Goal: Task Accomplishment & Management: Manage account settings

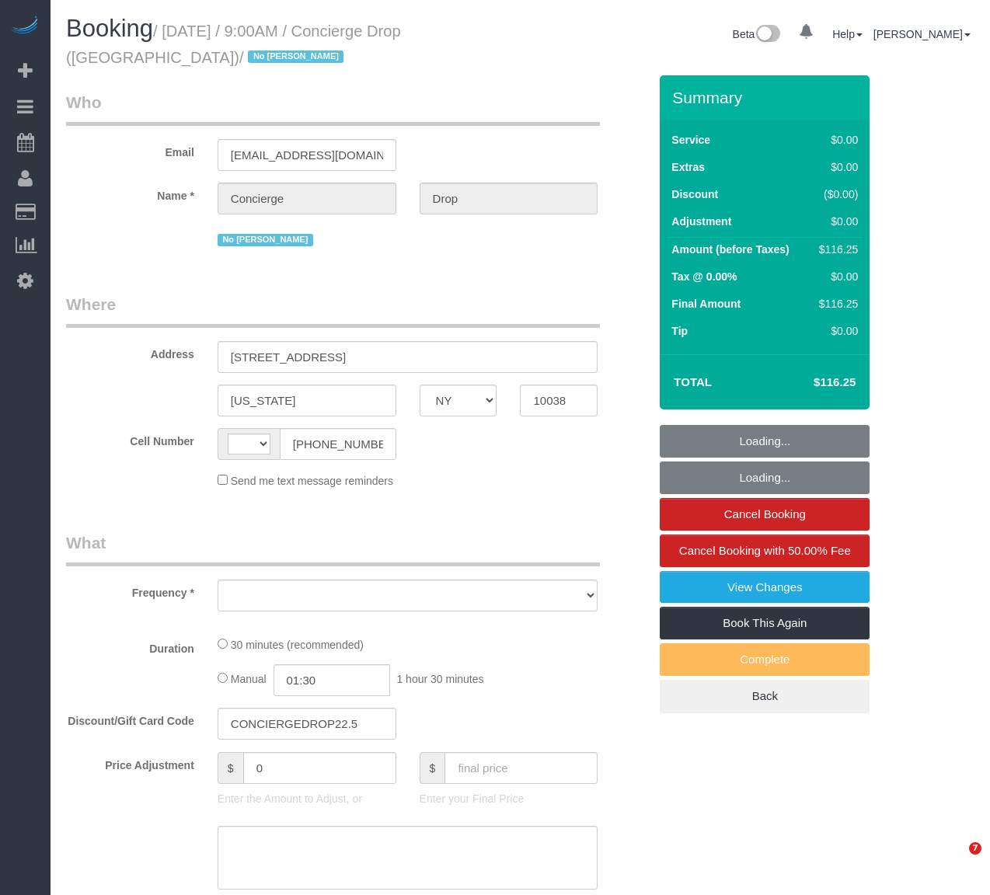
select select "NY"
select select "object:566"
select select "string:US"
select select "string:stripe-pm_1RaQn24VGloSiKo7zeOF73Wj"
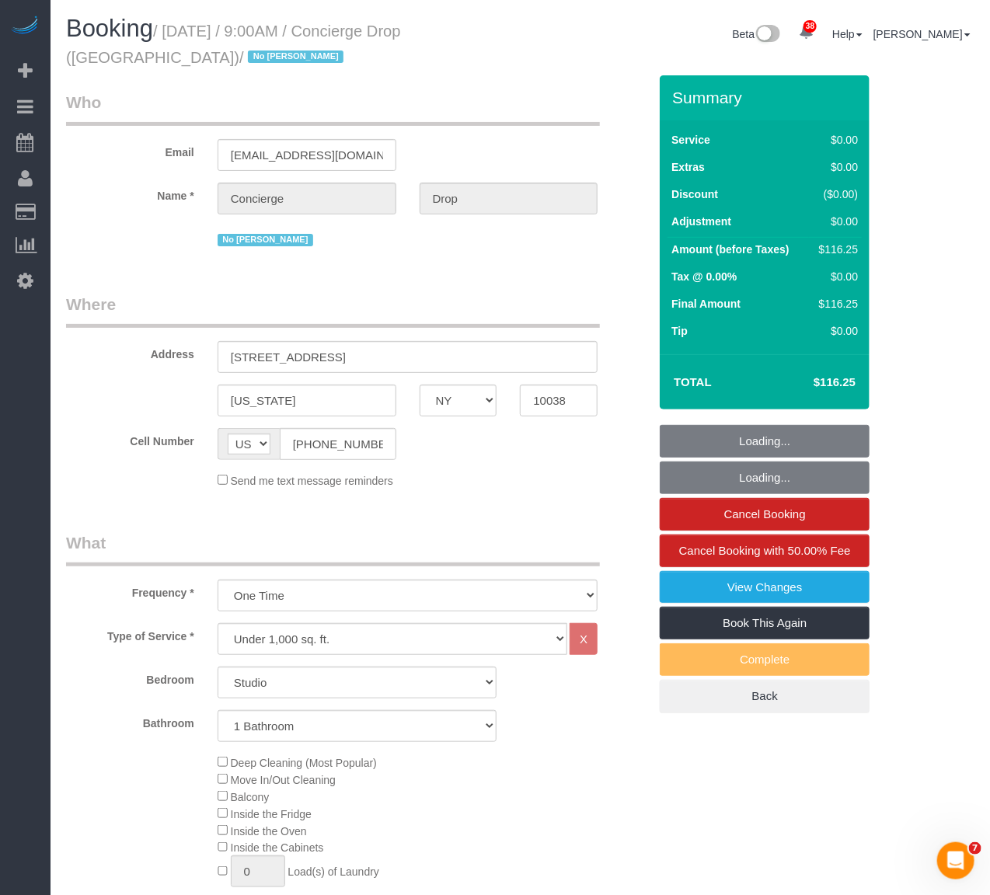
select select "number:89"
select select "number:90"
select select "number:15"
select select "number:5"
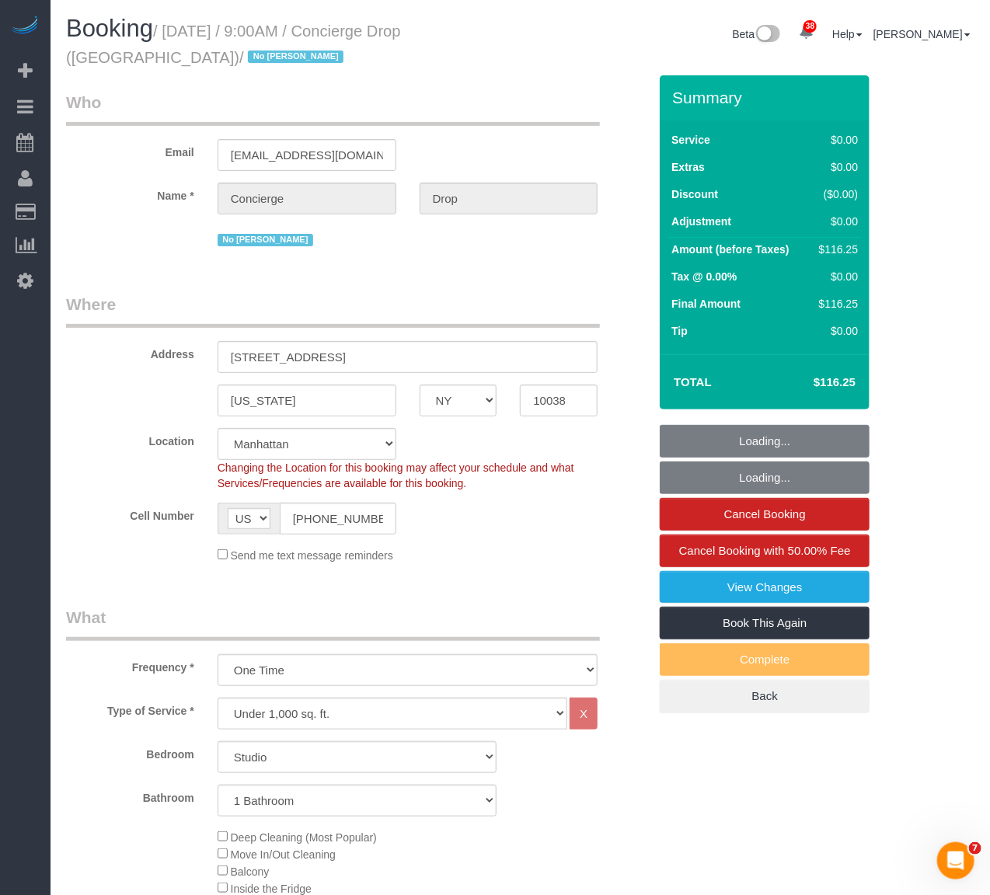
select select "object:1503"
select select "spot1"
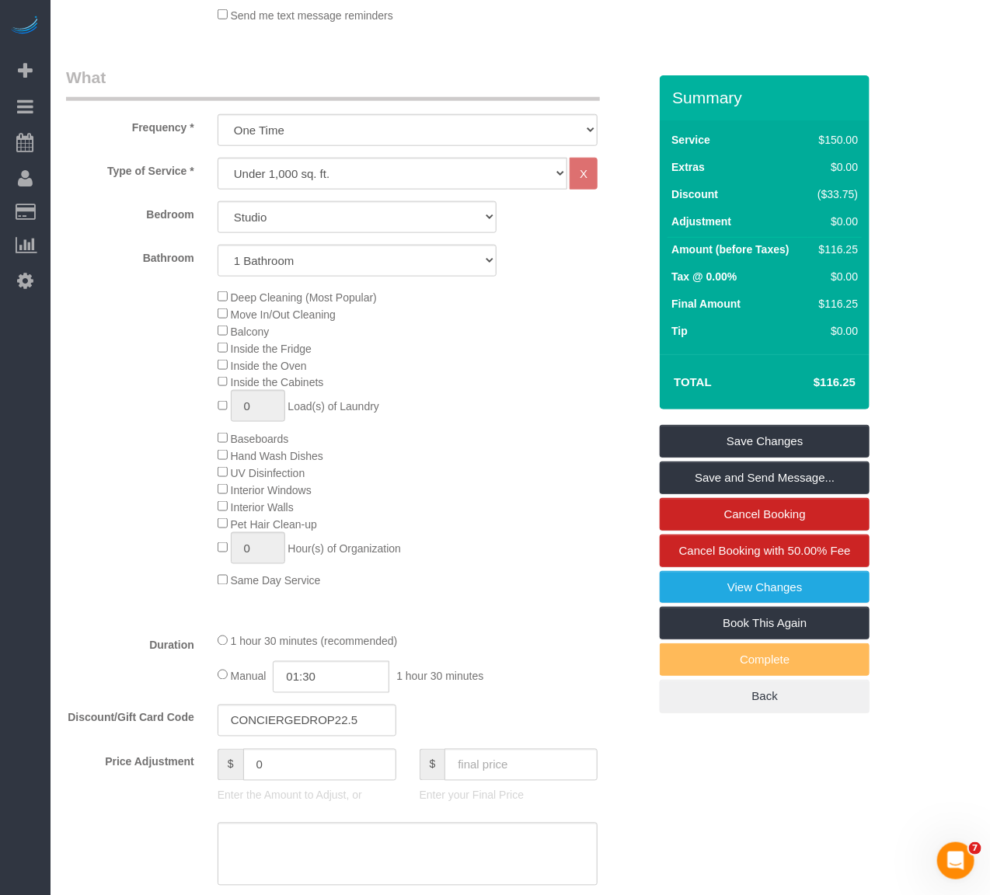
scroll to position [518, 0]
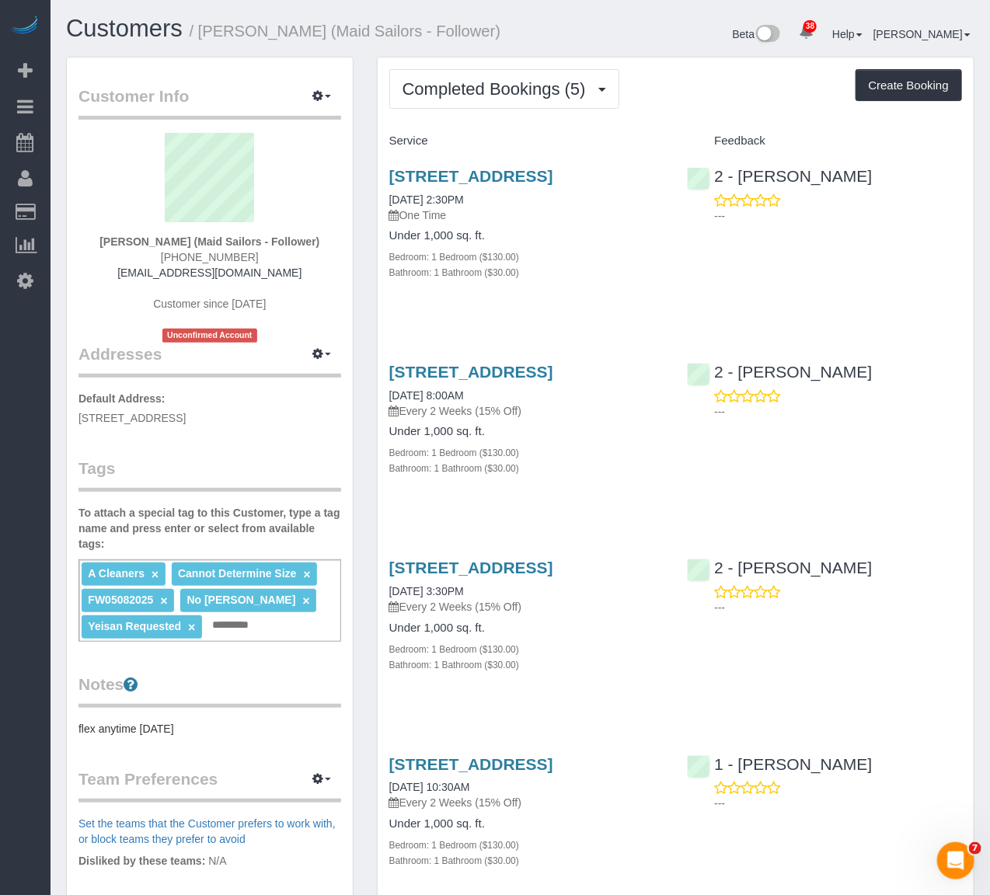
click at [707, 507] on div "[STREET_ADDRESS] [DATE] 8:00AM Every 2 Weeks (15% Off) Under 1,000 sq. ft. Bedr…" at bounding box center [676, 428] width 596 height 157
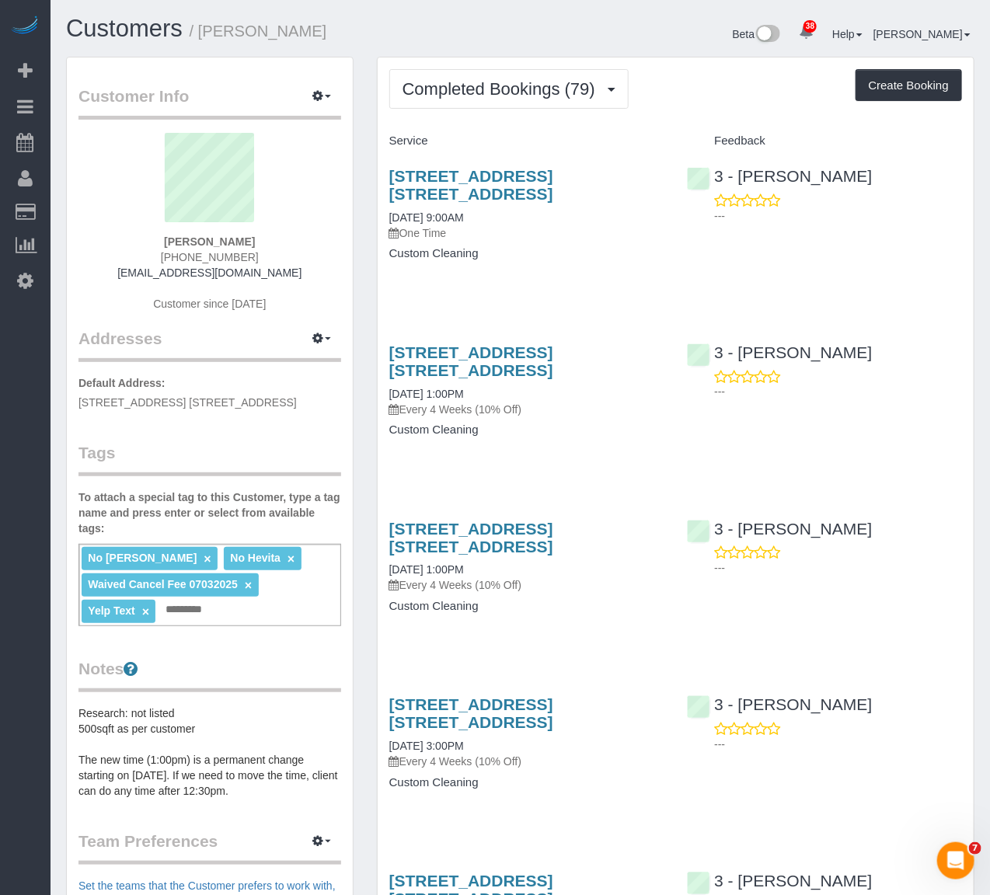
click at [583, 432] on h4 "Custom Cleaning" at bounding box center [526, 430] width 275 height 13
click at [591, 421] on div "6911 Yellowstone Blvd, Apt. A43, Forest Hills, NY 11375 09/24/2025 1:00PM Every…" at bounding box center [527, 399] width 298 height 138
click at [532, 197] on link "6911 Yellowstone Blvd, Apt. A43, Forest Hills, NY 11375" at bounding box center [471, 185] width 164 height 36
click at [441, 102] on button "Completed Bookings (79)" at bounding box center [508, 89] width 239 height 40
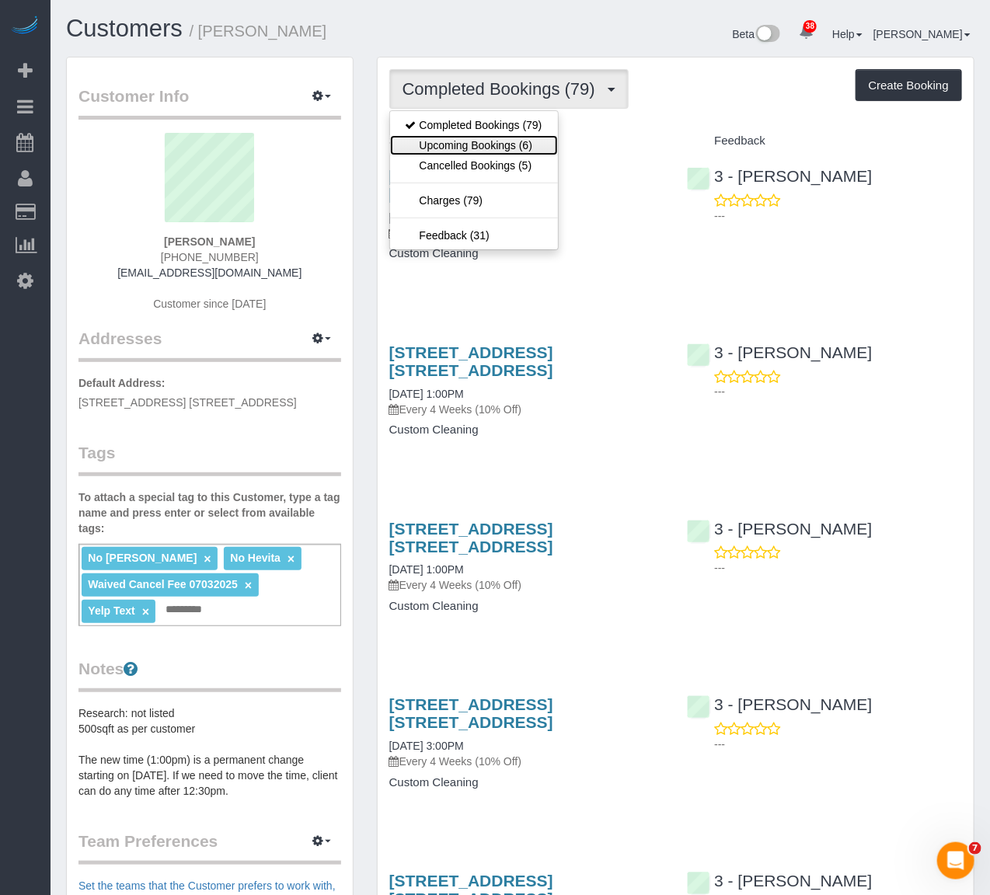
click at [446, 145] on link "Upcoming Bookings (6)" at bounding box center [474, 145] width 168 height 20
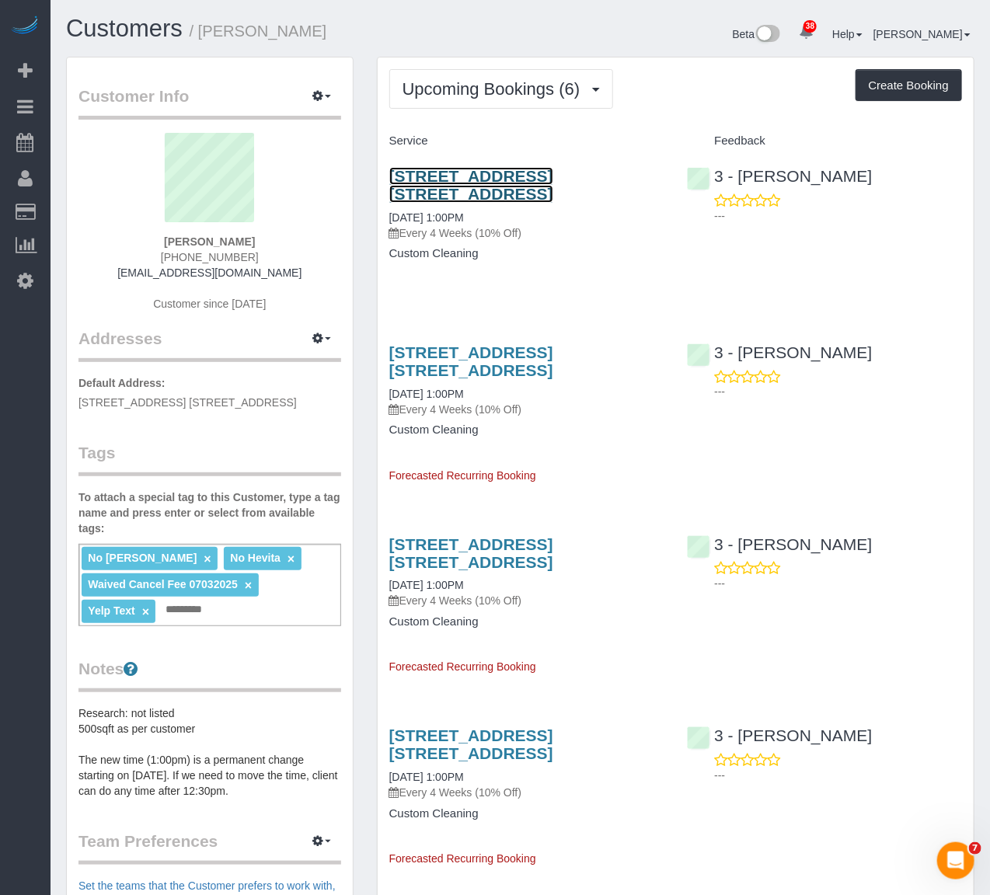
click at [412, 193] on link "6911 Yellowstone Blvd, Apt. A43, Forest Hills, NY 11375" at bounding box center [471, 185] width 164 height 36
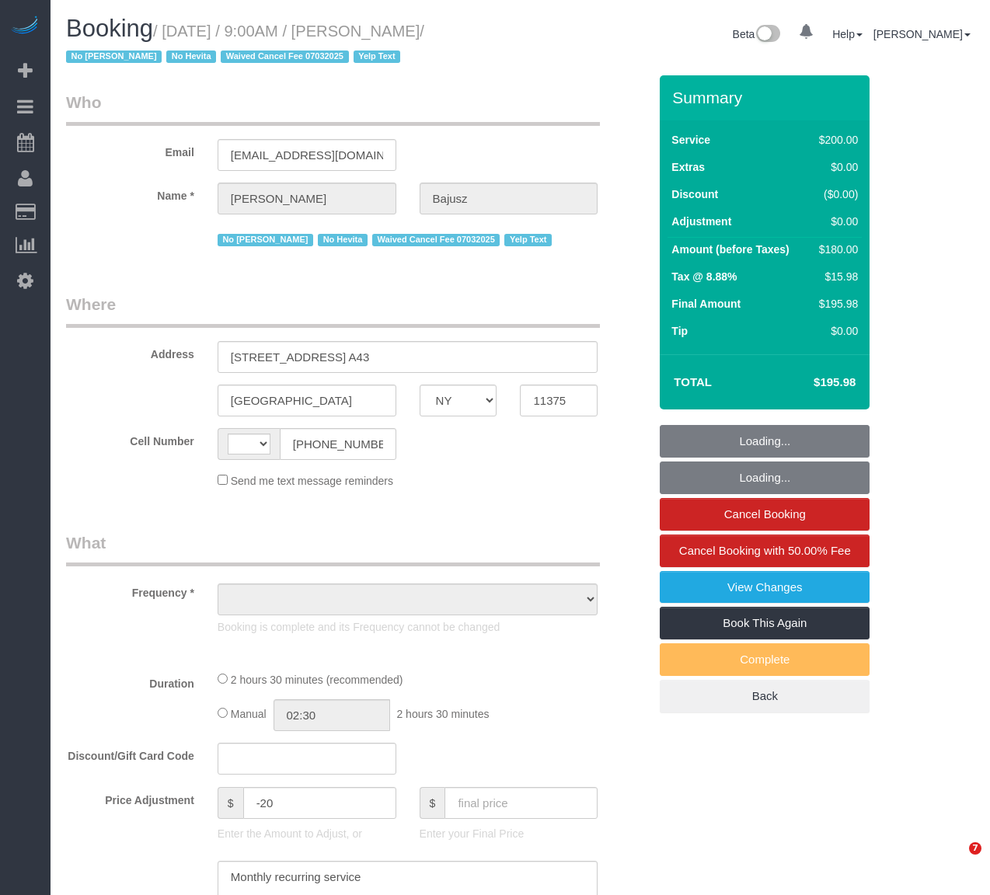
select select "NY"
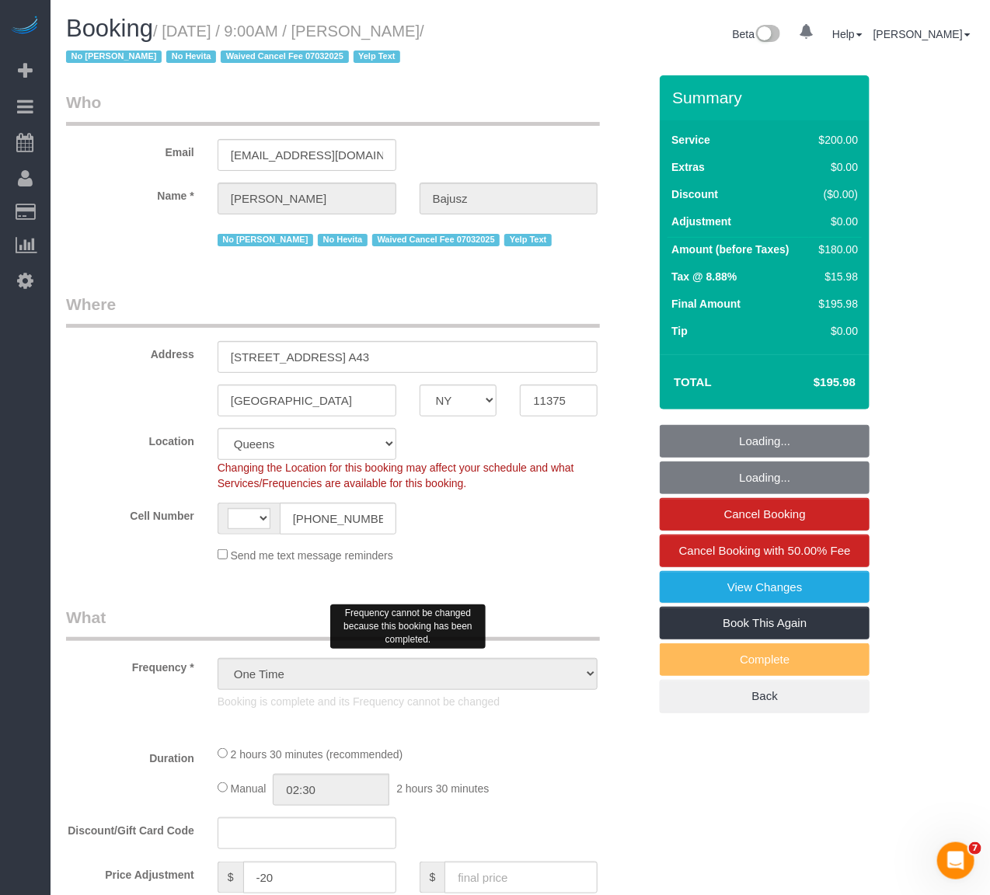
select select "object:598"
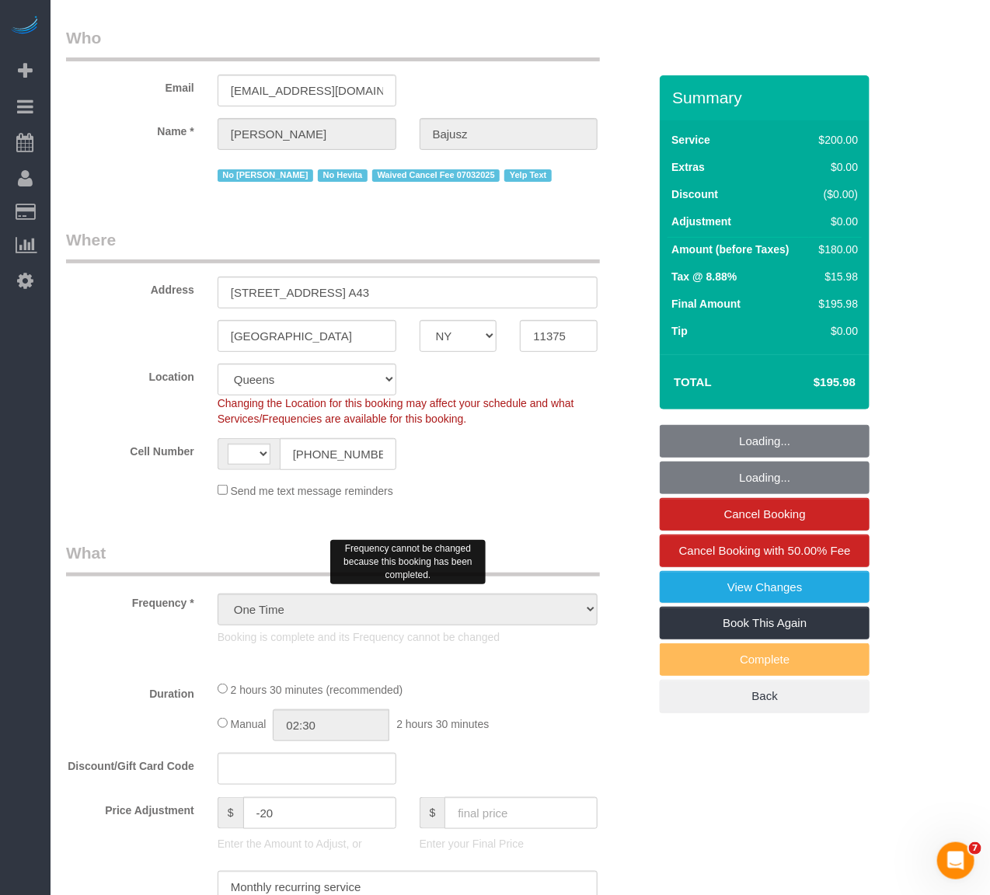
select select "string:US"
select select "string:stripe-pm_1HGn0b4VGloSiKo748NNm9fv"
select select "spot1"
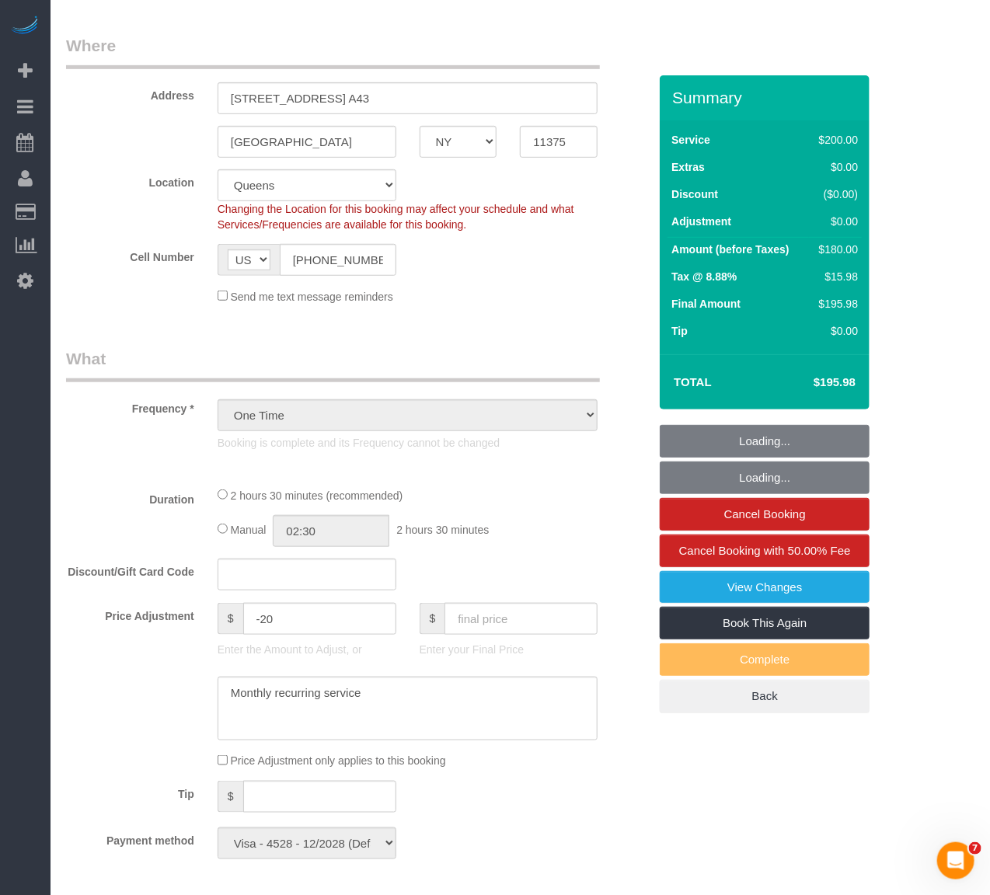
select select "150"
select select "number:89"
select select "number:75"
select select "number:15"
select select "number:5"
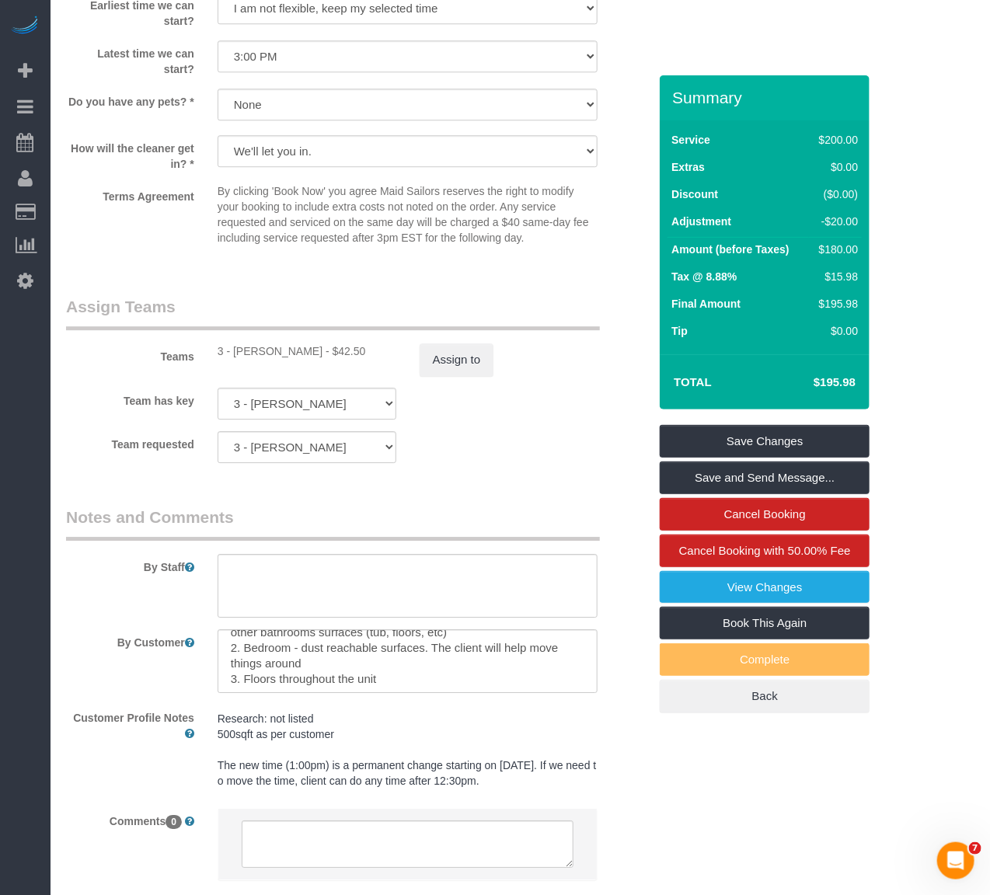
scroll to position [123, 0]
click at [471, 585] on textarea at bounding box center [408, 586] width 381 height 64
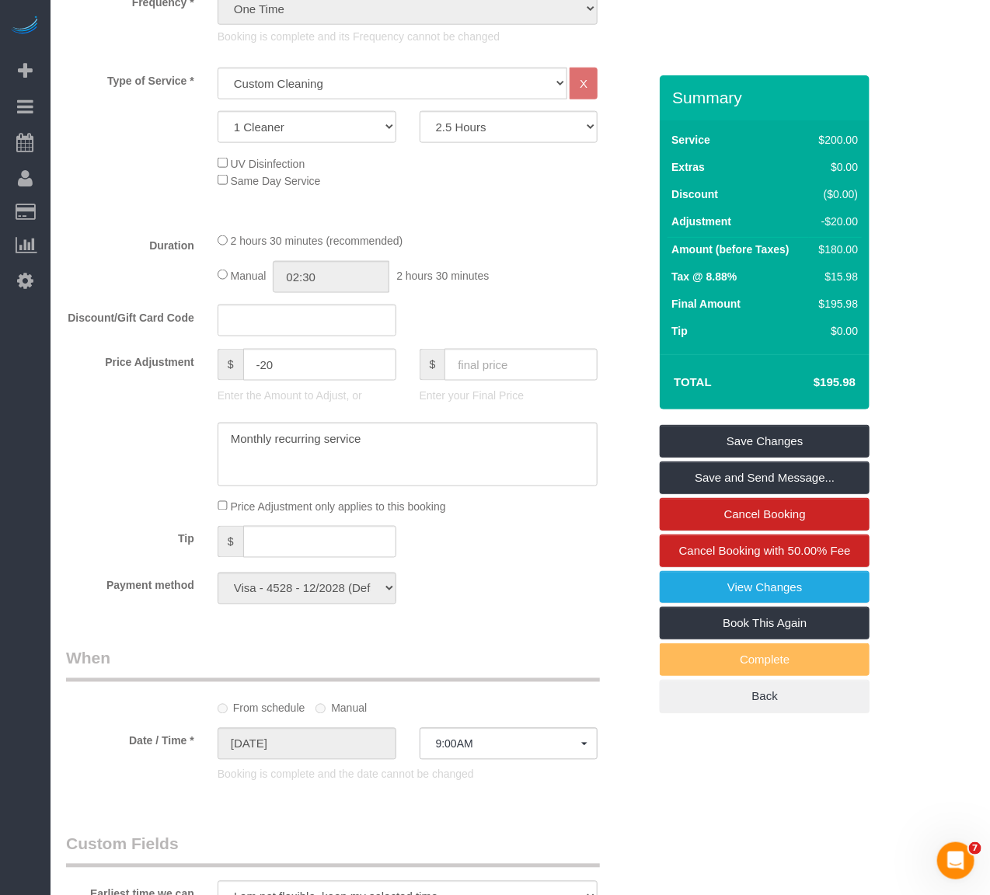
scroll to position [690, 0]
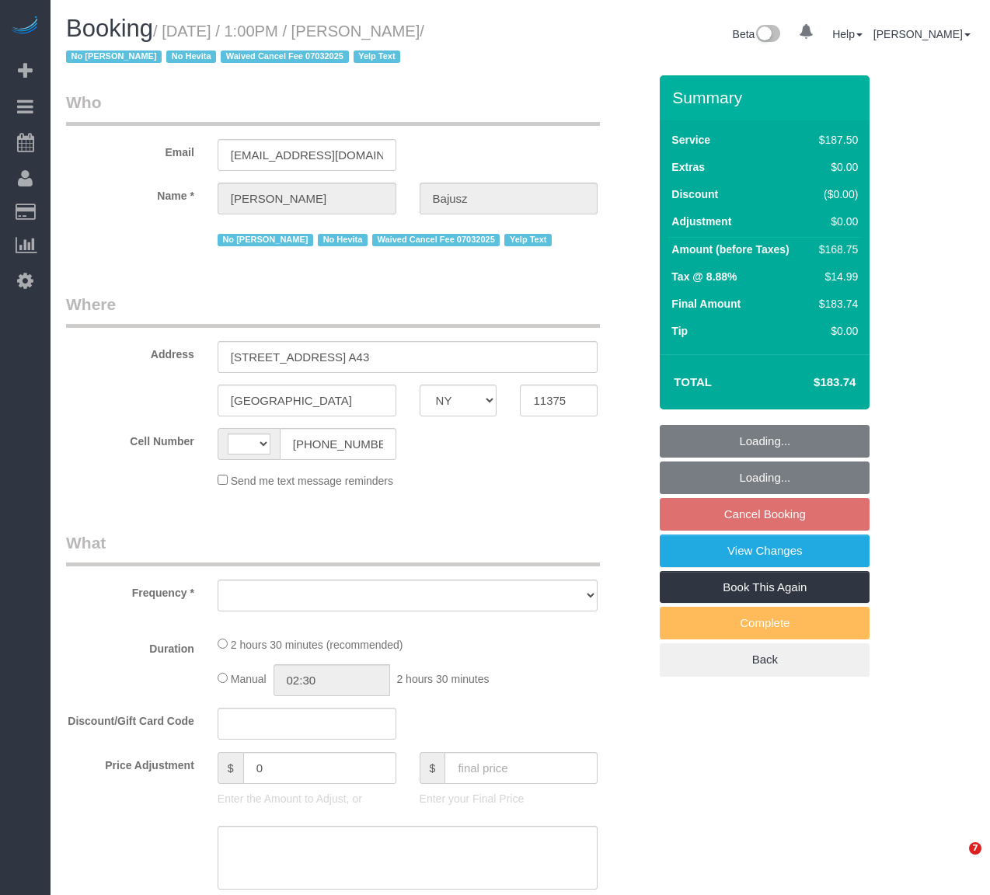
select select "NY"
select select "string:US"
select select "number:89"
select select "number:90"
select select "number:15"
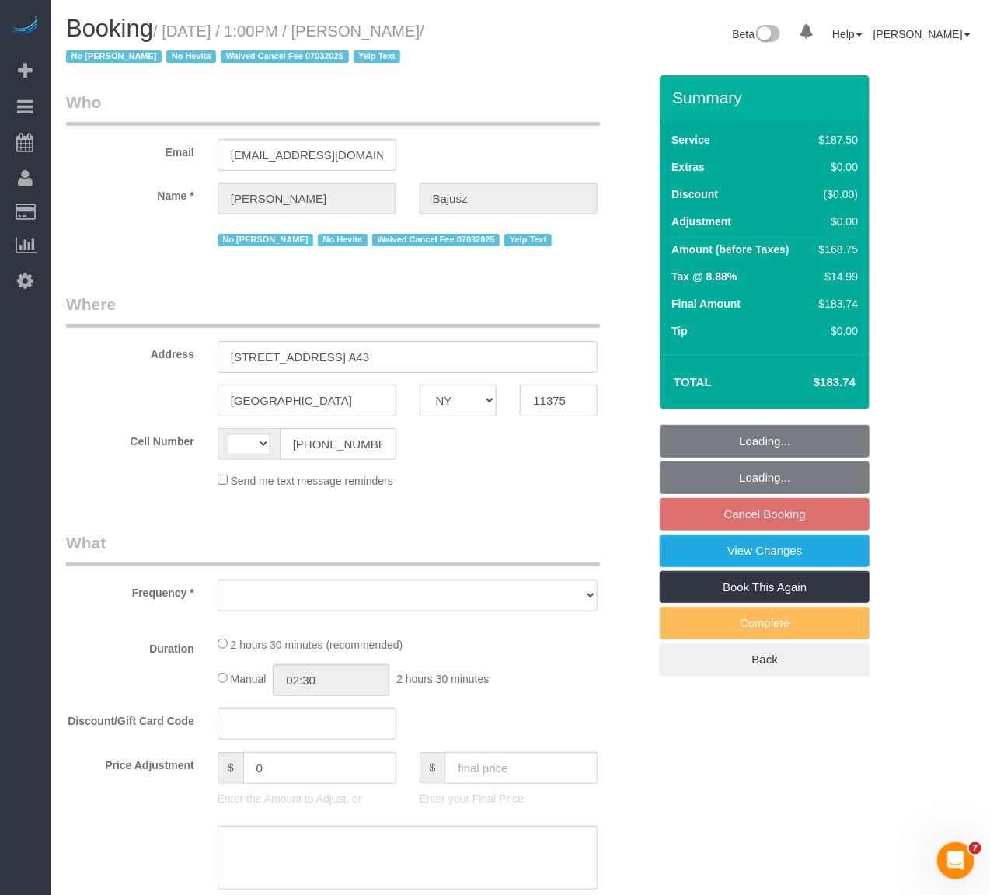
select select "number:5"
select select "number:21"
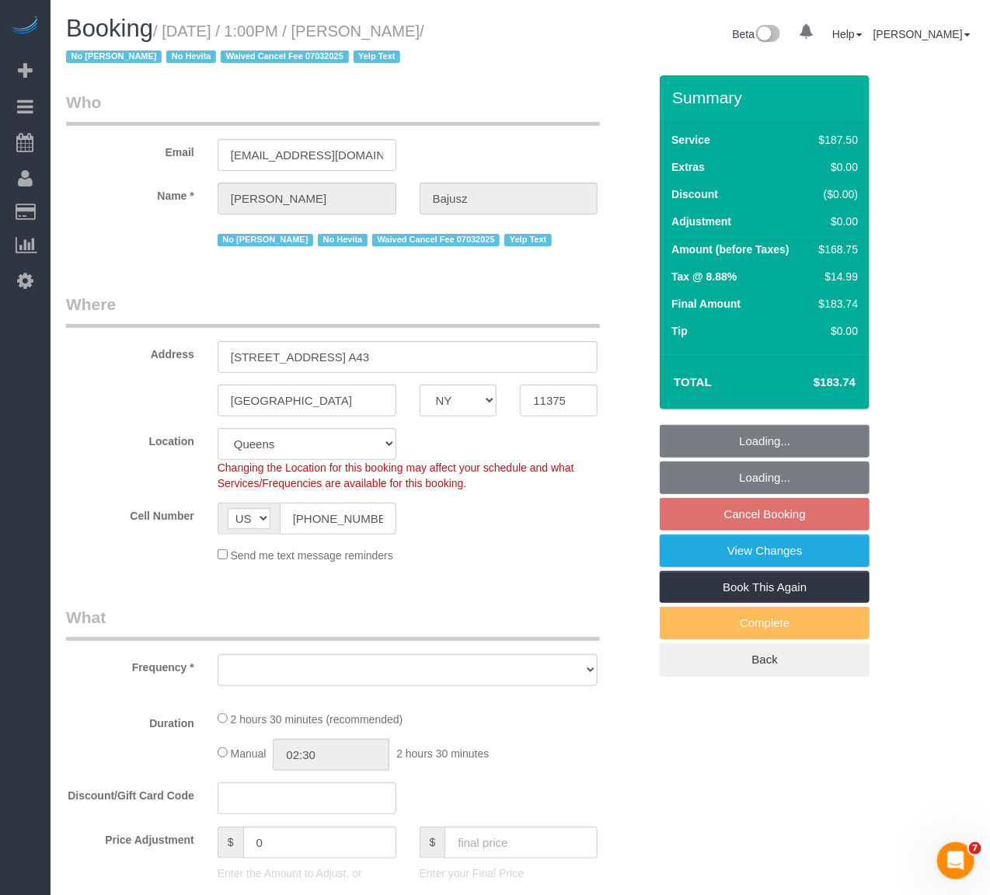
select select "object:1017"
select select "150"
select select "spot6"
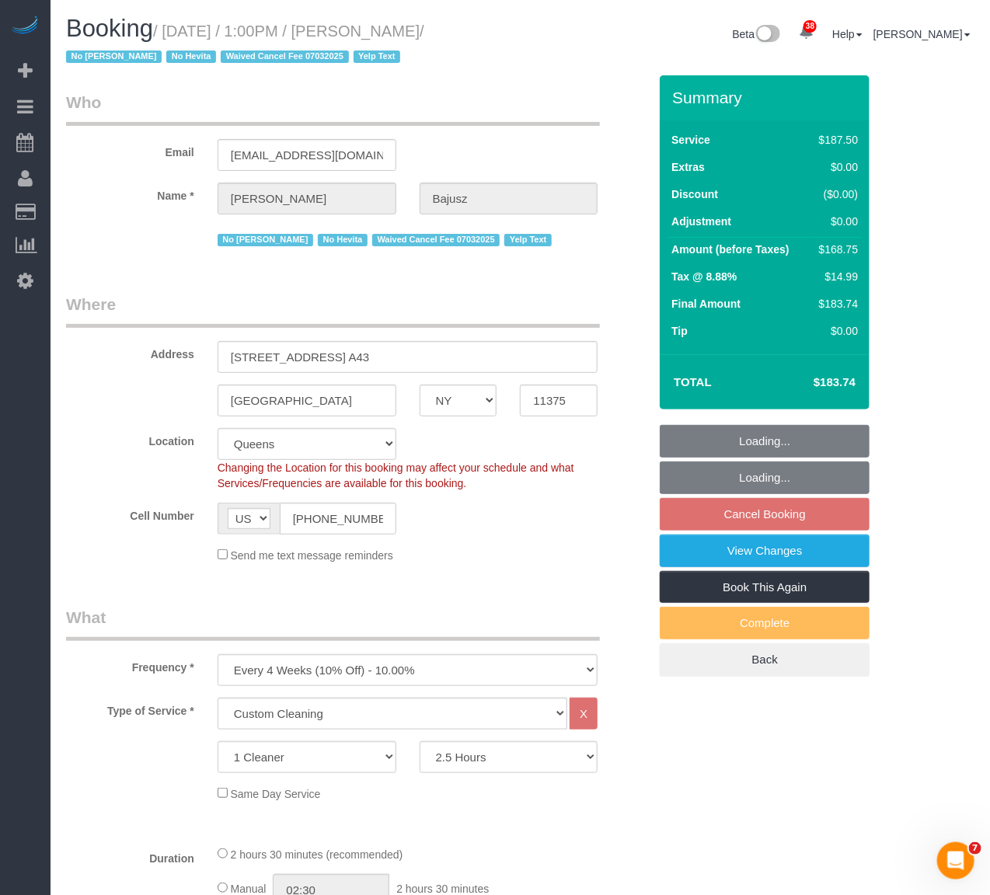
select select "object:1457"
select select "string:stripe-pm_1HGn0b4VGloSiKo748NNm9fv"
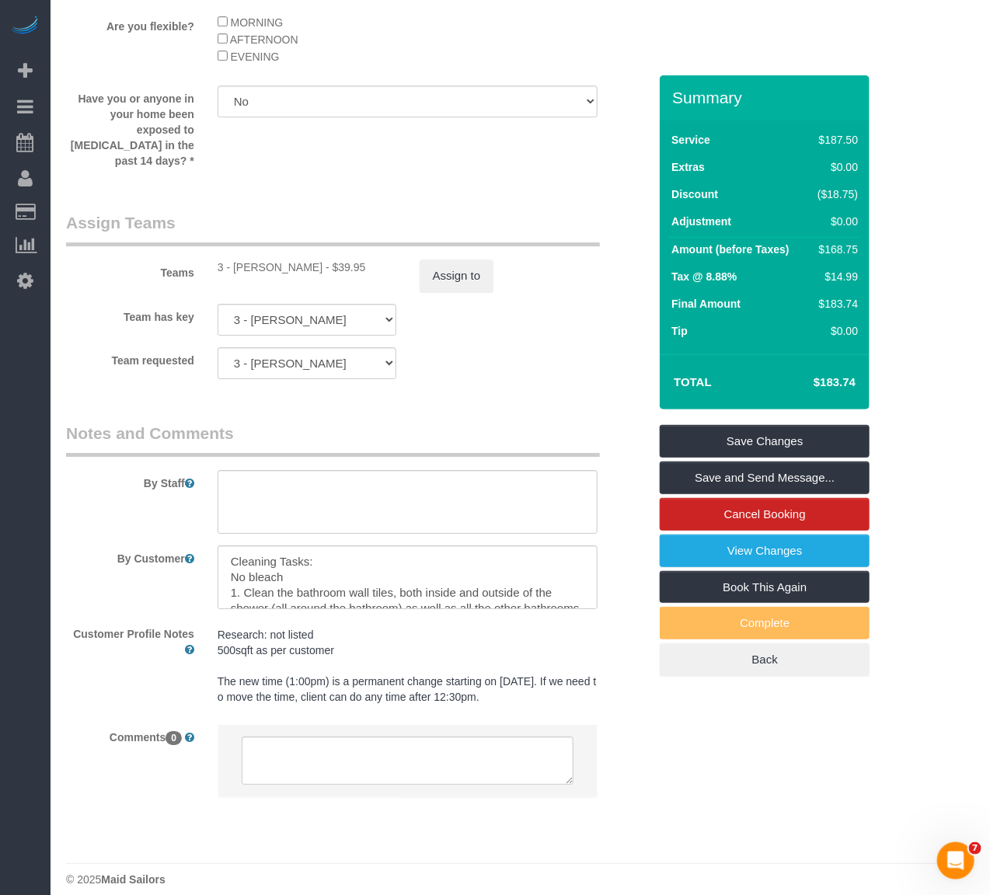
scroll to position [1733, 0]
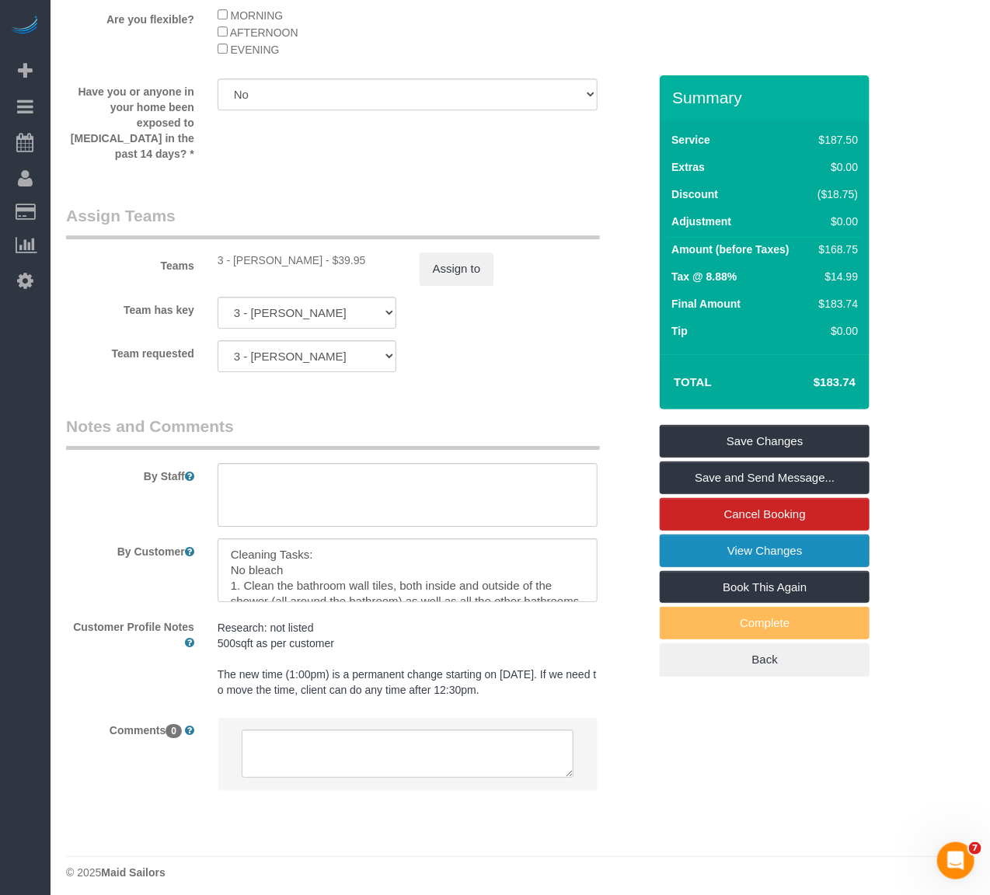
click at [735, 560] on link "View Changes" at bounding box center [765, 551] width 210 height 33
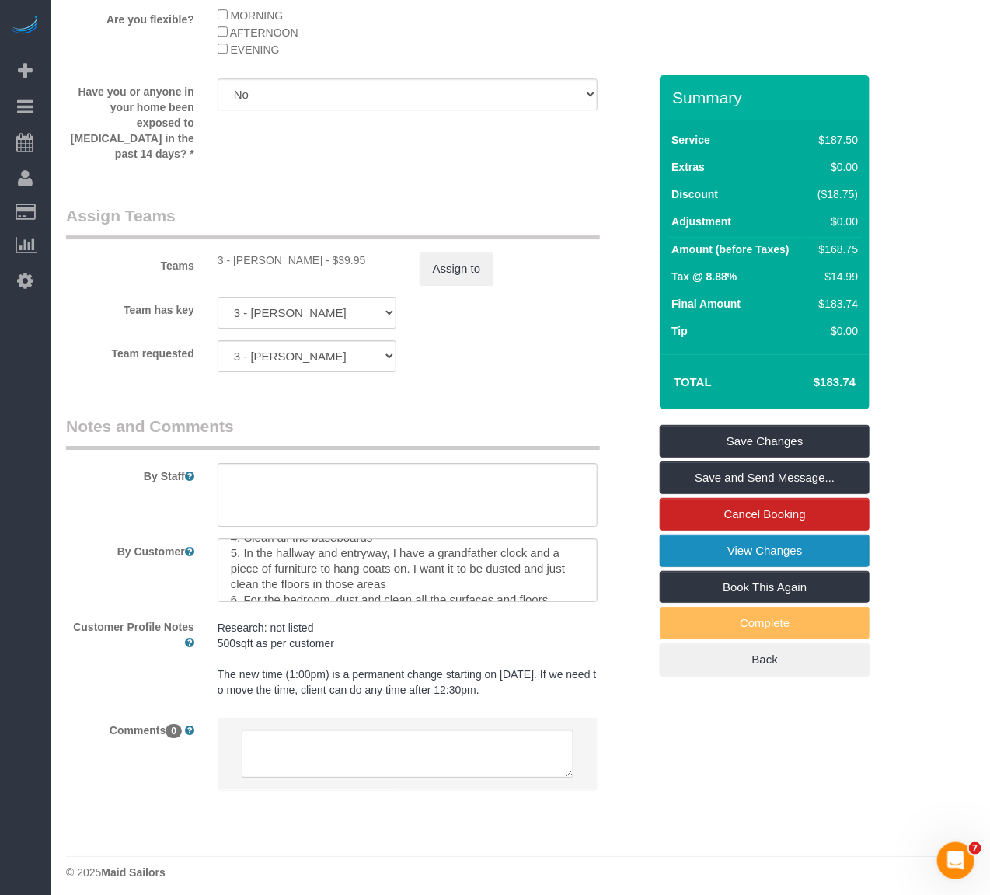
scroll to position [154, 0]
click at [543, 345] on div "Team requested 3 - Yenis Mendez 000- Donna Mercado 000 - Partnerships 000 - TEA…" at bounding box center [357, 356] width 606 height 32
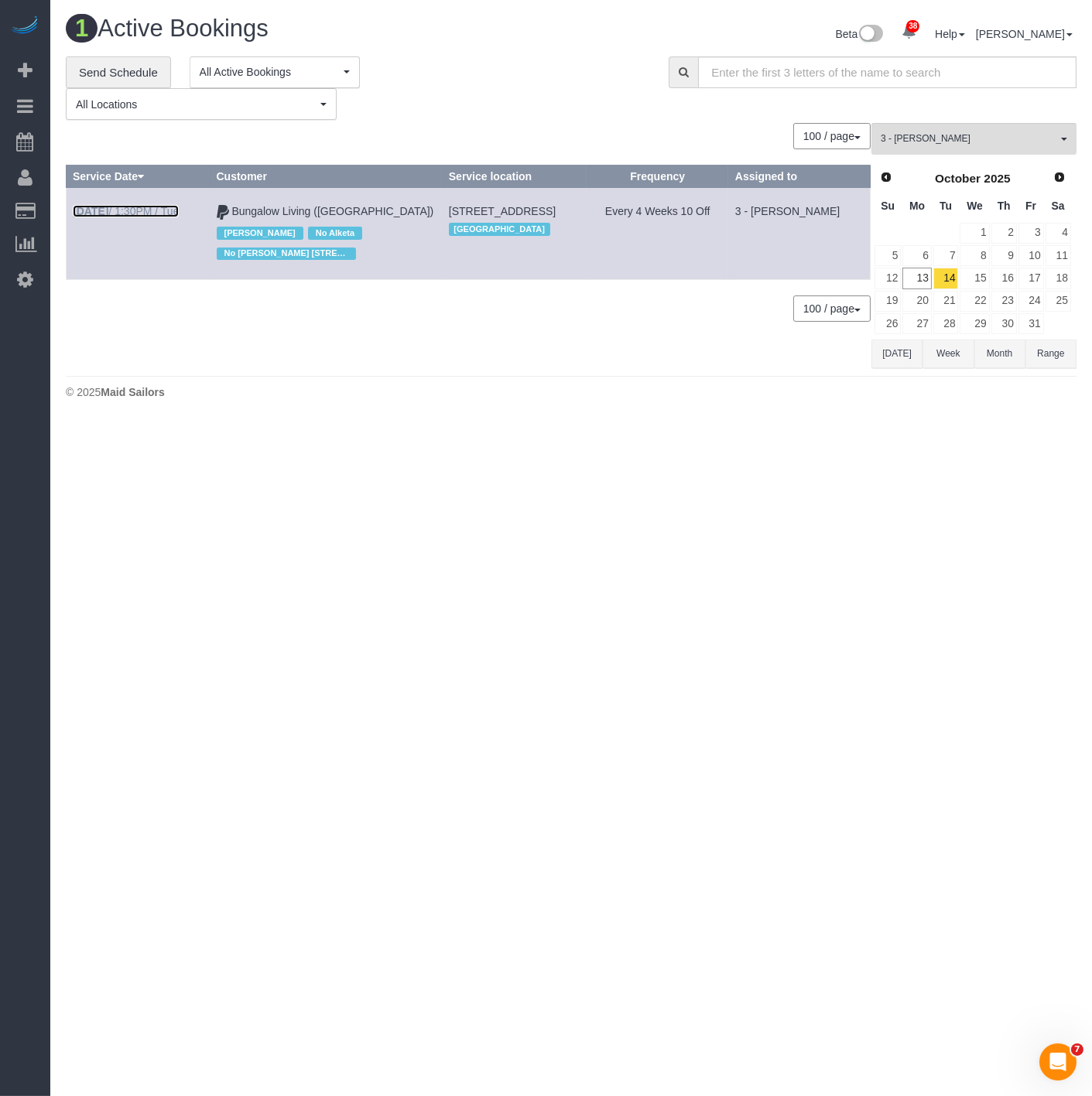
click at [166, 215] on link "Oct 14th / 1:30PM / Tue" at bounding box center [125, 211] width 106 height 12
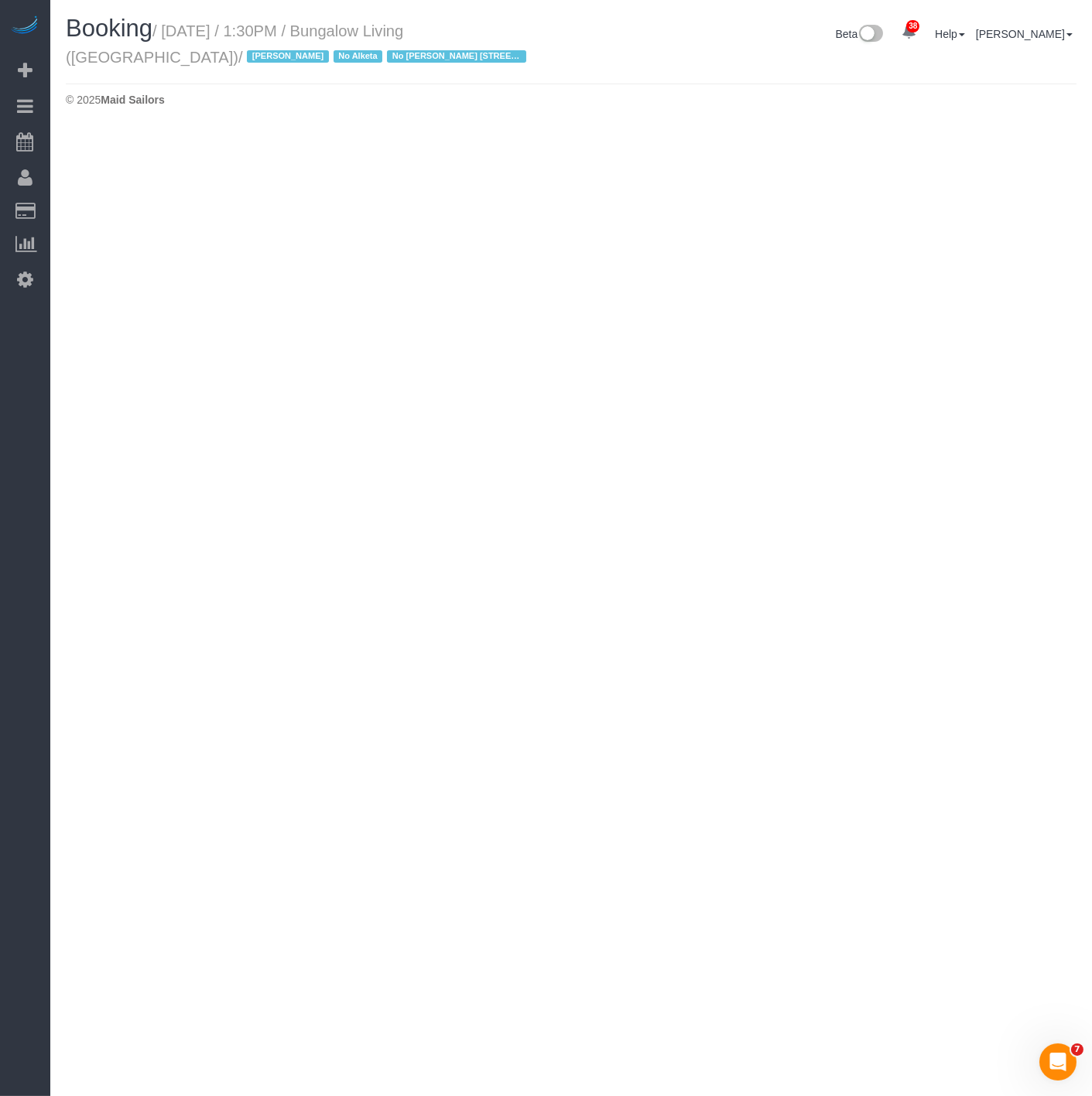
select select "NY"
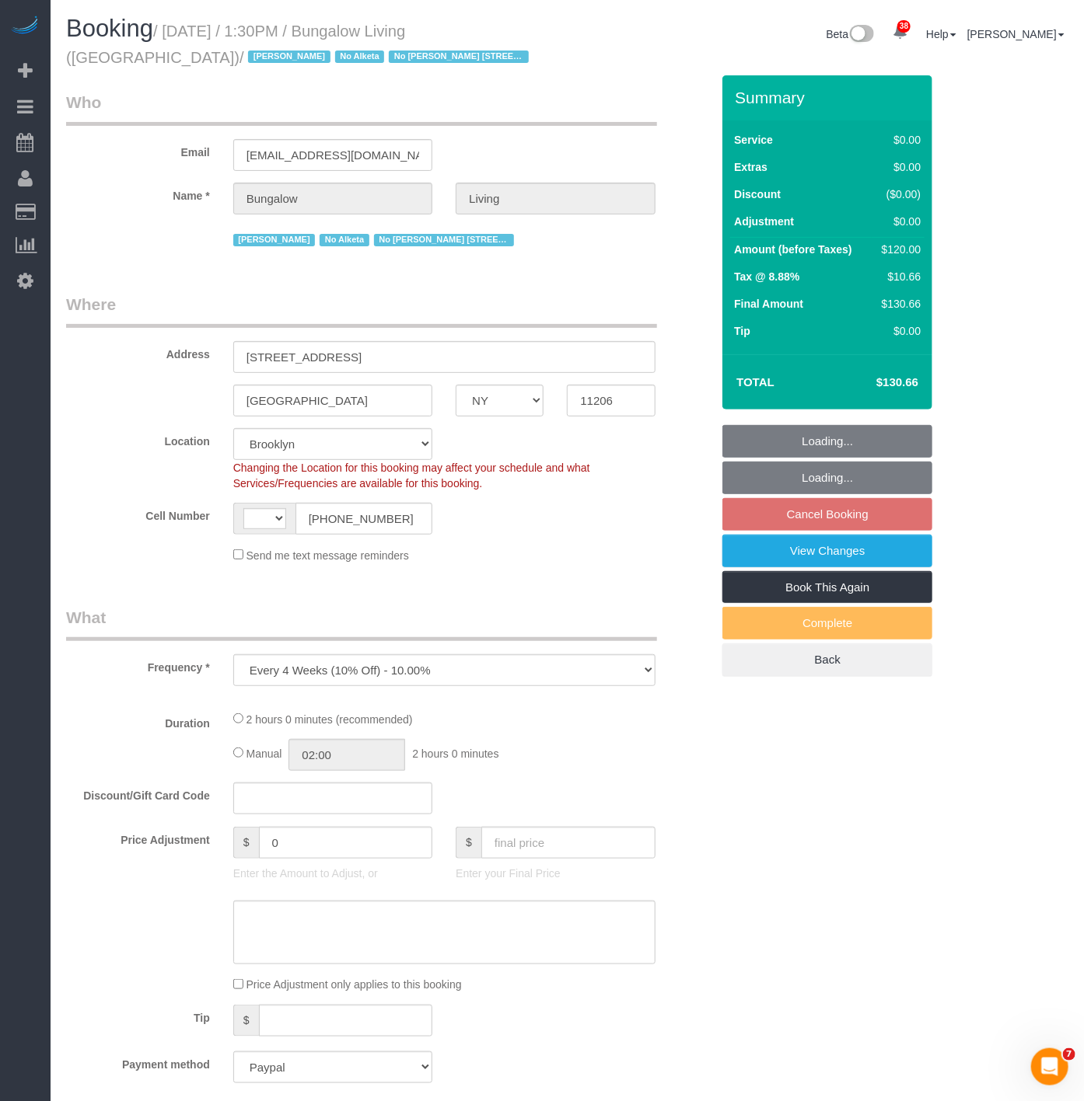
select select "object:4464"
select select "string:US"
select select "number:89"
select select "number:90"
select select "number:15"
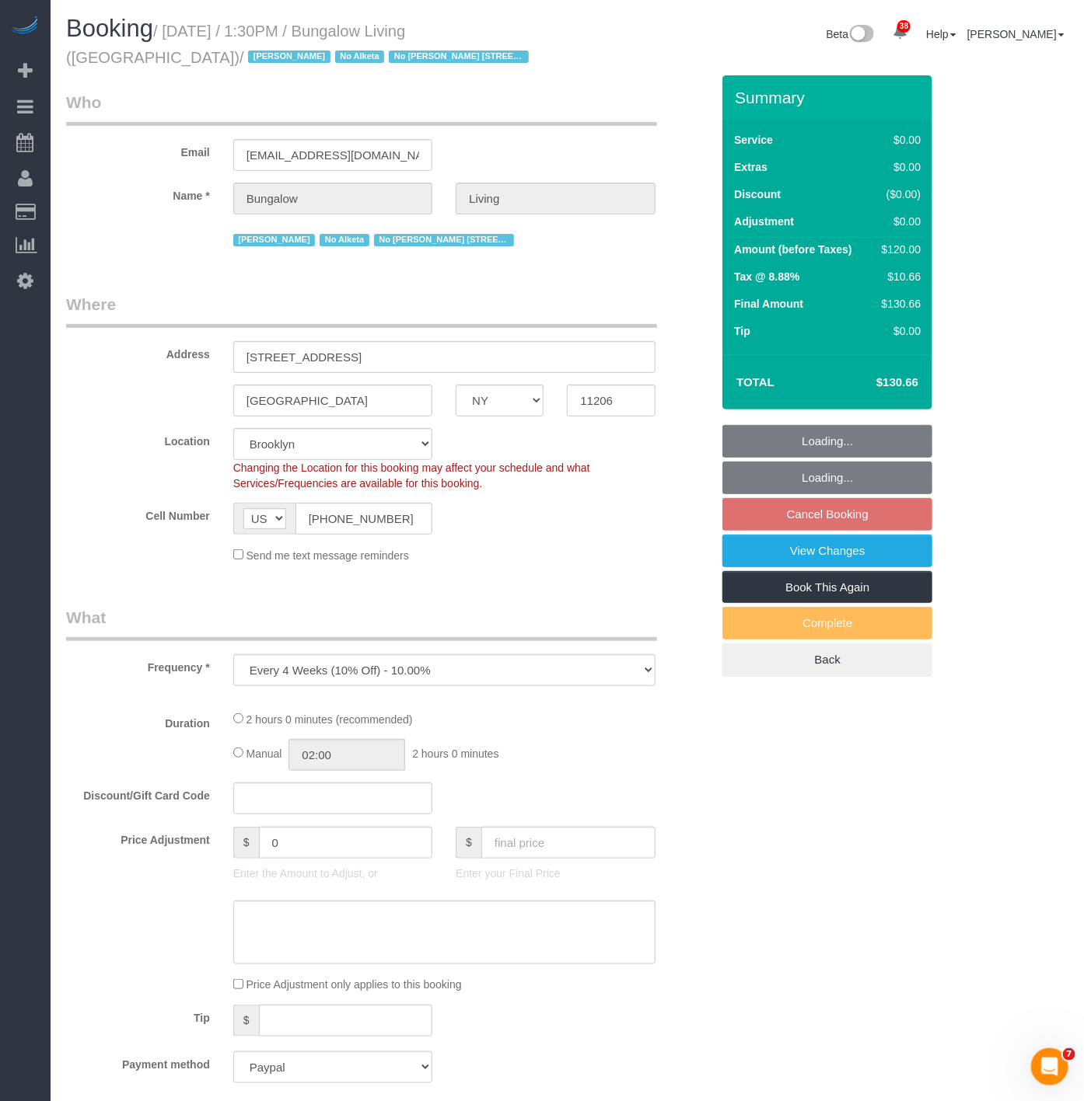
select select "number:7"
select select "number:21"
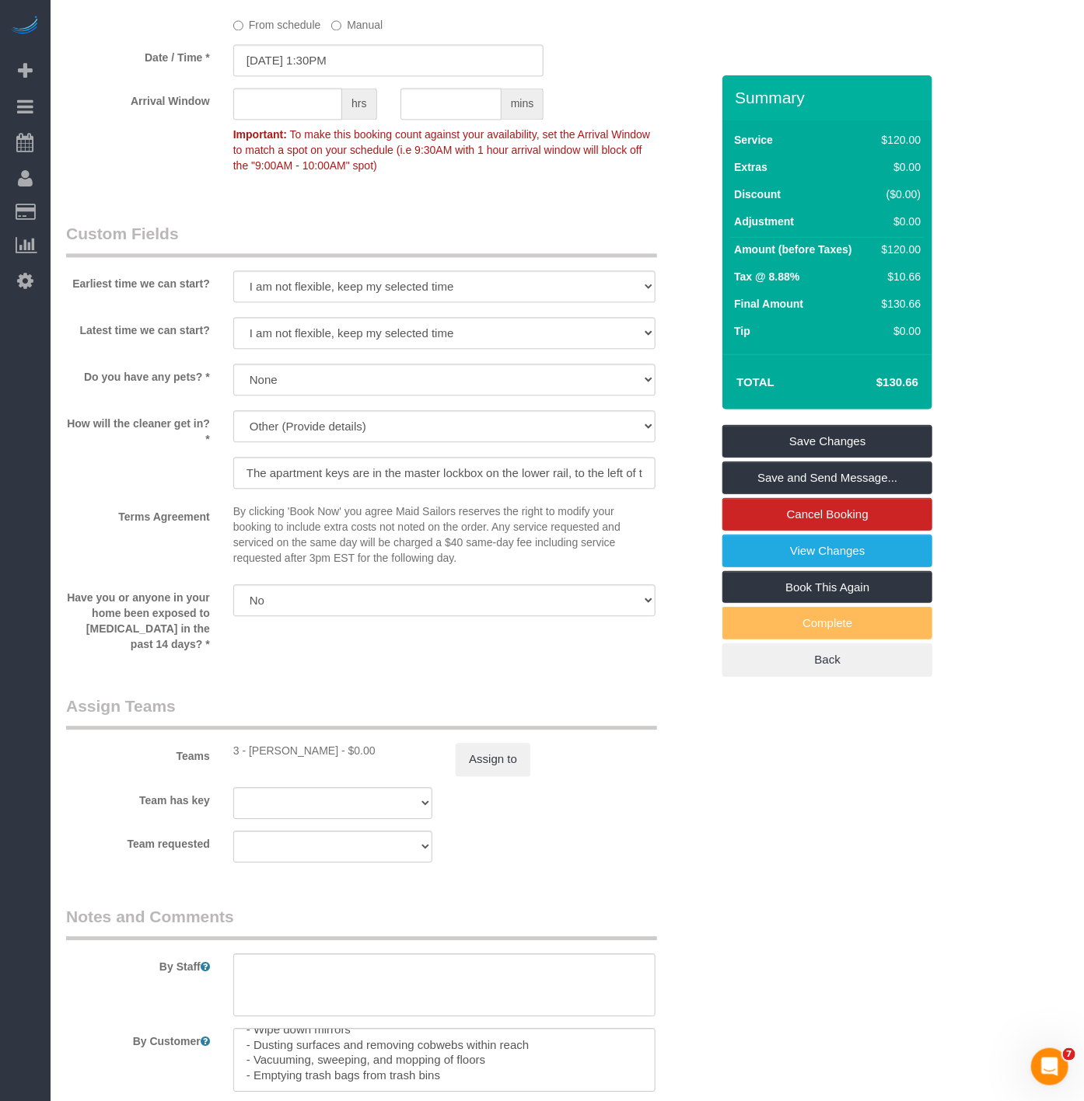
scroll to position [1548, 0]
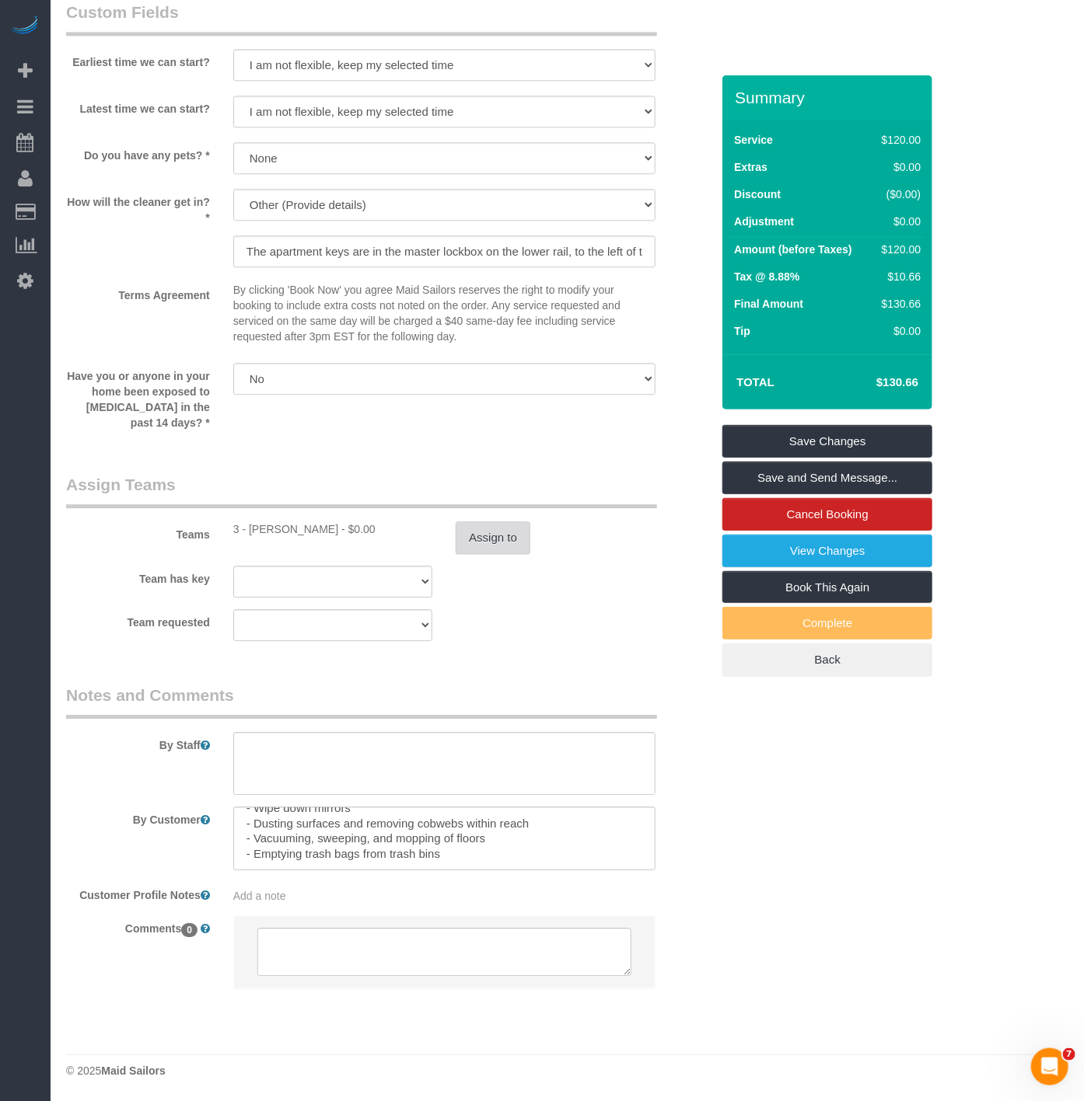
click at [477, 537] on button "Assign to" at bounding box center [493, 538] width 75 height 33
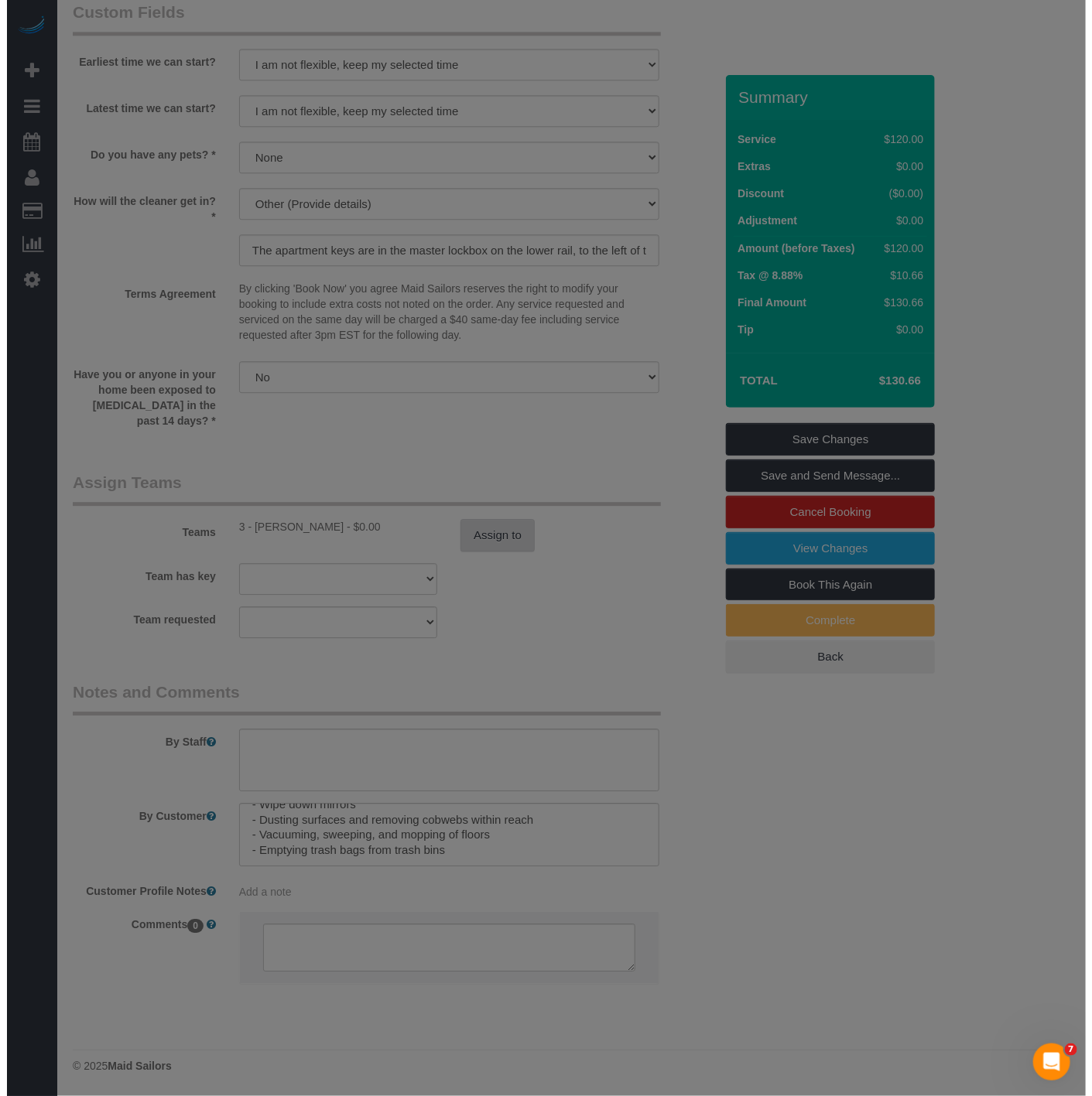
scroll to position [1526, 0]
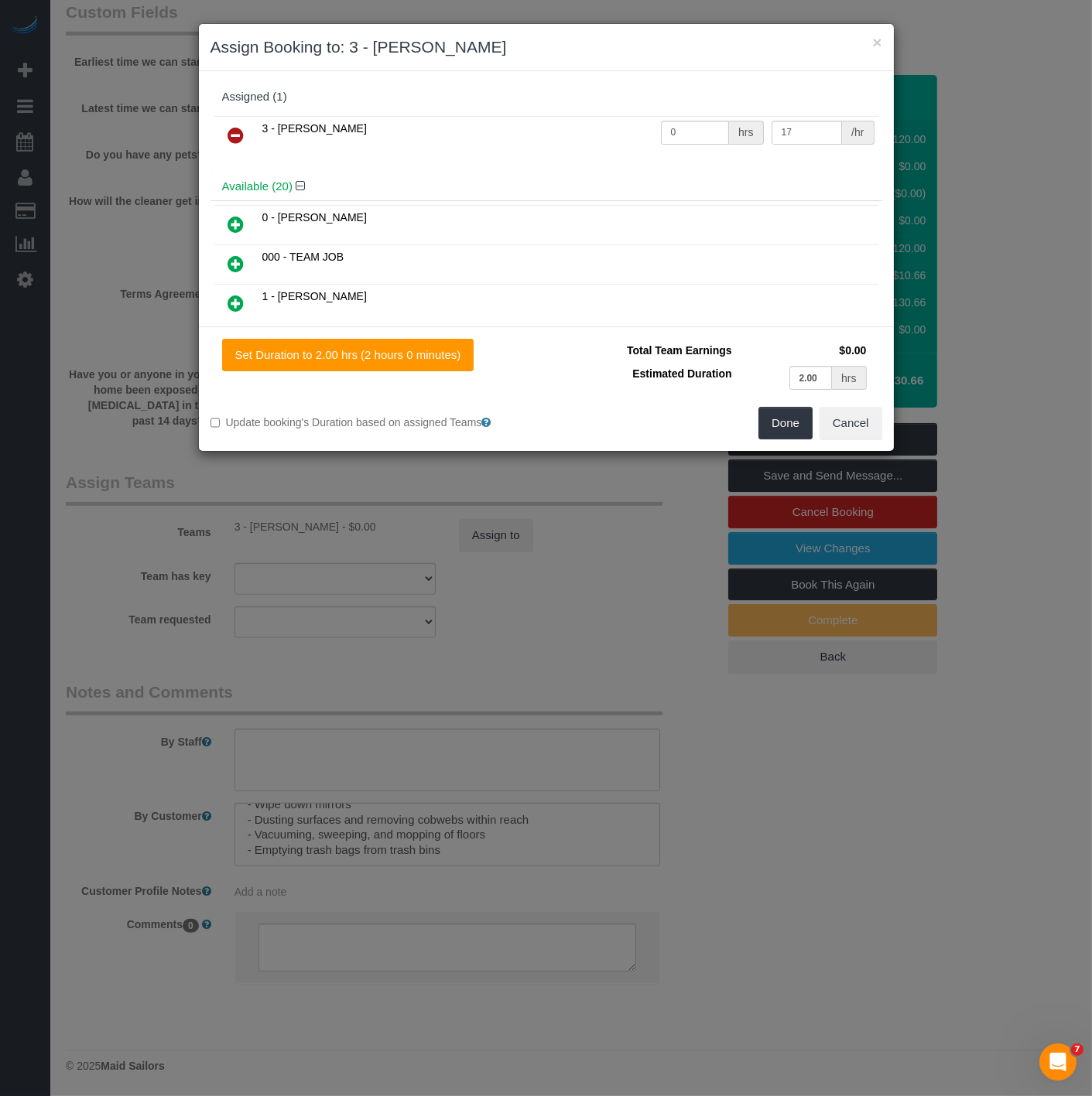
click at [238, 136] on icon at bounding box center [236, 135] width 16 height 19
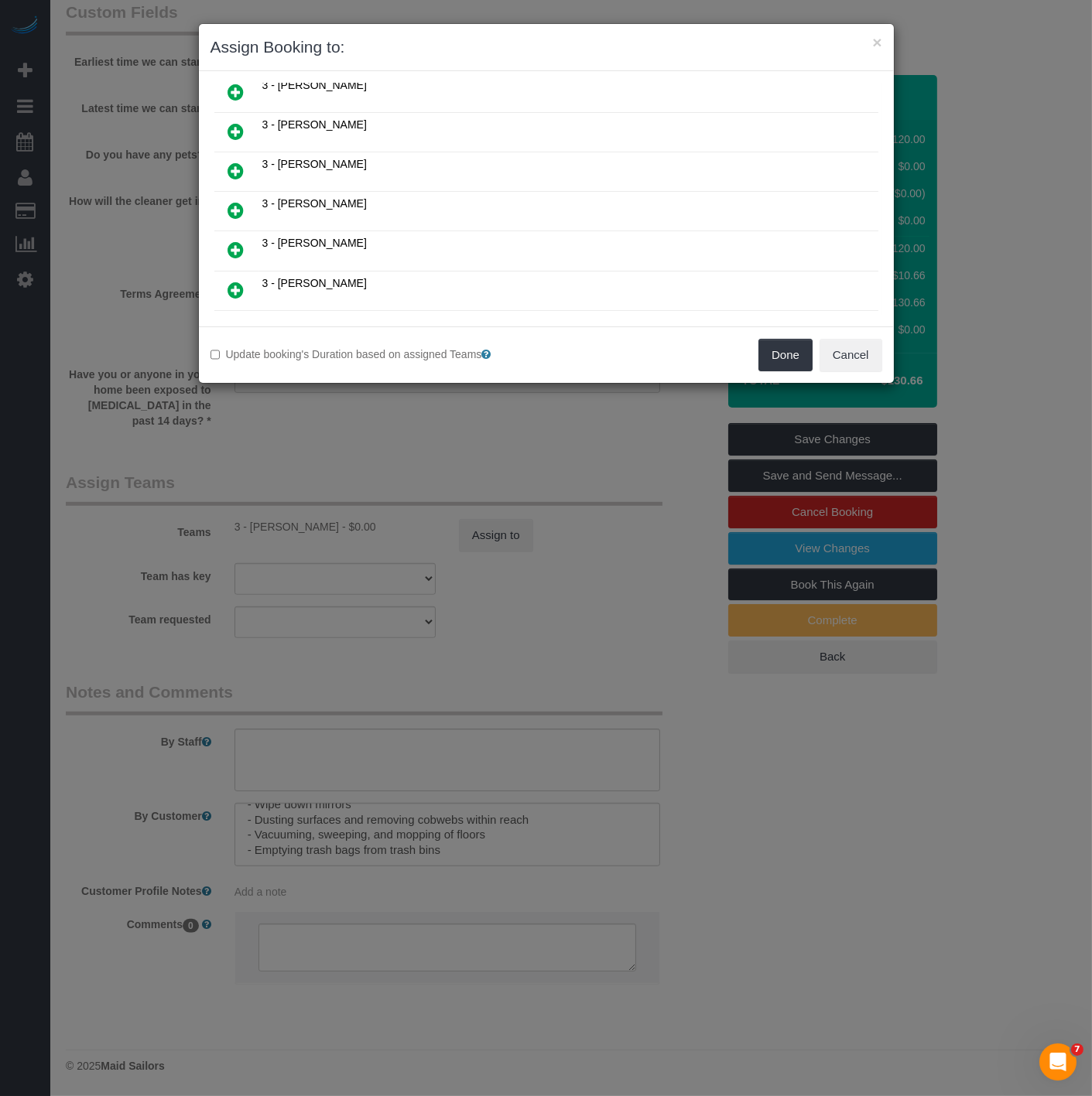
scroll to position [736, 0]
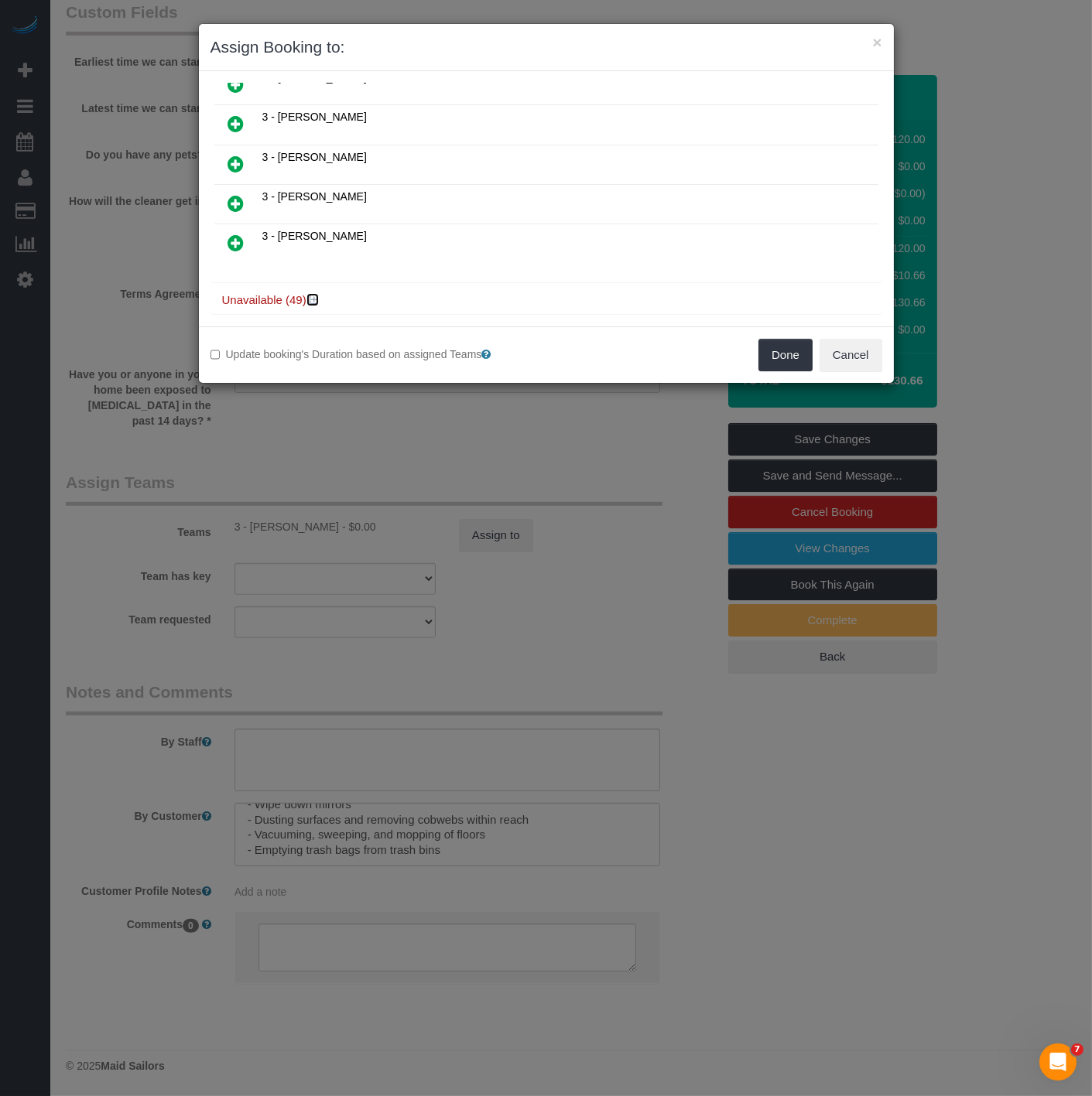
click at [315, 294] on icon at bounding box center [314, 300] width 9 height 12
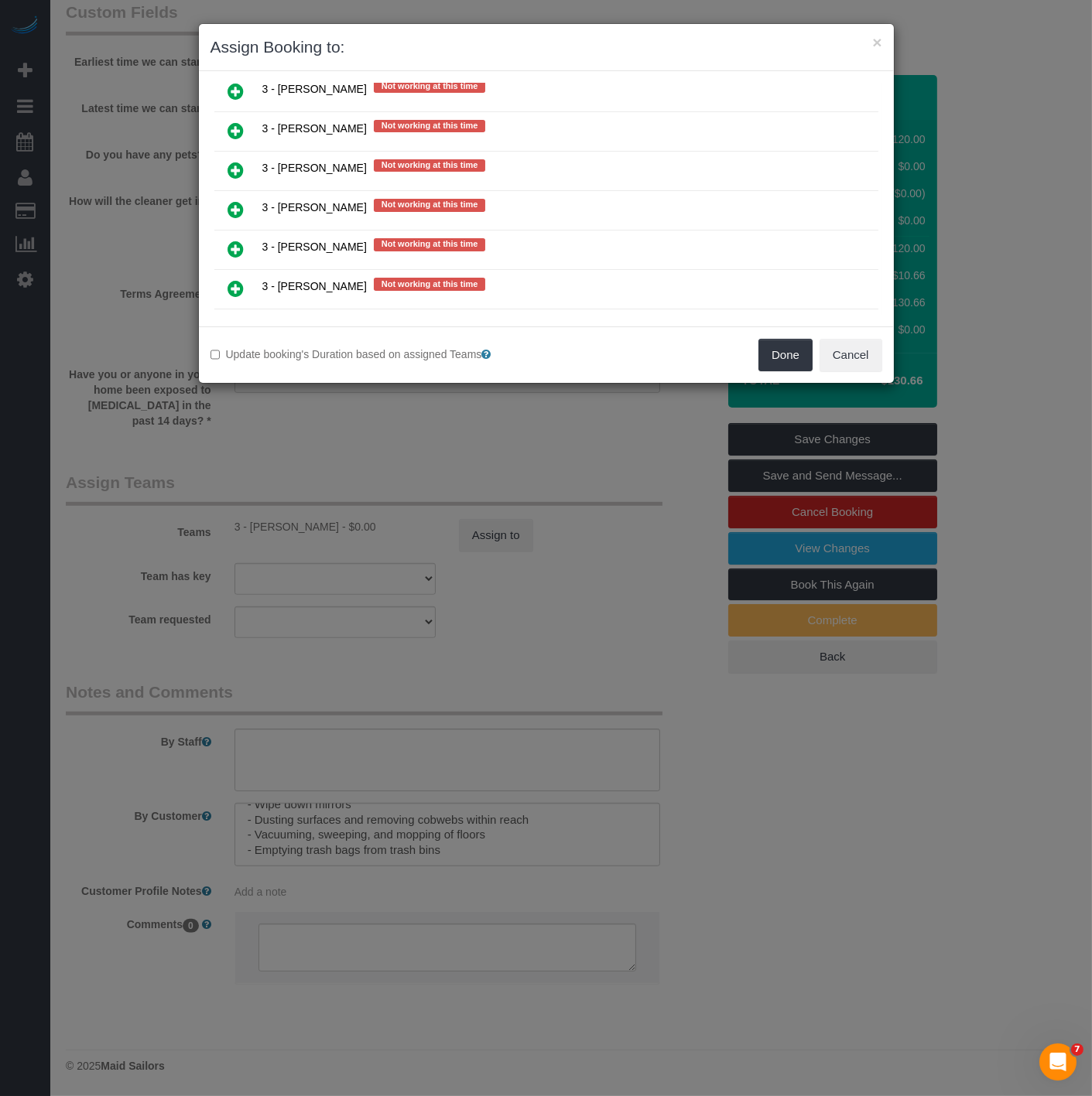
scroll to position [214, 0]
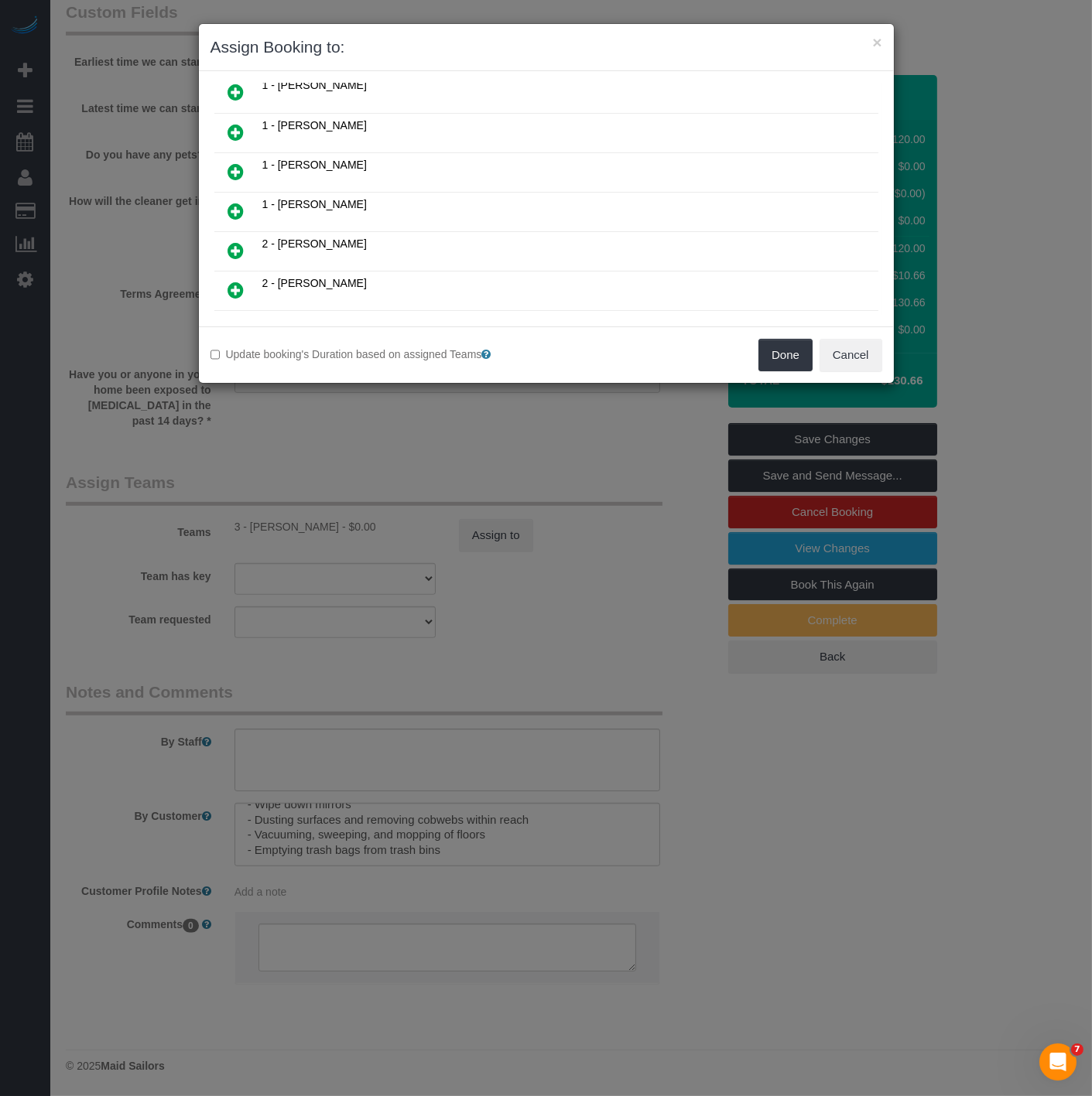
click at [235, 215] on icon at bounding box center [236, 211] width 16 height 19
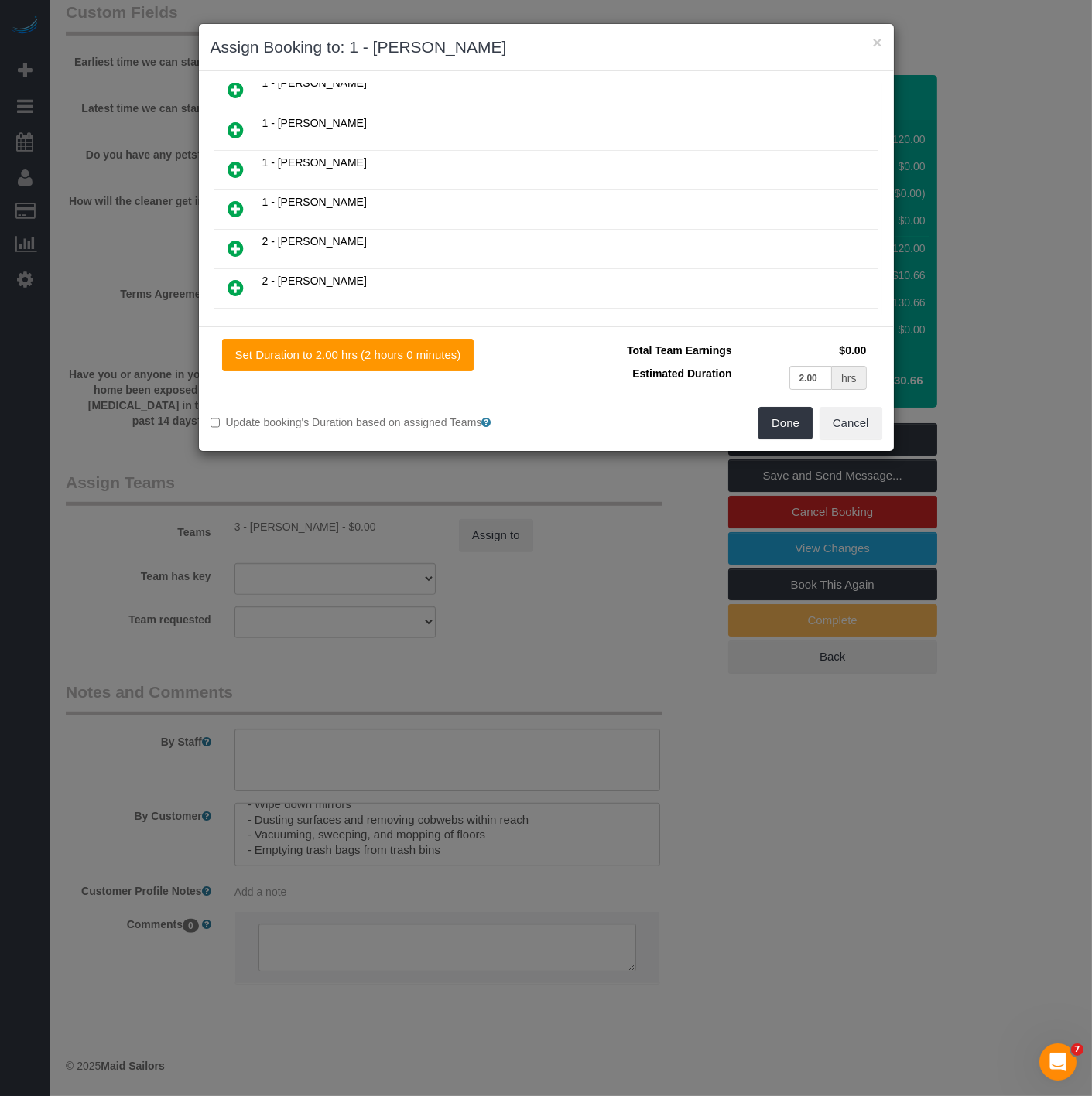
scroll to position [250, 0]
click at [797, 423] on button "Done" at bounding box center [785, 423] width 54 height 33
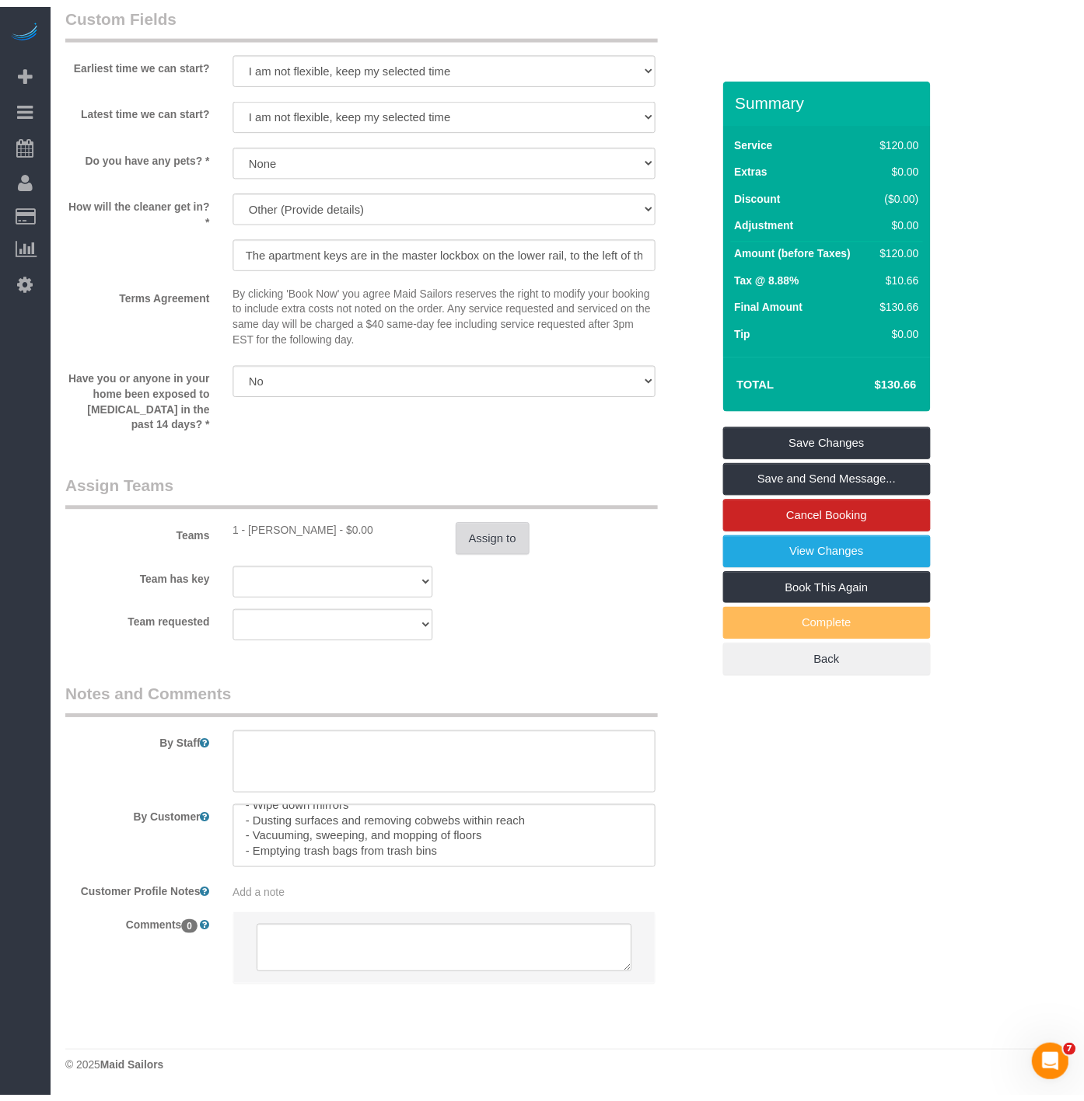
scroll to position [1548, 0]
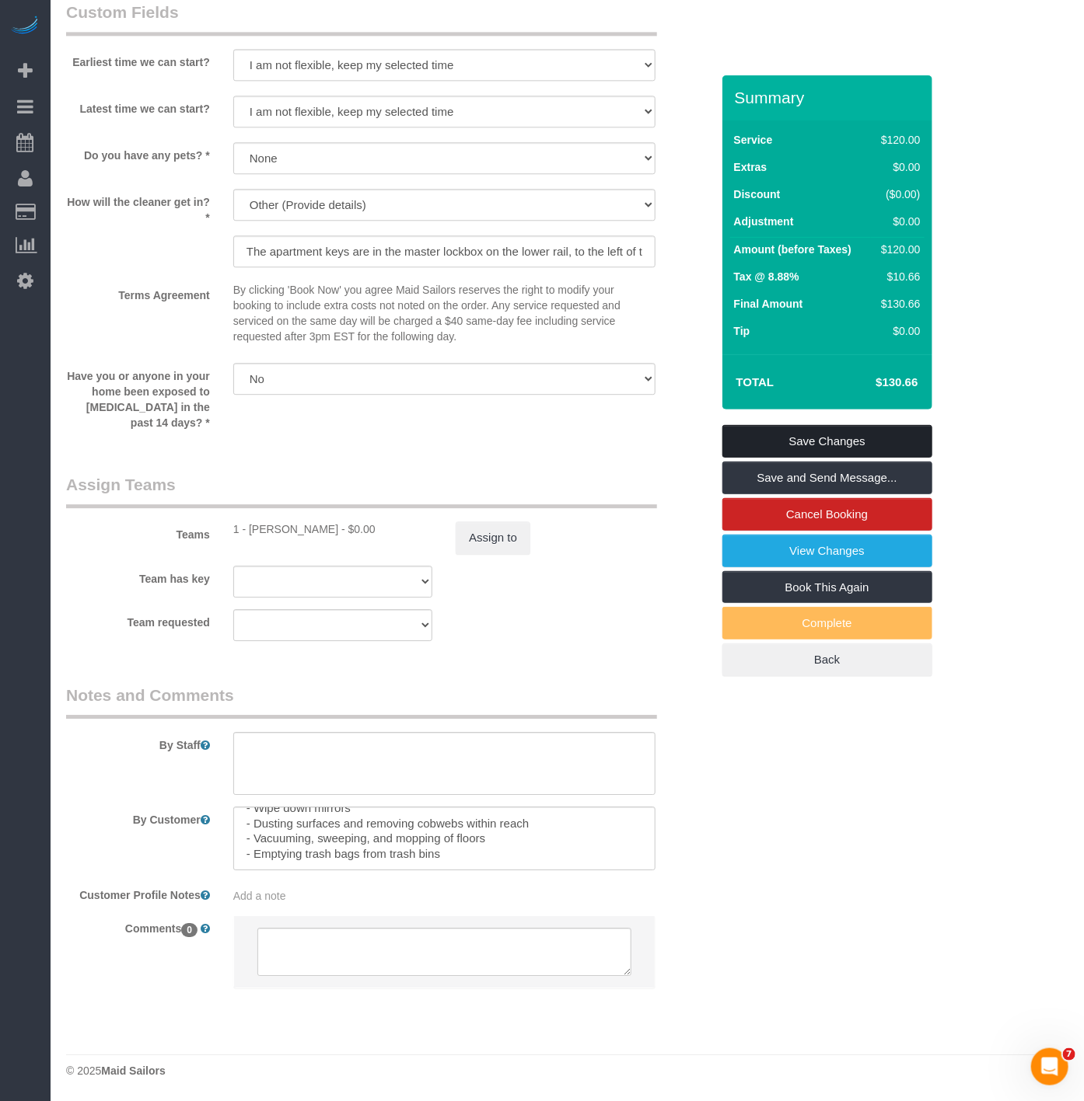
click at [810, 436] on link "Save Changes" at bounding box center [827, 441] width 210 height 33
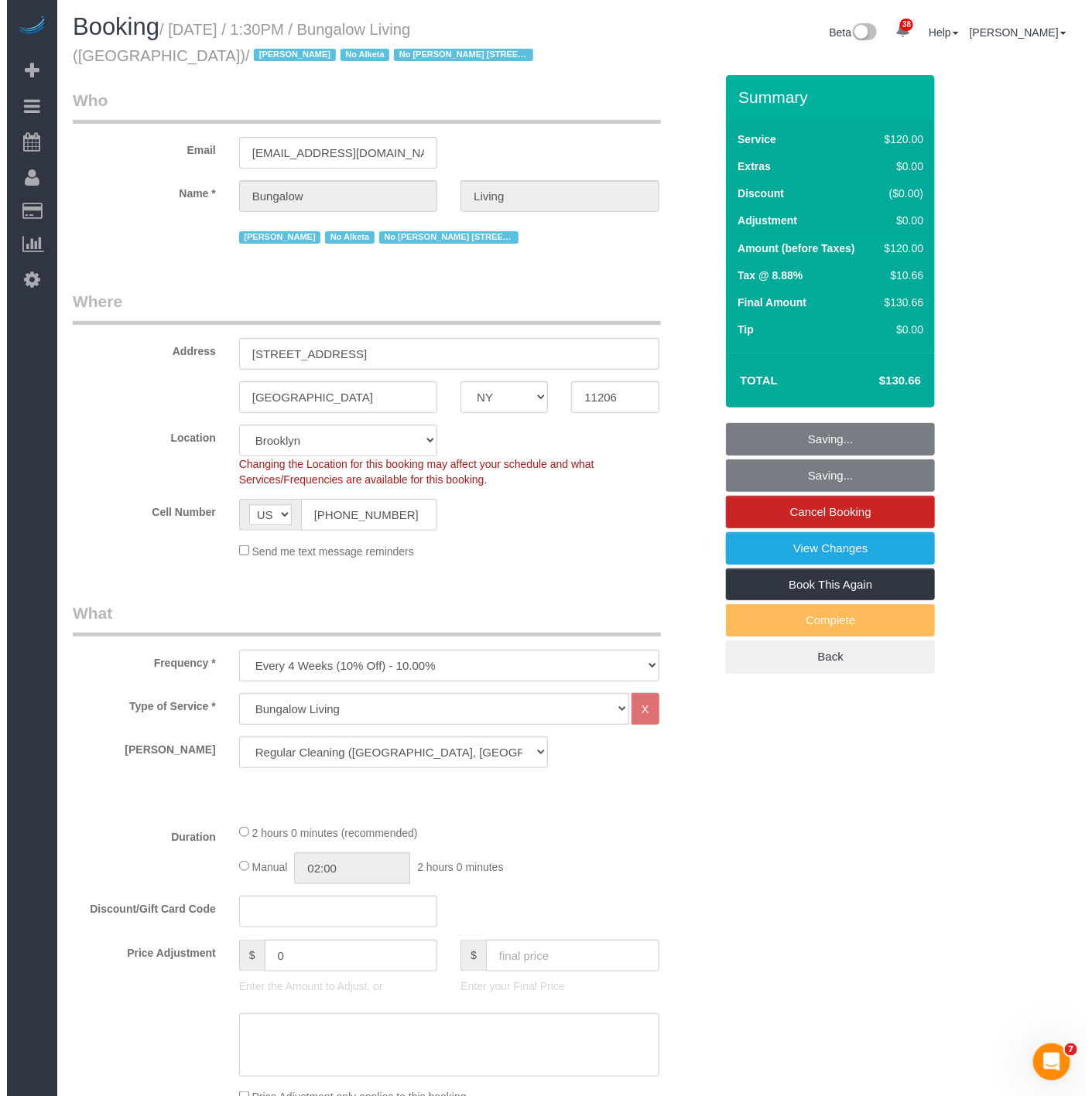
scroll to position [0, 0]
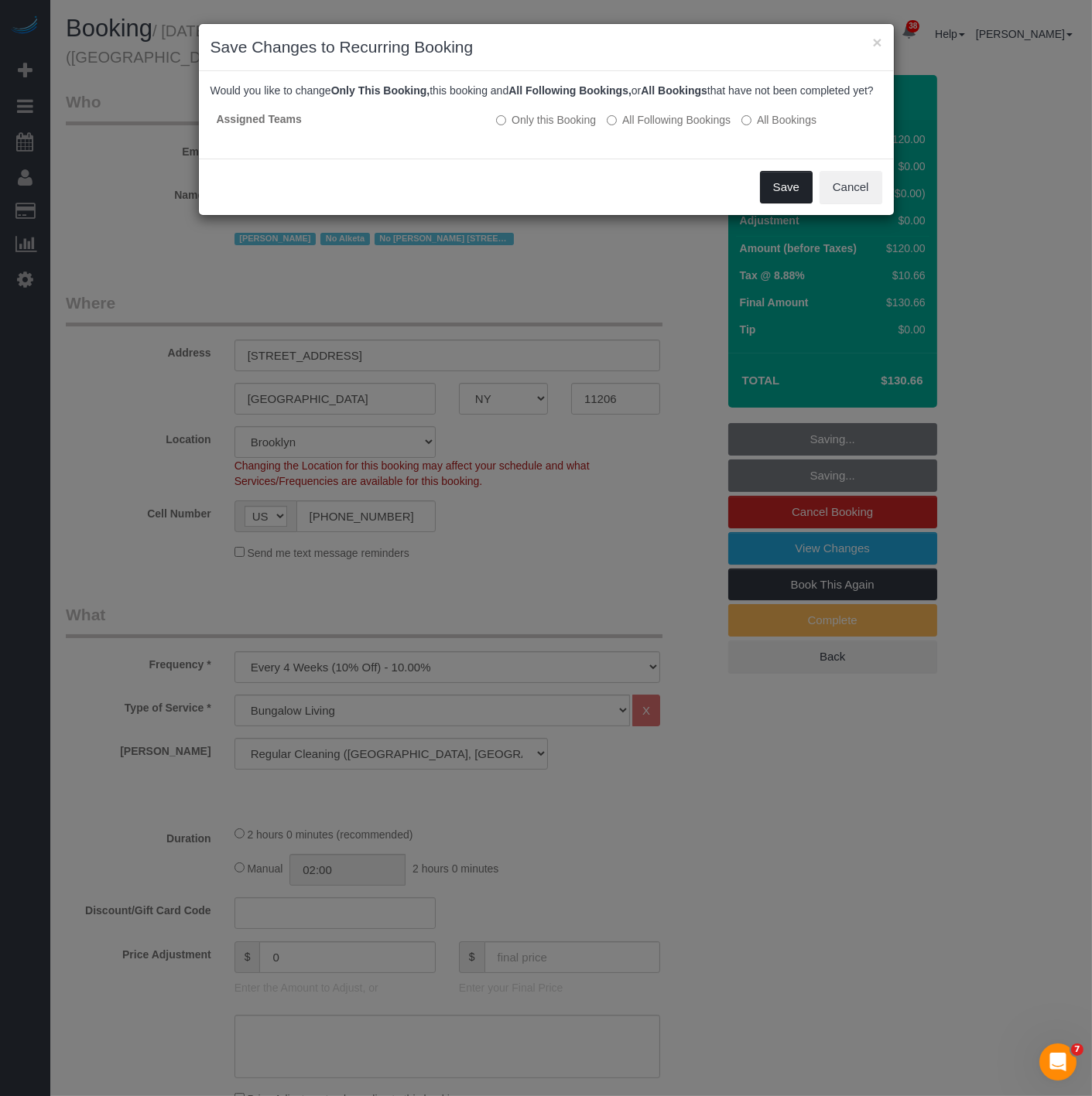
click at [772, 201] on button "Save" at bounding box center [785, 187] width 53 height 33
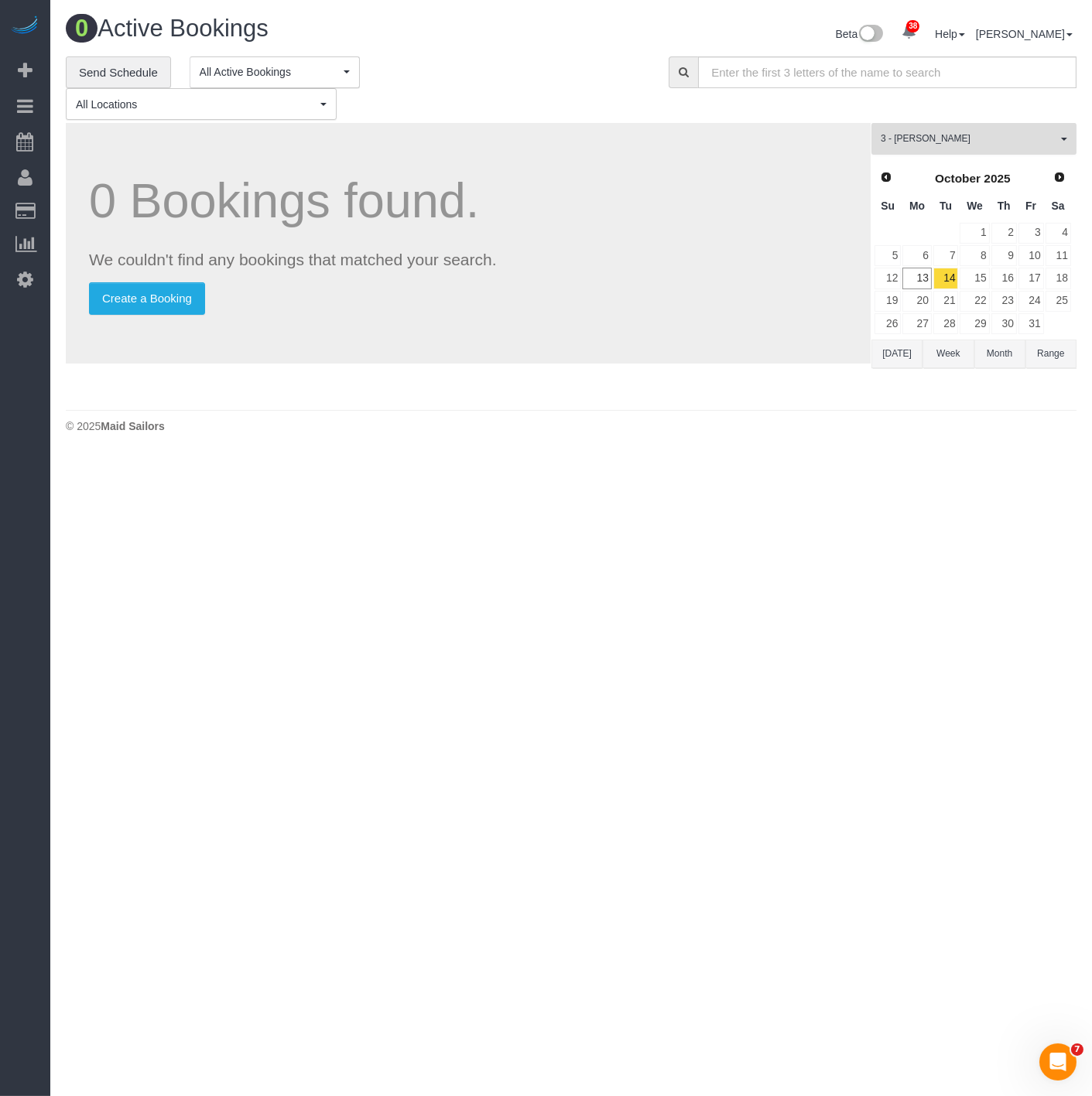
click at [1054, 140] on span "3 - [PERSON_NAME]" at bounding box center [969, 138] width 176 height 13
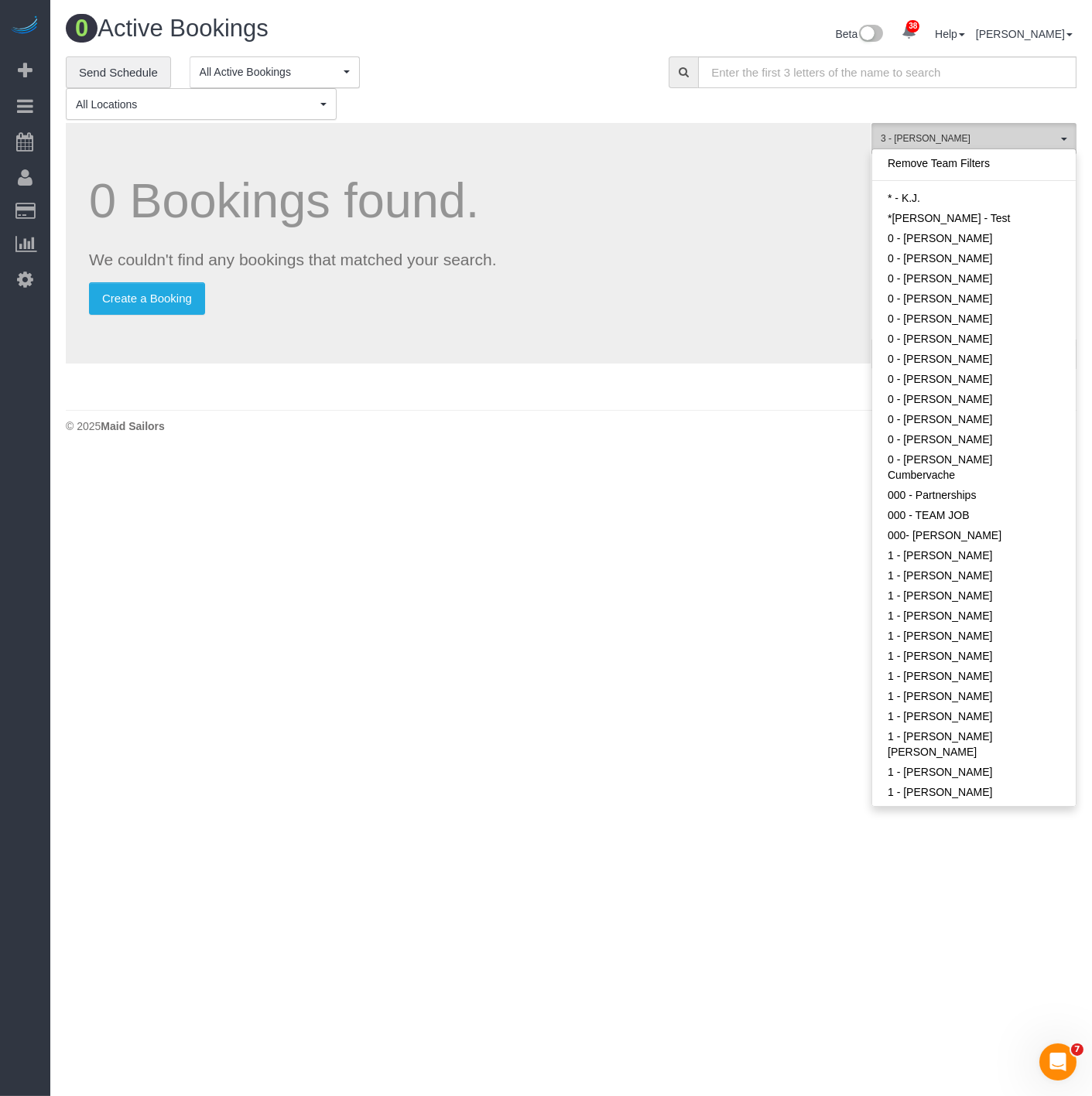
scroll to position [1262, 0]
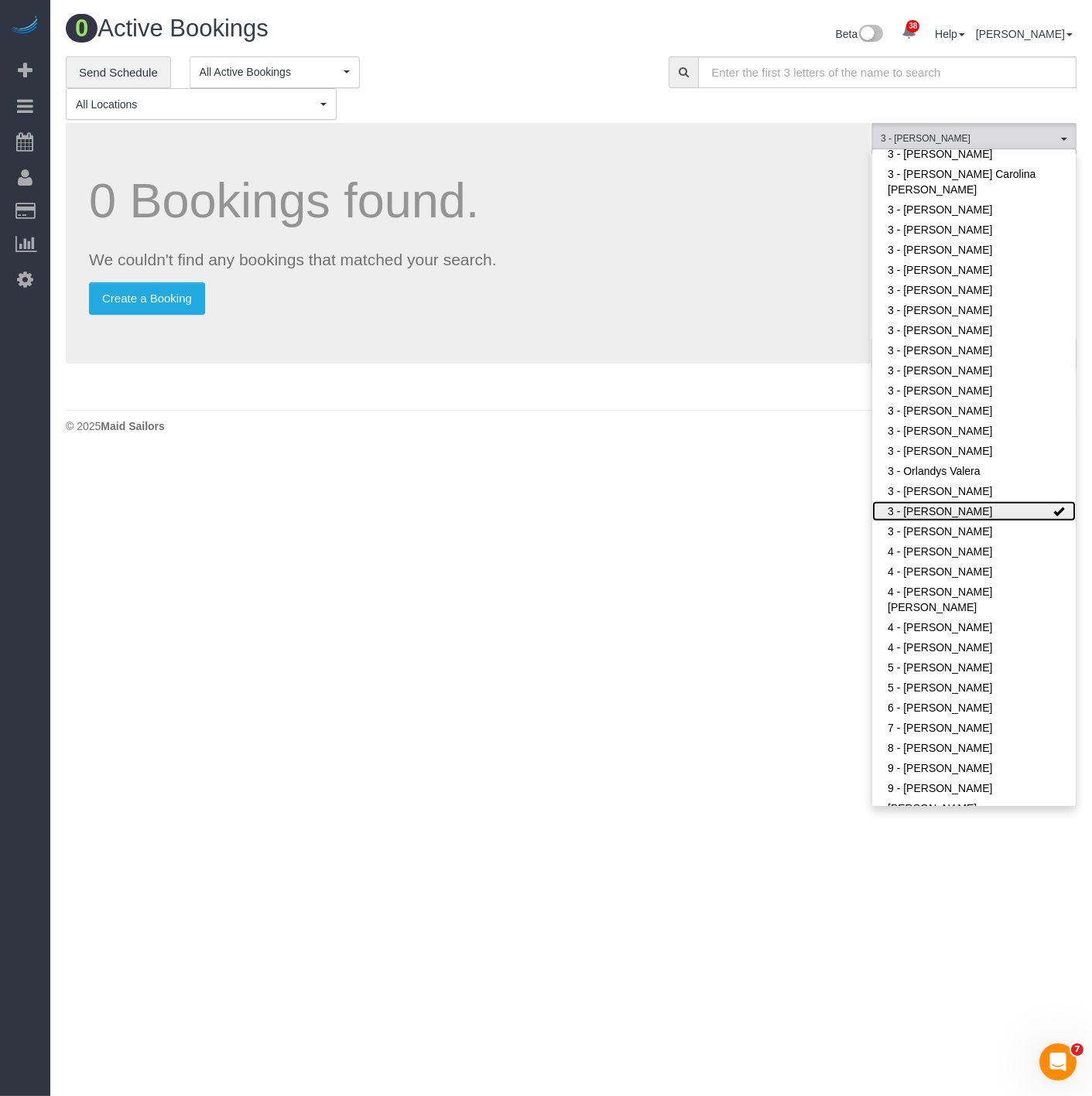
click at [958, 502] on link "3 - [PERSON_NAME]" at bounding box center [974, 512] width 203 height 20
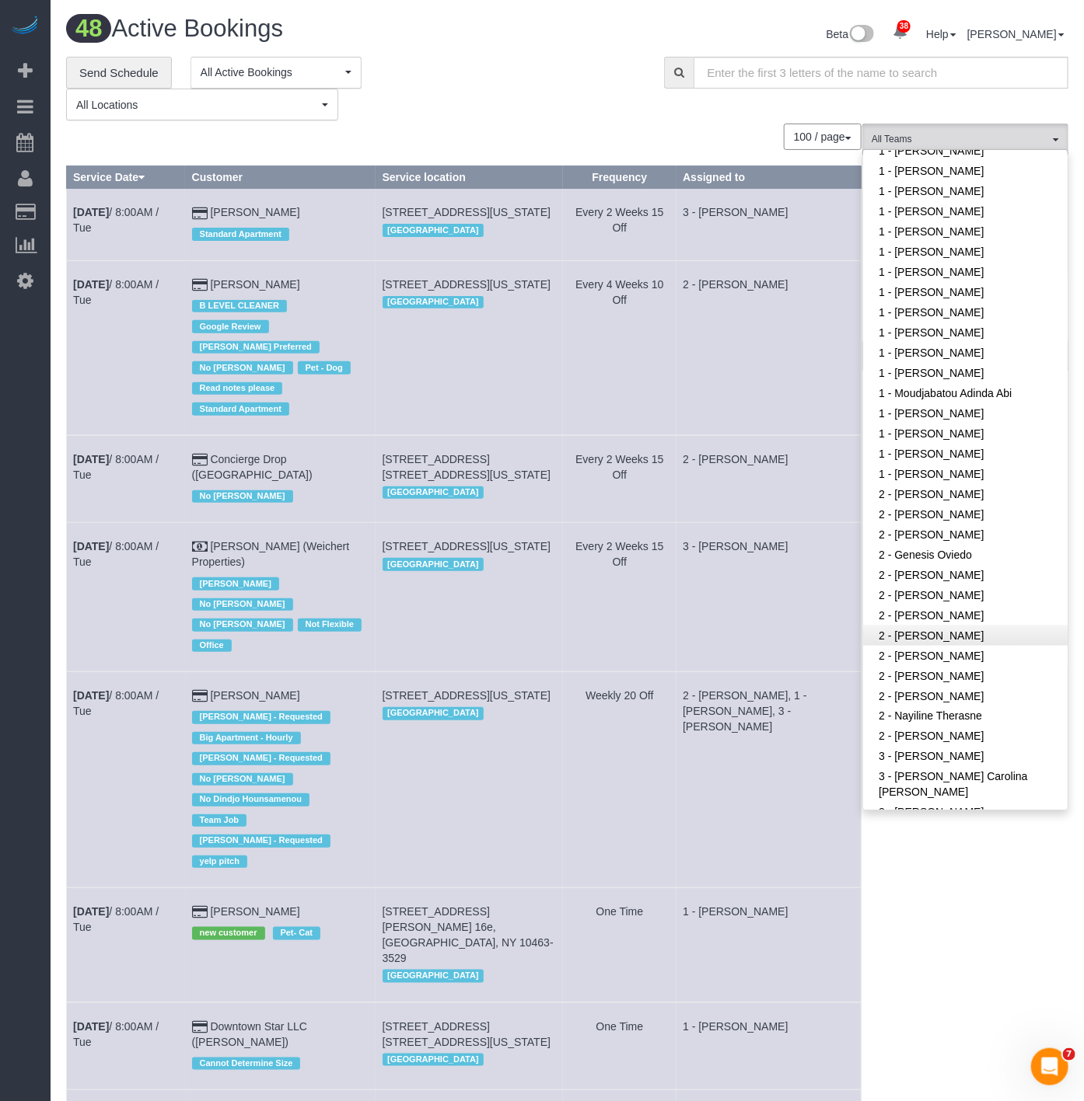
scroll to position [663, 0]
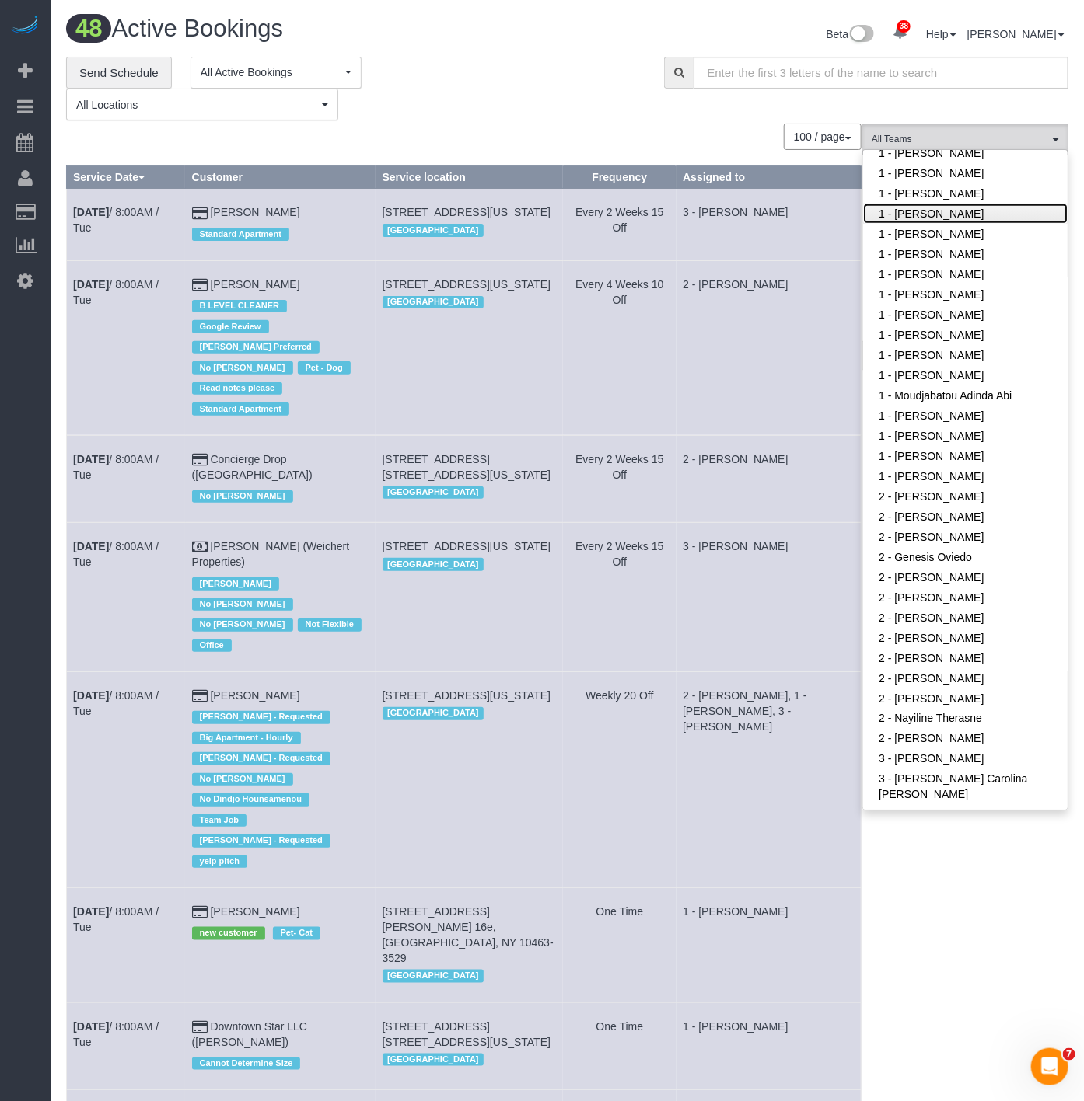
click at [951, 204] on link "1 - Ingrid Malasi" at bounding box center [965, 214] width 204 height 20
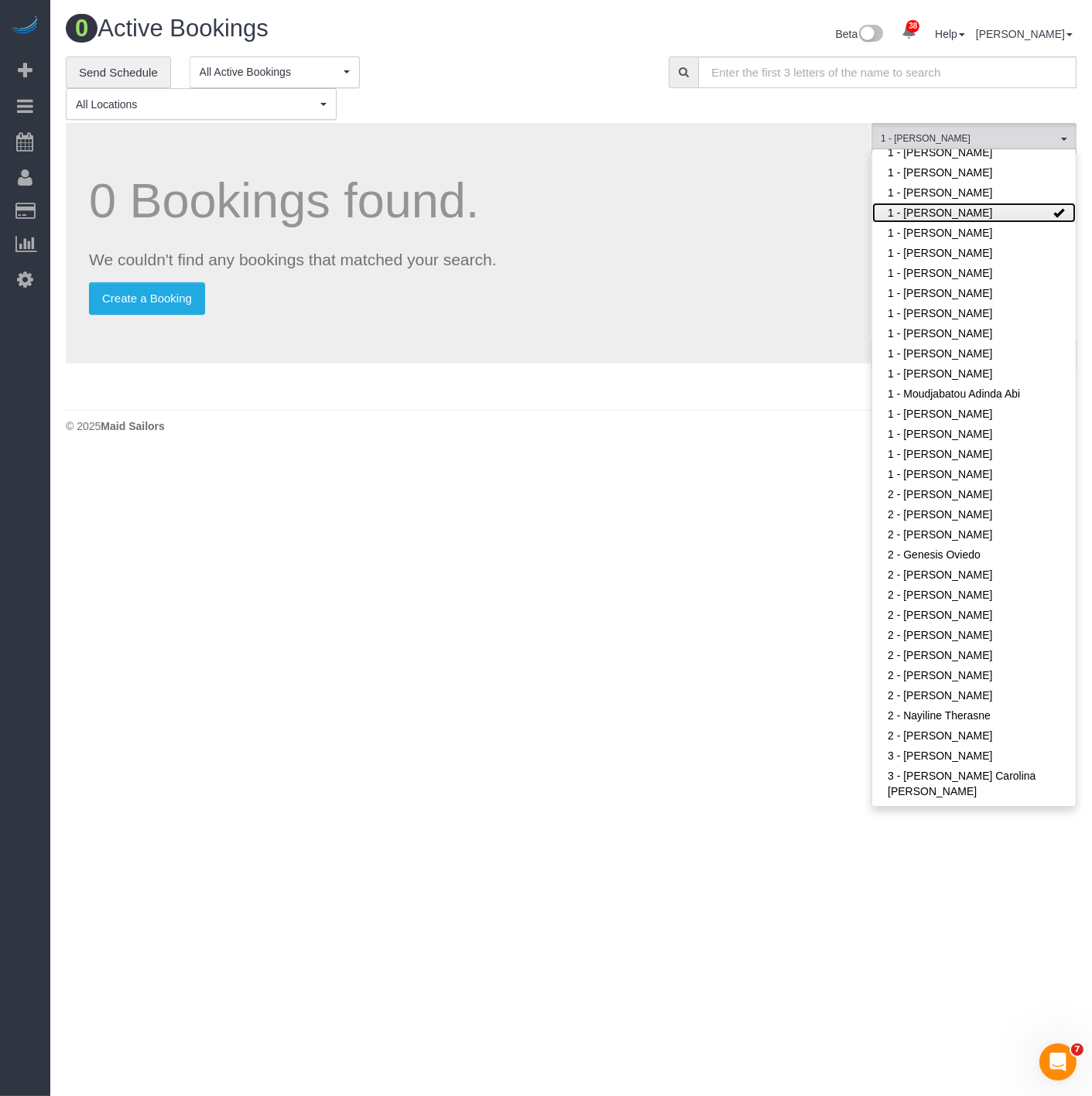
click at [932, 203] on link "1 - Ingrid Malasi" at bounding box center [974, 213] width 203 height 20
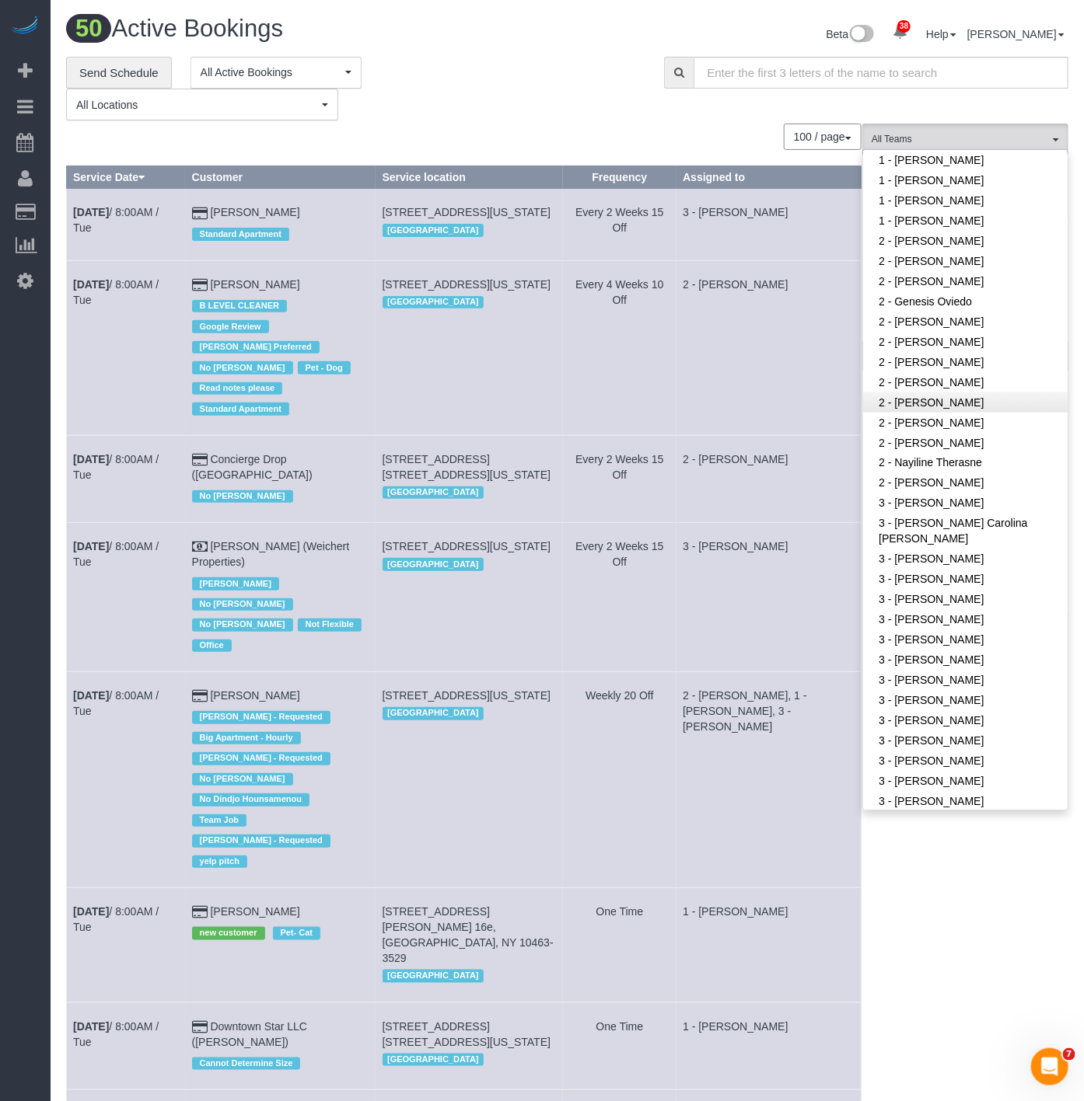
scroll to position [922, 0]
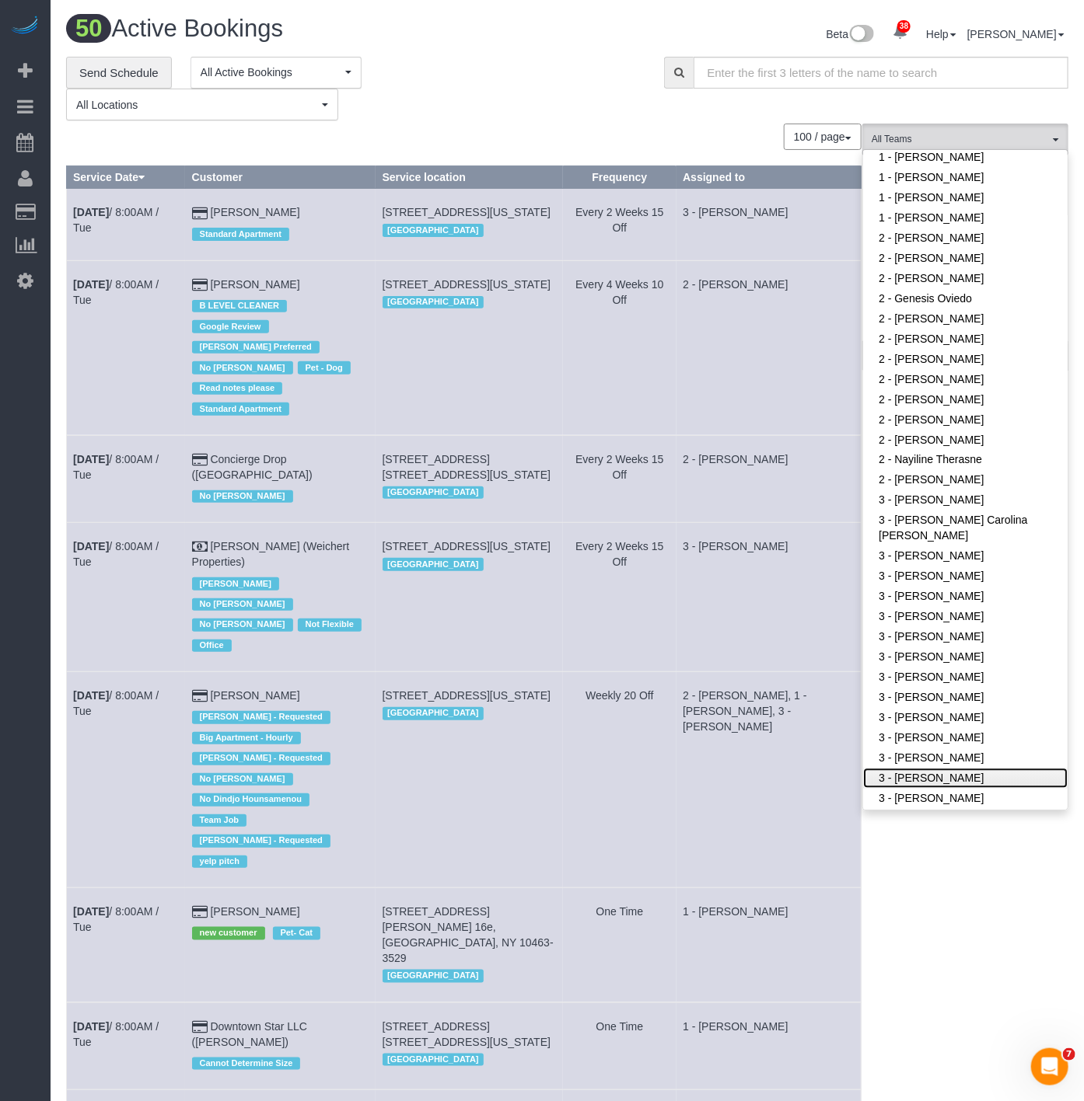
click at [949, 769] on link "3 - [PERSON_NAME]" at bounding box center [965, 779] width 204 height 20
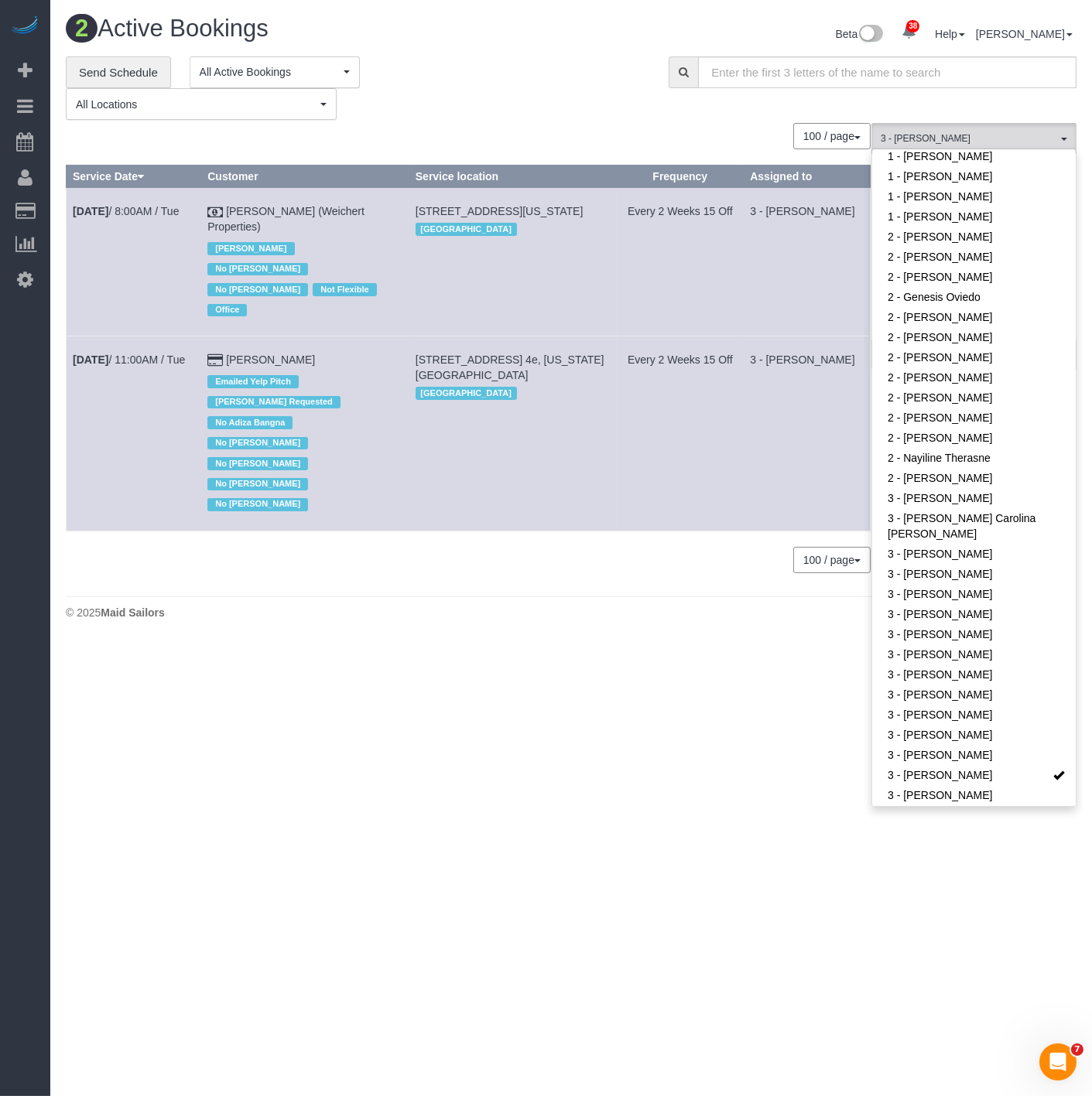
click at [318, 551] on div "2 Active Bookings Beta 38 Your Notifications You have 0 alerts × You have 7 to …" at bounding box center [571, 322] width 1041 height 643
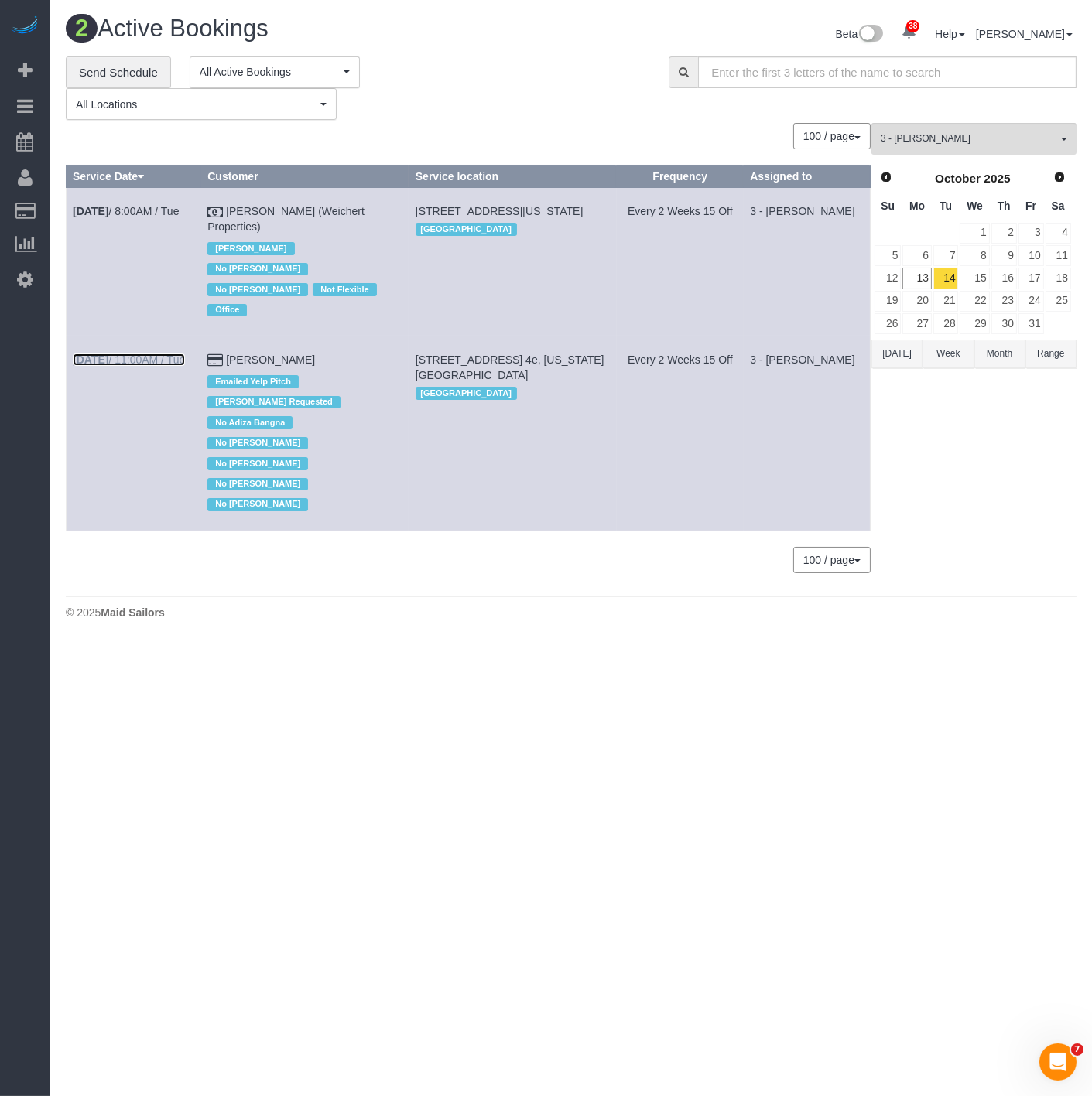
click at [121, 353] on link "Oct 14th / 11:00AM / Tue" at bounding box center [128, 359] width 112 height 12
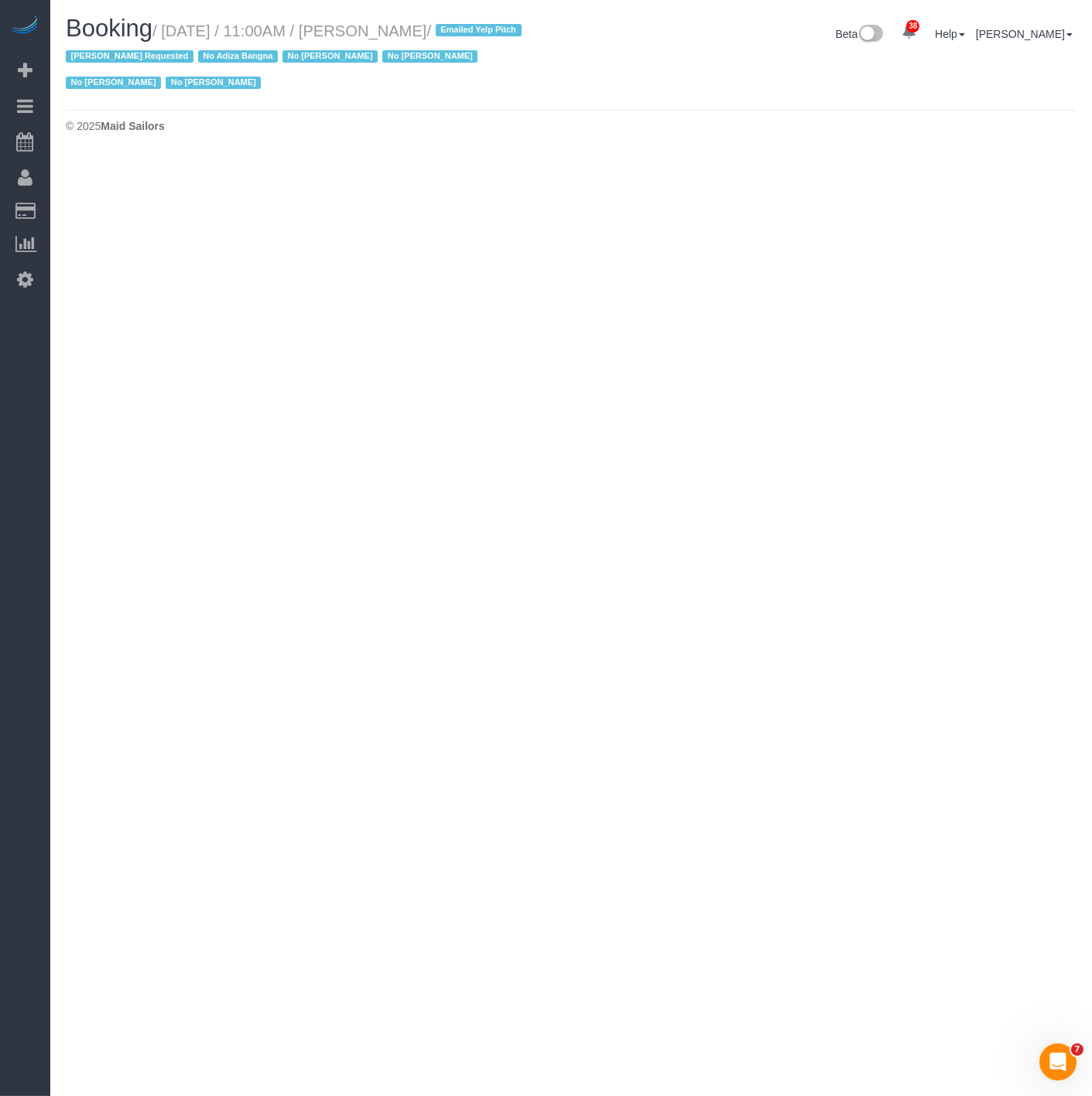
select select "NY"
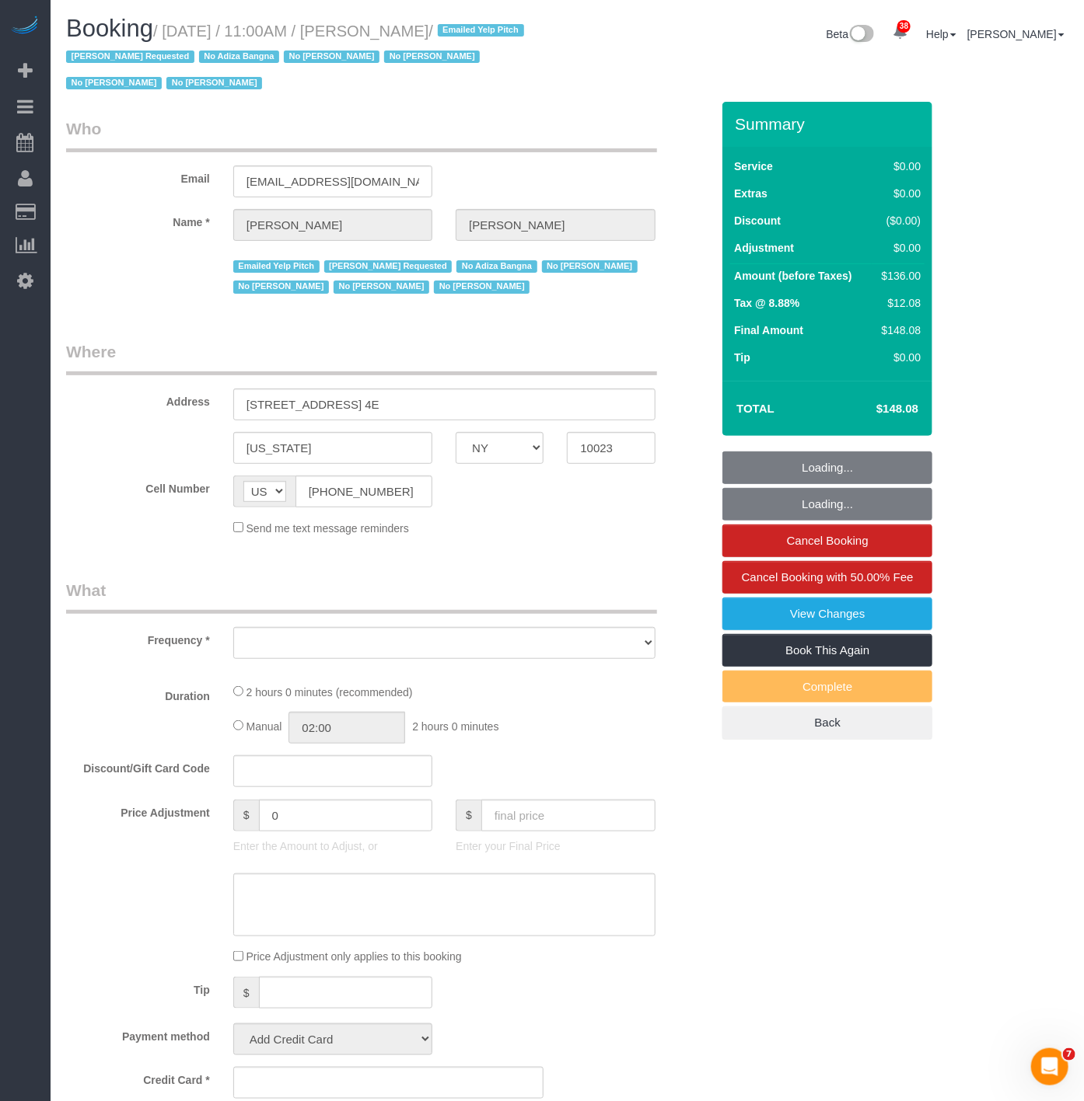
select select "number:58"
select select "number:72"
select select "number:15"
select select "number:6"
select select "object:9873"
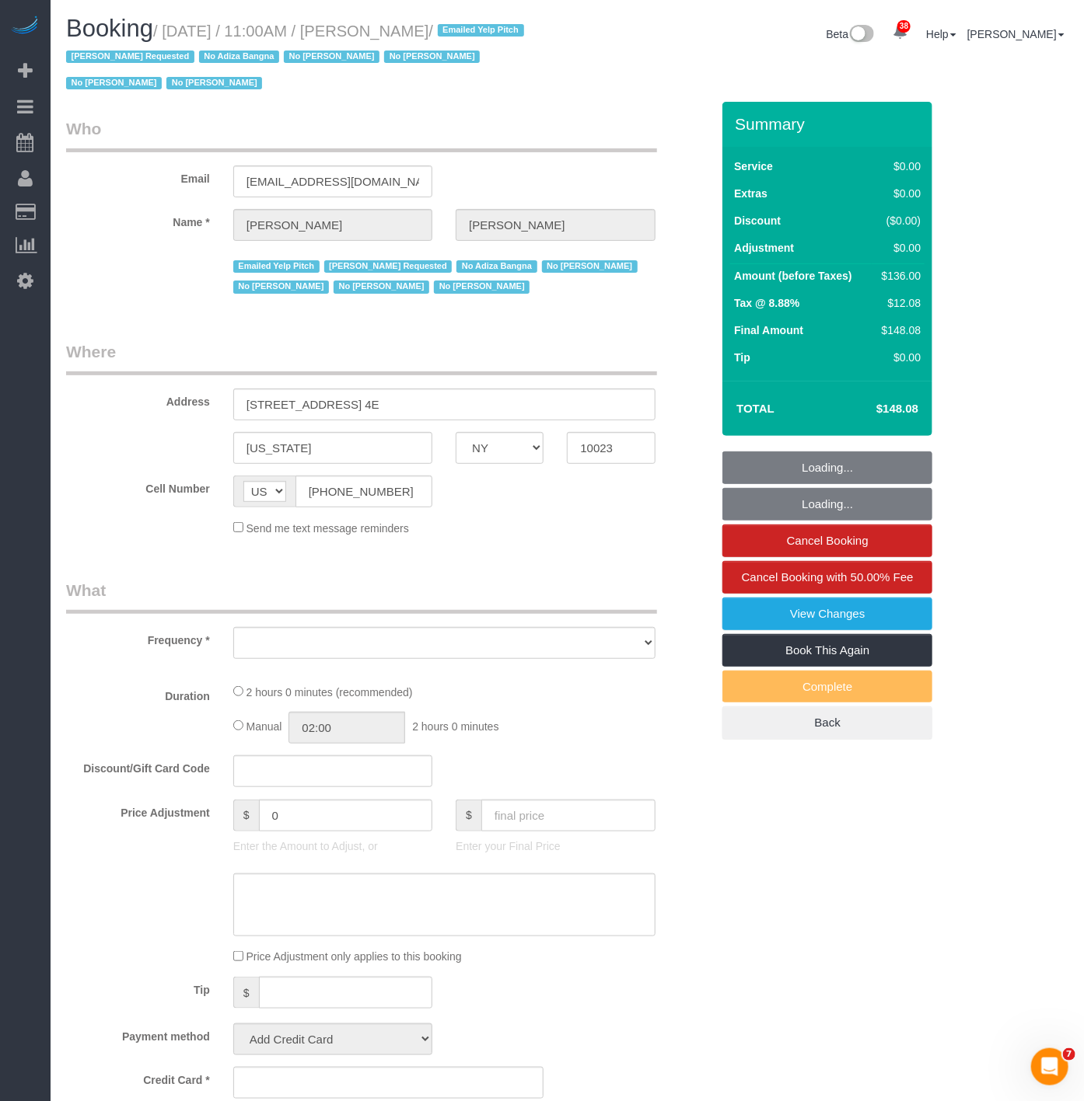
select select "string:stripe-pm_1LDaJs4VGloSiKo7V5Tq0hTt"
select select "1"
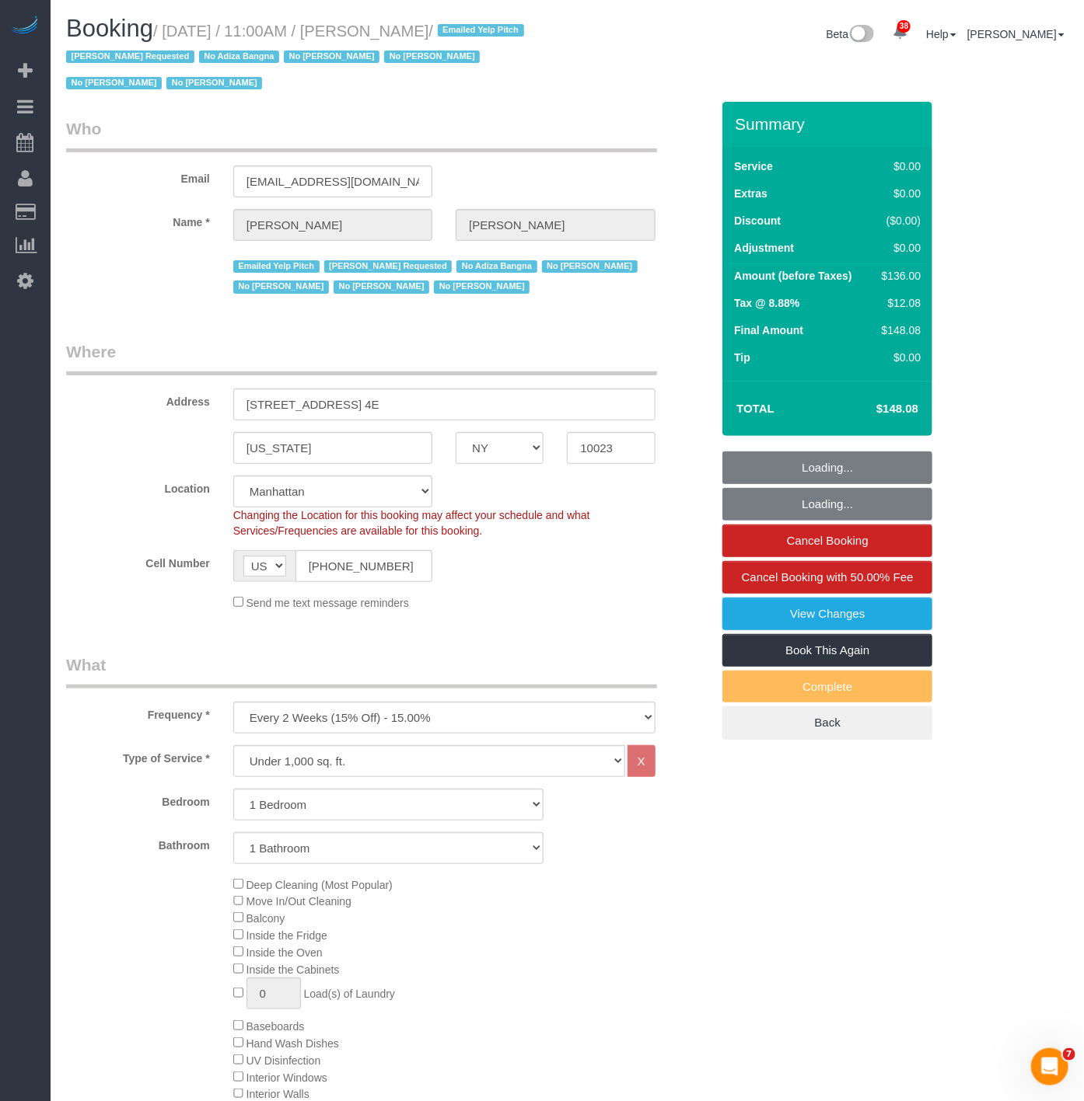
select select "object:10428"
select select "spot57"
select select "1"
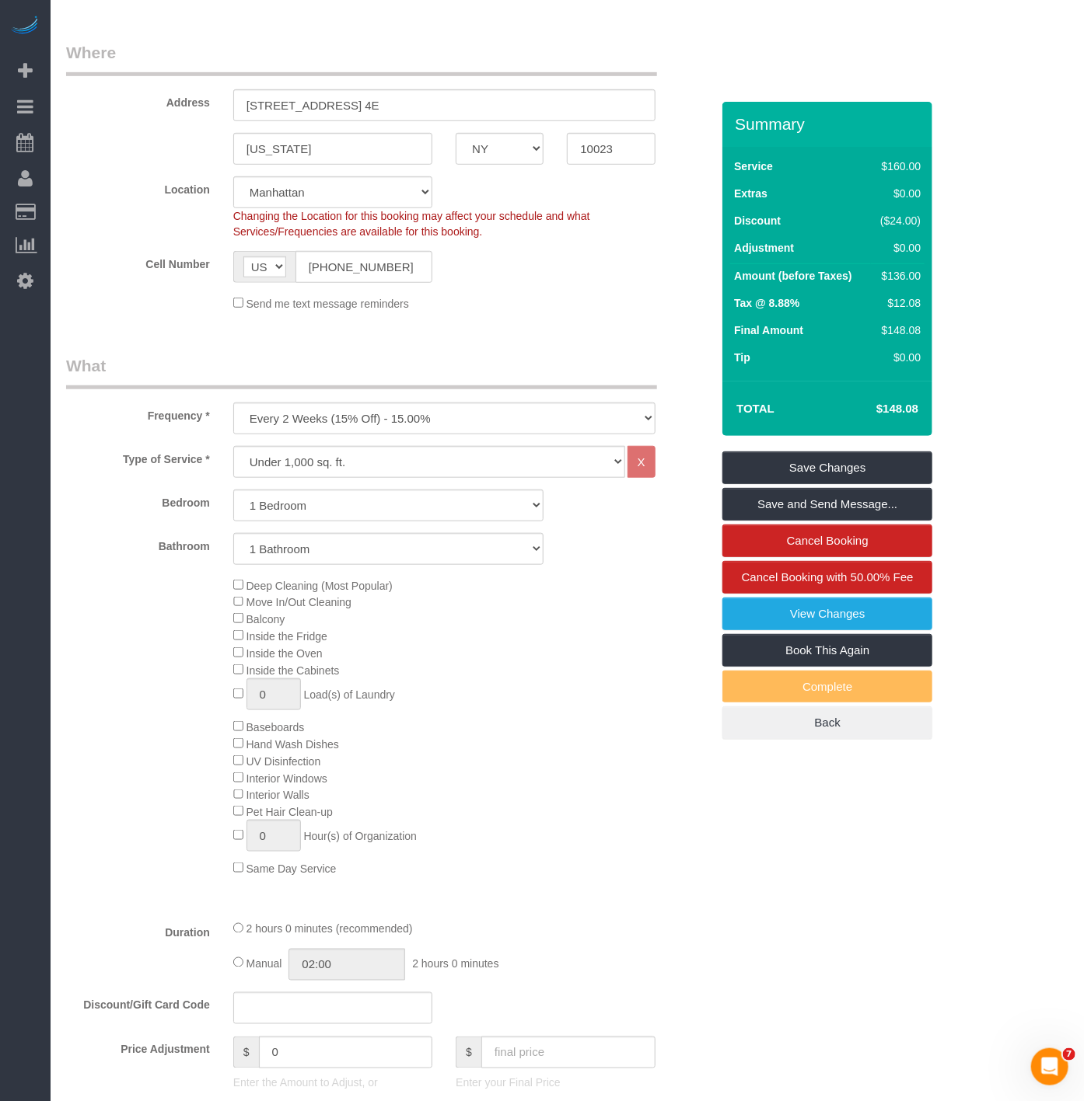
scroll to position [259, 0]
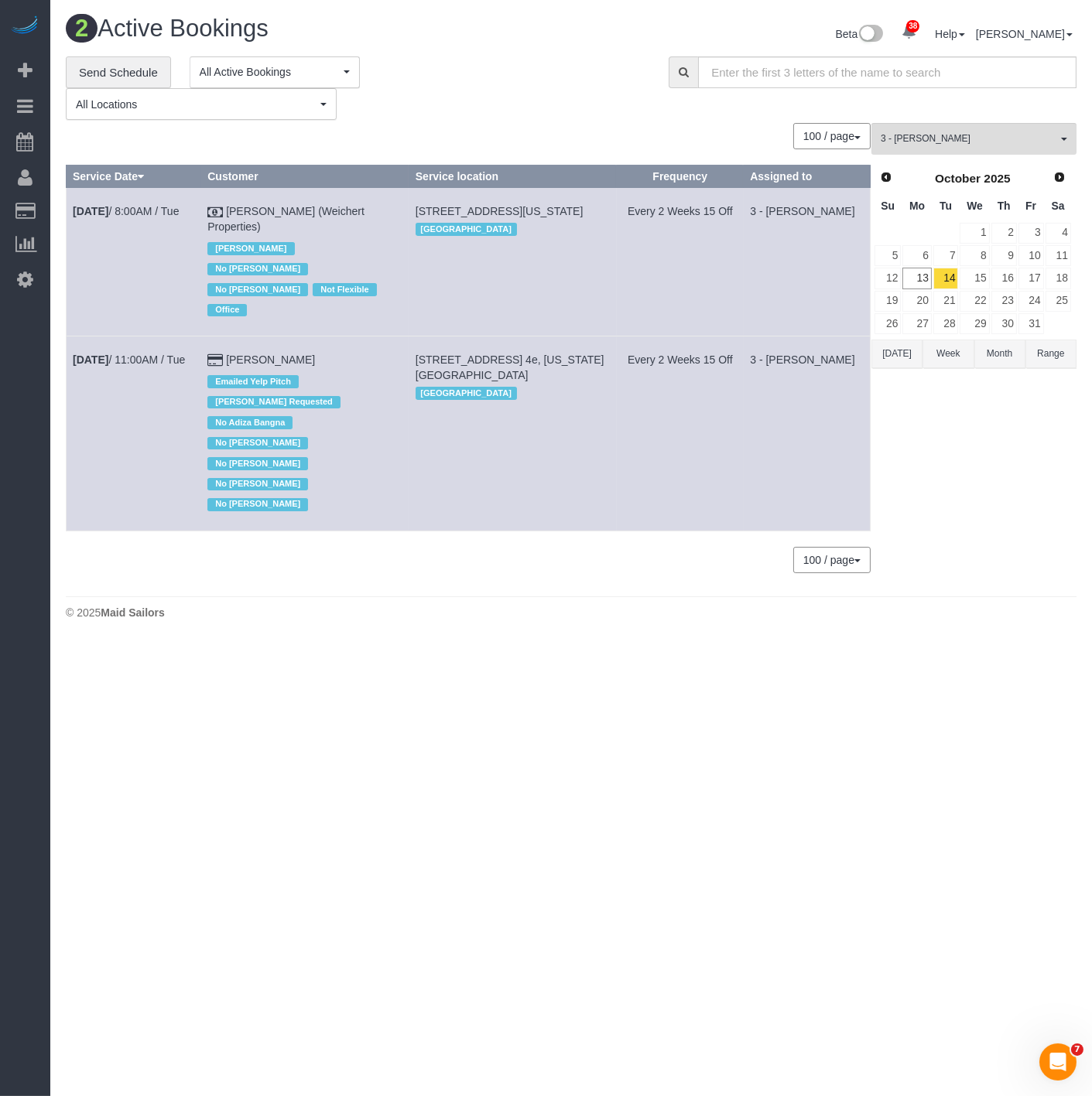
drag, startPoint x: 533, startPoint y: 330, endPoint x: 435, endPoint y: 312, distance: 99.6
click at [435, 336] on td "170 Amsterdam Avenue, Apt. 4e, New York, NY 10023 Manhattan" at bounding box center [512, 433] width 208 height 194
click at [546, 352] on td "170 Amsterdam Avenue, Apt. 4e, New York, NY 10023 Manhattan" at bounding box center [512, 433] width 208 height 194
drag, startPoint x: 513, startPoint y: 321, endPoint x: 421, endPoint y: 296, distance: 95.3
click at [421, 336] on td "170 Amsterdam Avenue, Apt. 4e, New York, NY 10023 Manhattan" at bounding box center [512, 433] width 208 height 194
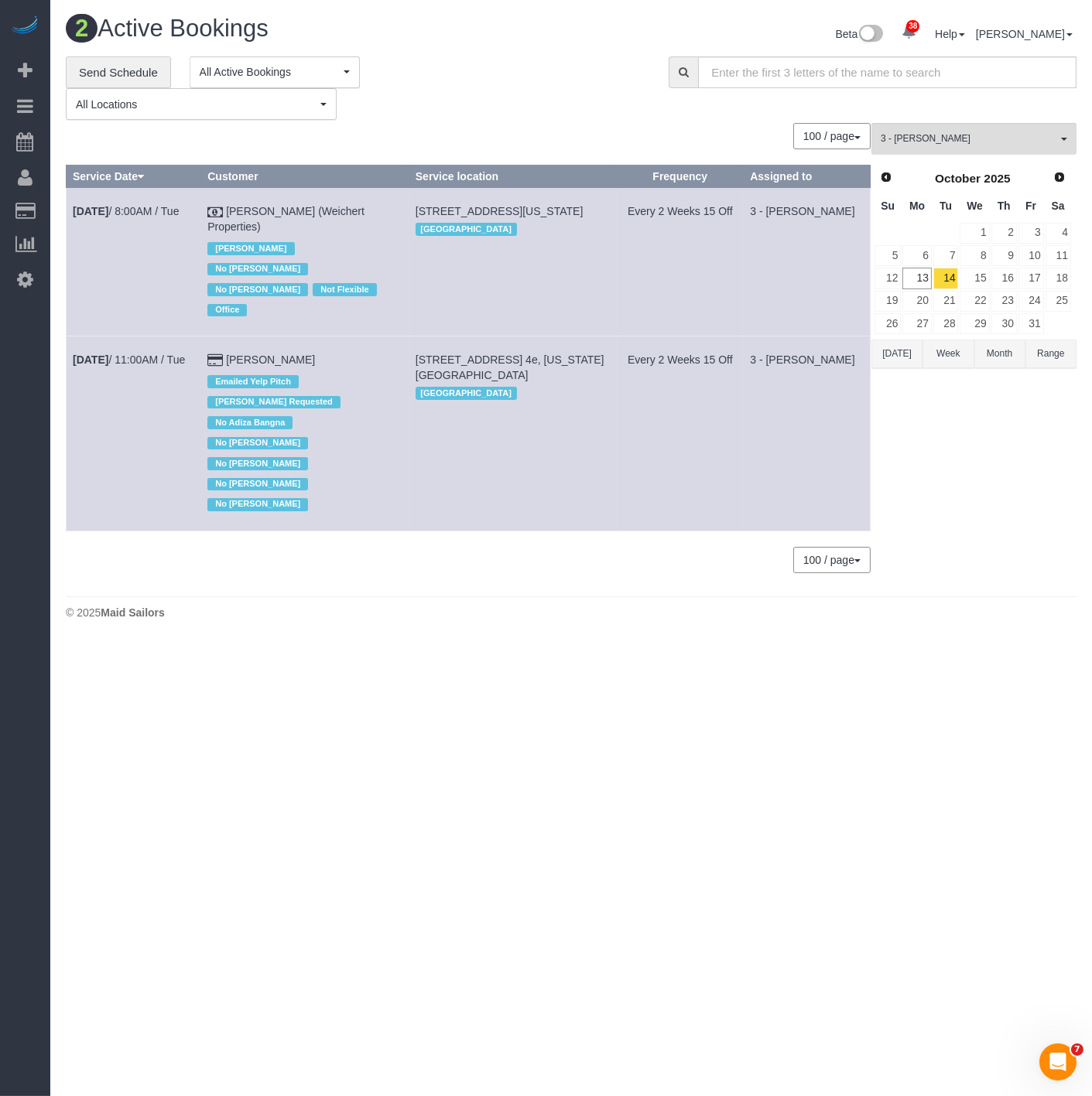
copy span "170 Amsterdam Avenue, Apt. 4e, New York, NY 10023"
click at [1008, 133] on span "3 - [PERSON_NAME]" at bounding box center [969, 138] width 176 height 13
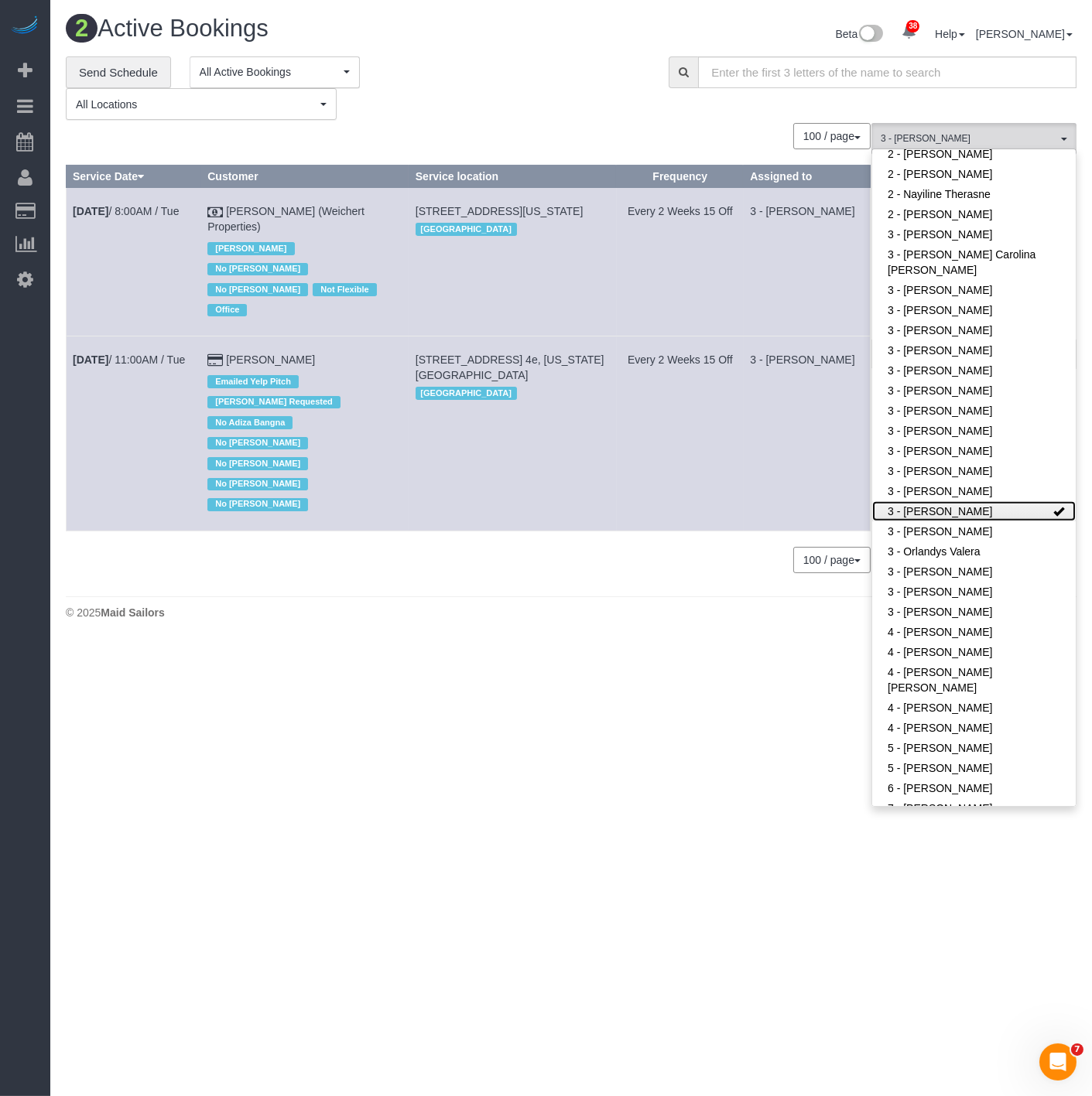
click at [972, 502] on link "3 - [PERSON_NAME]" at bounding box center [974, 512] width 203 height 20
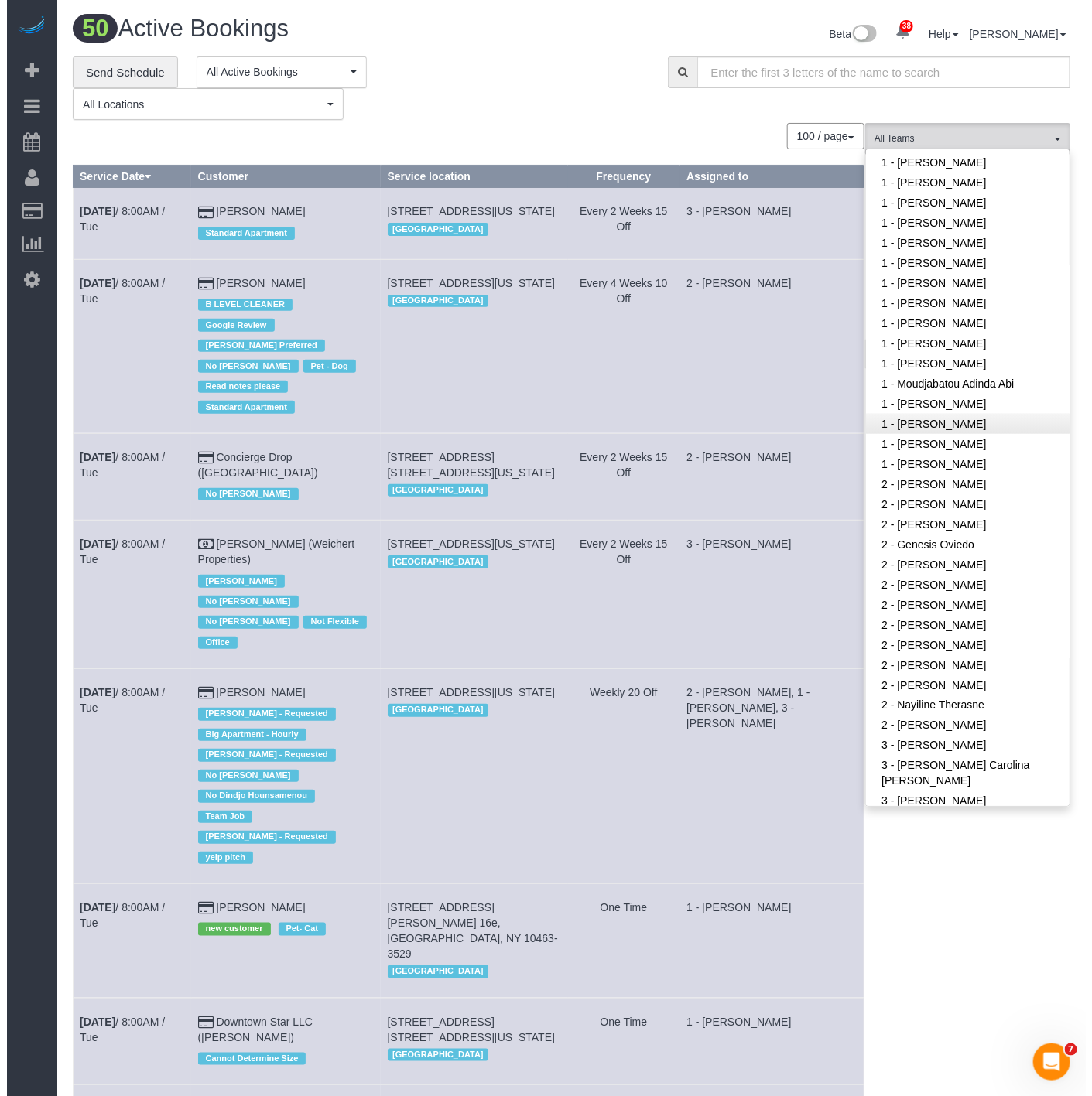
scroll to position [924, 0]
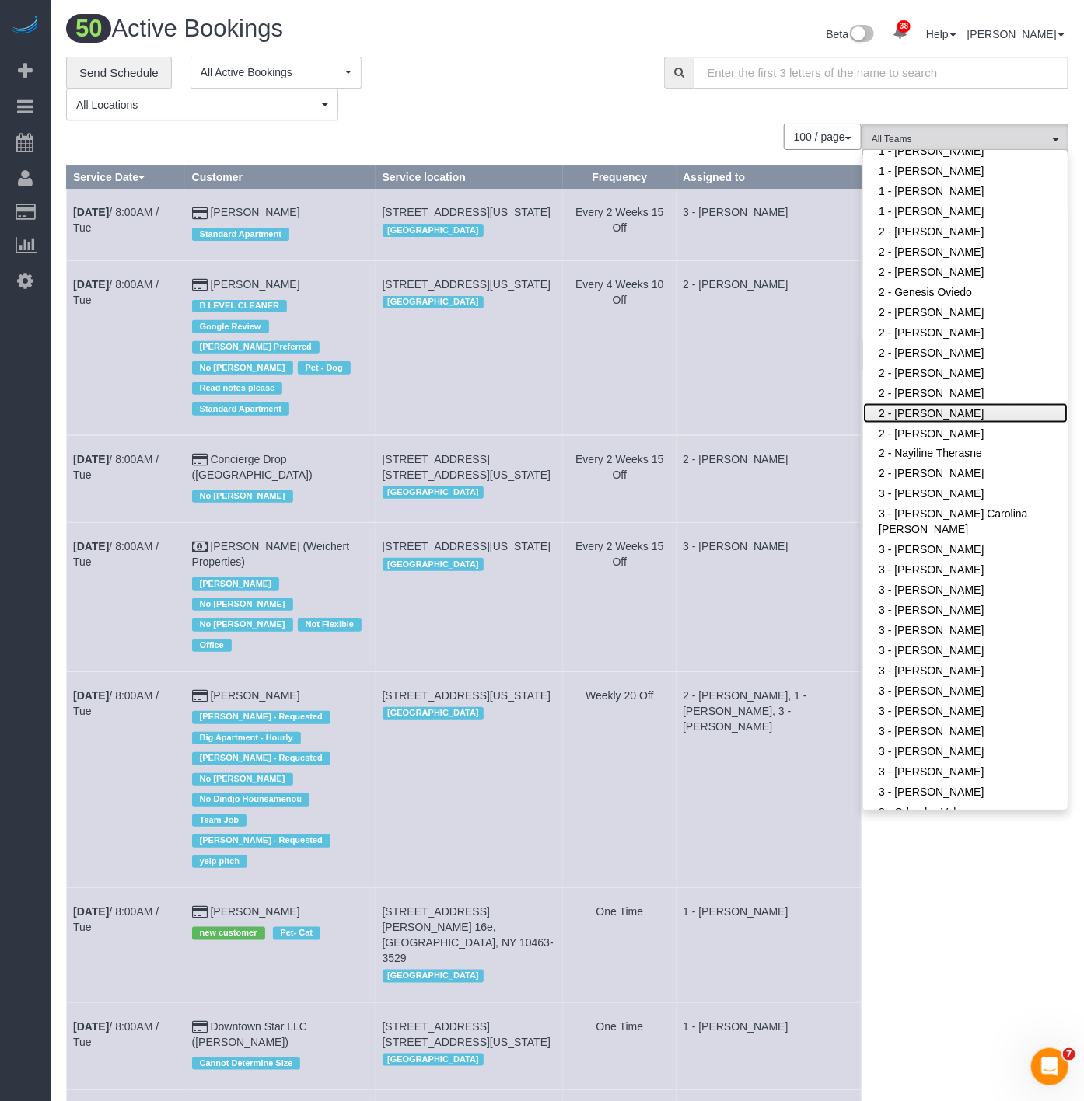
click at [936, 403] on link "2 - Marilu Quintero" at bounding box center [965, 413] width 204 height 20
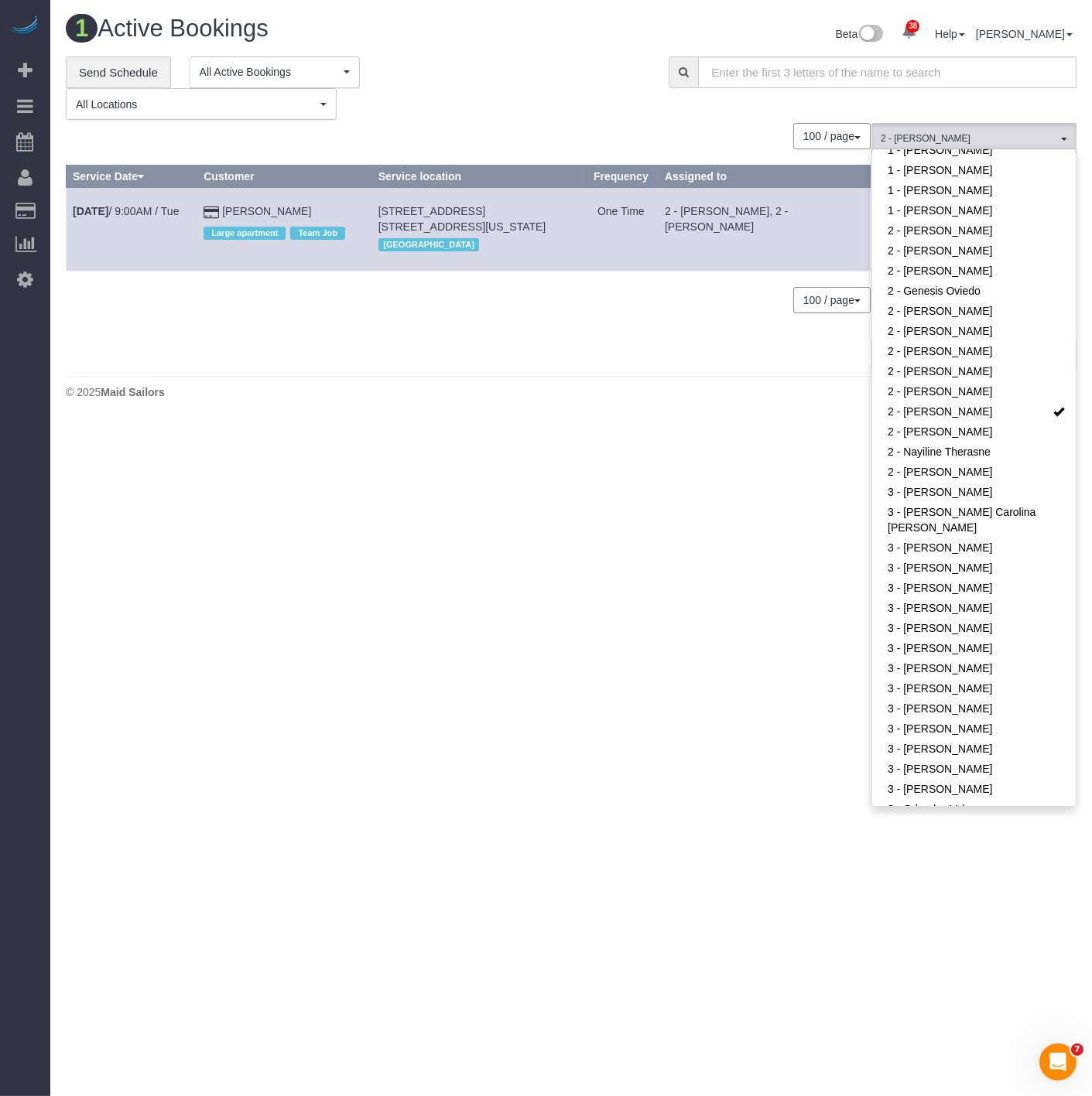
click at [455, 539] on body "38 Beta Your Notifications You have 0 alerts × You have 7 to charge for 10/10/2…" at bounding box center [546, 548] width 1092 height 1096
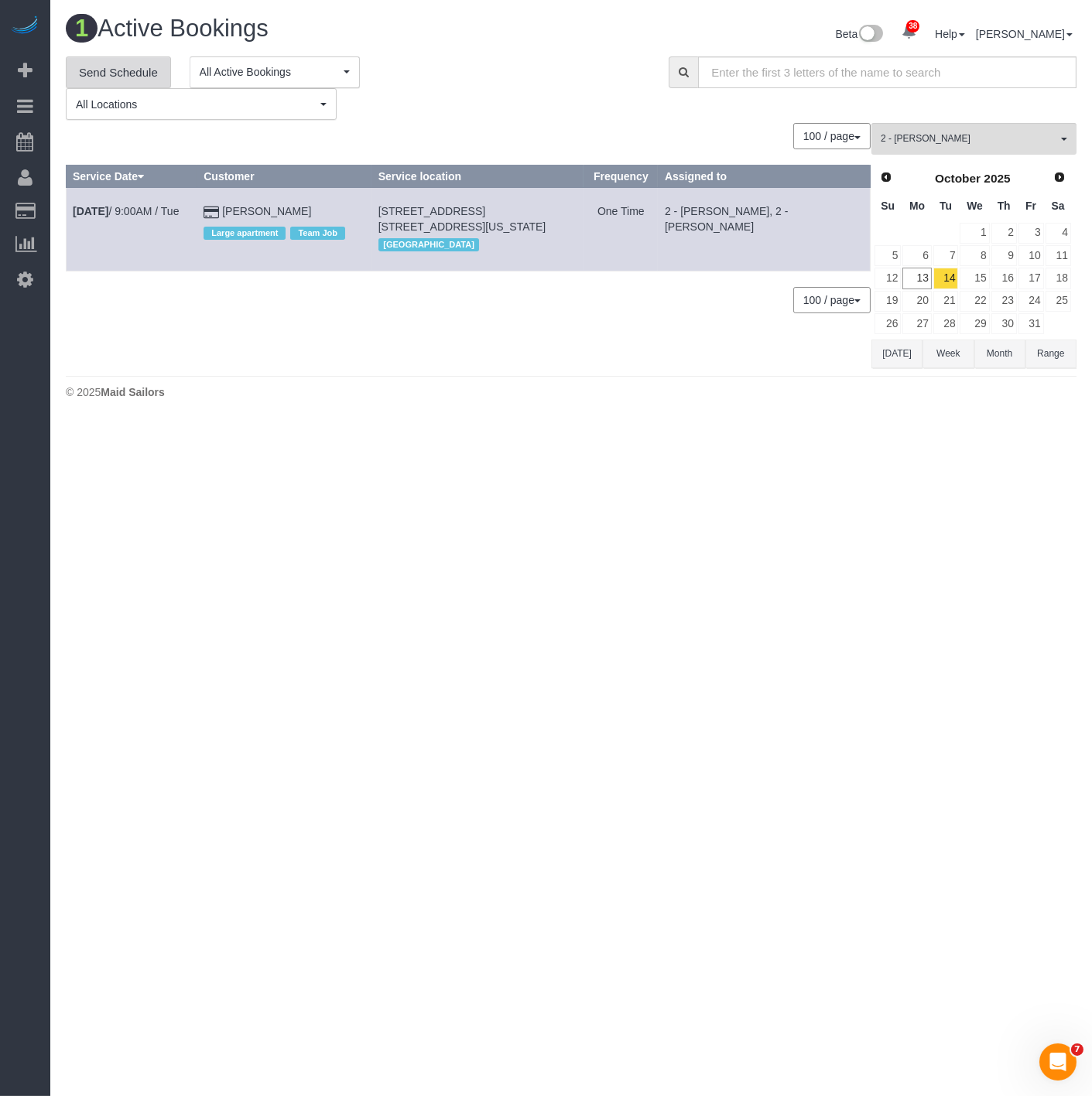
click at [99, 72] on link "Send Schedule" at bounding box center [118, 73] width 106 height 33
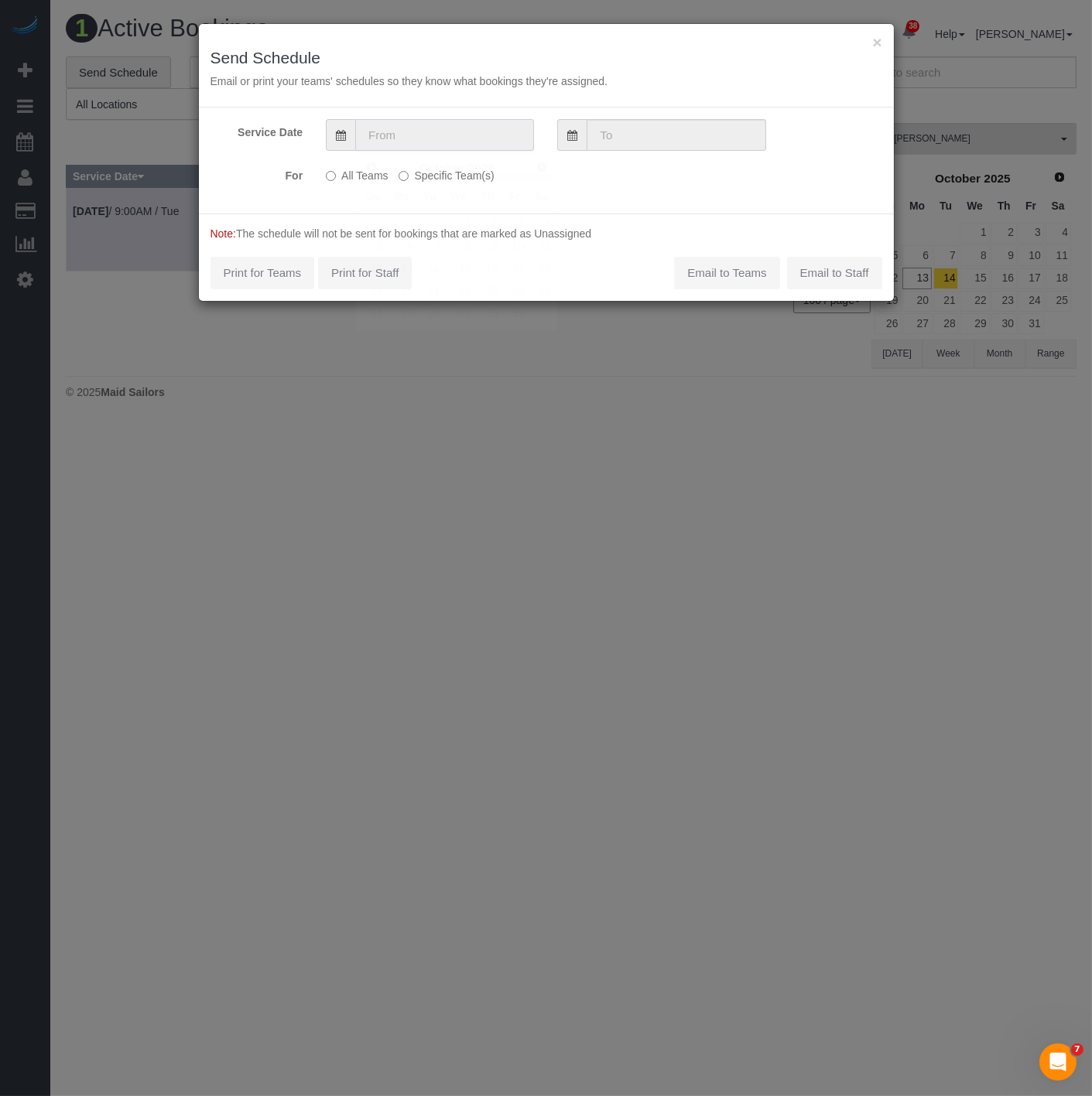
click at [436, 132] on input "text" at bounding box center [445, 135] width 179 height 32
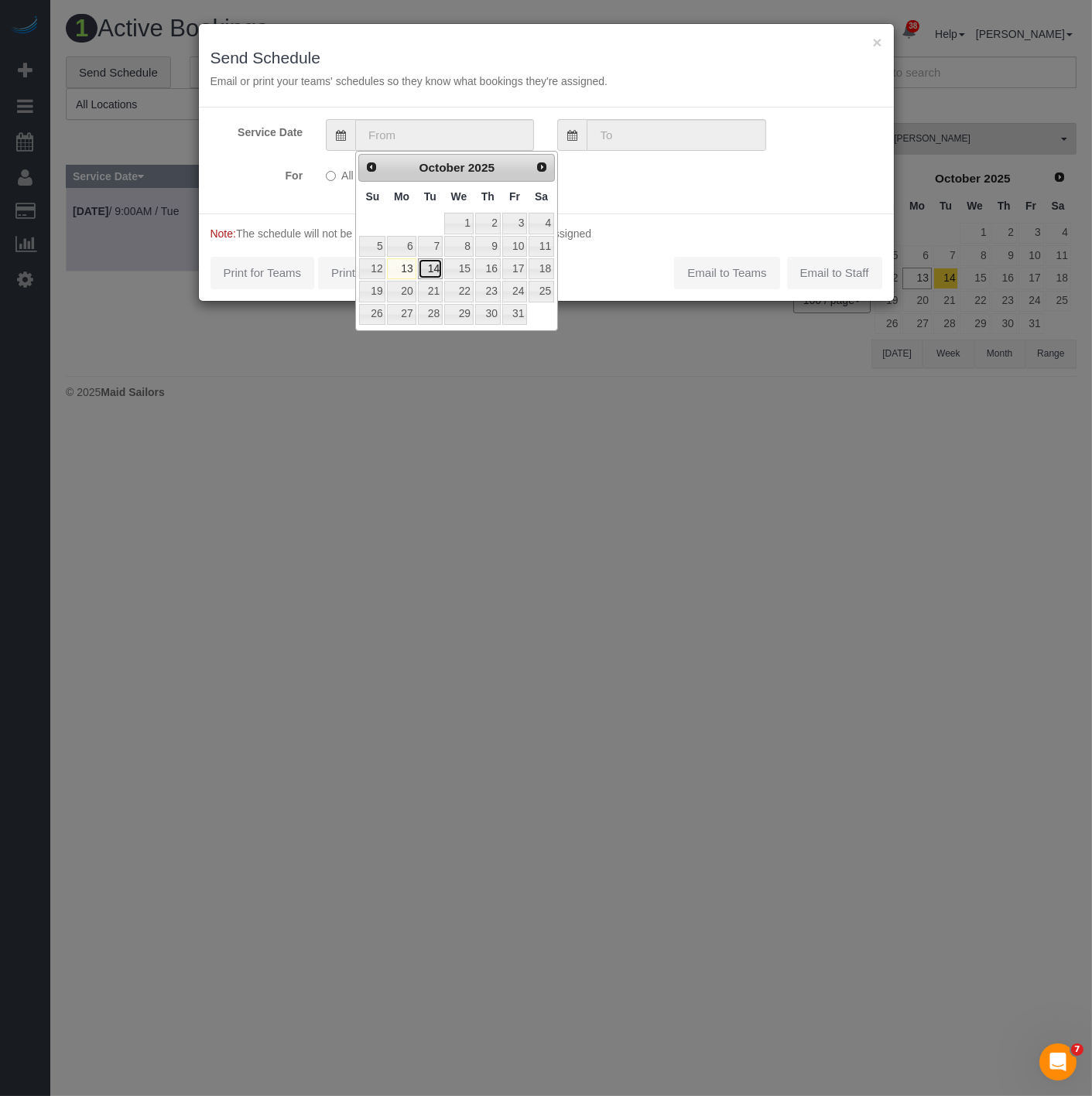
click at [439, 267] on link "14" at bounding box center [430, 269] width 25 height 21
type input "10/14/2025"
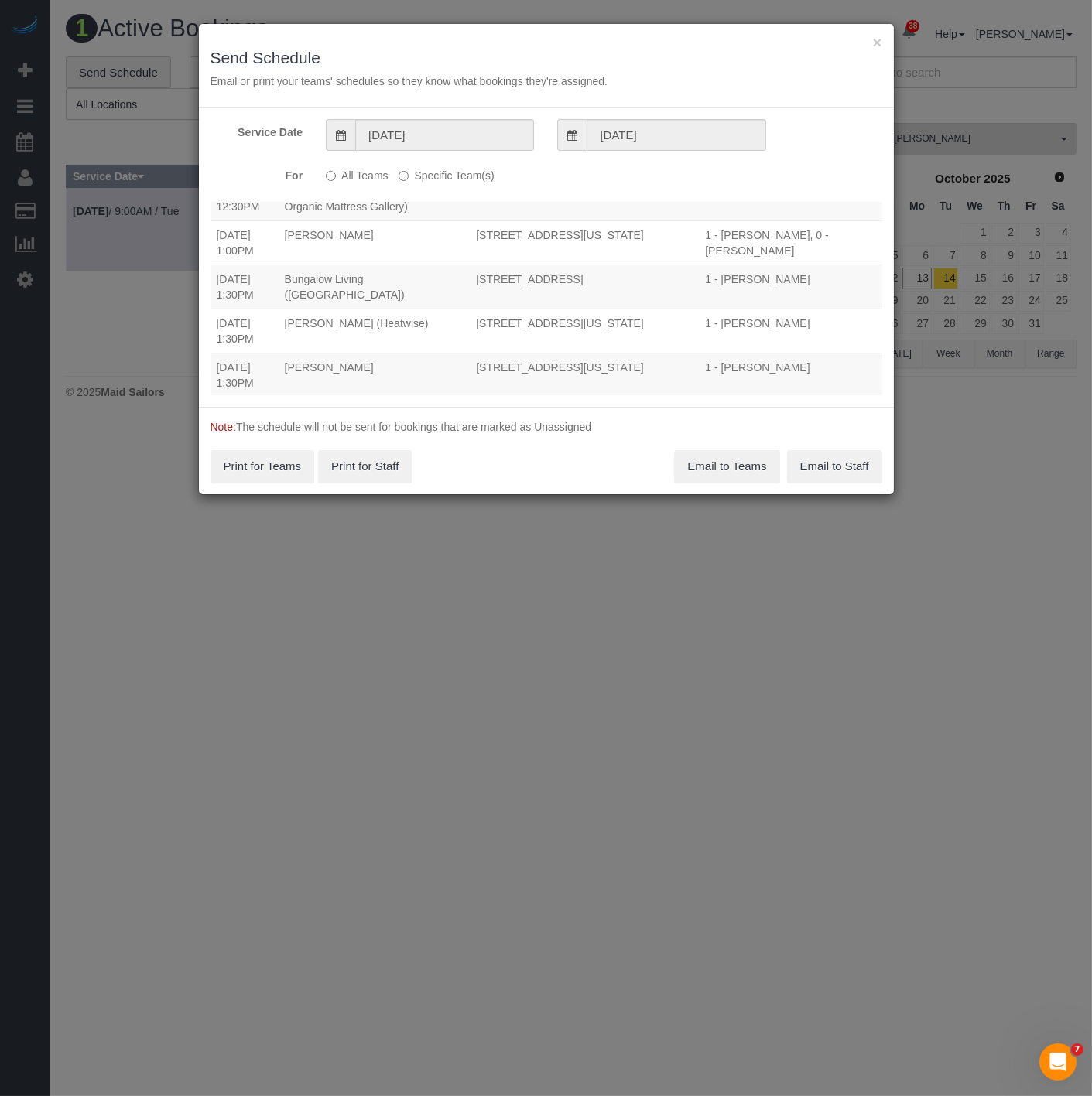
scroll to position [2070, 0]
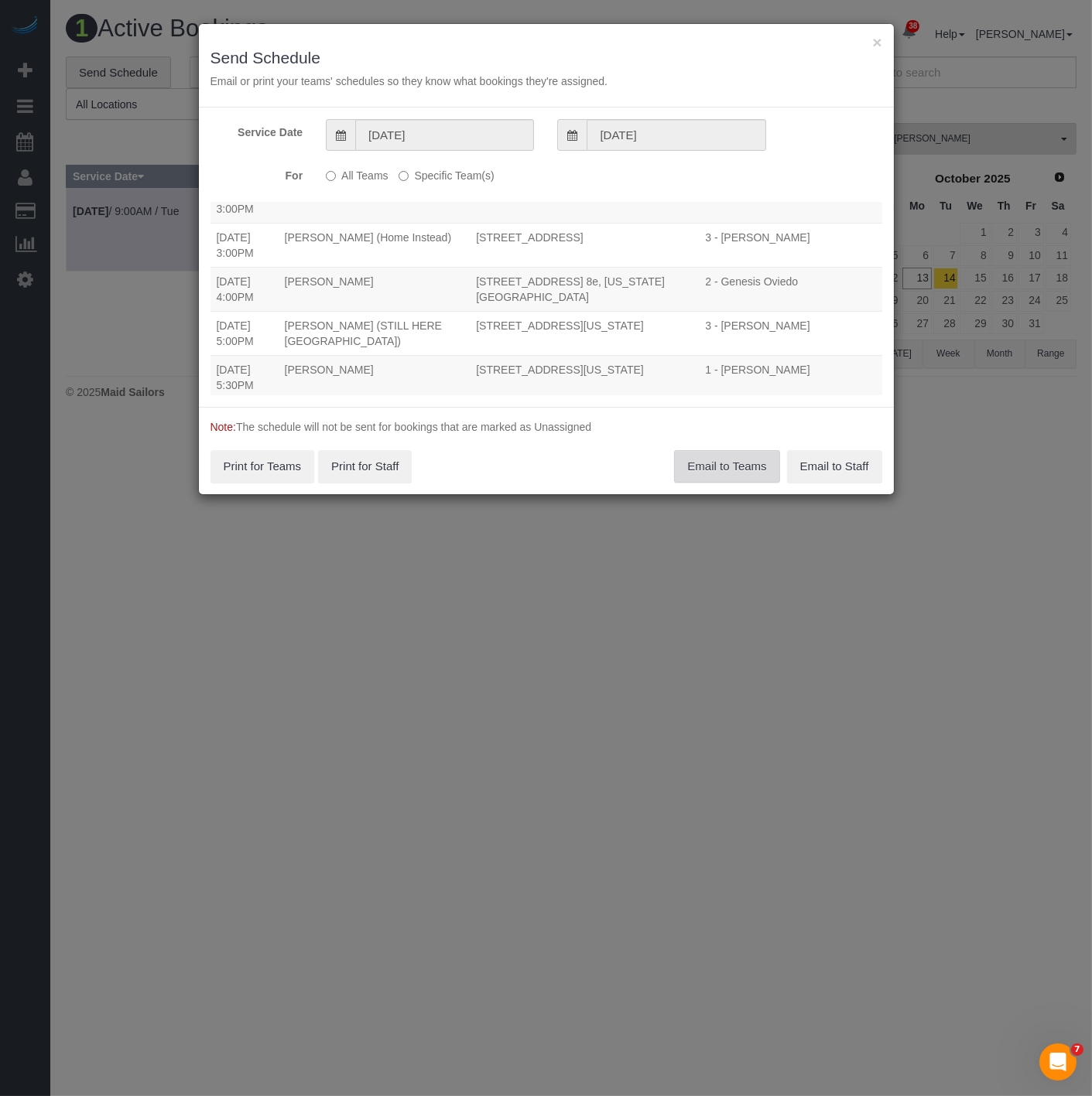
click at [708, 466] on button "Email to Teams" at bounding box center [727, 466] width 106 height 33
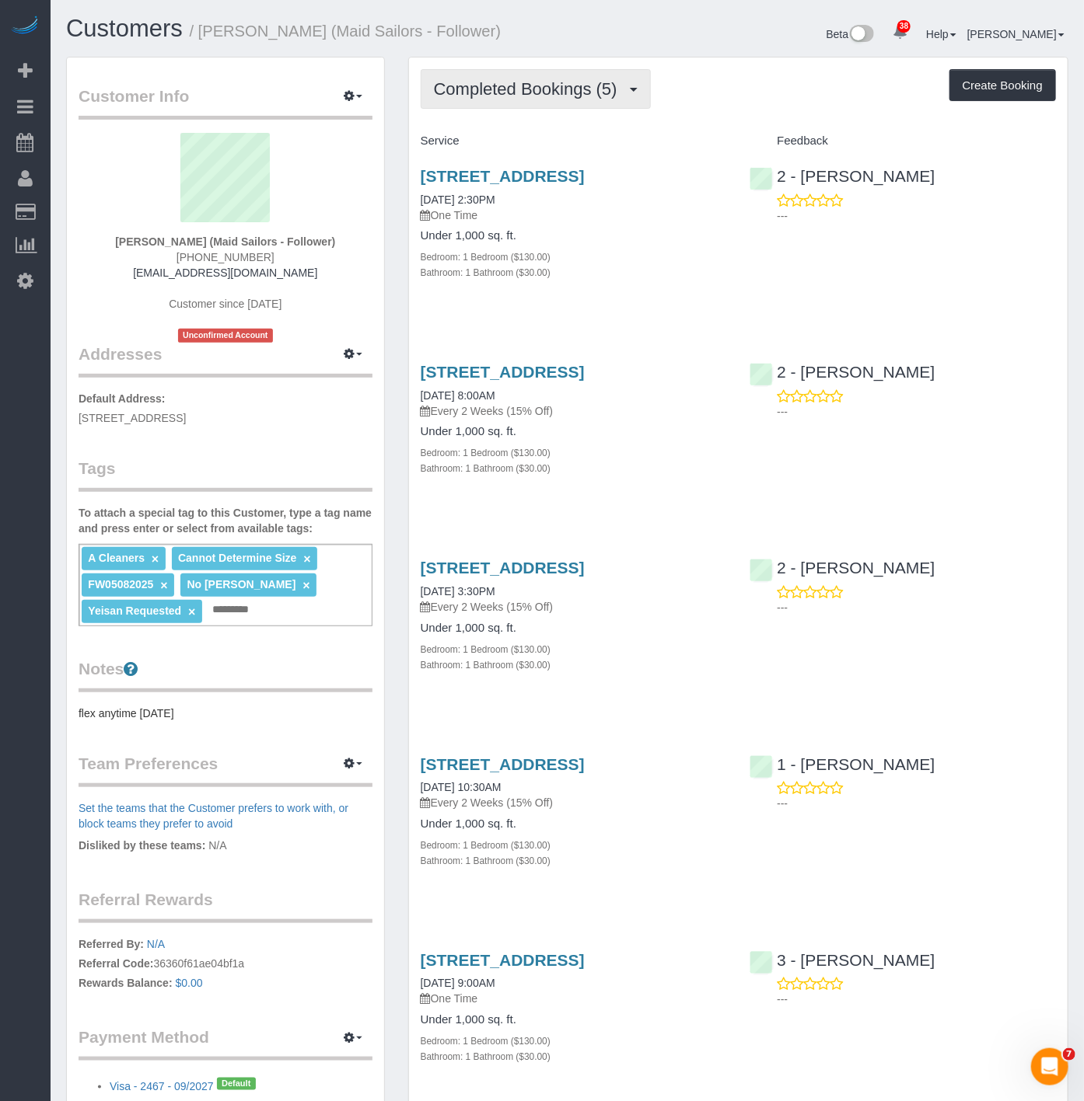
click at [470, 88] on span "Completed Bookings (5)" at bounding box center [529, 88] width 191 height 19
click at [689, 264] on div "Bedroom: 1 Bedroom ($130.00)" at bounding box center [574, 257] width 306 height 16
click at [438, 176] on link "60 Wharf Drive, Apt. 2705, Brooklyn, NY 11222" at bounding box center [503, 176] width 164 height 18
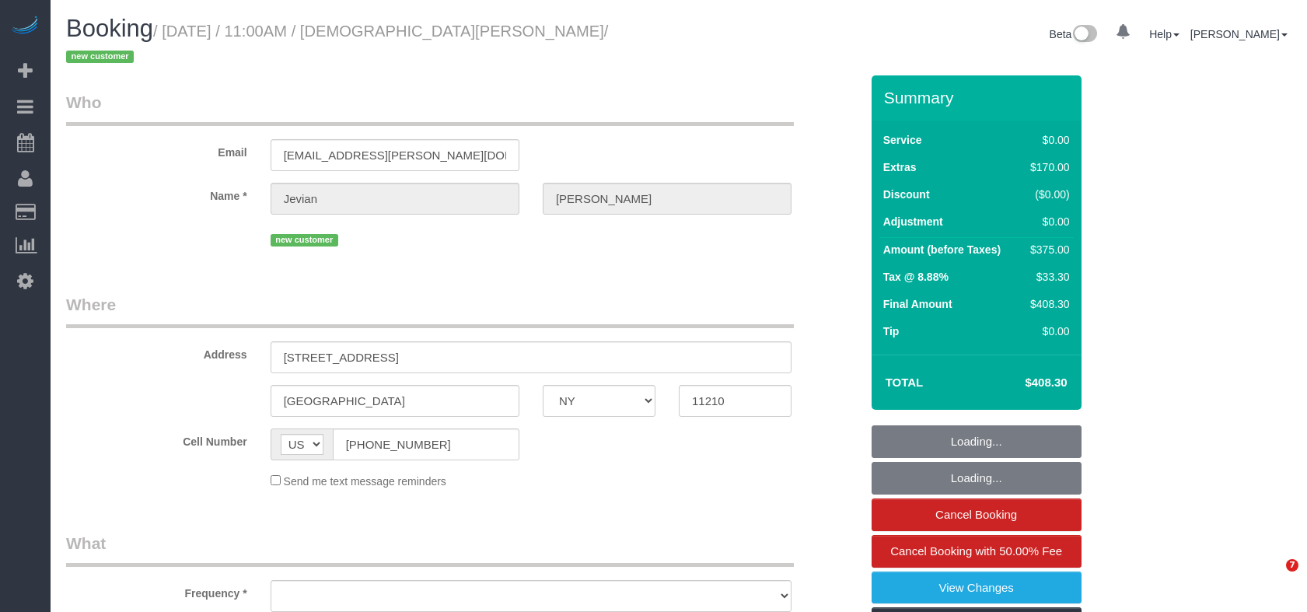
select select "NY"
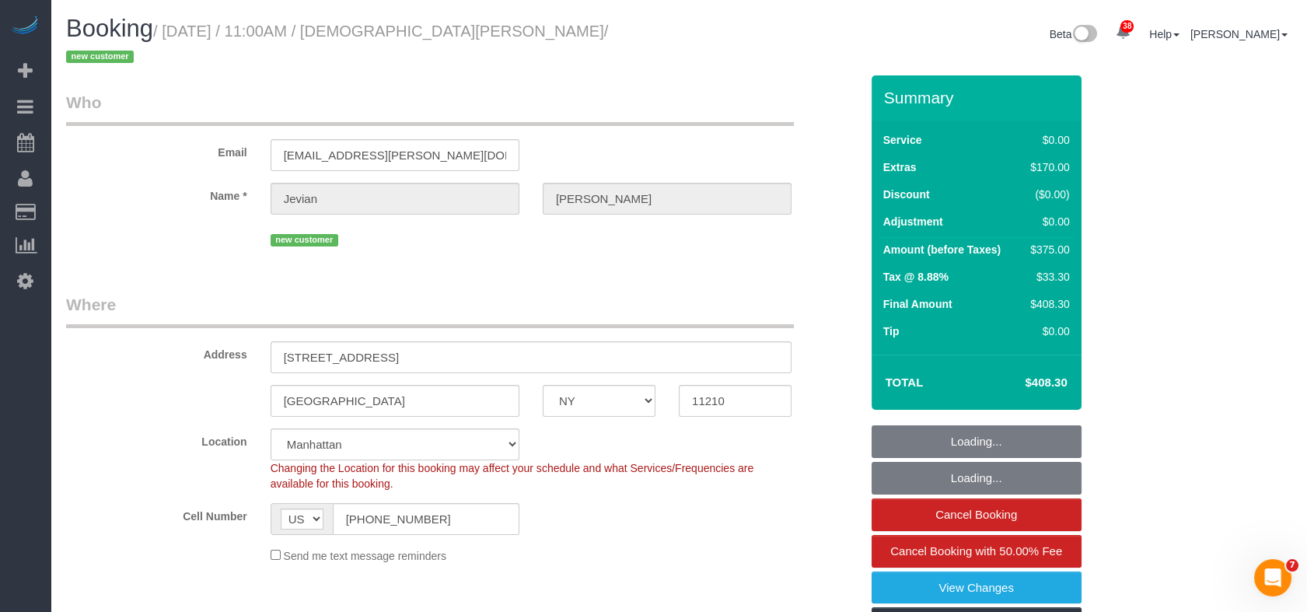
select select "object:815"
select select "string:stripe-pm_1SHnIH4VGloSiKo7aamUuRDL"
select select "2"
select select "spot1"
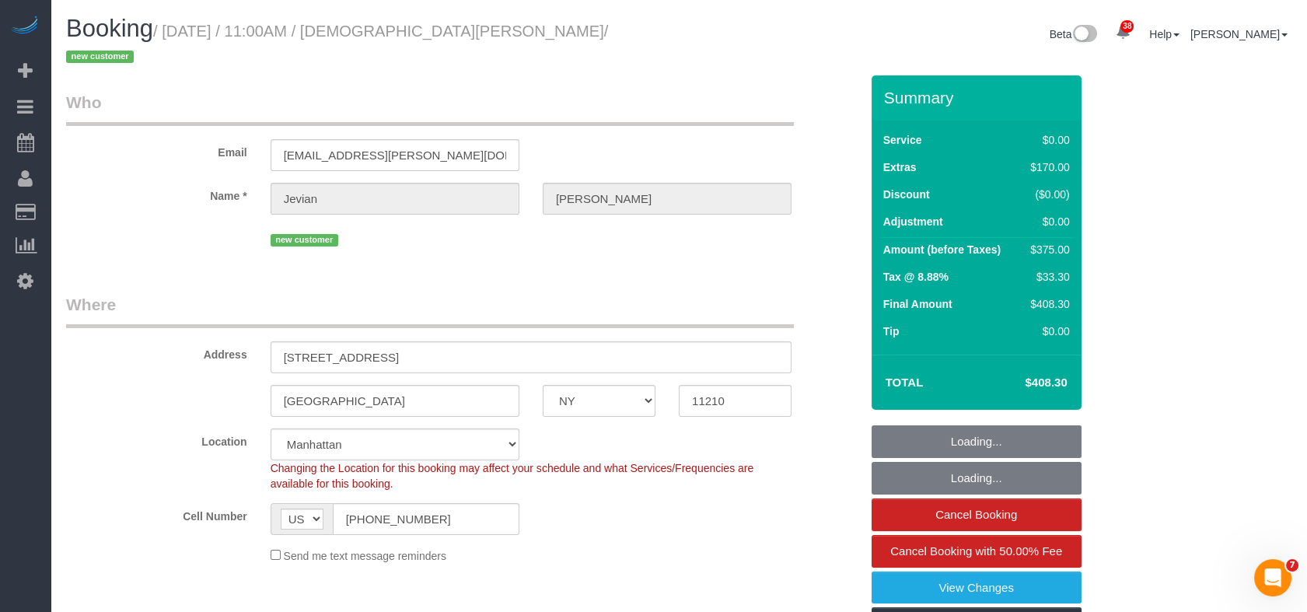
select select "number:58"
select select "number:72"
select select "number:15"
select select "number:5"
select select "object:1508"
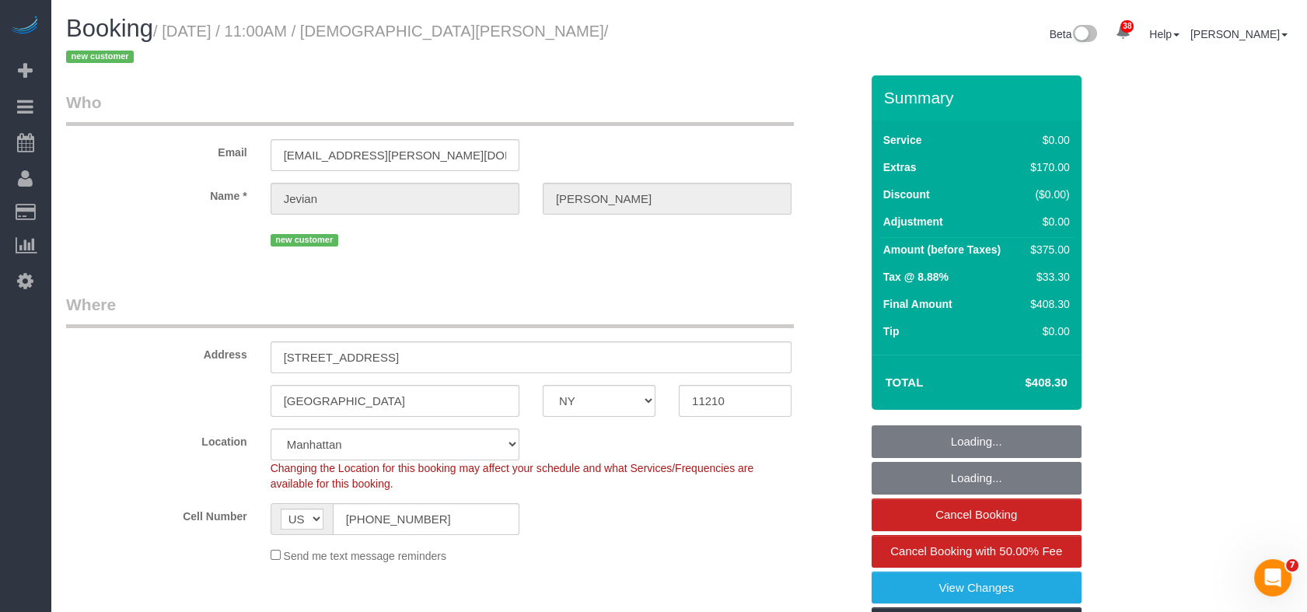
select select "2"
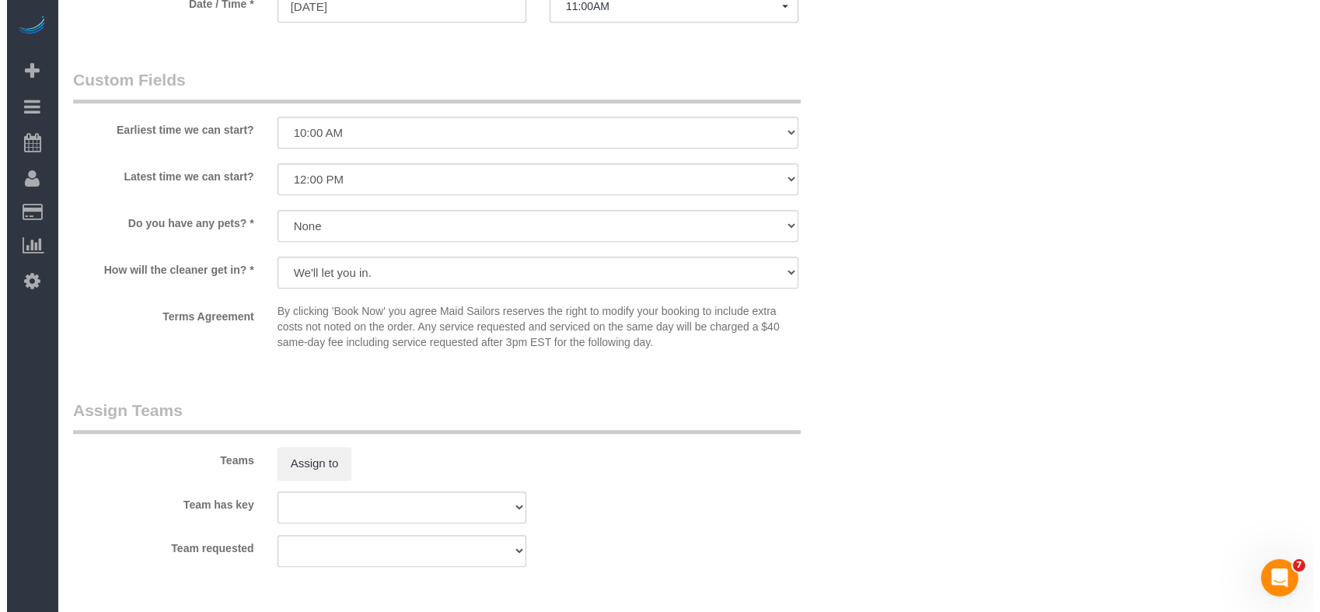
scroll to position [1900, 0]
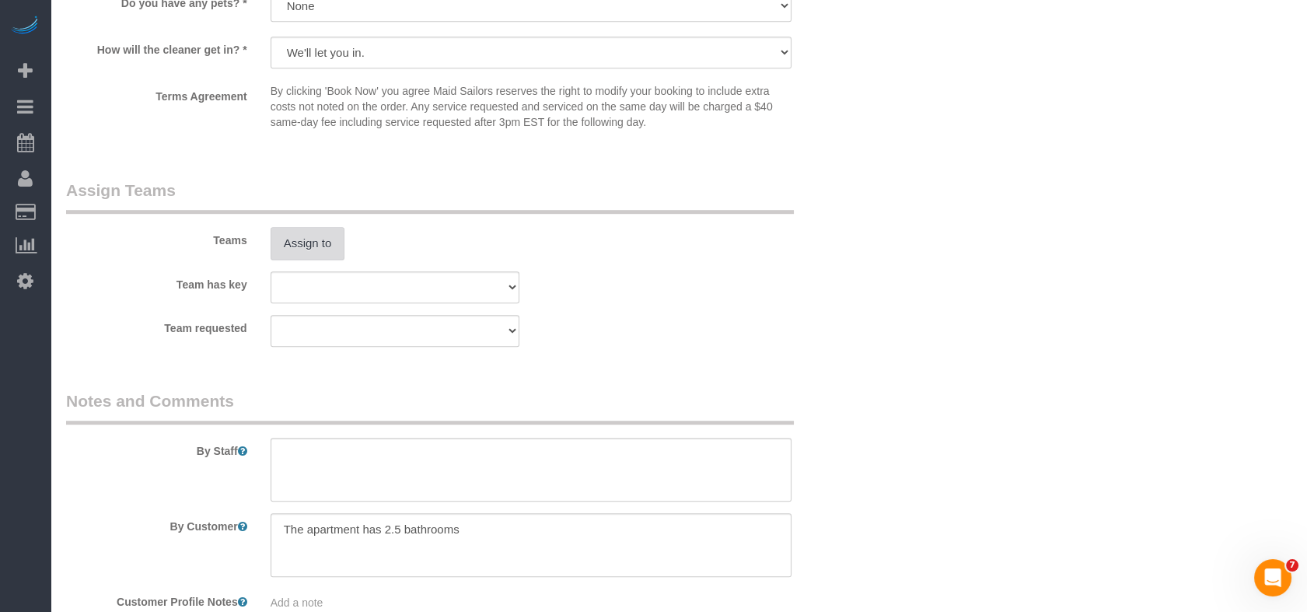
click at [289, 227] on button "Assign to" at bounding box center [308, 243] width 75 height 33
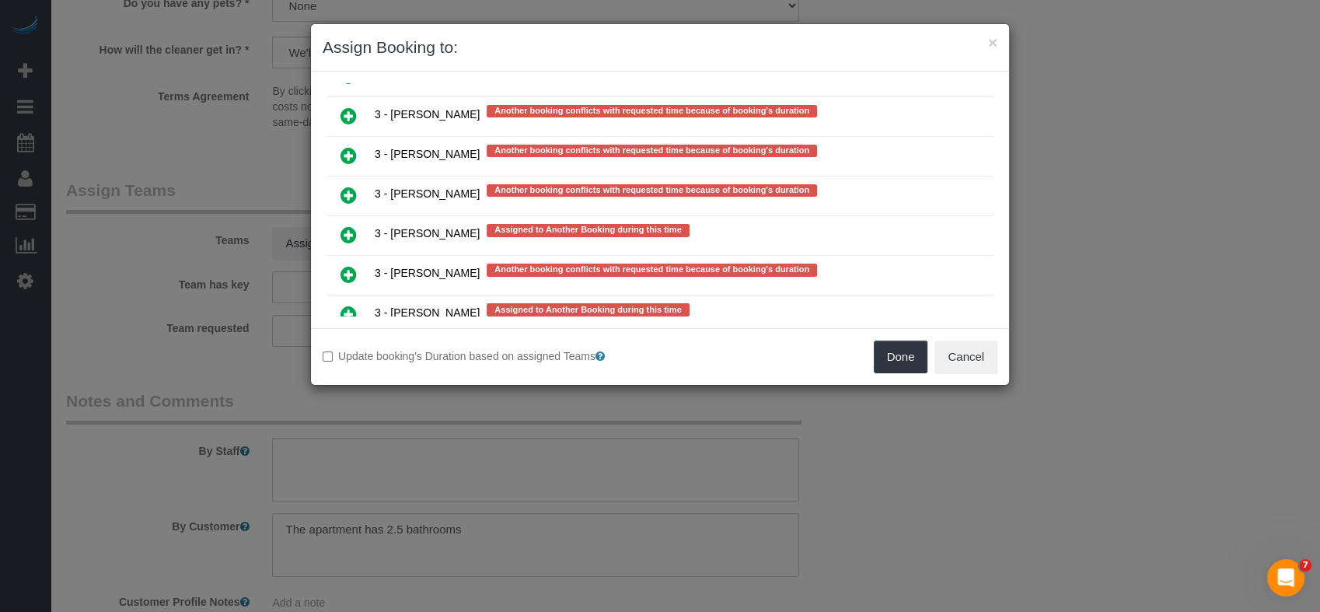
scroll to position [560, 0]
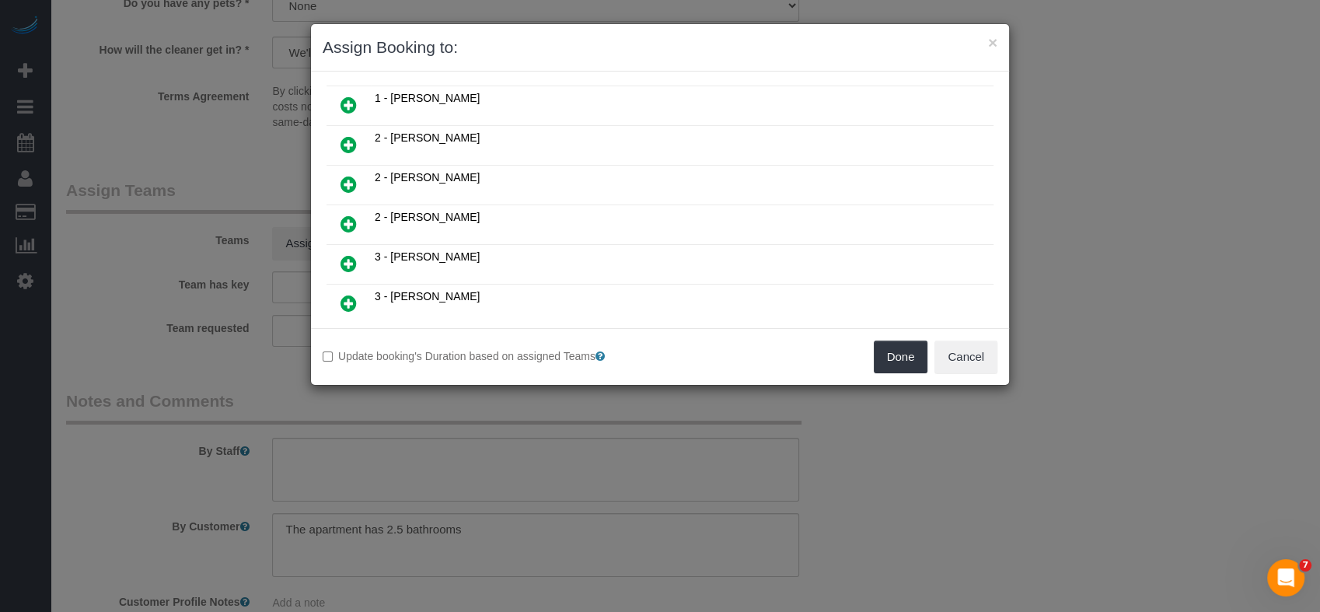
click at [350, 215] on icon at bounding box center [348, 224] width 16 height 19
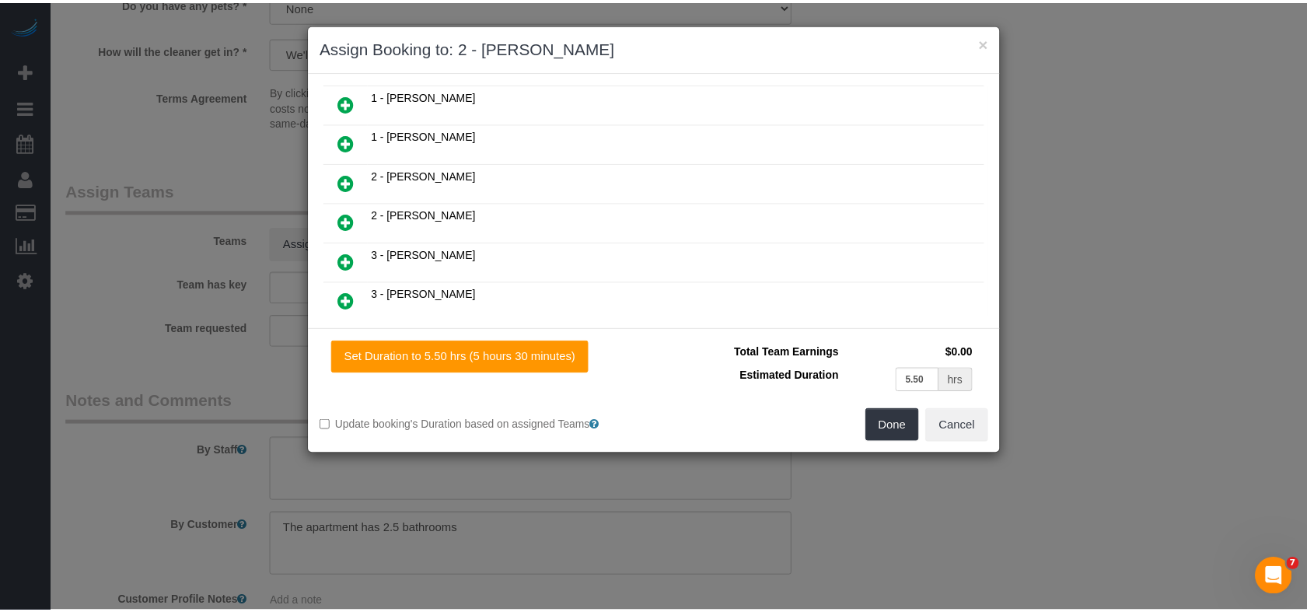
scroll to position [597, 0]
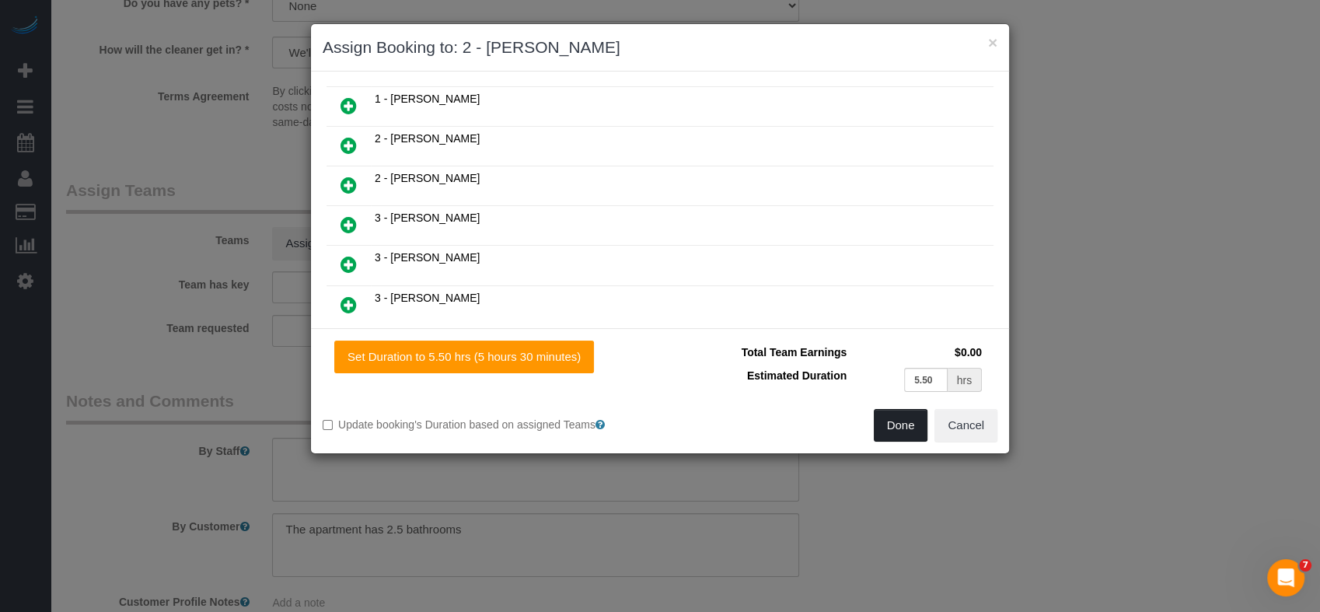
click at [906, 429] on button "Done" at bounding box center [901, 425] width 54 height 33
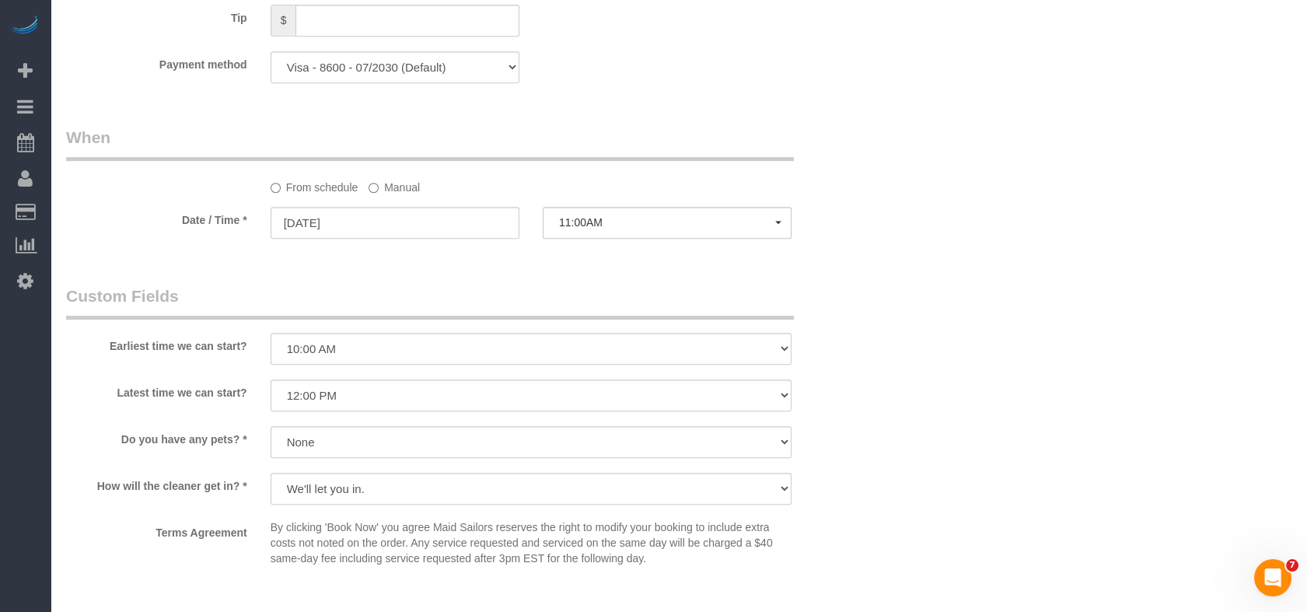
scroll to position [1468, 0]
click at [367, 174] on div "From schedule Manual" at bounding box center [531, 180] width 544 height 21
click at [361, 170] on div "From schedule Manual" at bounding box center [531, 180] width 544 height 21
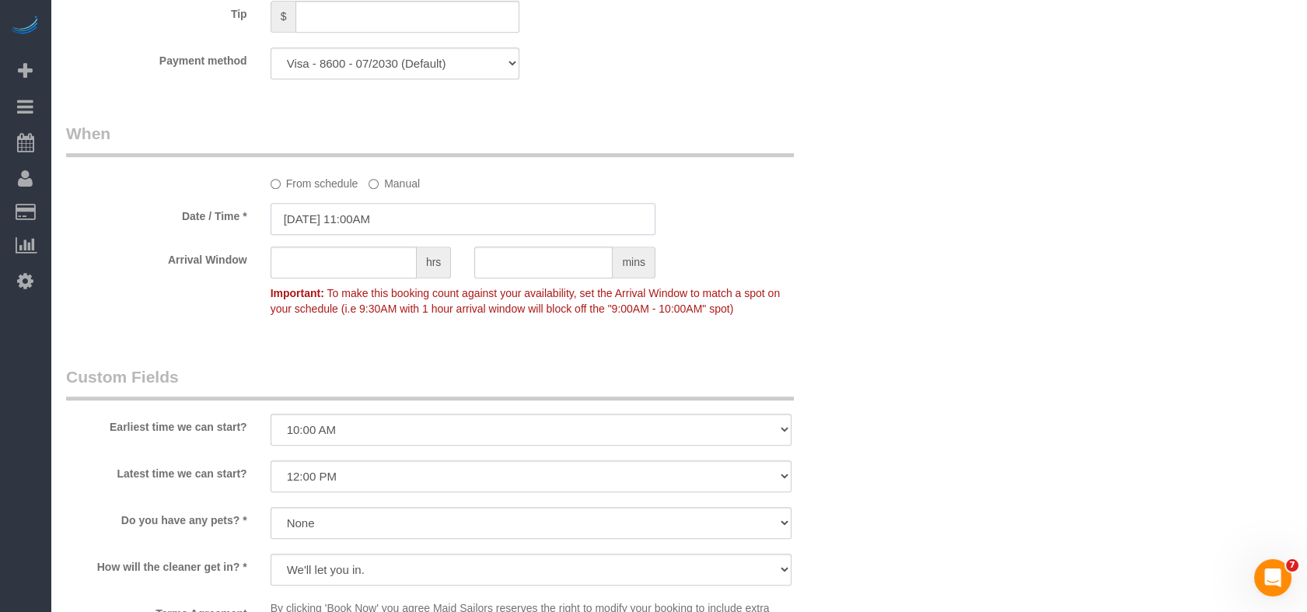
click at [499, 213] on input "10/14/2025 11:00AM" at bounding box center [463, 219] width 385 height 32
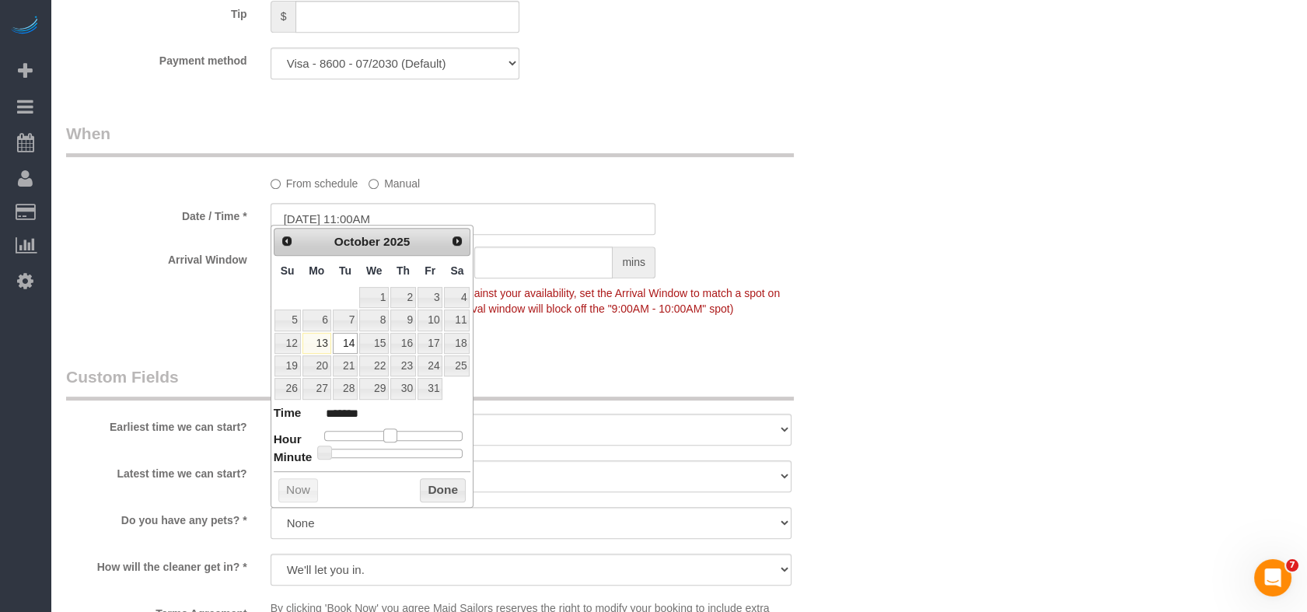
type input "10/14/2025 12:00PM"
type input "*******"
type input "10/14/2025 1:00PM"
type input "******"
drag, startPoint x: 387, startPoint y: 430, endPoint x: 401, endPoint y: 440, distance: 17.3
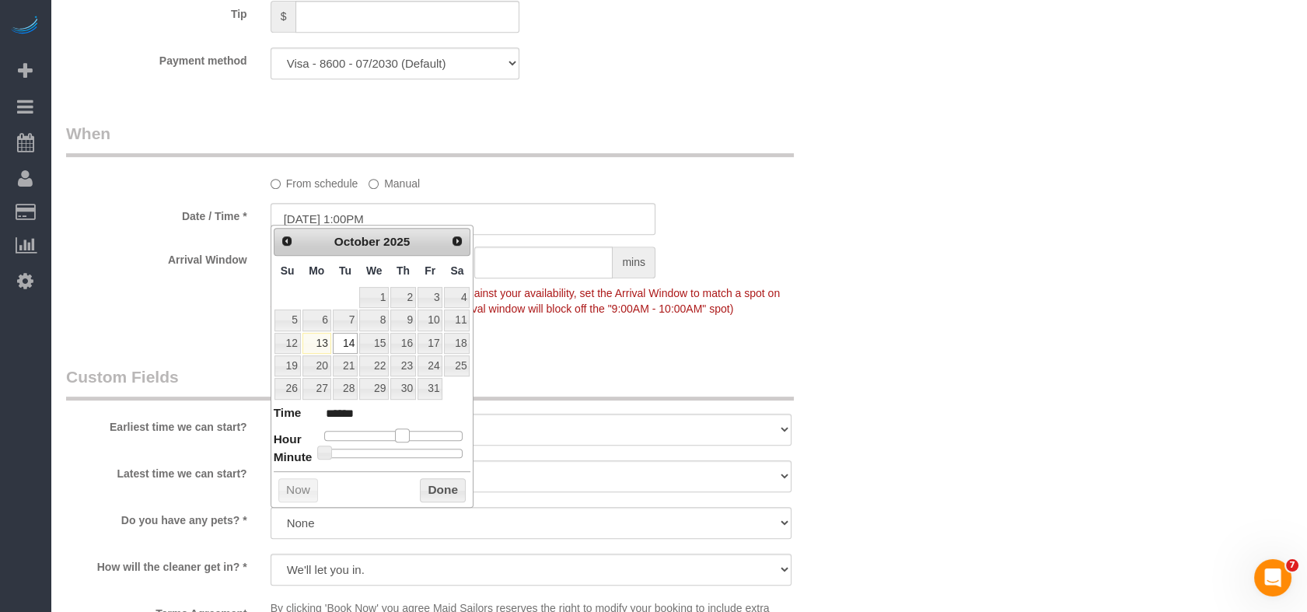
click at [401, 440] on span at bounding box center [402, 435] width 14 height 14
click at [401, 459] on div "Prev Next October 2025 Su Mo Tu We Th Fr Sa 1 2 3 4 5 6 7 8 9 10 11 12 13 14 15…" at bounding box center [373, 366] width 204 height 283
type input "10/14/2025 1:30PM"
type input "******"
click at [404, 449] on div at bounding box center [393, 453] width 139 height 9
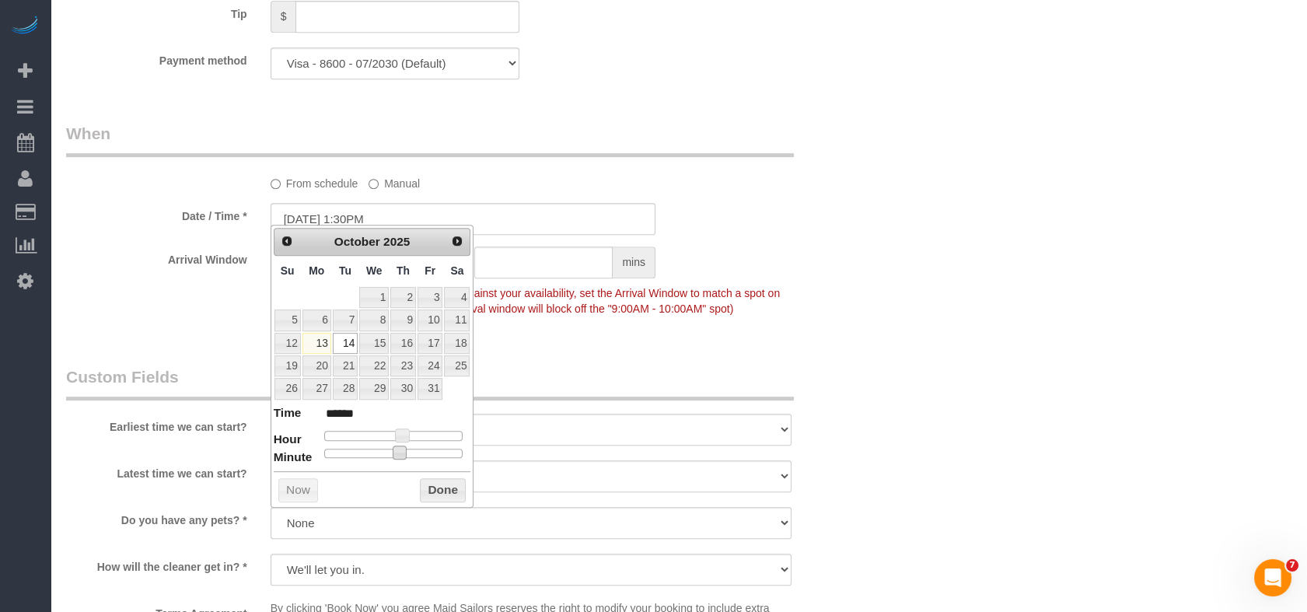
click at [477, 485] on sui-booking-custom-fields "Earliest time we can start? I am not flexible, keep my selected time 8:00 AM 9:…" at bounding box center [463, 509] width 794 height 288
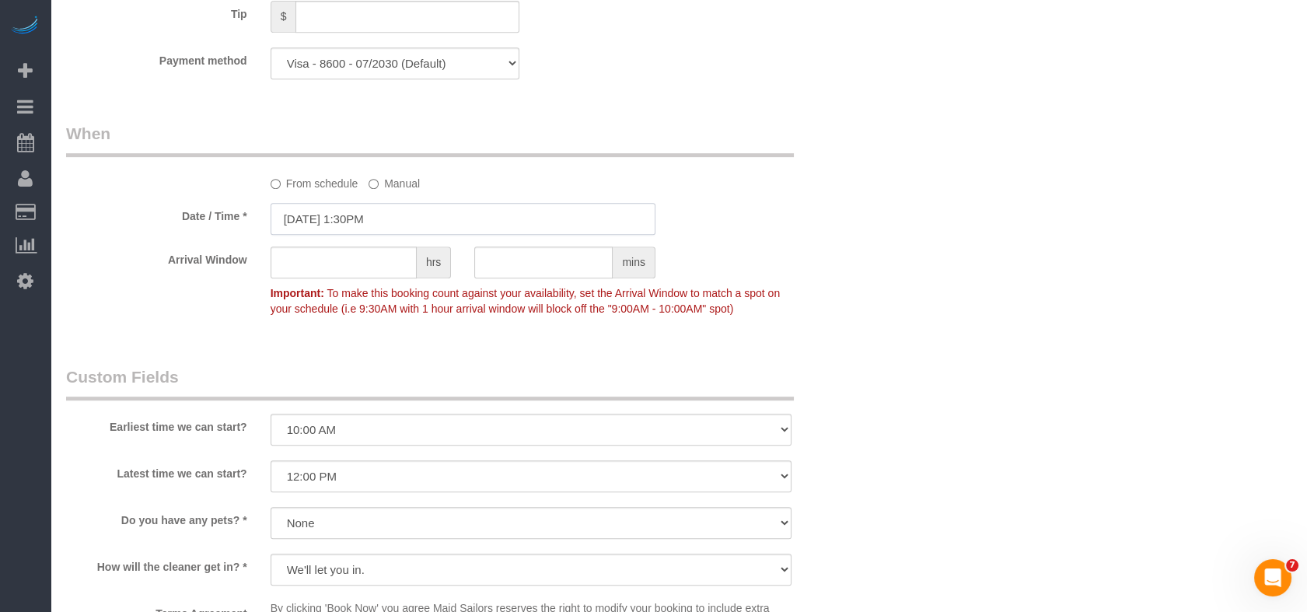
click at [401, 203] on input "10/14/2025 1:30PM" at bounding box center [463, 219] width 385 height 32
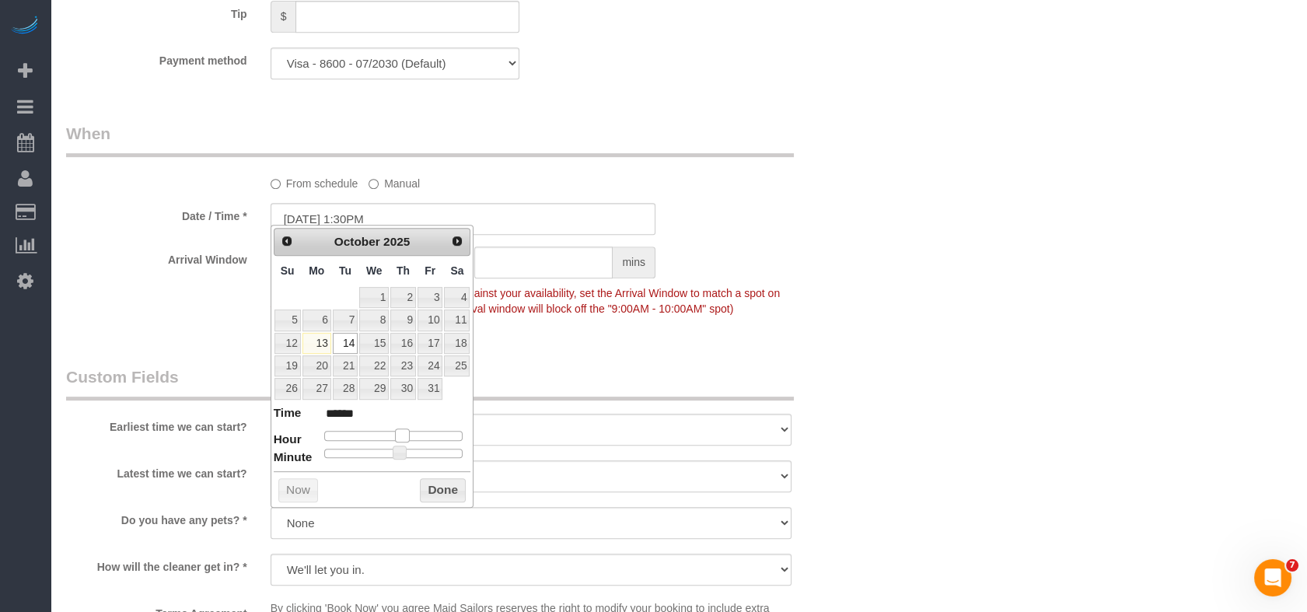
type input "10/14/2025 2:30PM"
type input "******"
click at [408, 436] on span at bounding box center [408, 435] width 14 height 14
type input "10/14/2025 2:25PM"
type input "******"
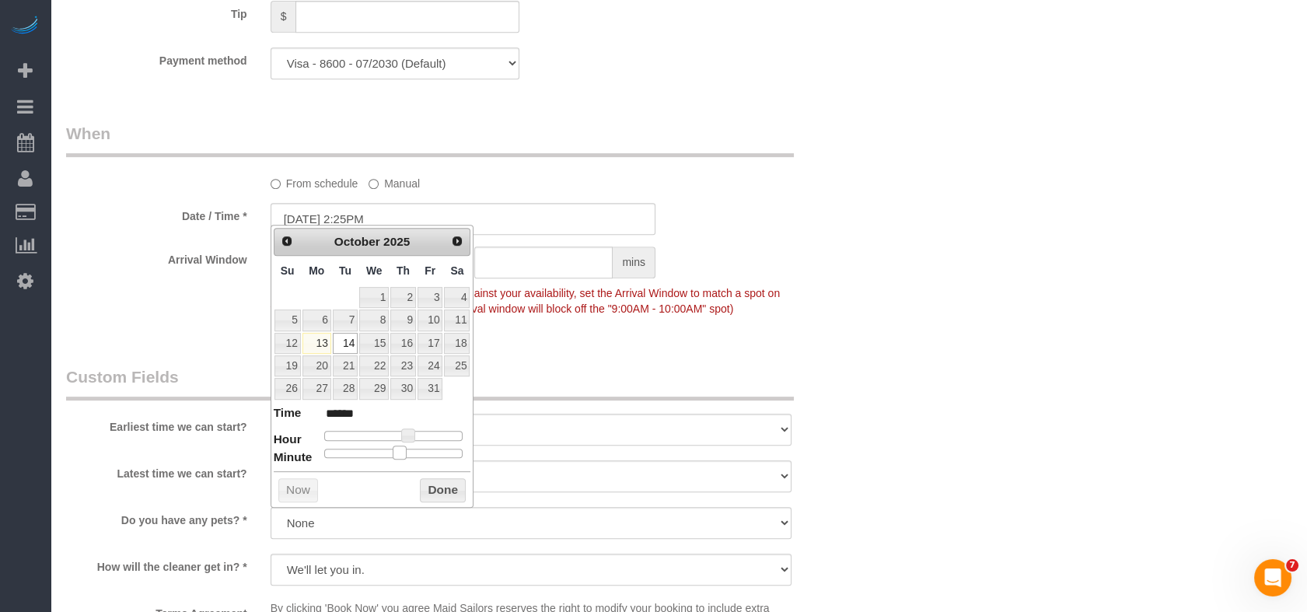
type input "10/14/2025 2:20PM"
type input "******"
type input "10/14/2025 2:15PM"
type input "******"
type input "10/14/2025 2:10PM"
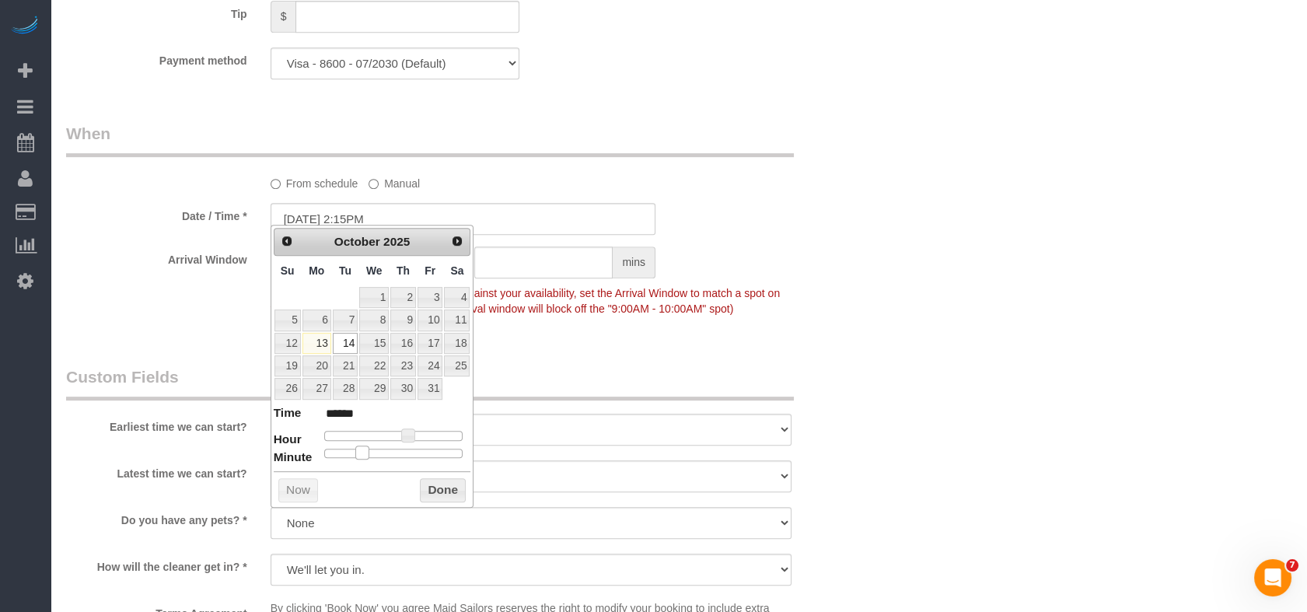
type input "******"
type input "10/14/2025 2:00PM"
type input "******"
drag, startPoint x: 398, startPoint y: 448, endPoint x: 237, endPoint y: 451, distance: 160.9
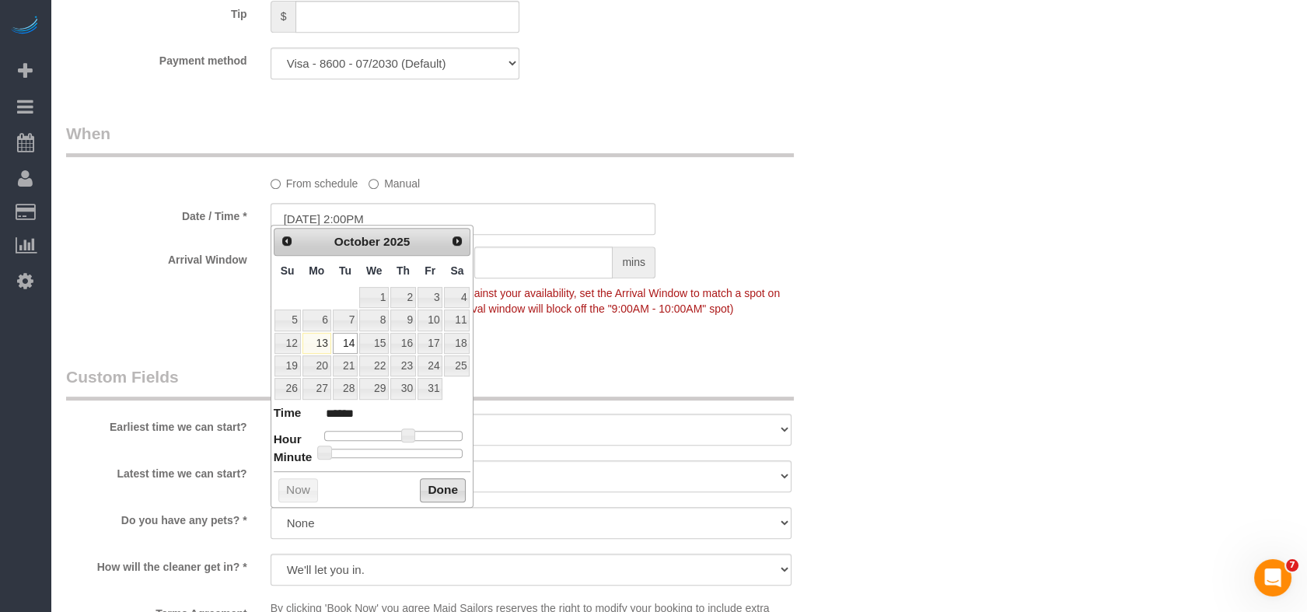
click at [443, 491] on button "Done" at bounding box center [443, 490] width 46 height 25
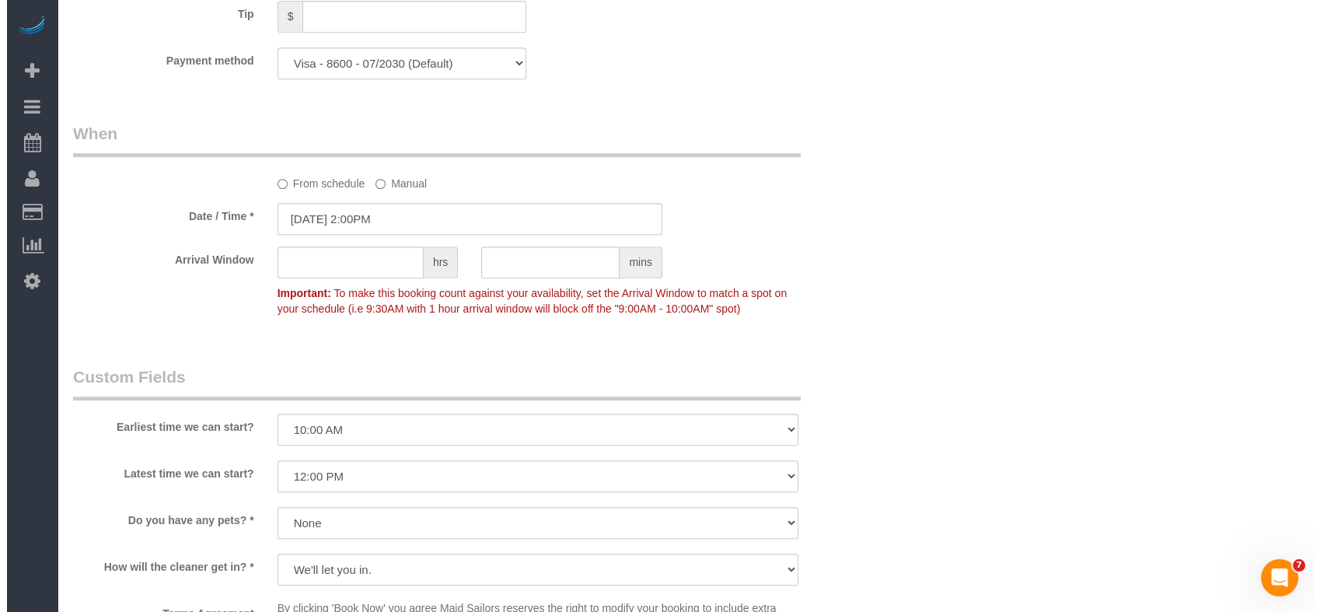
scroll to position [1814, 0]
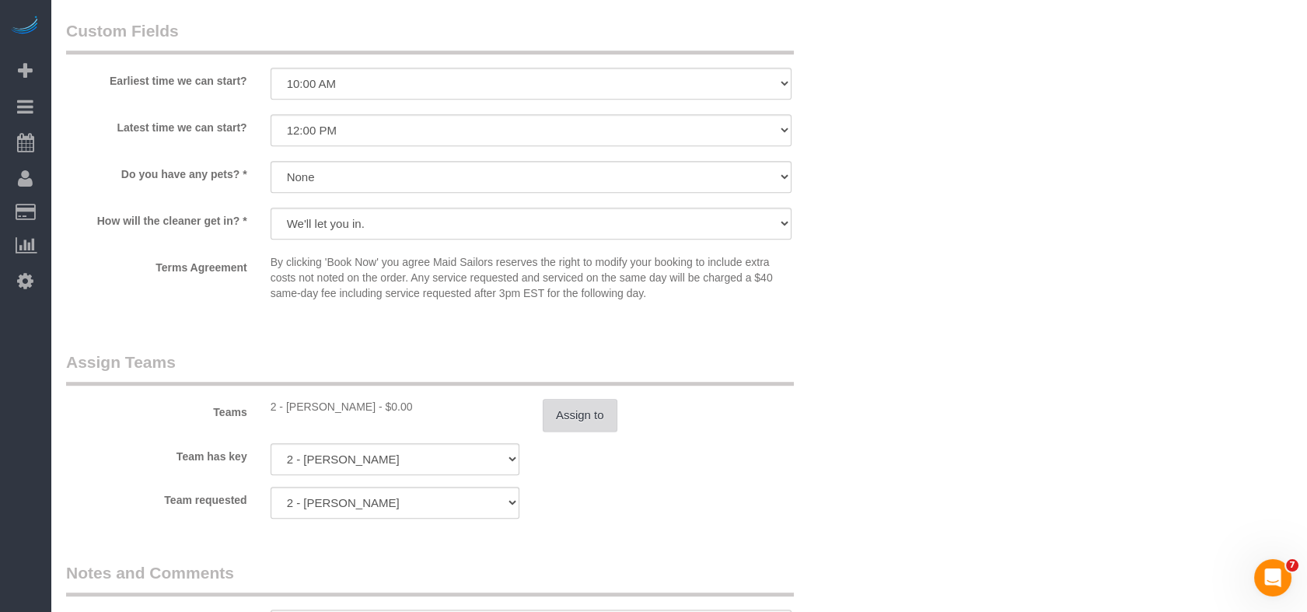
click at [551, 399] on button "Assign to" at bounding box center [580, 415] width 75 height 33
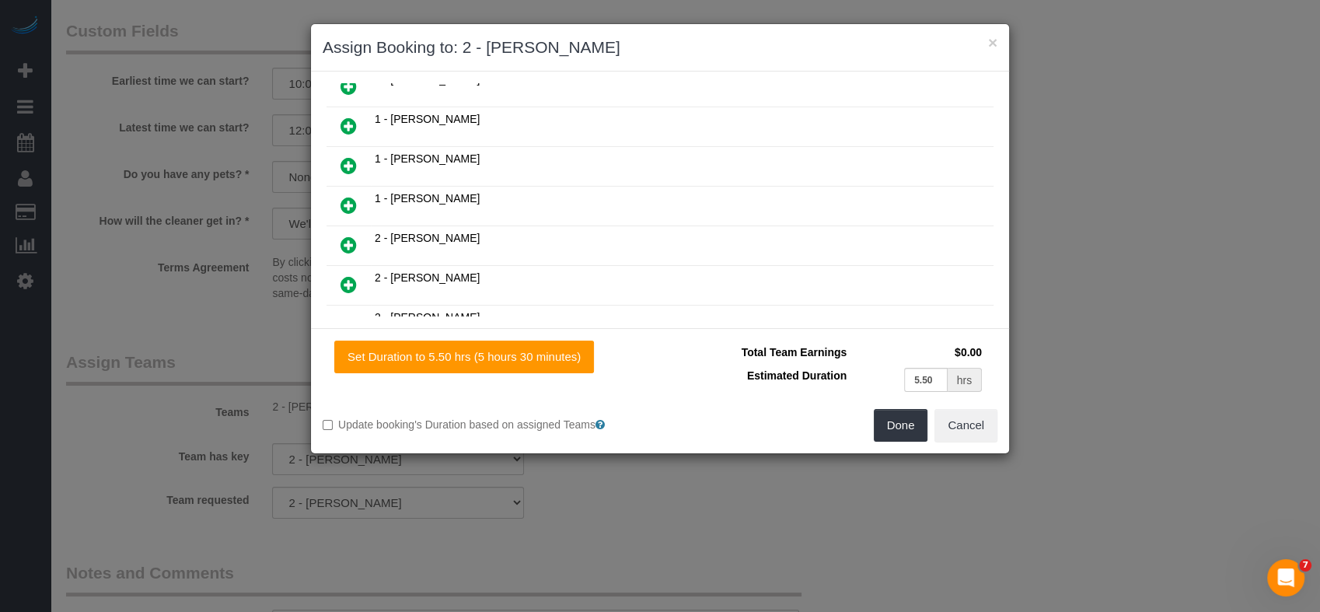
scroll to position [597, 0]
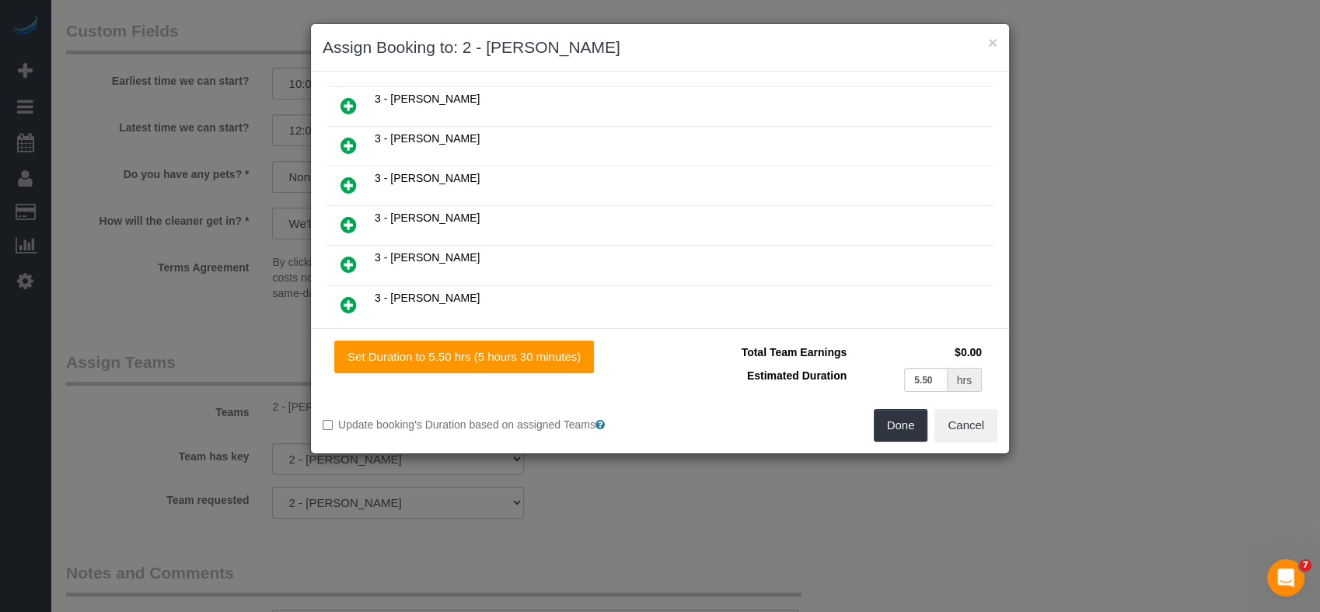
click at [348, 215] on icon at bounding box center [348, 224] width 16 height 19
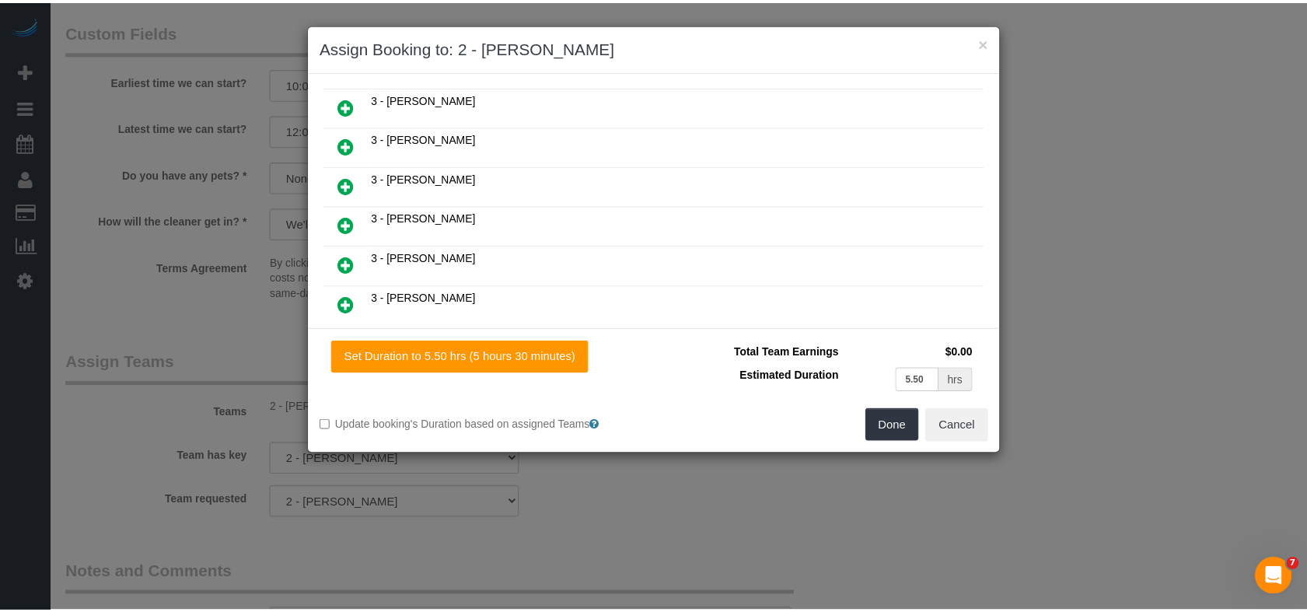
scroll to position [636, 0]
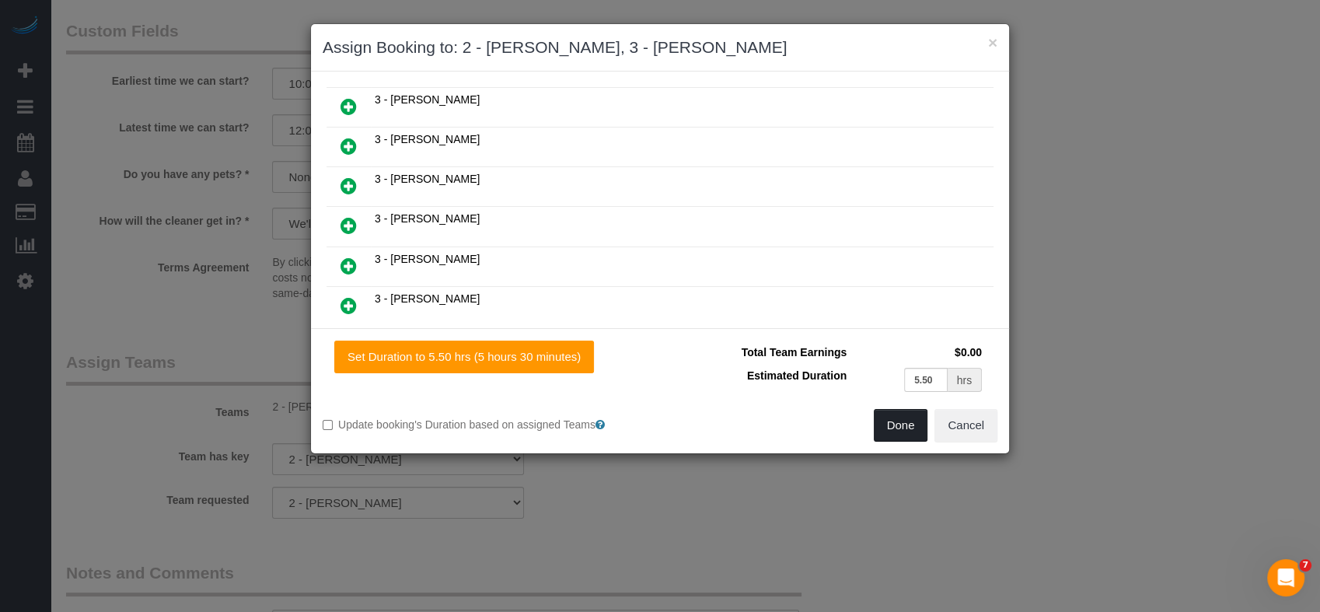
click at [893, 417] on button "Done" at bounding box center [901, 425] width 54 height 33
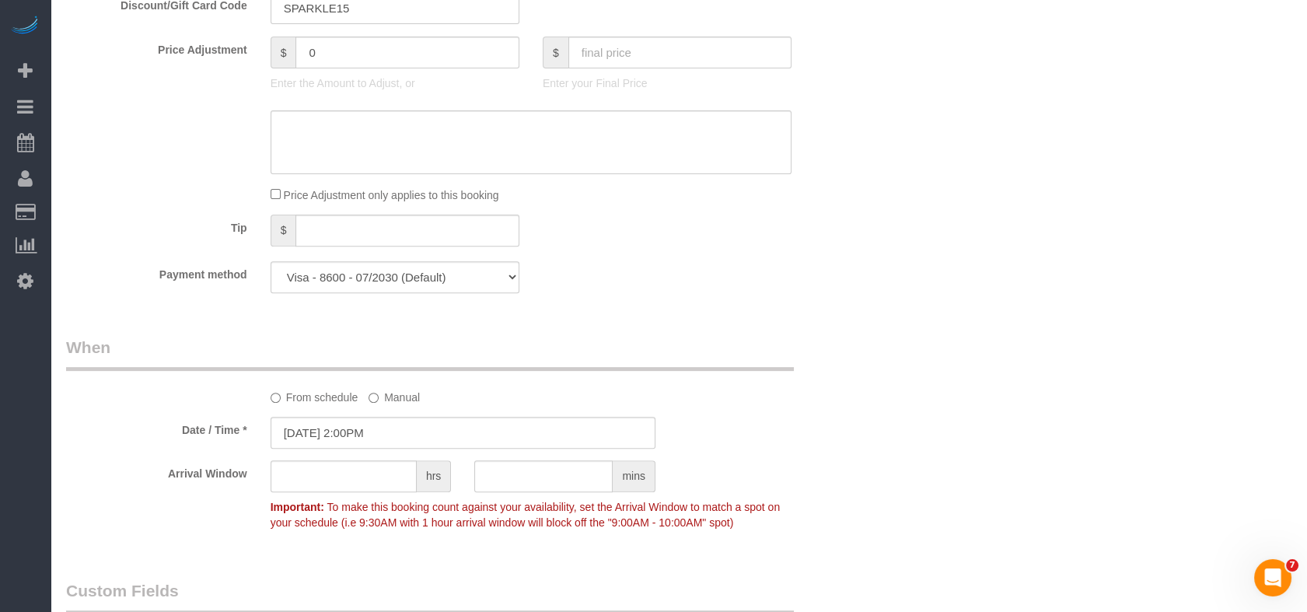
scroll to position [950, 0]
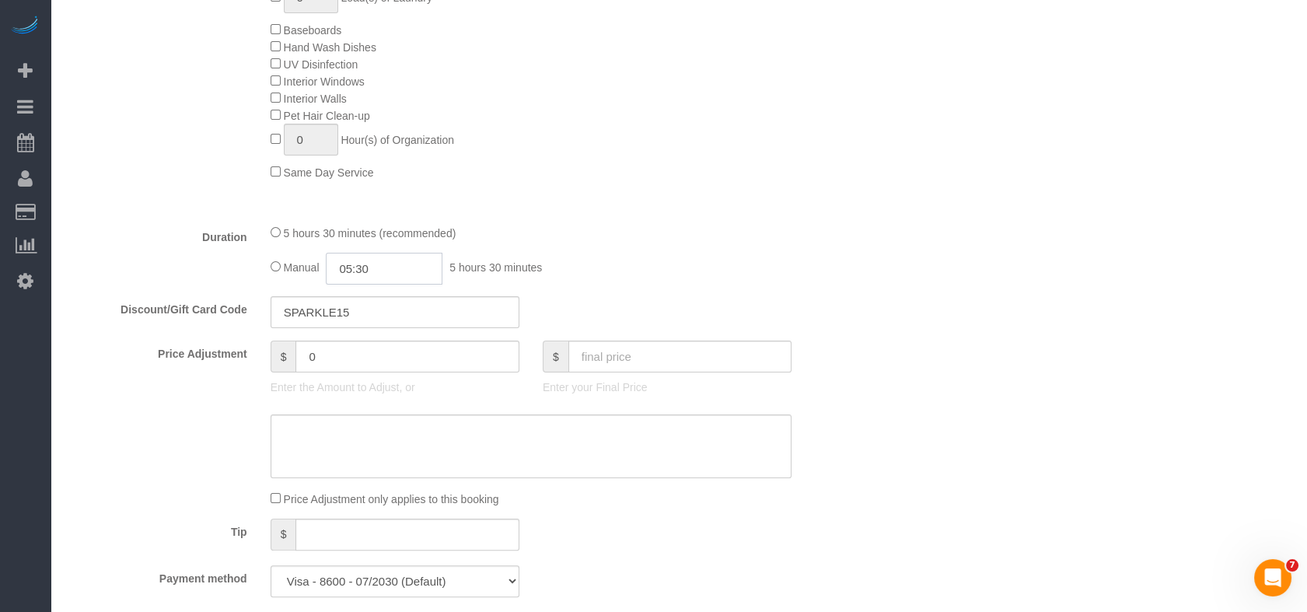
click at [358, 253] on input "05:30" at bounding box center [384, 269] width 117 height 32
type input "02:30"
click at [357, 354] on li "02:30" at bounding box center [367, 357] width 69 height 20
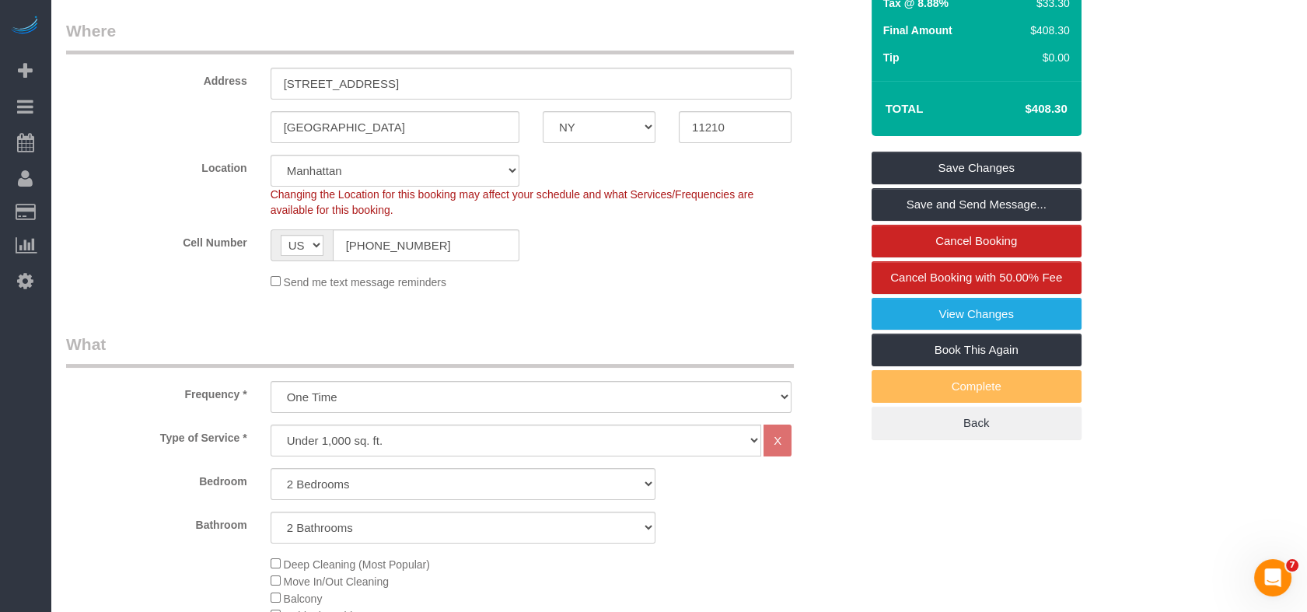
scroll to position [268, 0]
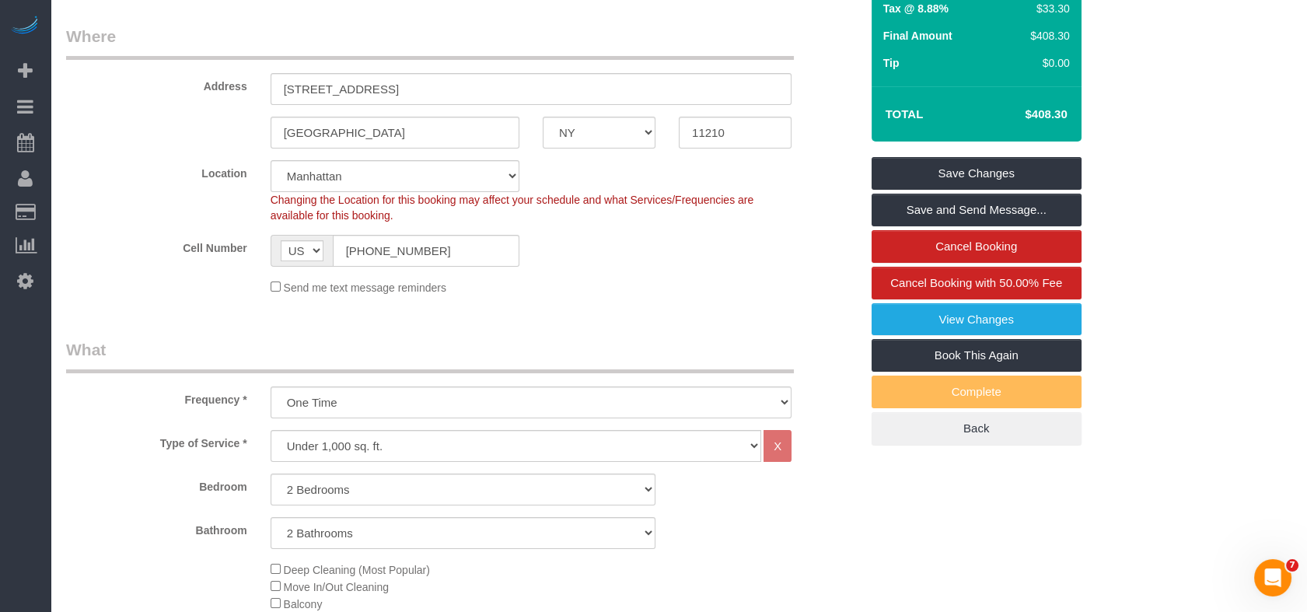
click at [473, 338] on legend "What" at bounding box center [430, 355] width 728 height 35
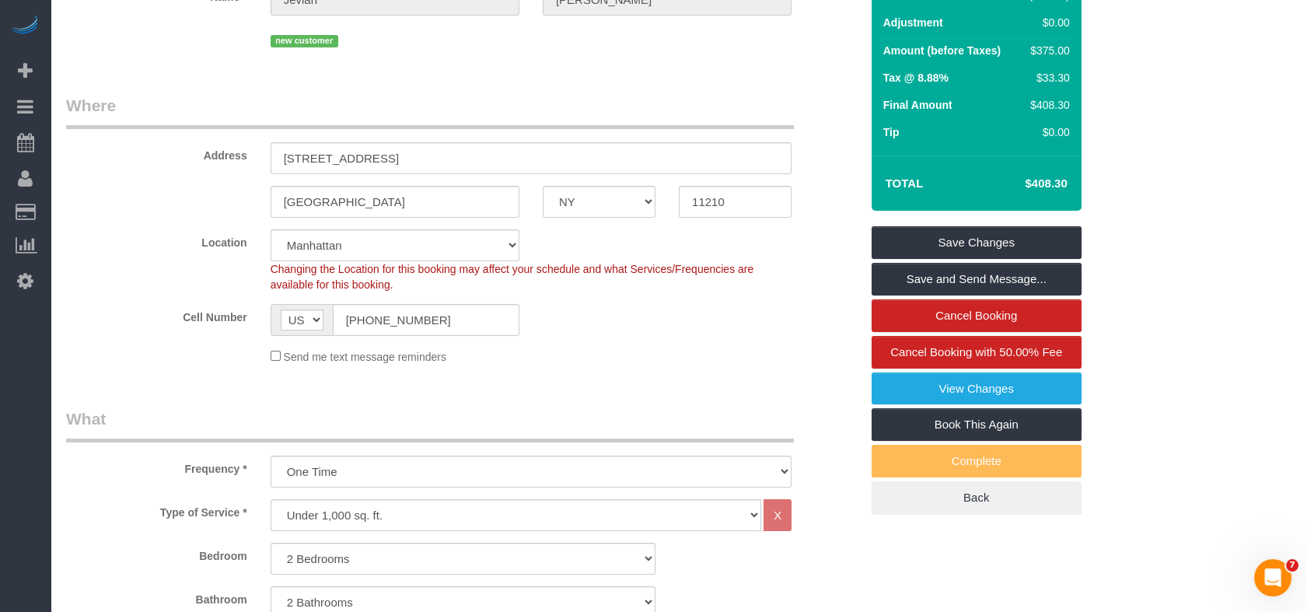
scroll to position [182, 0]
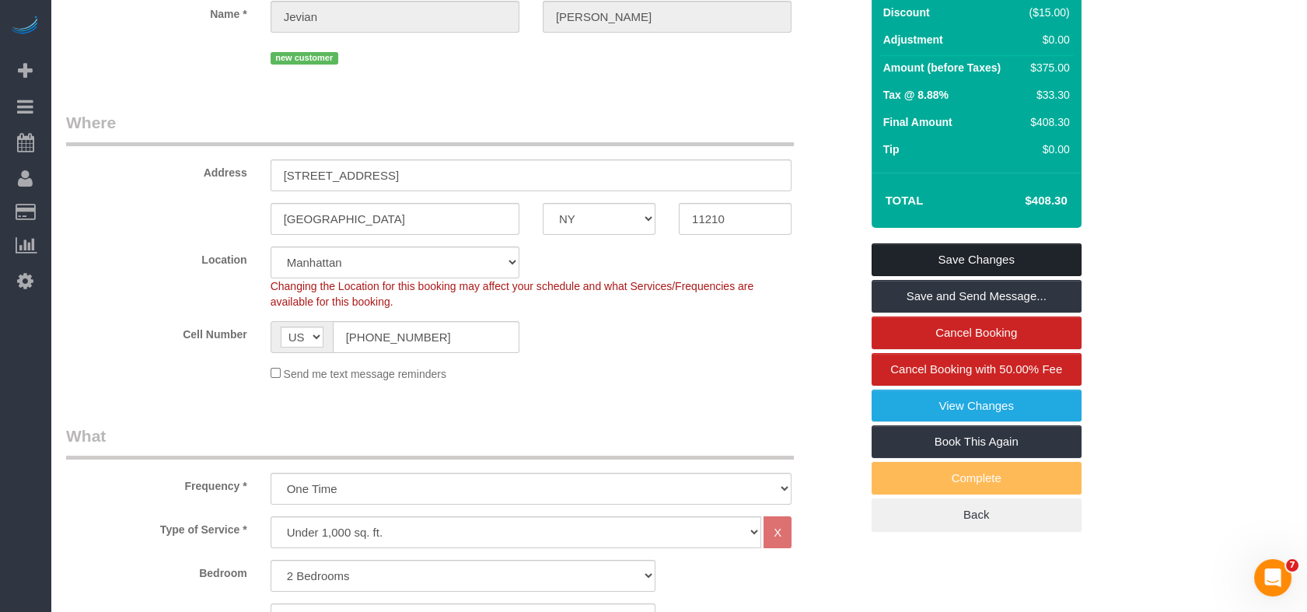
click at [930, 243] on link "Save Changes" at bounding box center [976, 259] width 210 height 33
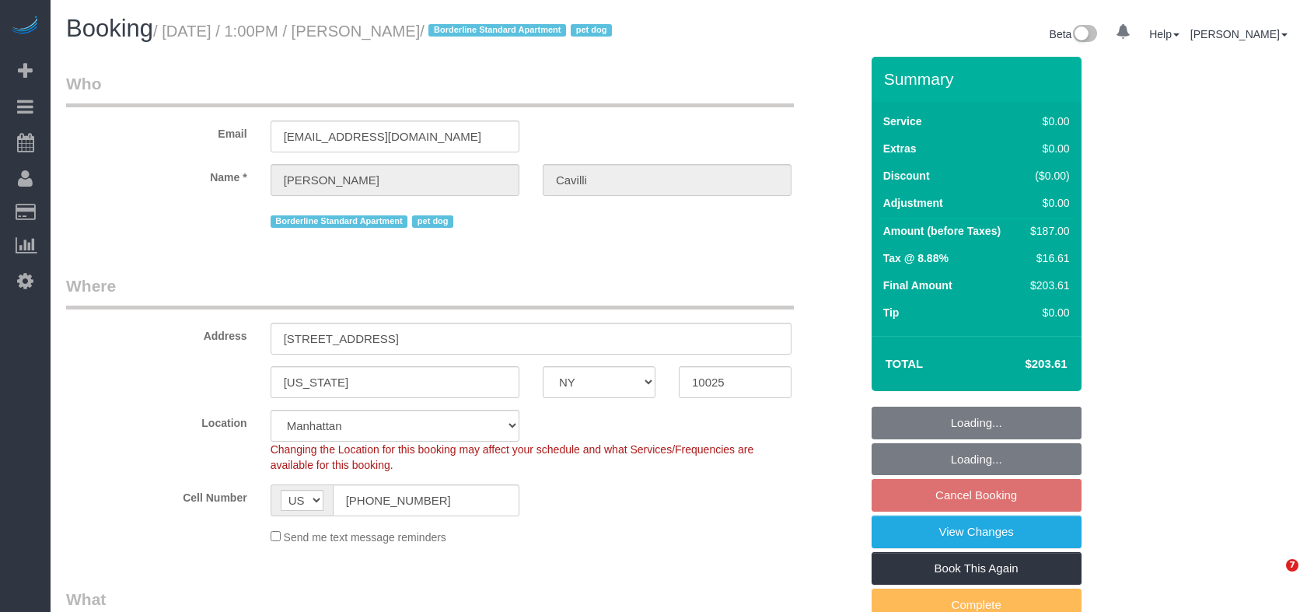
select select "NY"
select select "number:89"
select select "number:90"
select select "number:13"
select select "number:5"
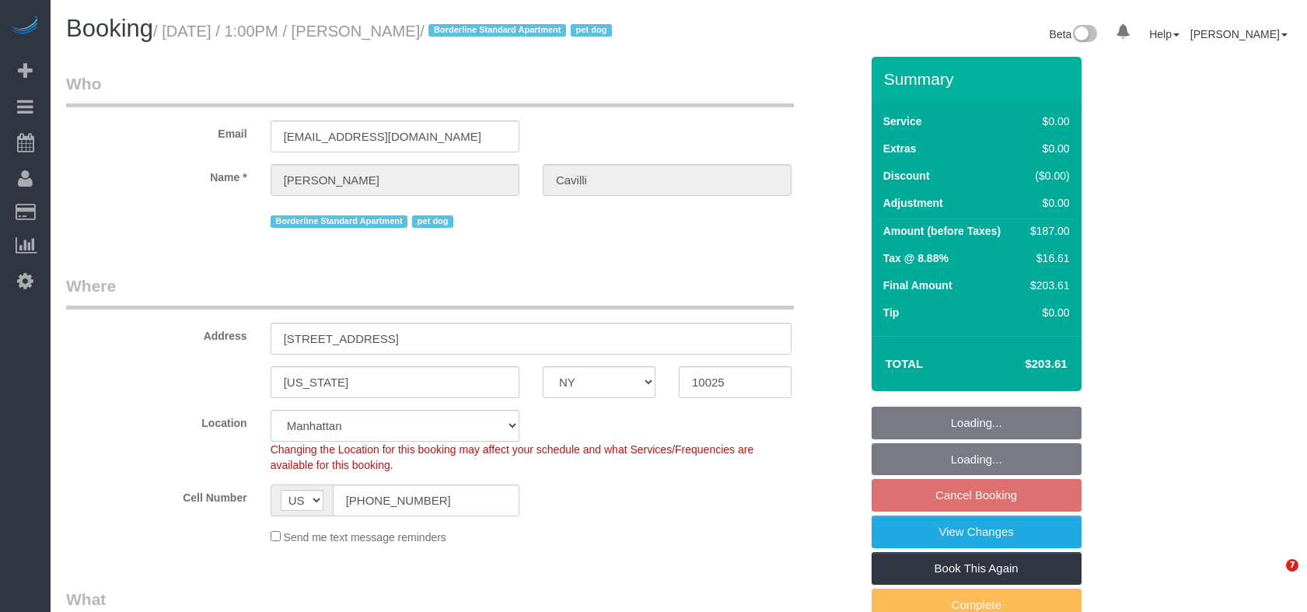
select select "object:1081"
select select "spot2"
select select "2"
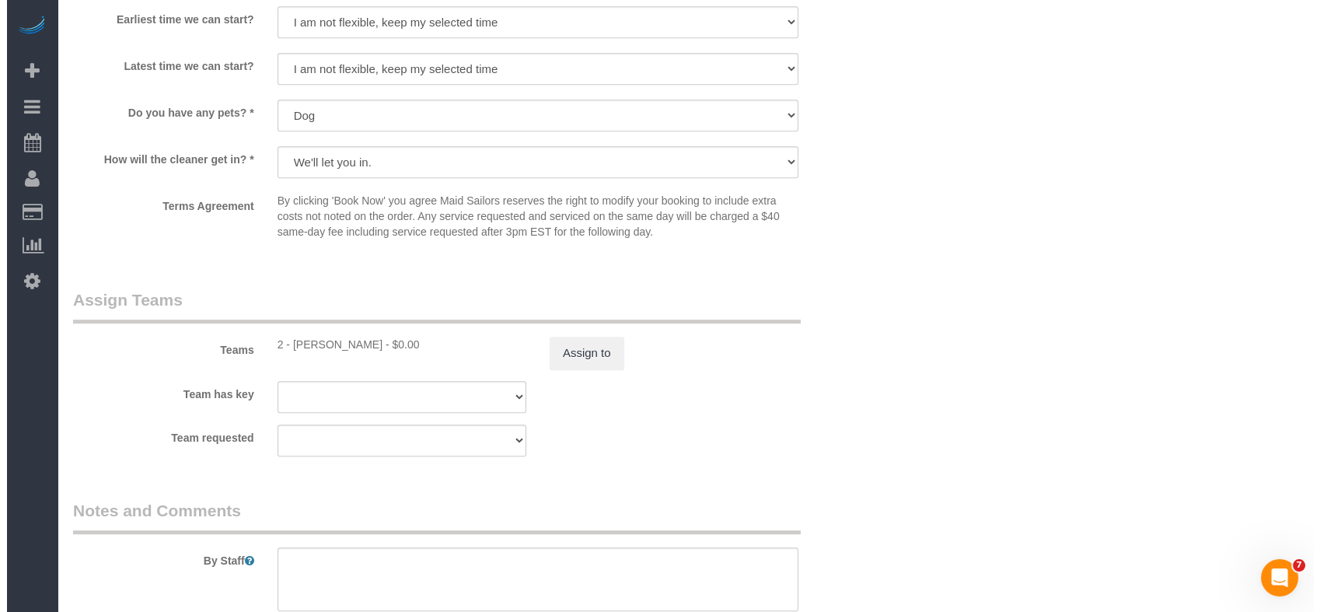
scroll to position [1814, 0]
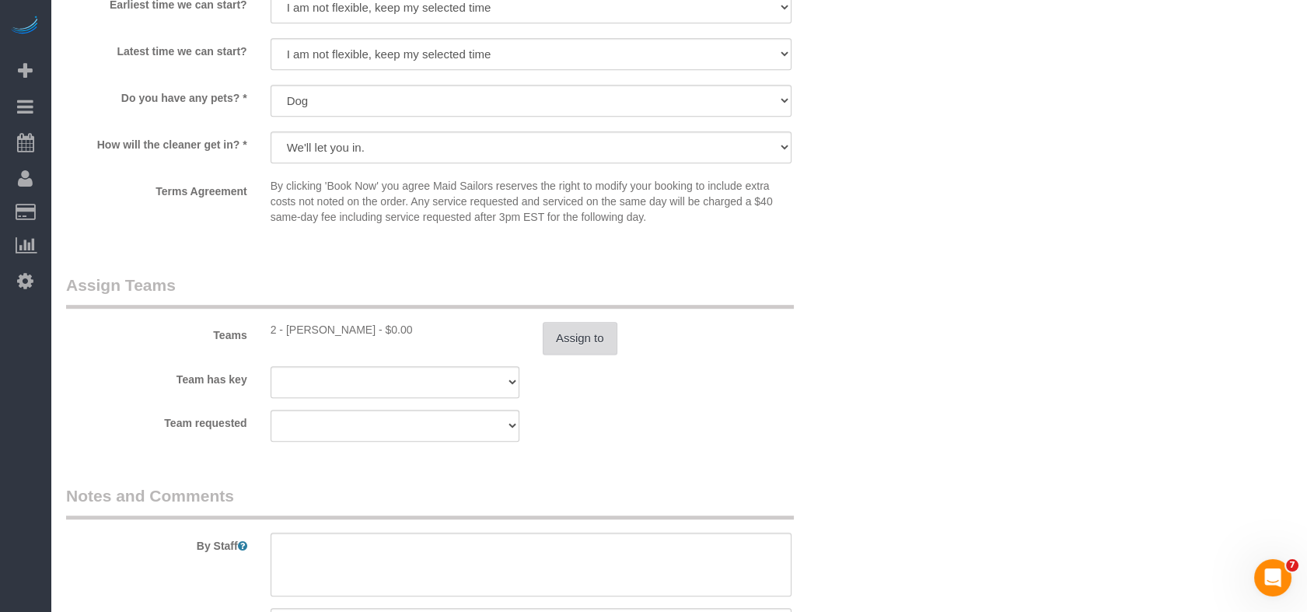
click at [594, 354] on button "Assign to" at bounding box center [580, 338] width 75 height 33
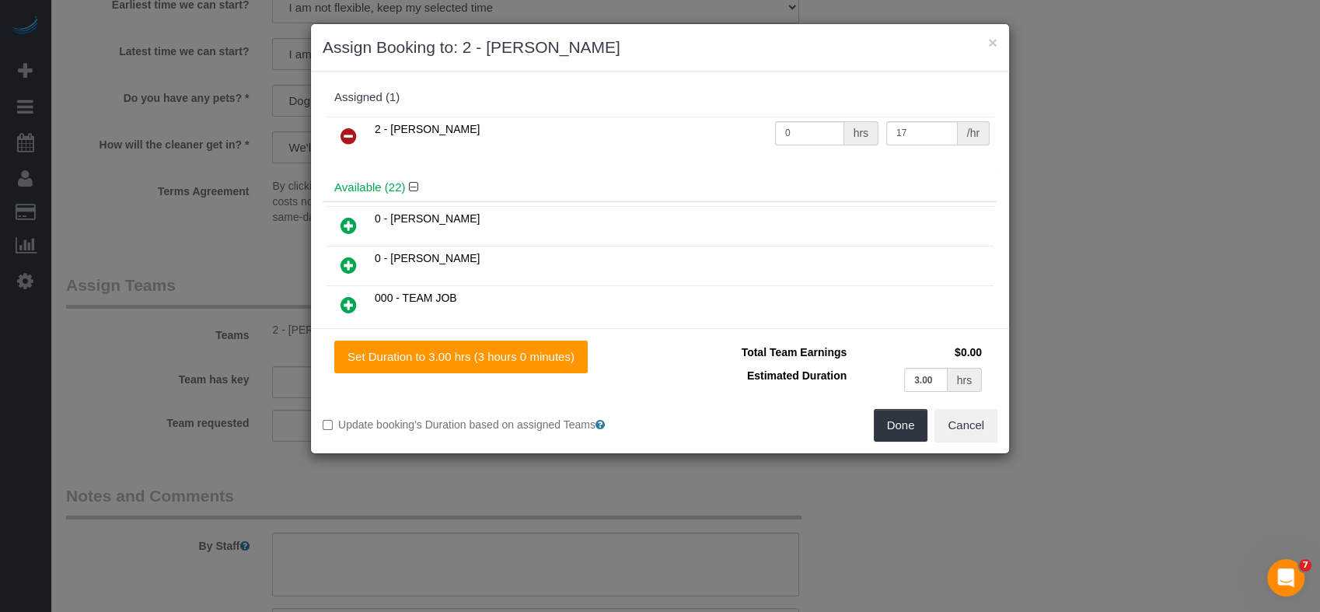
click at [354, 134] on icon at bounding box center [348, 136] width 16 height 19
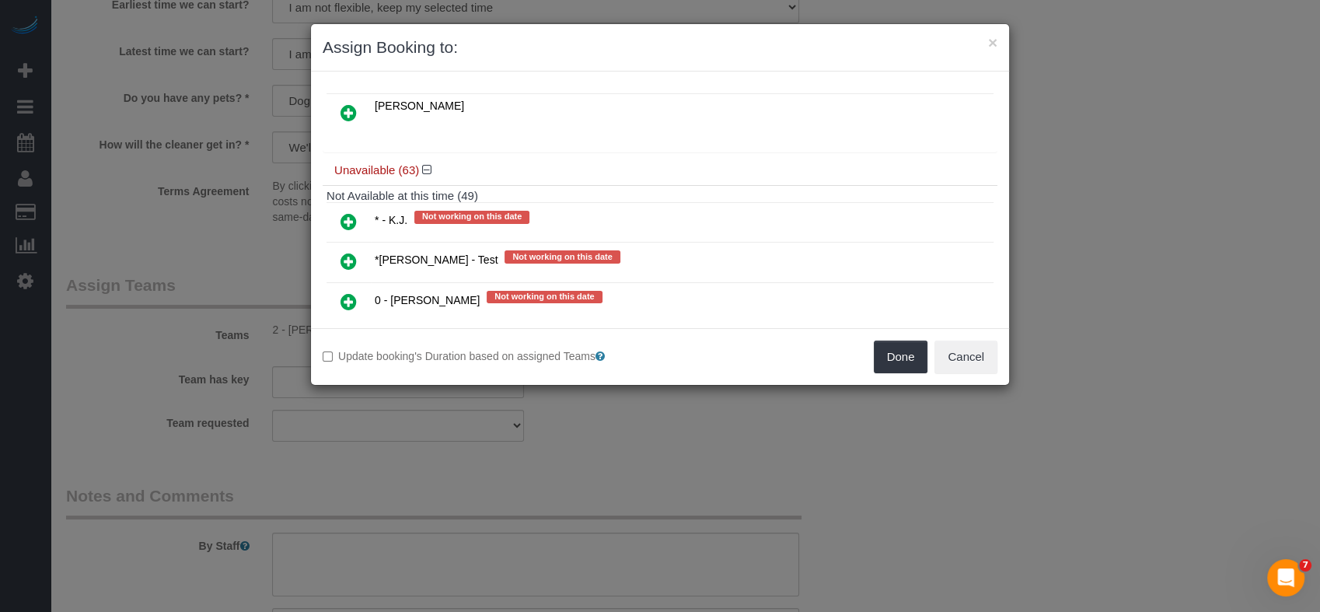
scroll to position [212, 0]
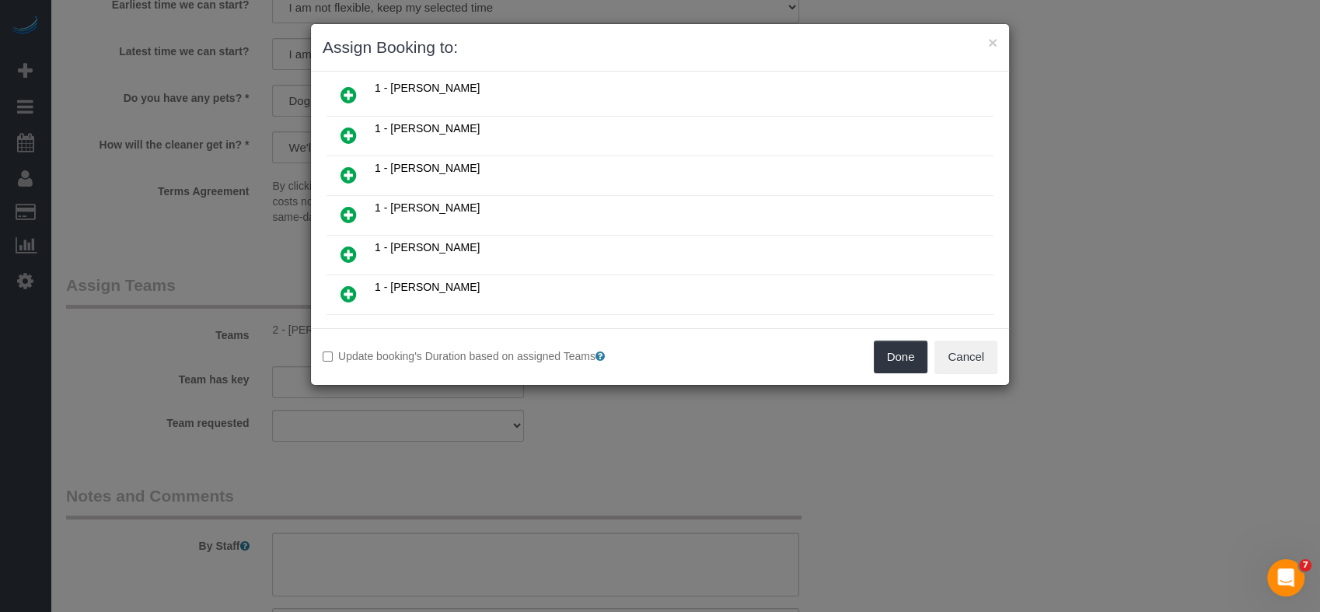
click at [344, 219] on link at bounding box center [348, 215] width 37 height 31
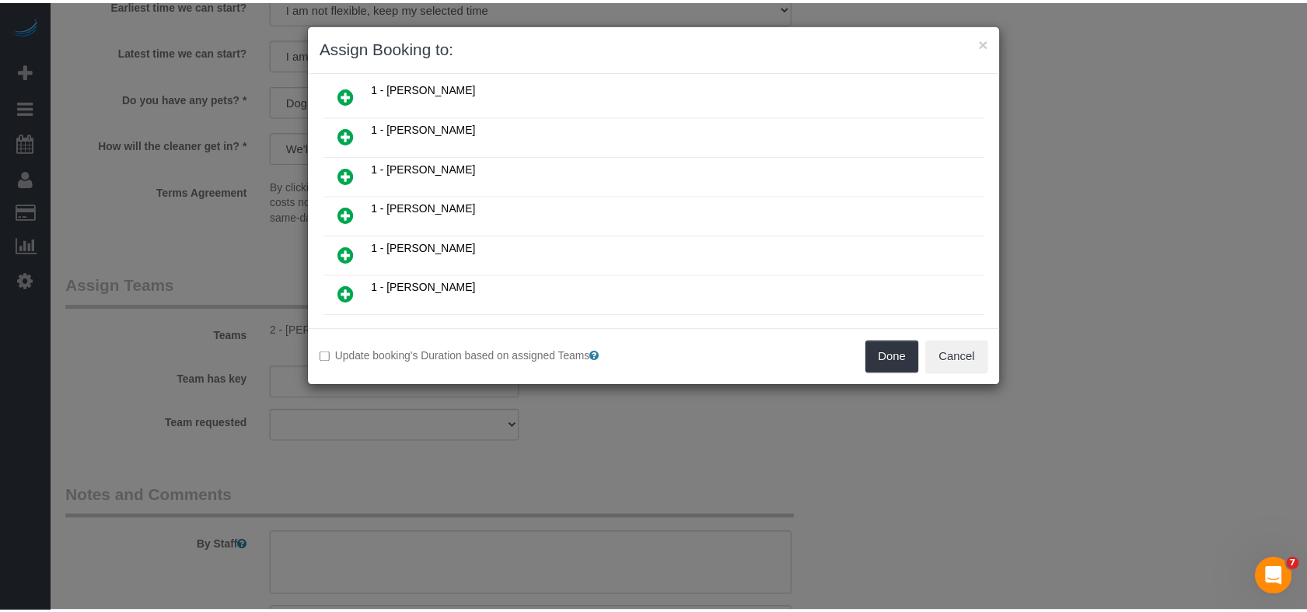
scroll to position [249, 0]
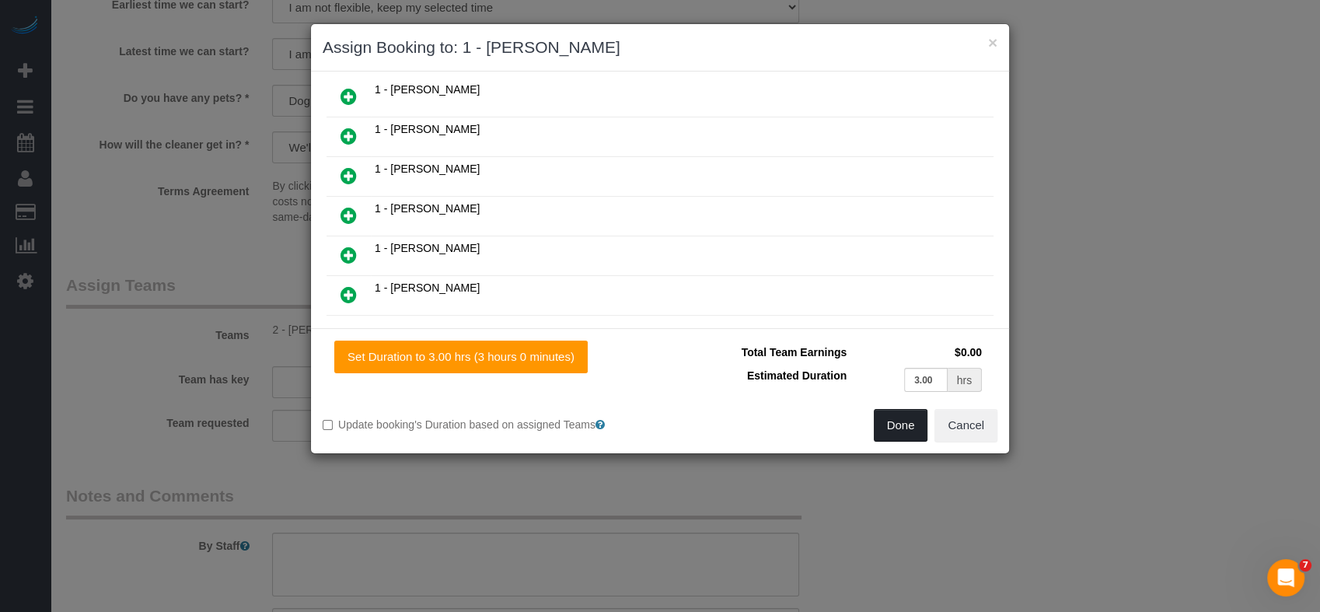
click at [896, 435] on button "Done" at bounding box center [901, 425] width 54 height 33
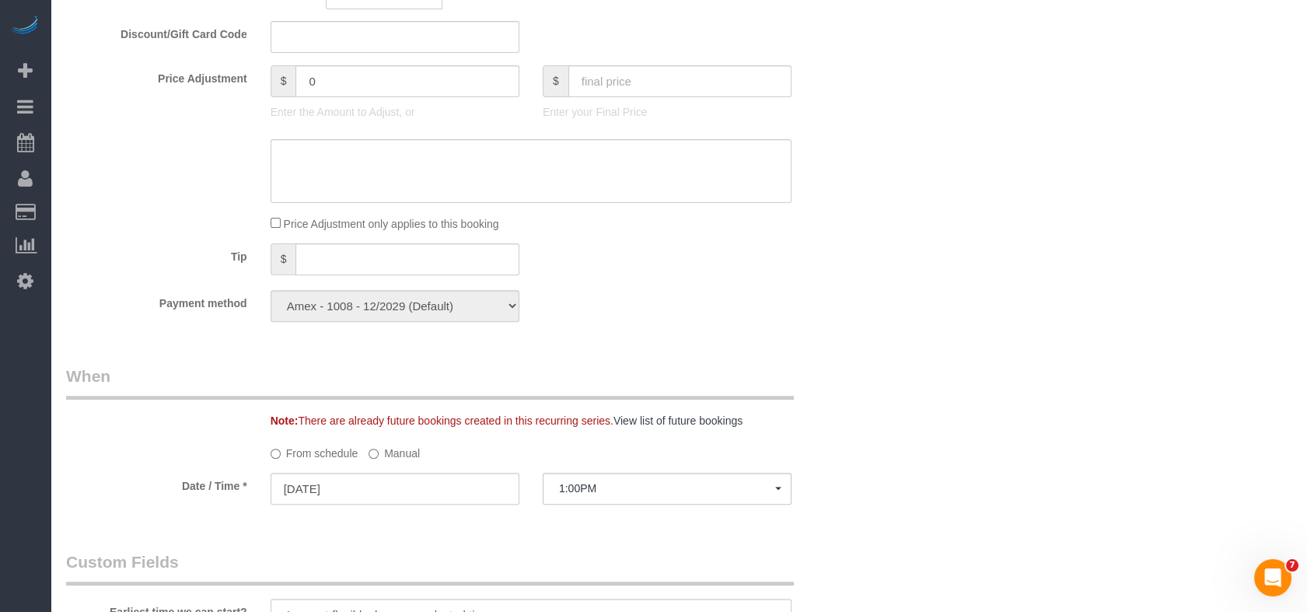
scroll to position [1209, 0]
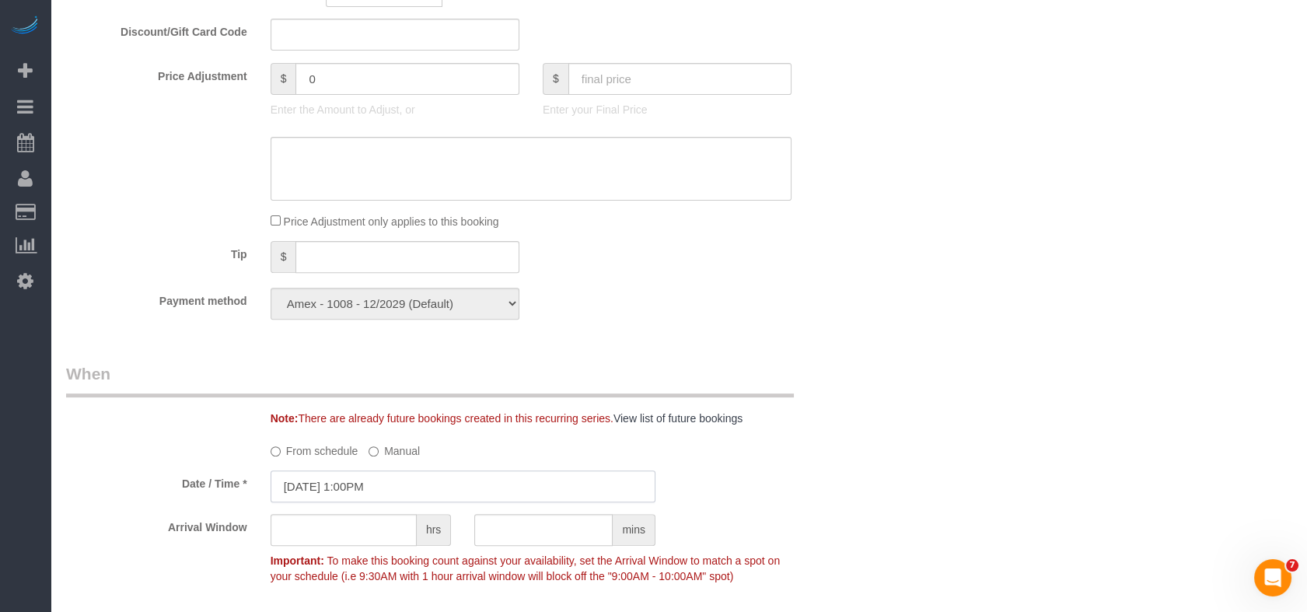
click at [398, 502] on input "10/14/2025 1:00PM" at bounding box center [463, 486] width 385 height 32
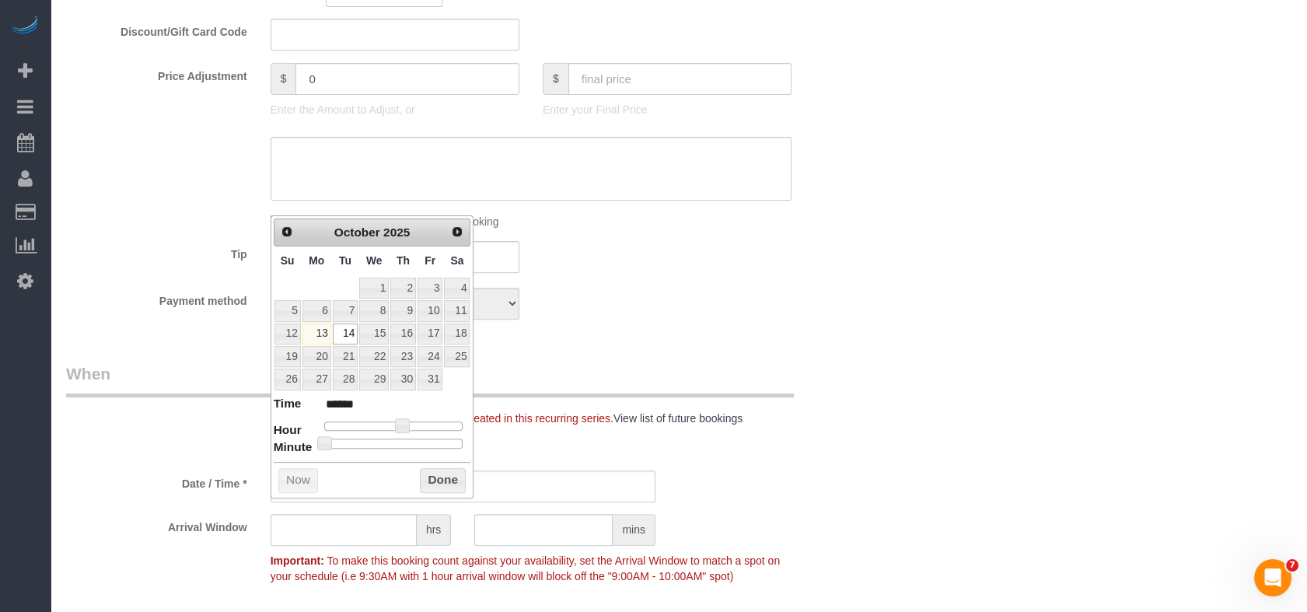
type input "10/14/2025 1:30PM"
type input "******"
click at [397, 442] on div at bounding box center [393, 442] width 139 height 9
click at [448, 481] on button "Done" at bounding box center [443, 480] width 46 height 25
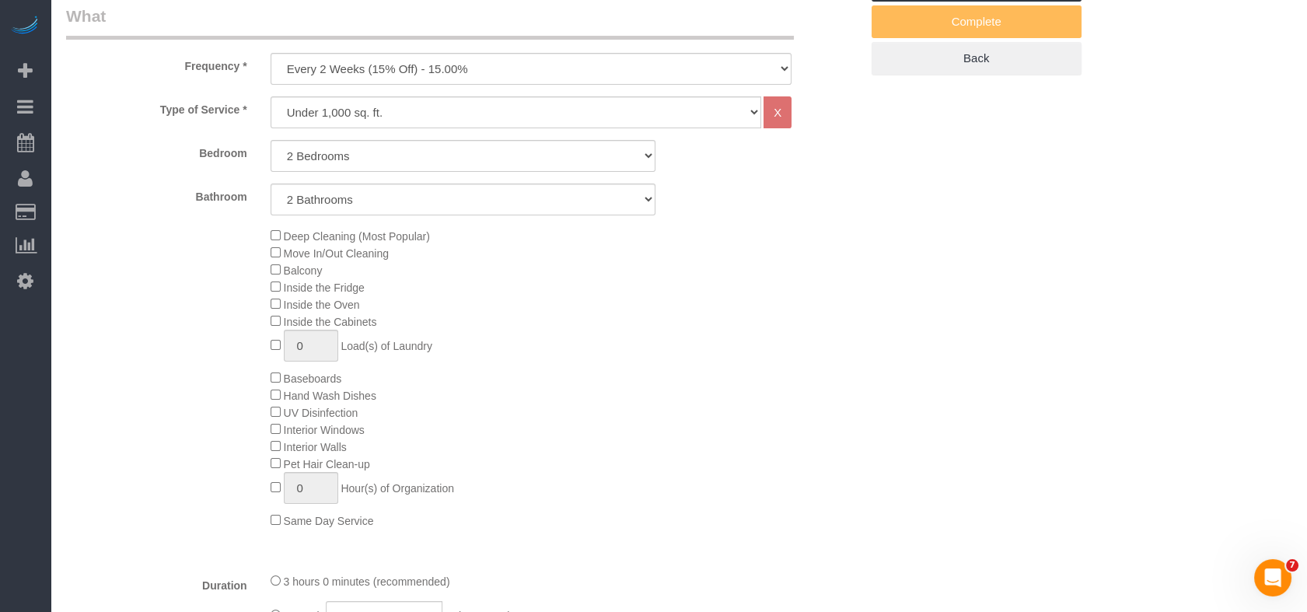
scroll to position [345, 0]
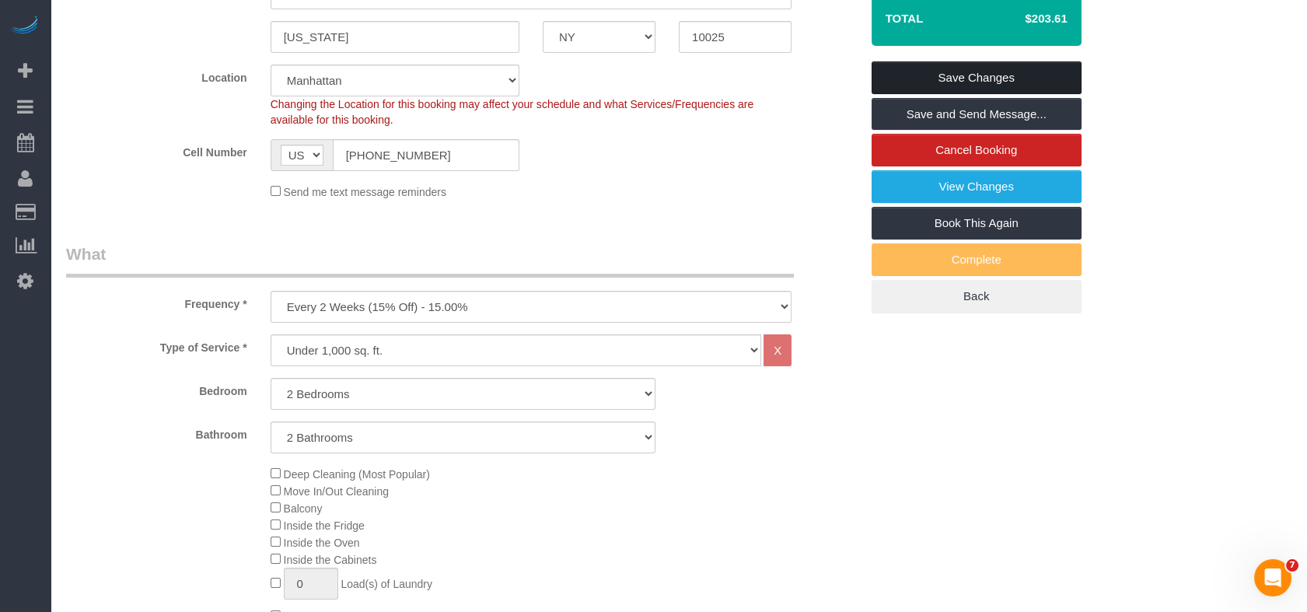
click at [968, 87] on link "Save Changes" at bounding box center [976, 77] width 210 height 33
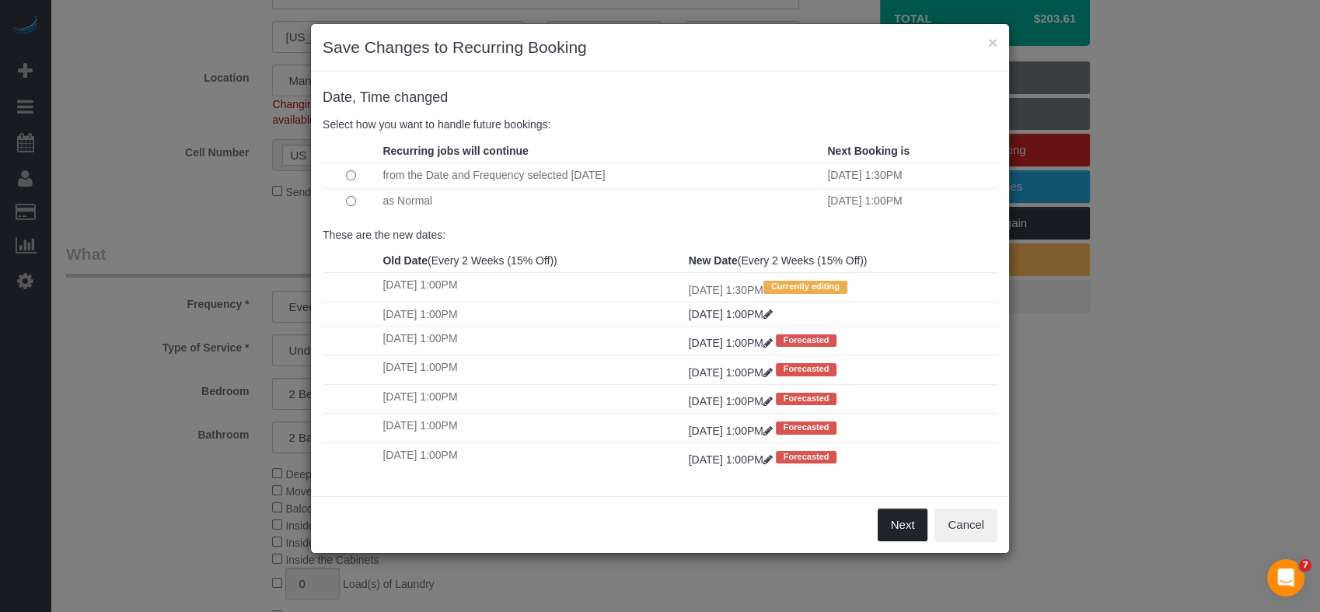
click at [908, 529] on button "Next" at bounding box center [903, 524] width 51 height 33
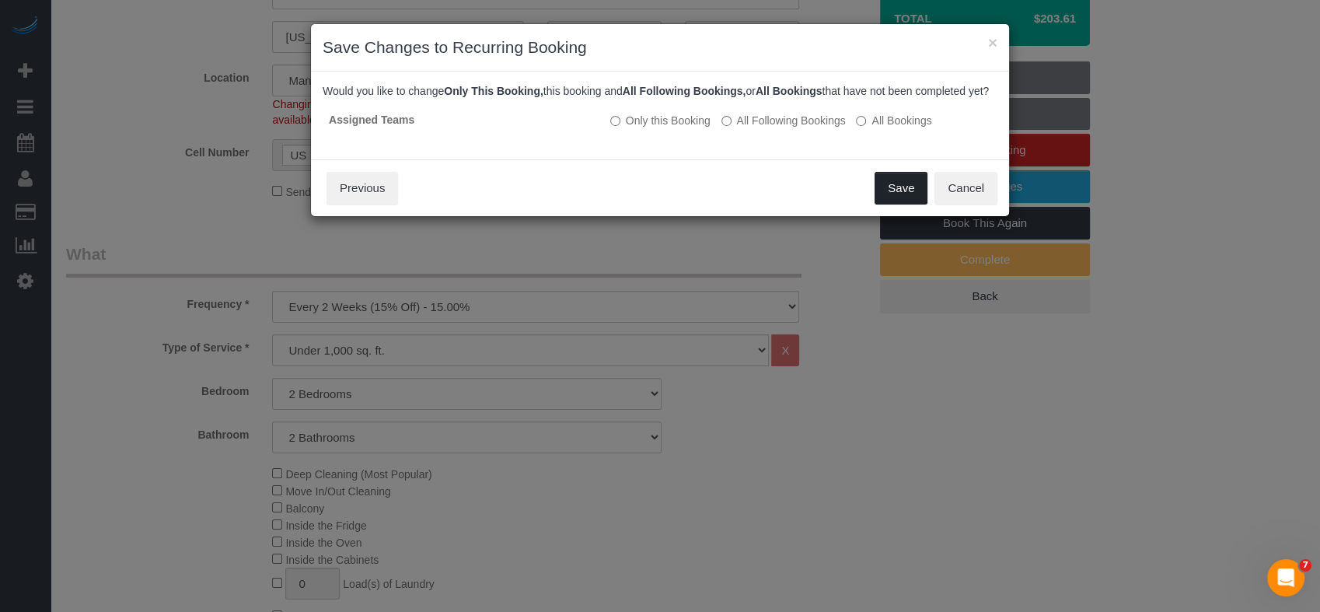
click at [889, 200] on button "Save" at bounding box center [901, 188] width 53 height 33
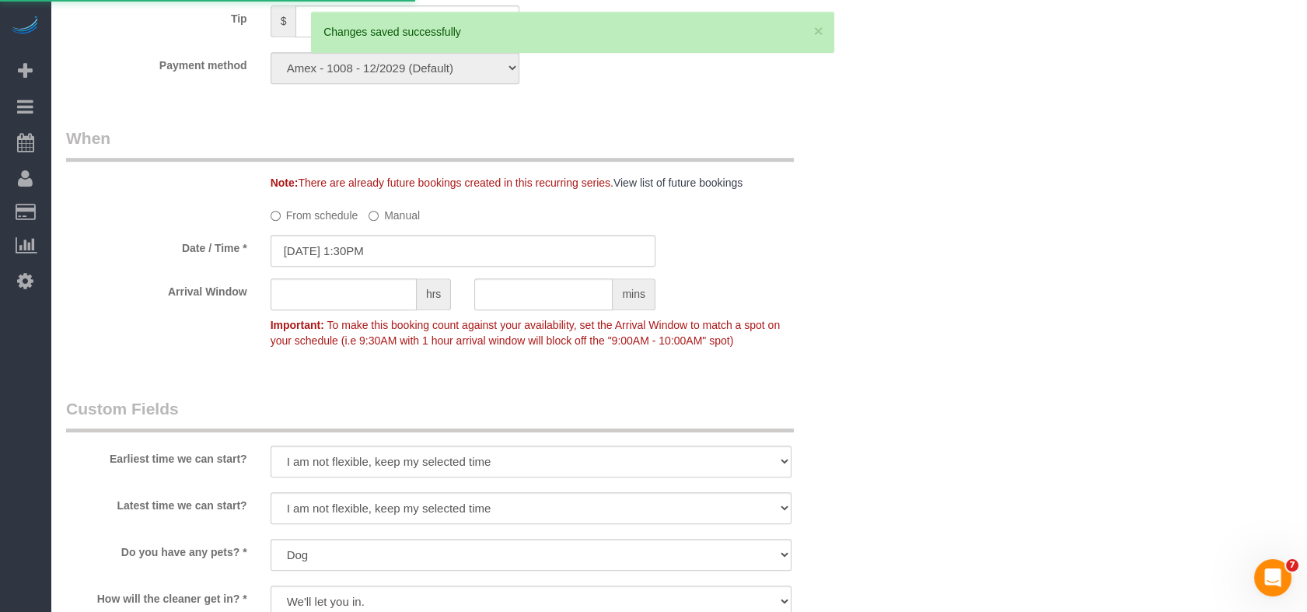
scroll to position [1900, 0]
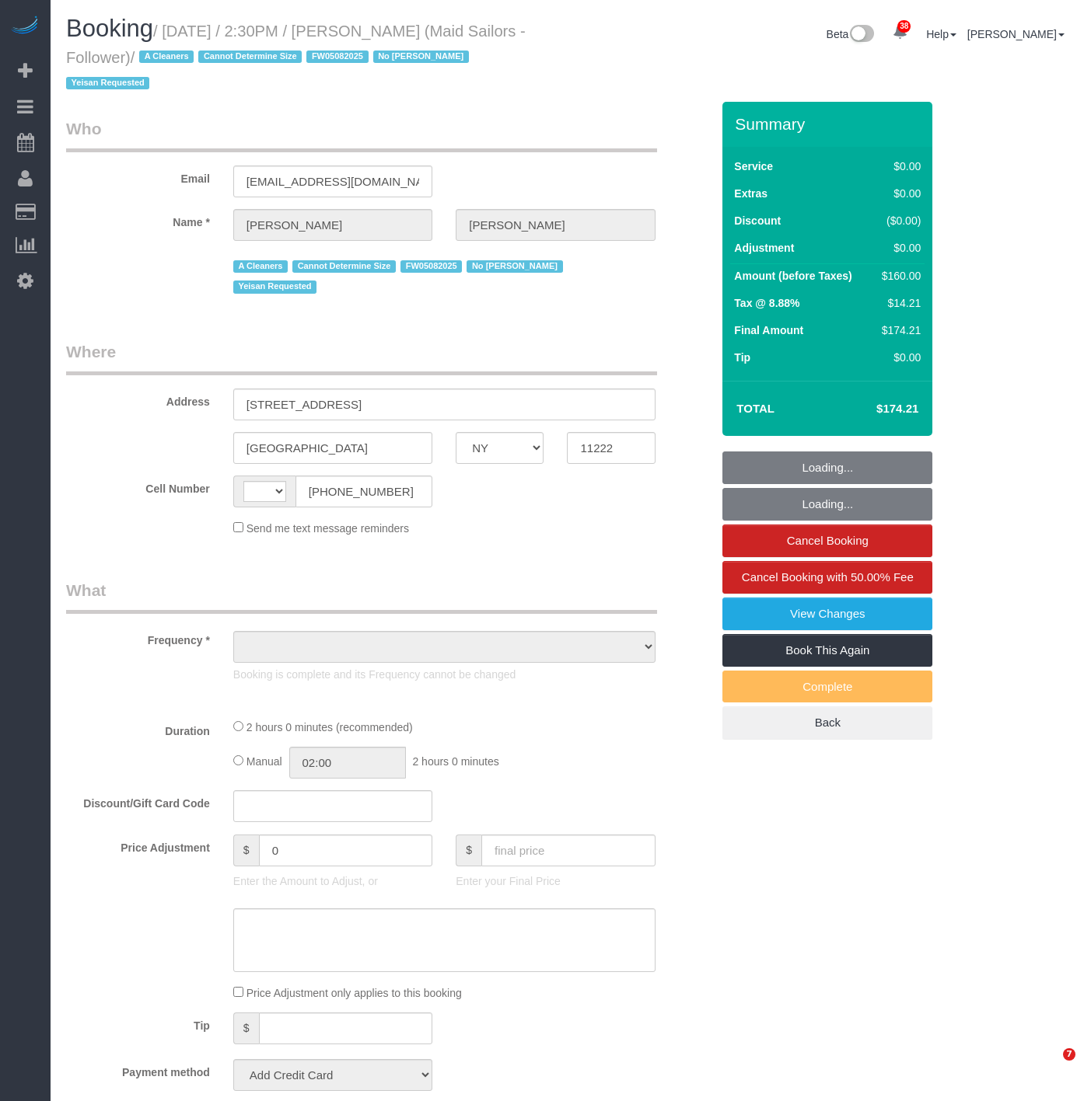
select select "NY"
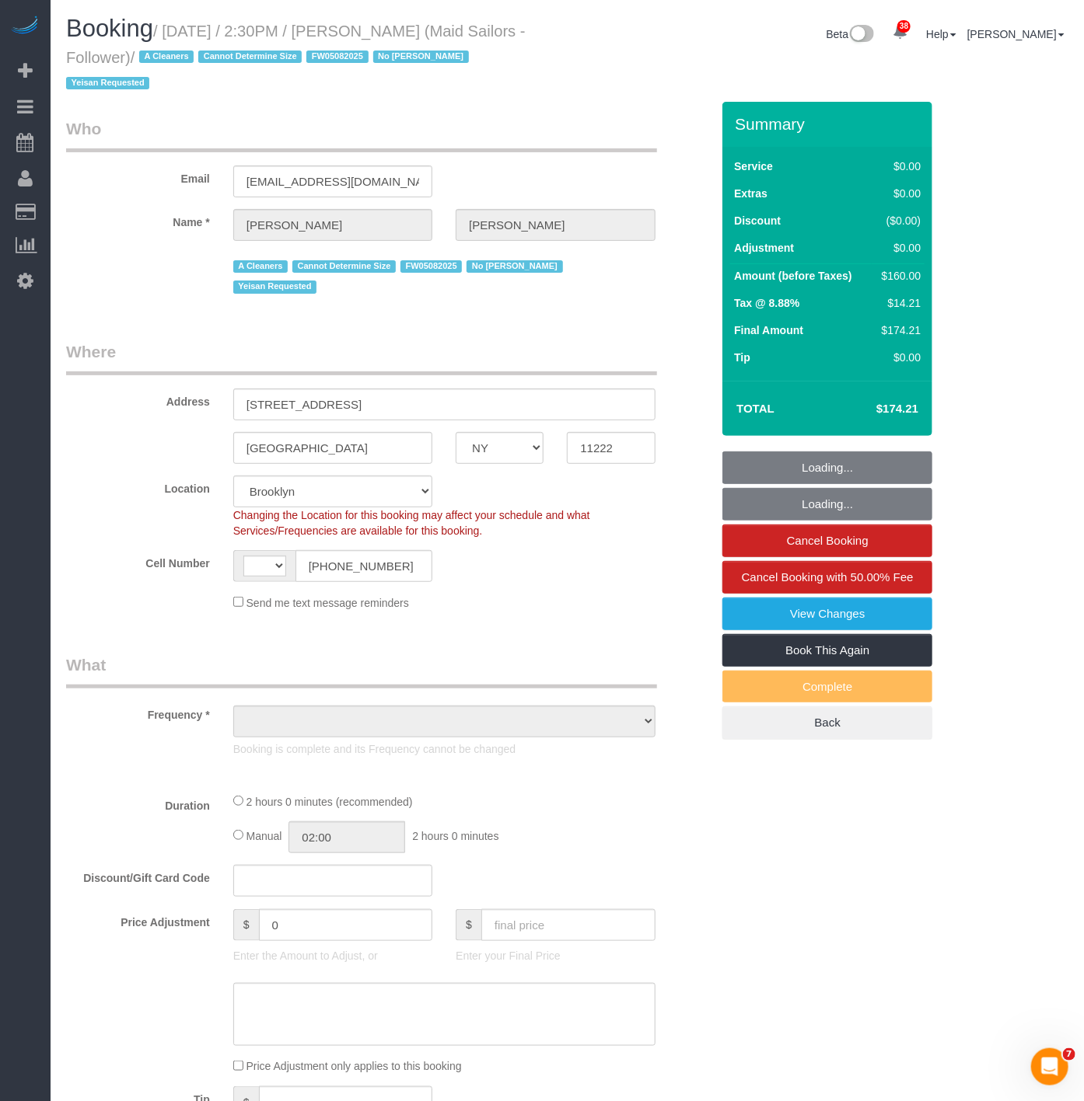
select select "string:[GEOGRAPHIC_DATA]"
select select "object:1003"
select select "string:stripe-pm_1R7KRM4VGloSiKo7Lkc5SEmQ"
select select "1"
select select "number:89"
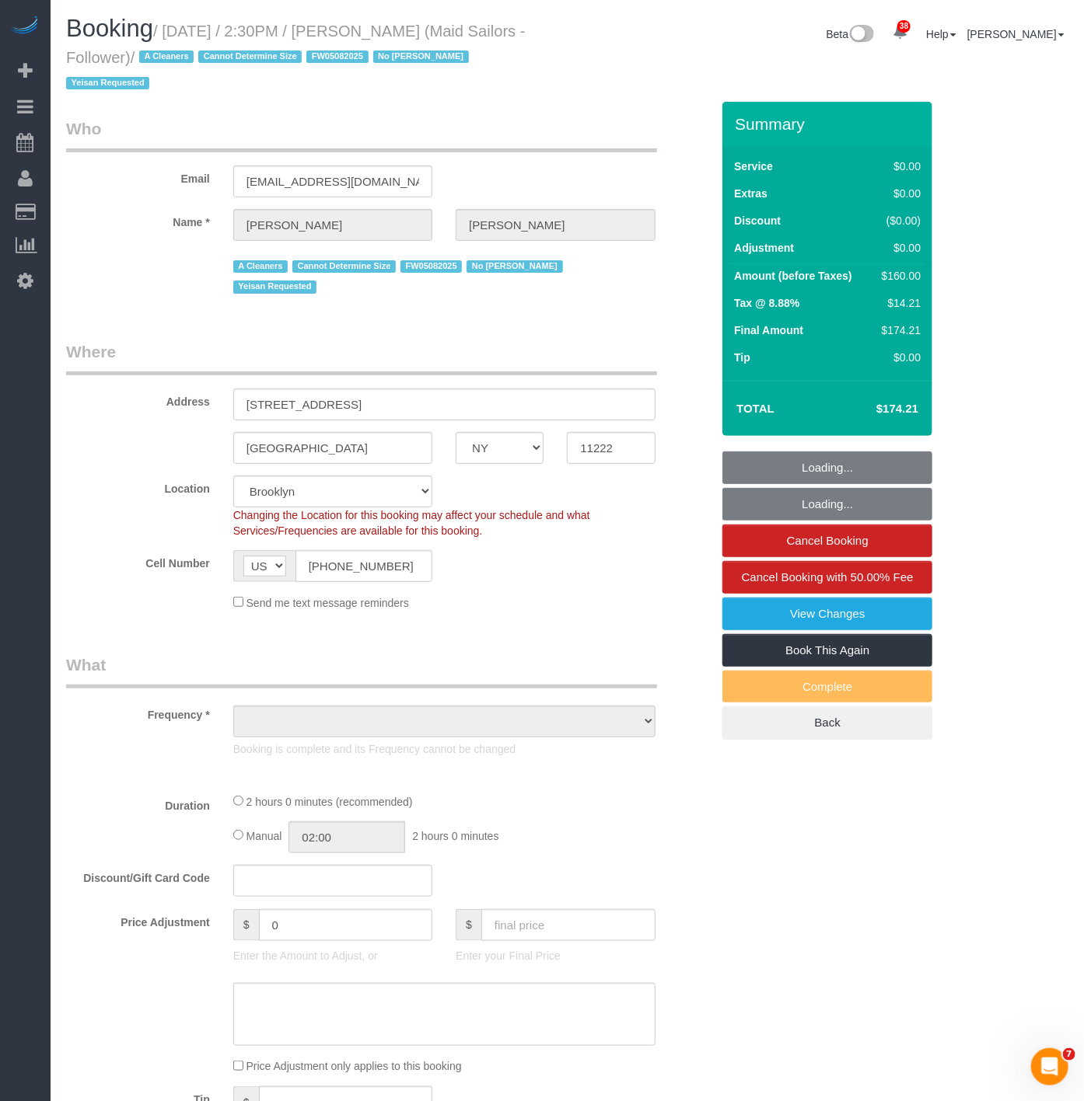
select select "number:90"
select select "number:15"
select select "number:5"
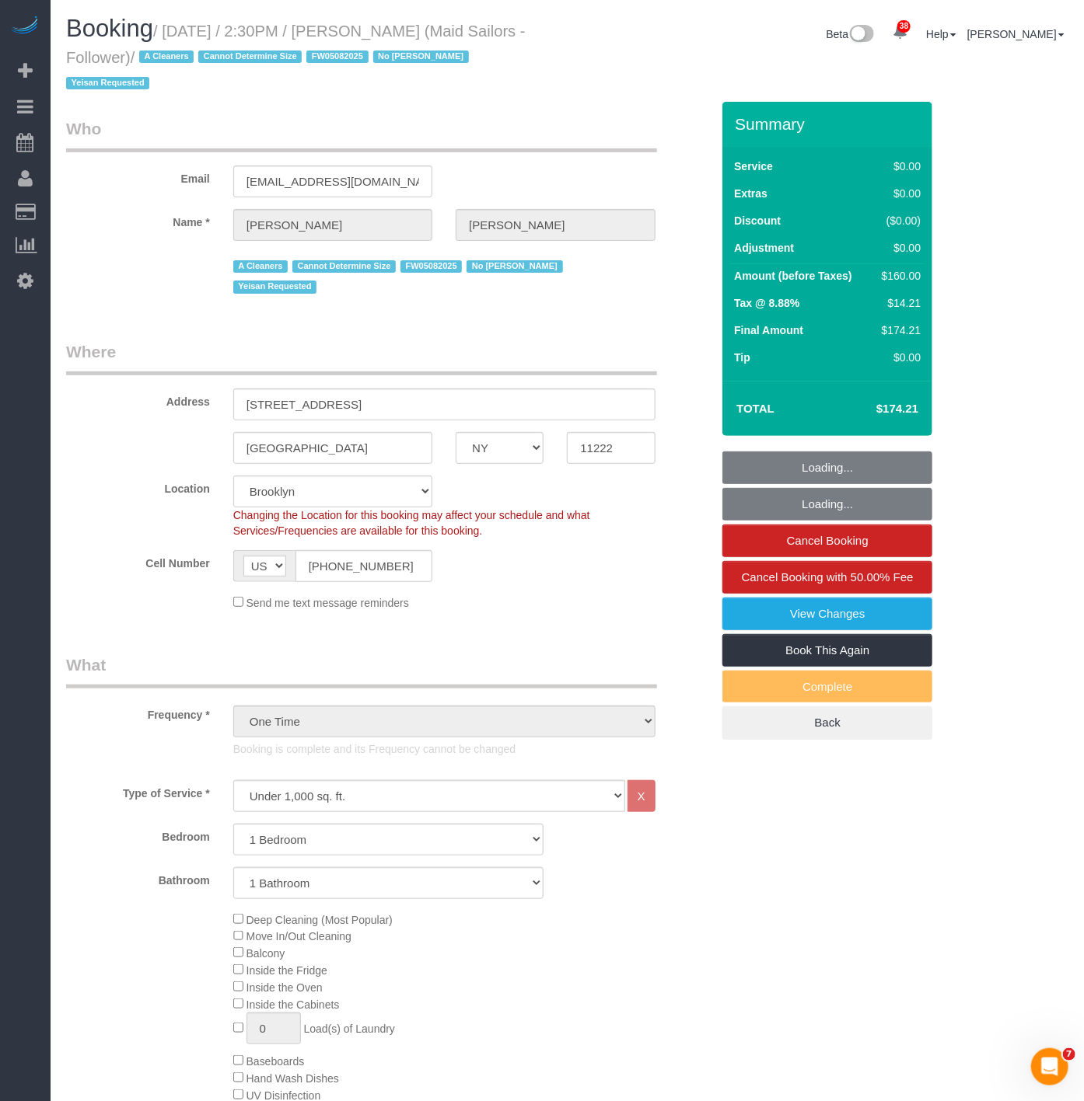
select select "object:1468"
select select "1"
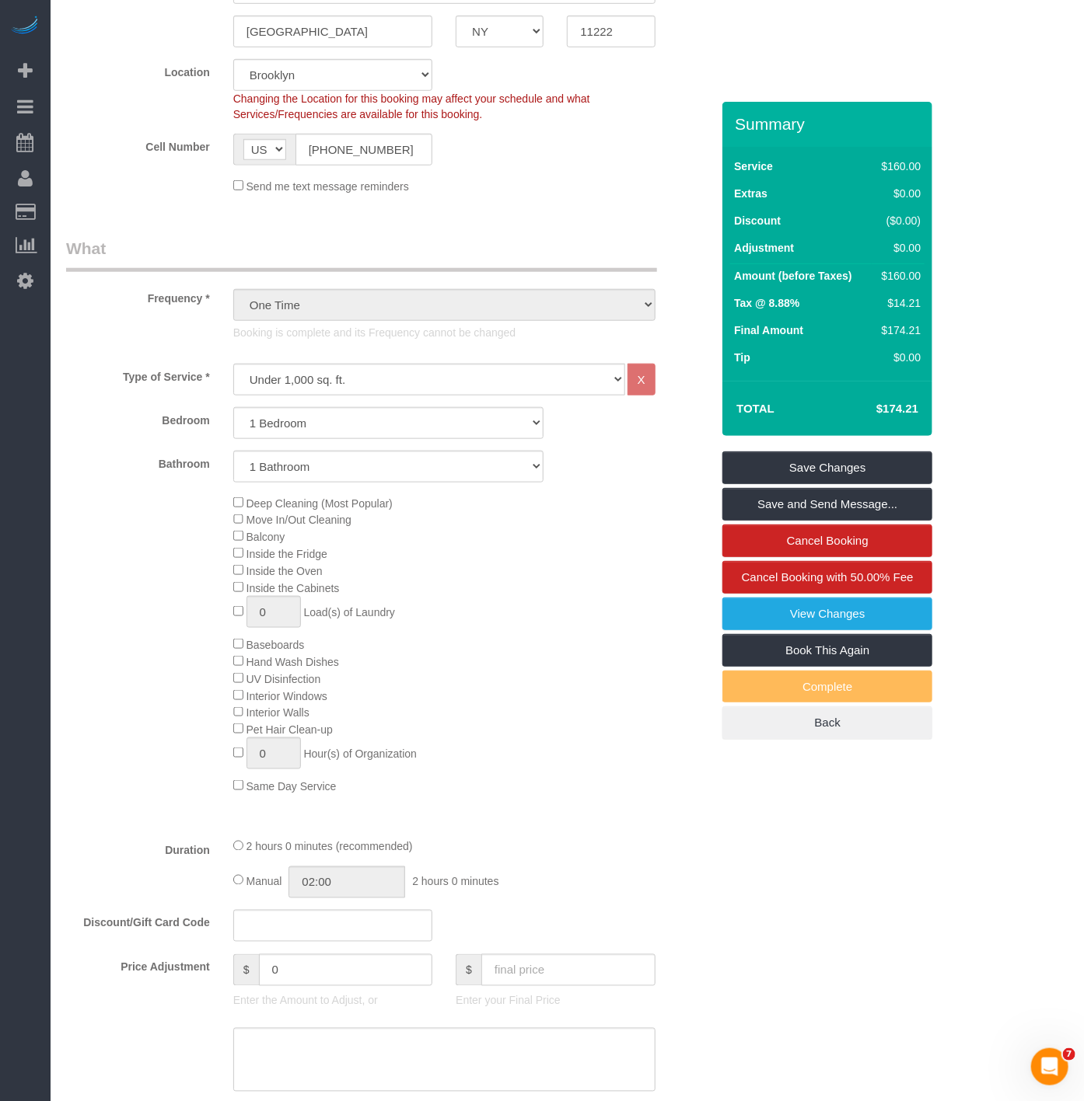
scroll to position [431, 0]
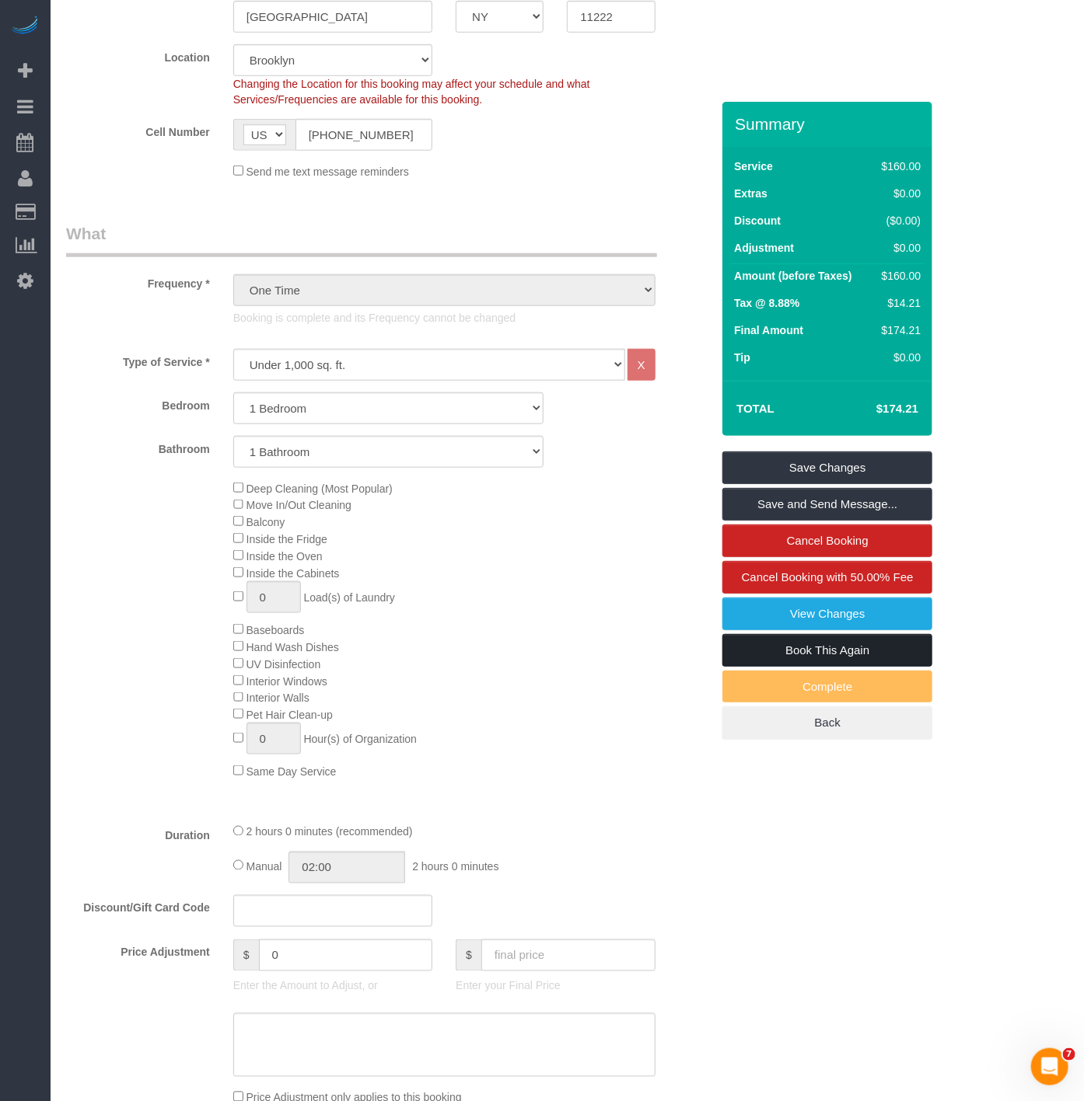
click at [756, 649] on link "Book This Again" at bounding box center [827, 650] width 210 height 33
select select "NY"
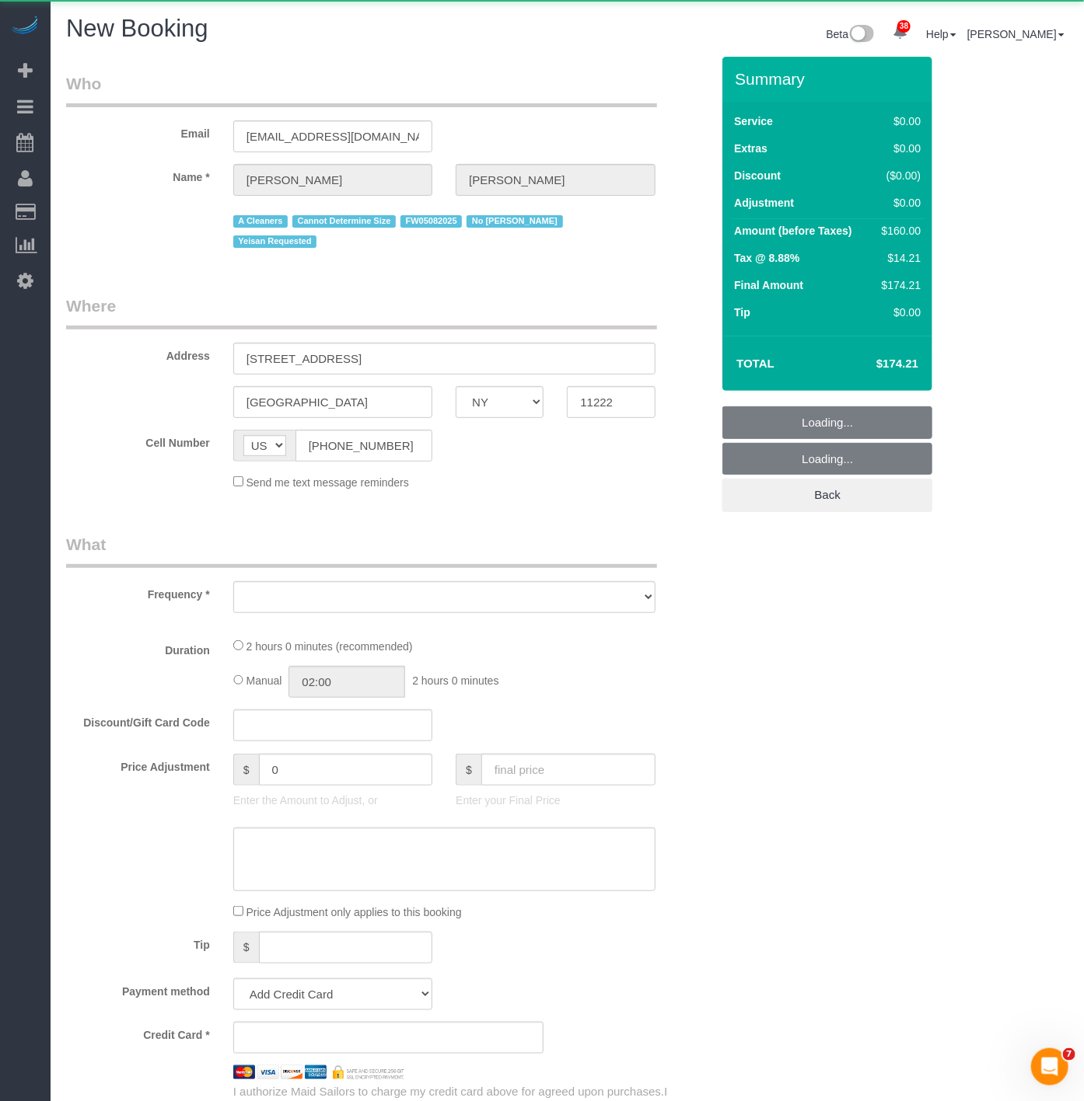
select select "string:stripe-pm_1R7KRM4VGloSiKo7Lkc5SEmQ"
select select "object:2285"
select select "number:89"
select select "number:90"
select select "number:15"
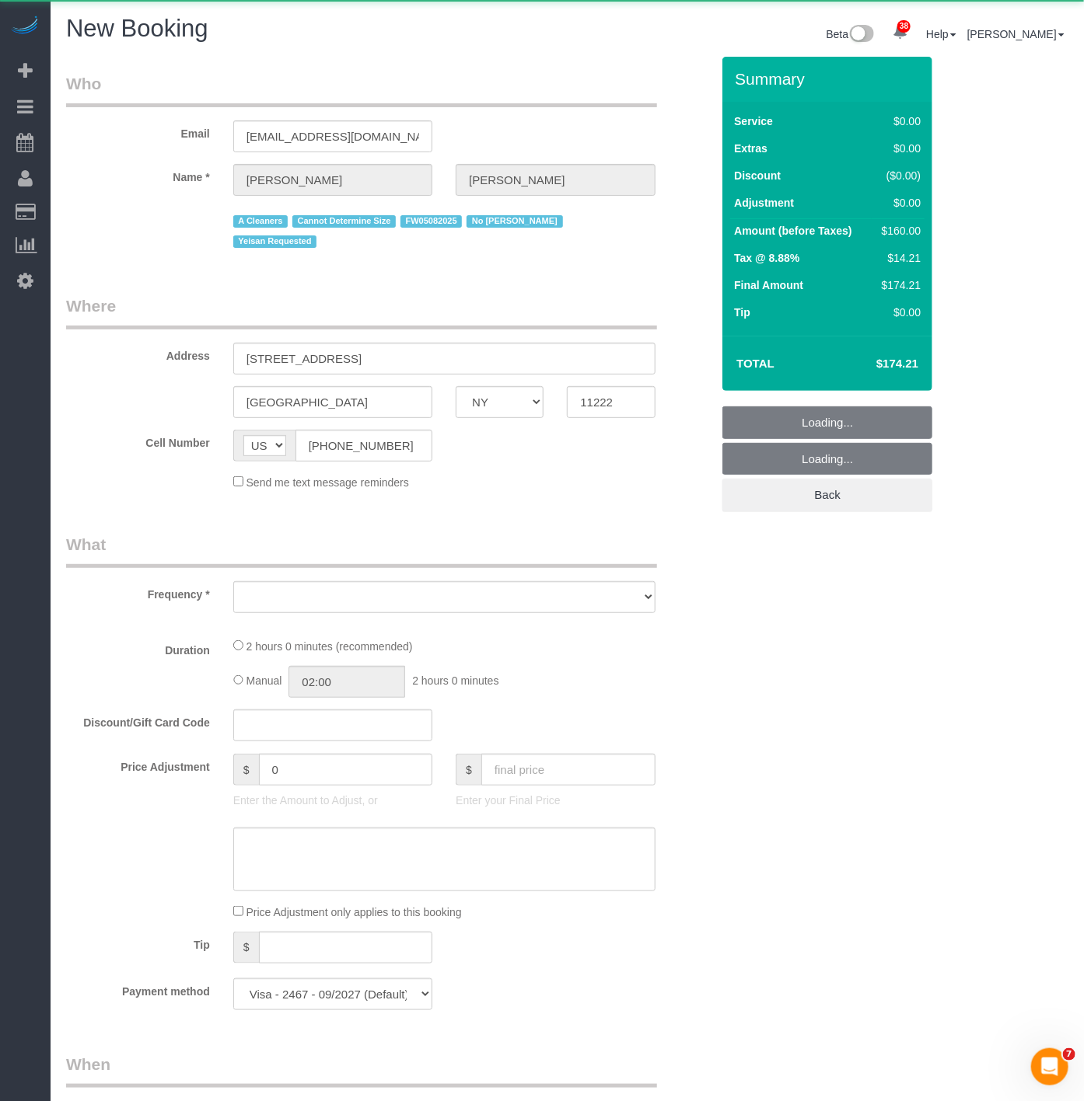
select select "number:5"
select select "1"
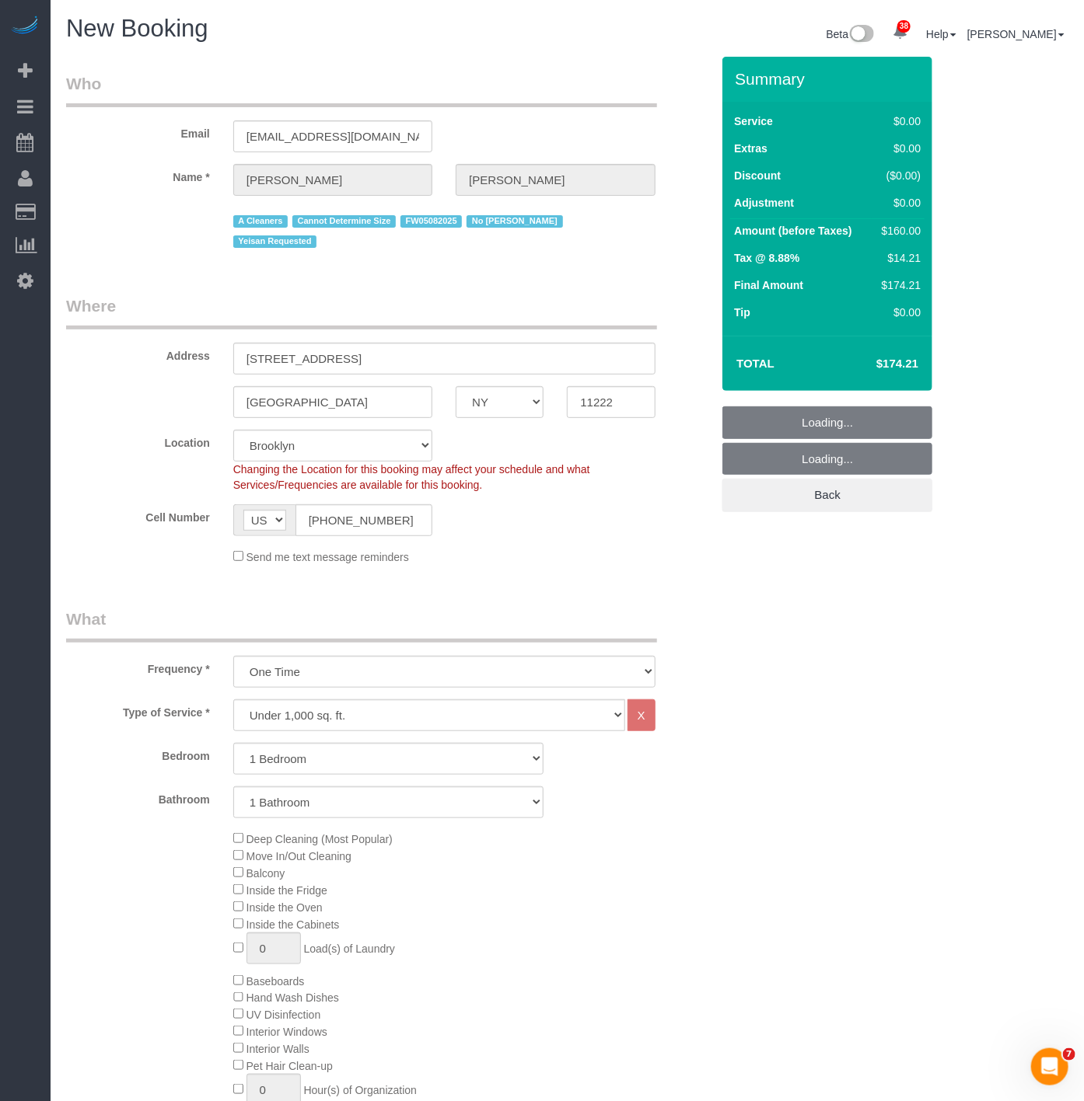
select select "object:2750"
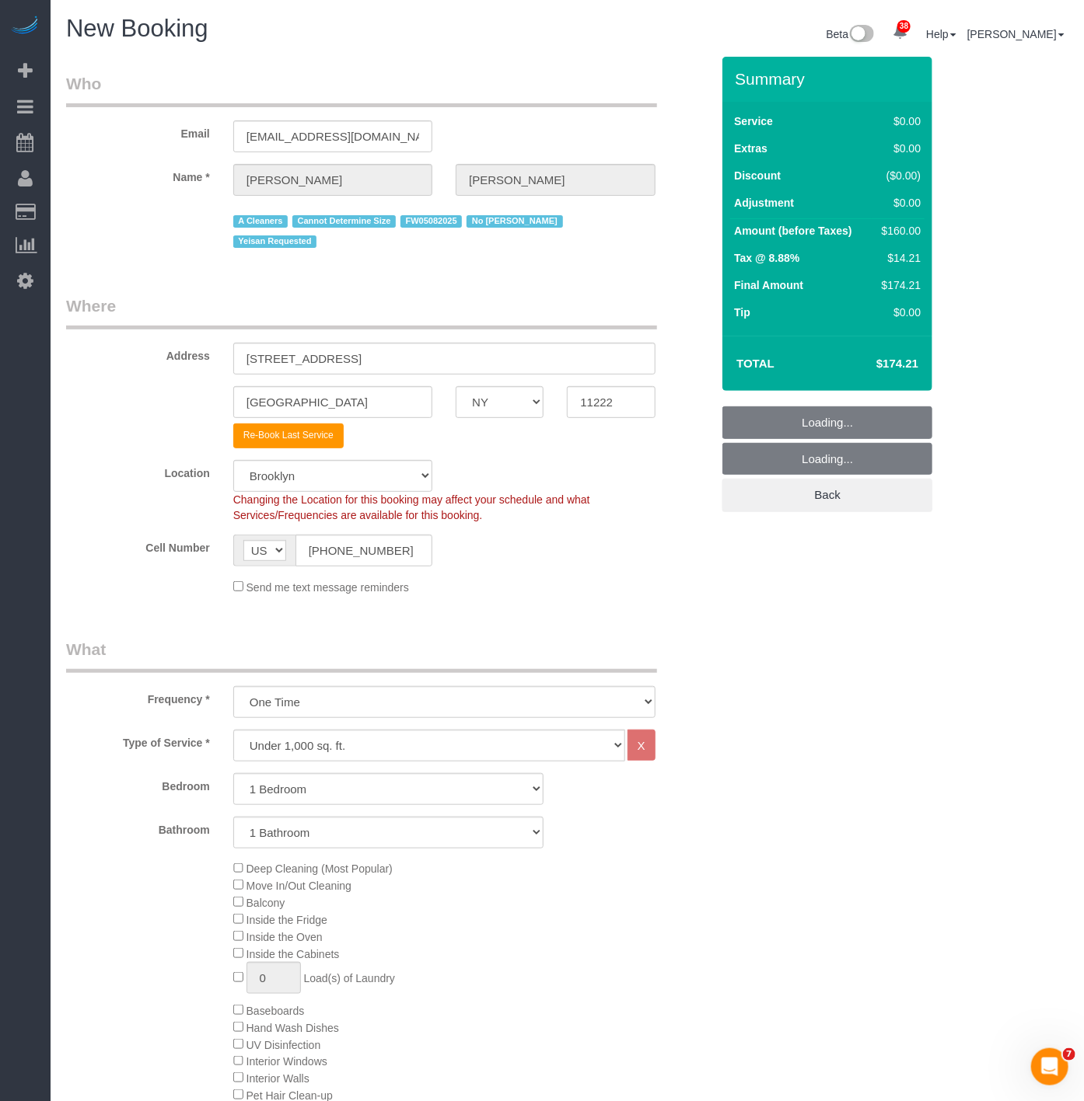
select select "1"
select select "object:2795"
select select "1"
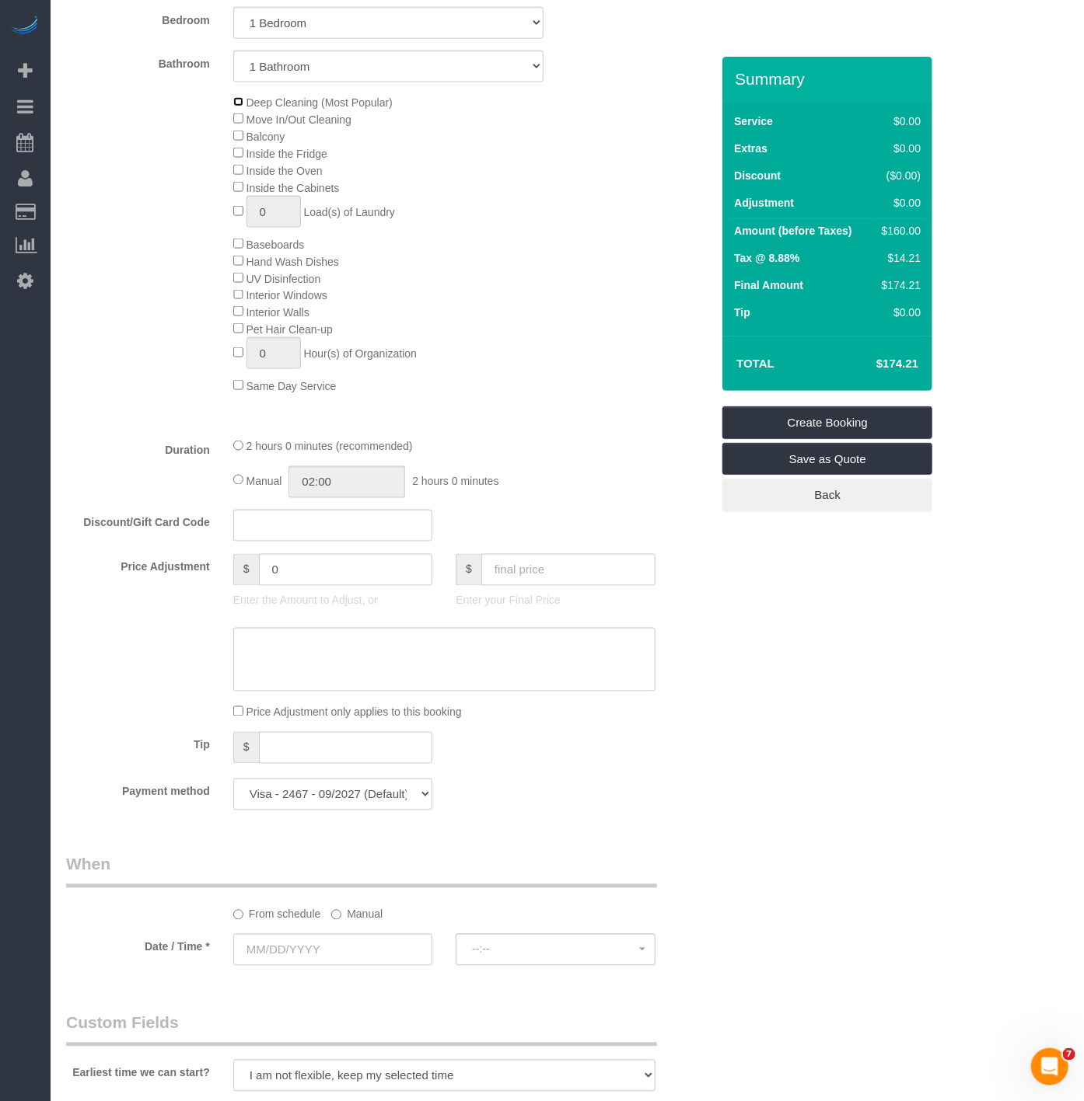
scroll to position [777, 0]
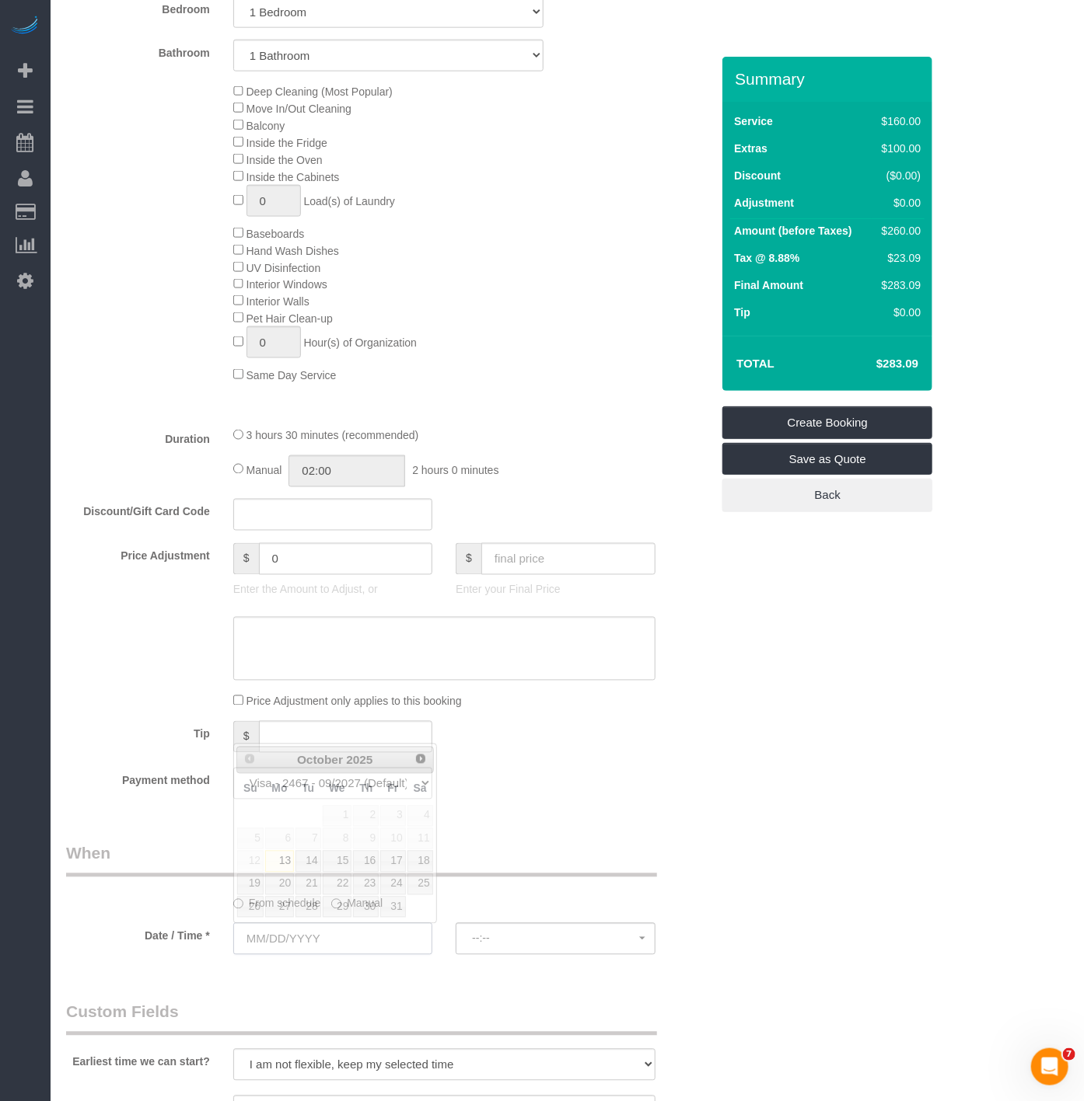
click at [299, 934] on input "text" at bounding box center [332, 939] width 199 height 32
click at [307, 855] on link "14" at bounding box center [307, 861] width 25 height 21
type input "[DATE]"
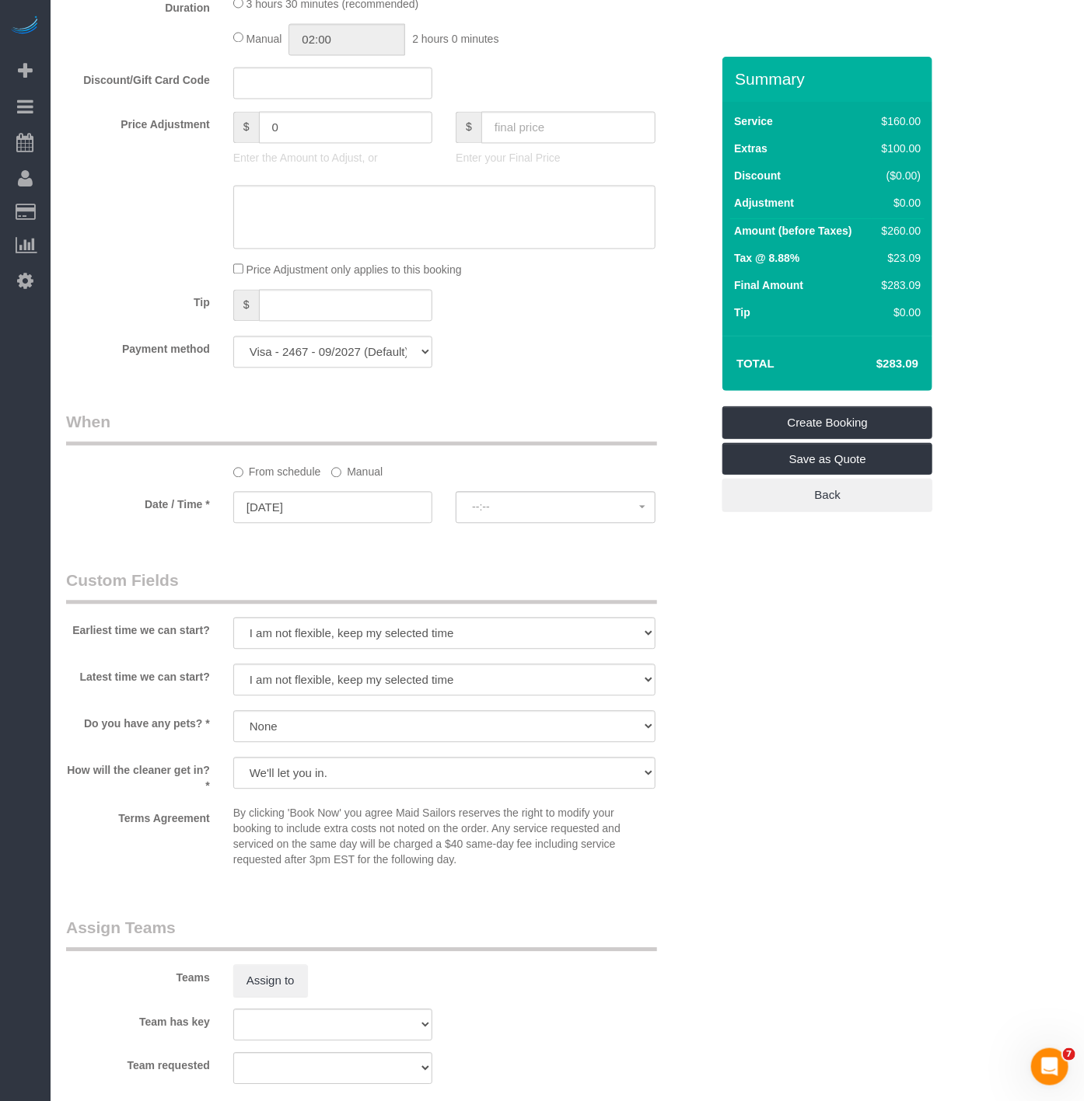
select select "spot6"
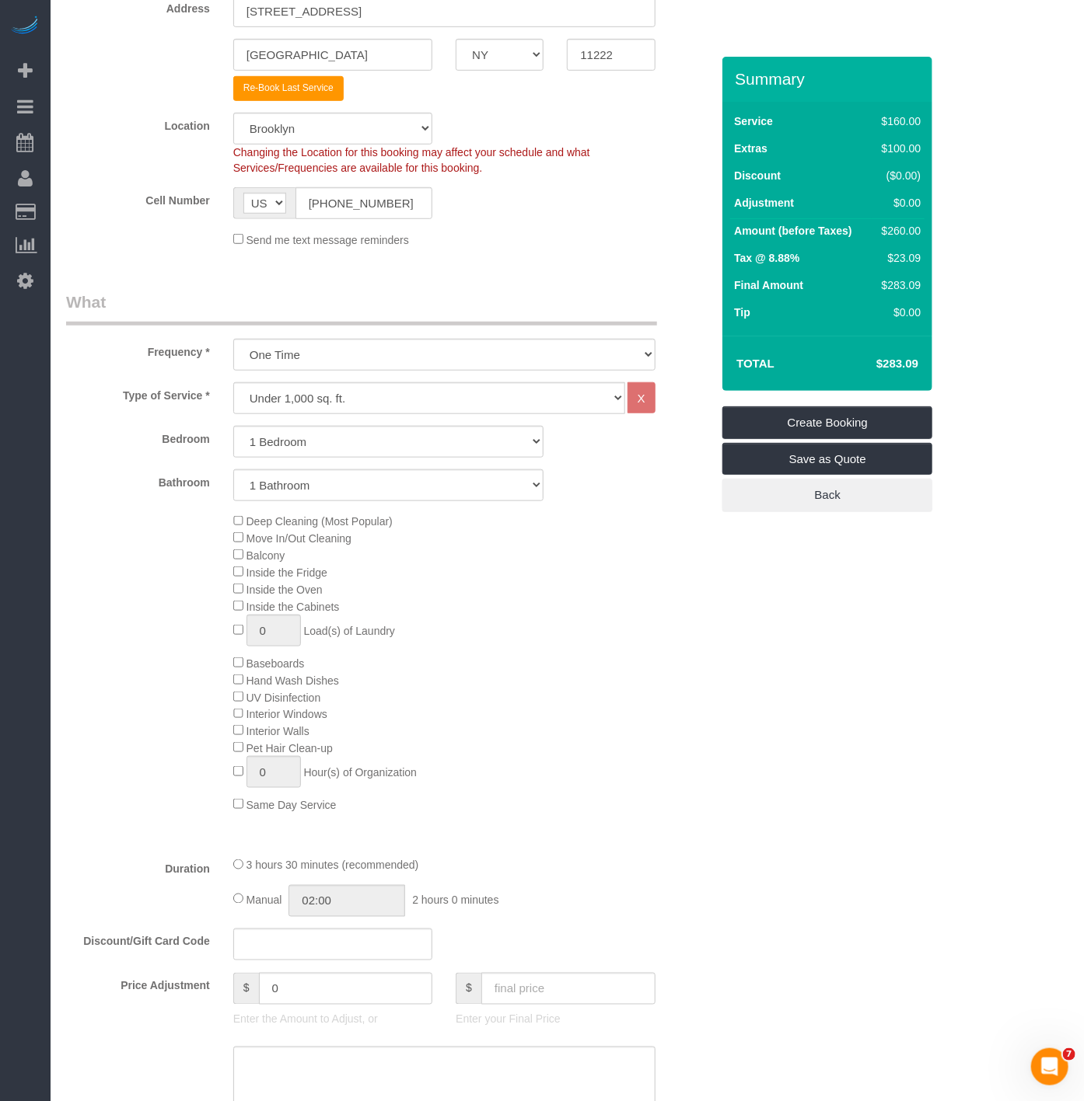
scroll to position [345, 0]
click at [909, 360] on h4 "$283.09" at bounding box center [873, 364] width 89 height 13
copy h4 "283.09"
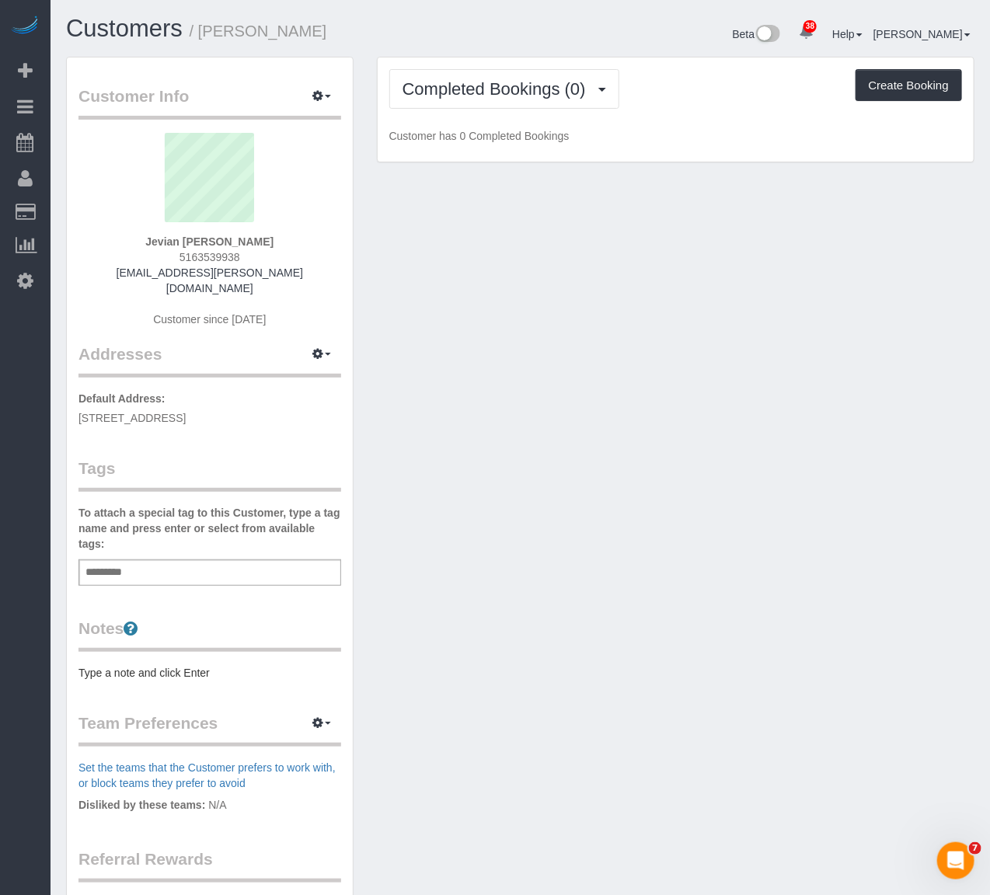
drag, startPoint x: 285, startPoint y: 398, endPoint x: 57, endPoint y: 404, distance: 227.8
click at [57, 404] on div "Customer Info Edit Contact Info Send Message Email Preferences Special Sales Ta…" at bounding box center [209, 585] width 311 height 1057
copy span "[STREET_ADDRESS]"
click at [103, 665] on pre "Type a note and click Enter" at bounding box center [210, 673] width 263 height 16
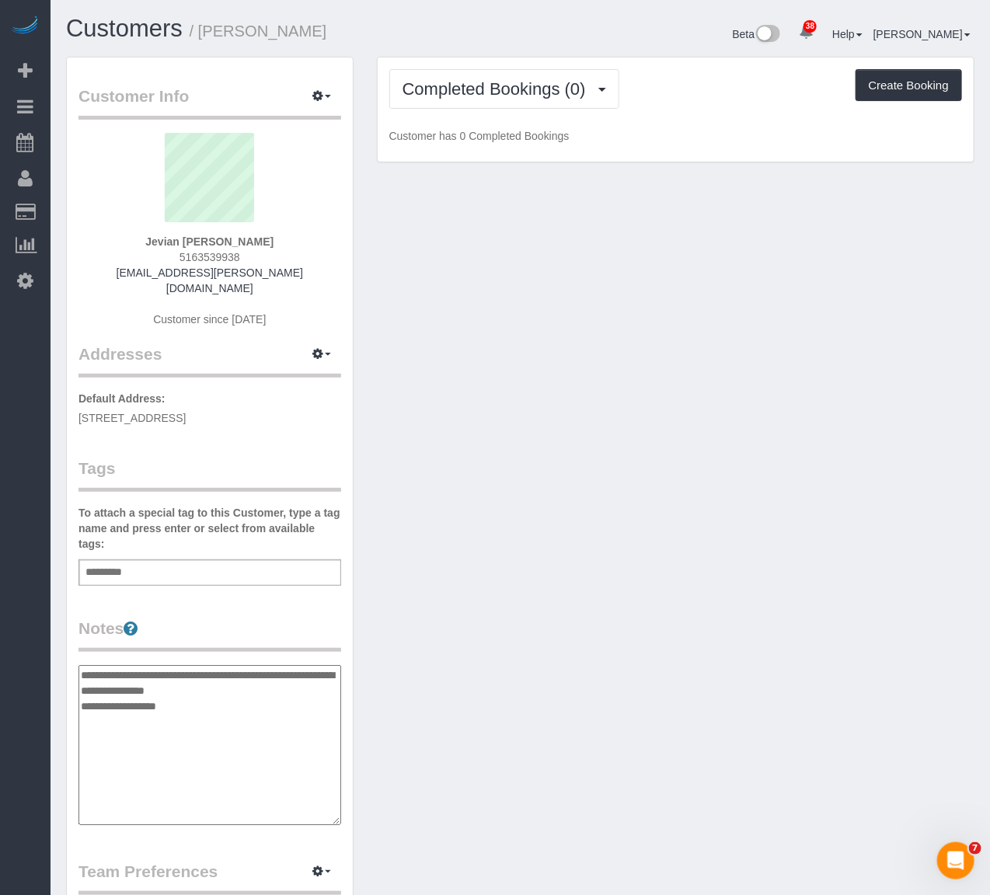
type textarea "**********"
click at [148, 563] on div "Add a tag" at bounding box center [210, 573] width 263 height 26
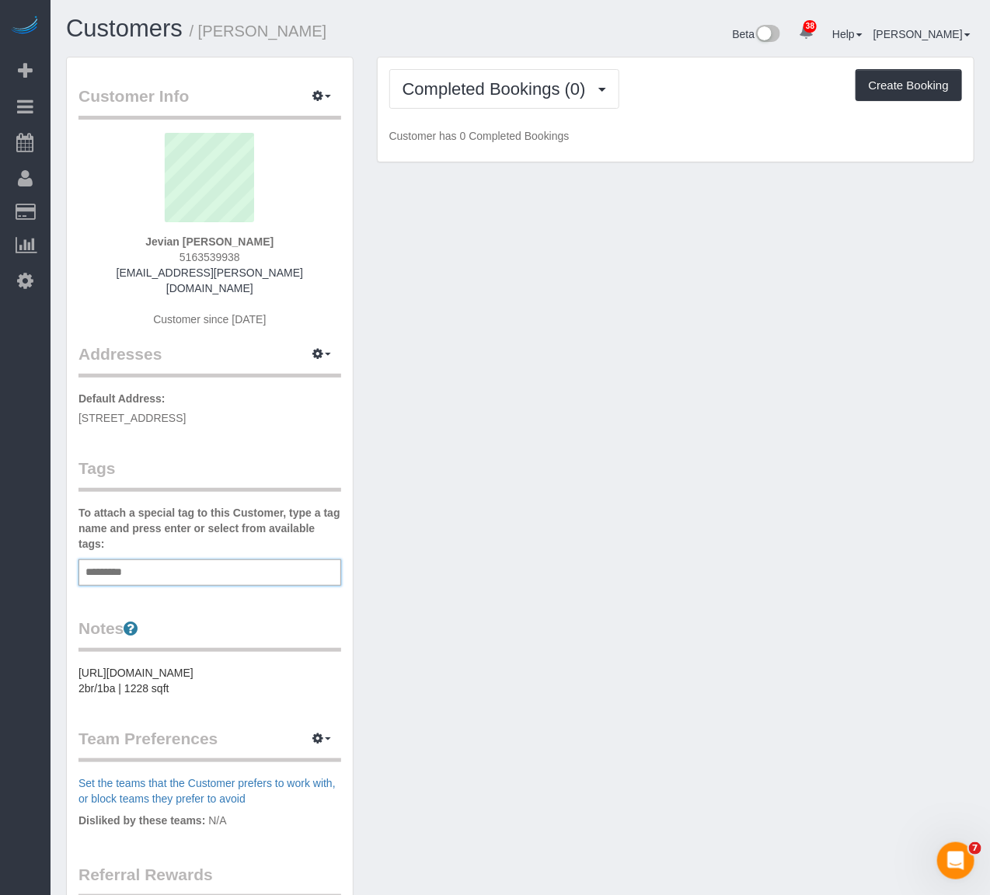
click at [148, 563] on div "Add a tag" at bounding box center [210, 573] width 263 height 26
type input "**********"
click at [148, 599] on em "Big Apartment - Hourly" at bounding box center [155, 605] width 136 height 13
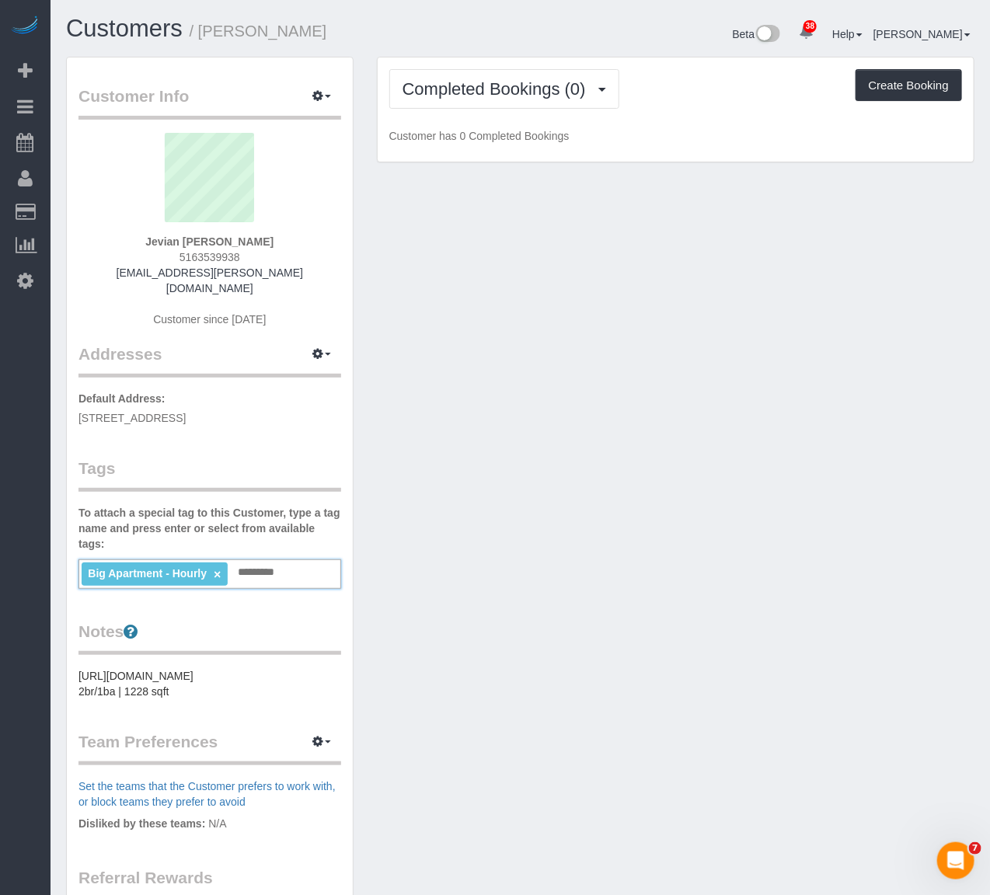
click at [599, 571] on div "Customer Info Edit Contact Info Send Message Email Preferences Special Sales Ta…" at bounding box center [520, 595] width 932 height 1076
click at [591, 677] on div "Customer Info Edit Contact Info Send Message Email Preferences Special Sales Ta…" at bounding box center [520, 595] width 932 height 1076
click at [253, 563] on input "text" at bounding box center [260, 573] width 53 height 20
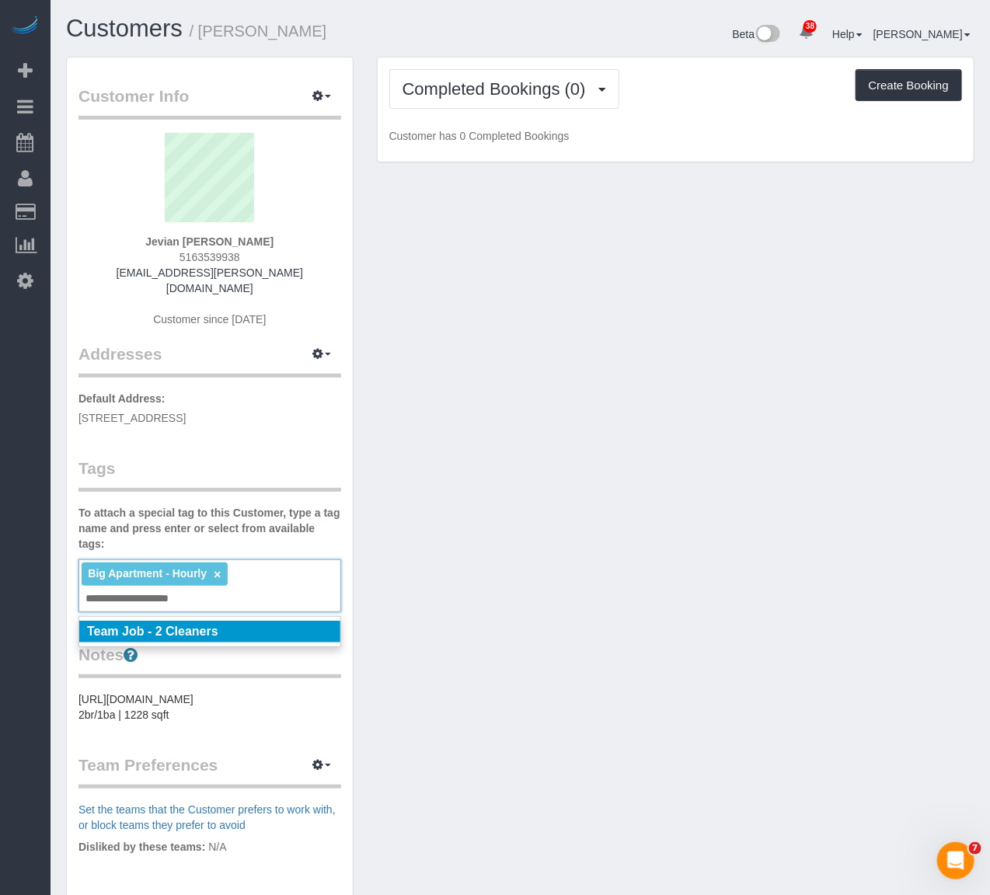
type input "**********"
click at [239, 621] on li "Team Job - 2 Cleaners" at bounding box center [209, 632] width 261 height 22
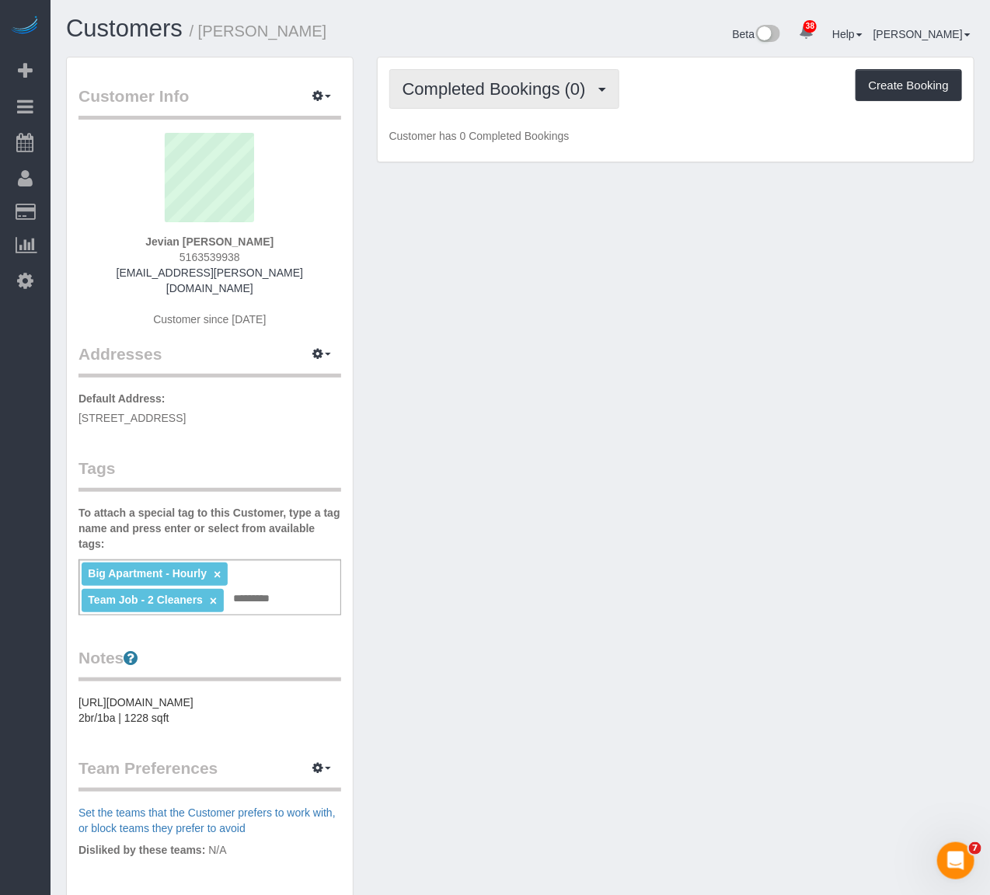
click at [491, 86] on span "Completed Bookings (0)" at bounding box center [498, 88] width 191 height 19
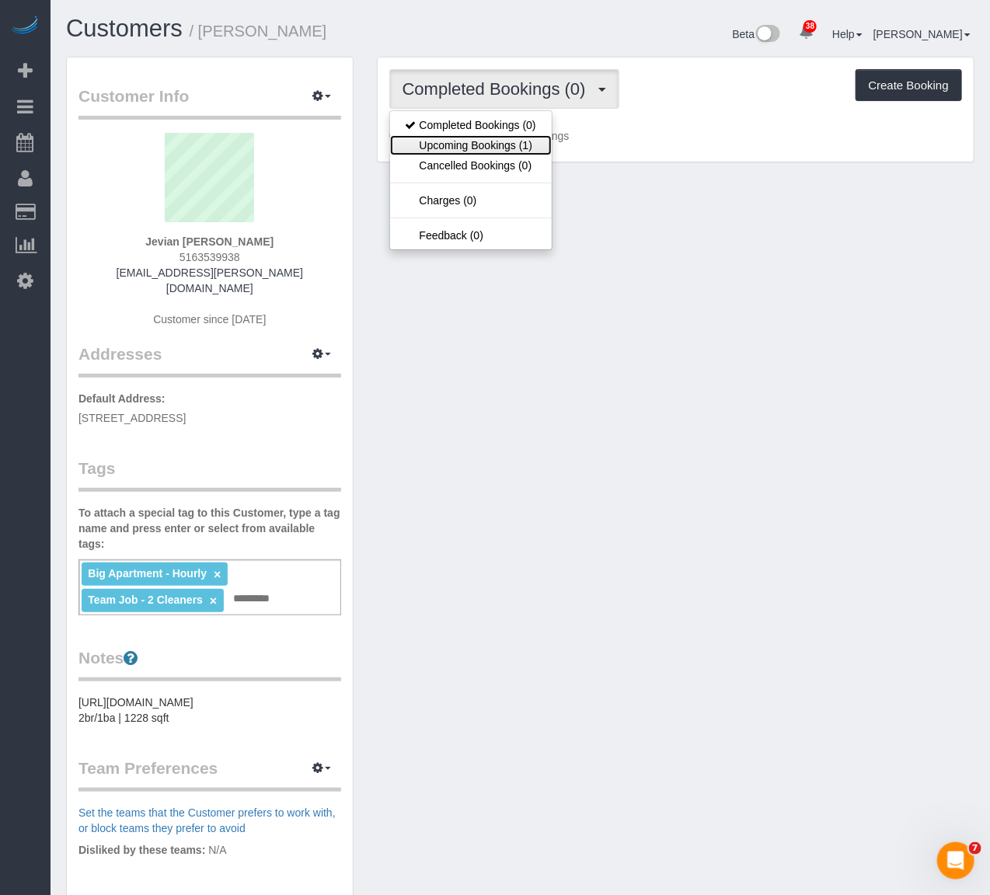
click at [470, 152] on link "Upcoming Bookings (1)" at bounding box center [471, 145] width 162 height 20
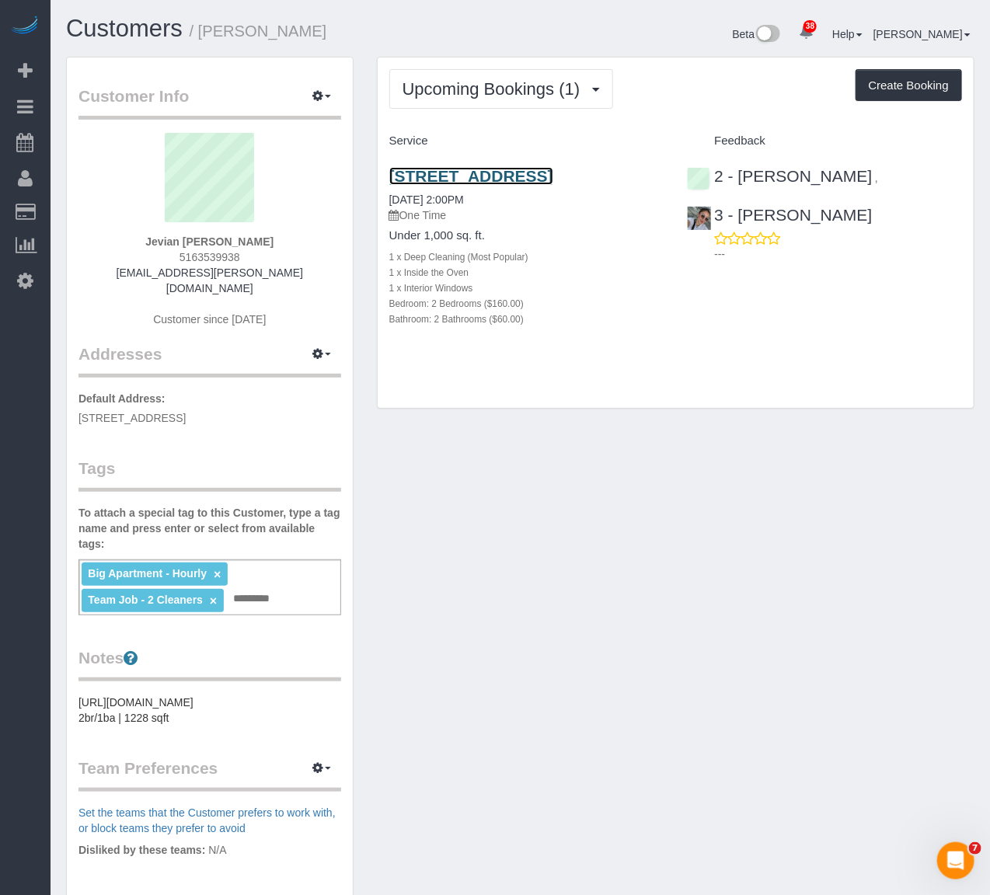
click at [553, 180] on link "802 E 39th Street, Brooklyn, NY 11210" at bounding box center [471, 176] width 164 height 18
click at [315, 100] on icon "button" at bounding box center [317, 95] width 11 height 9
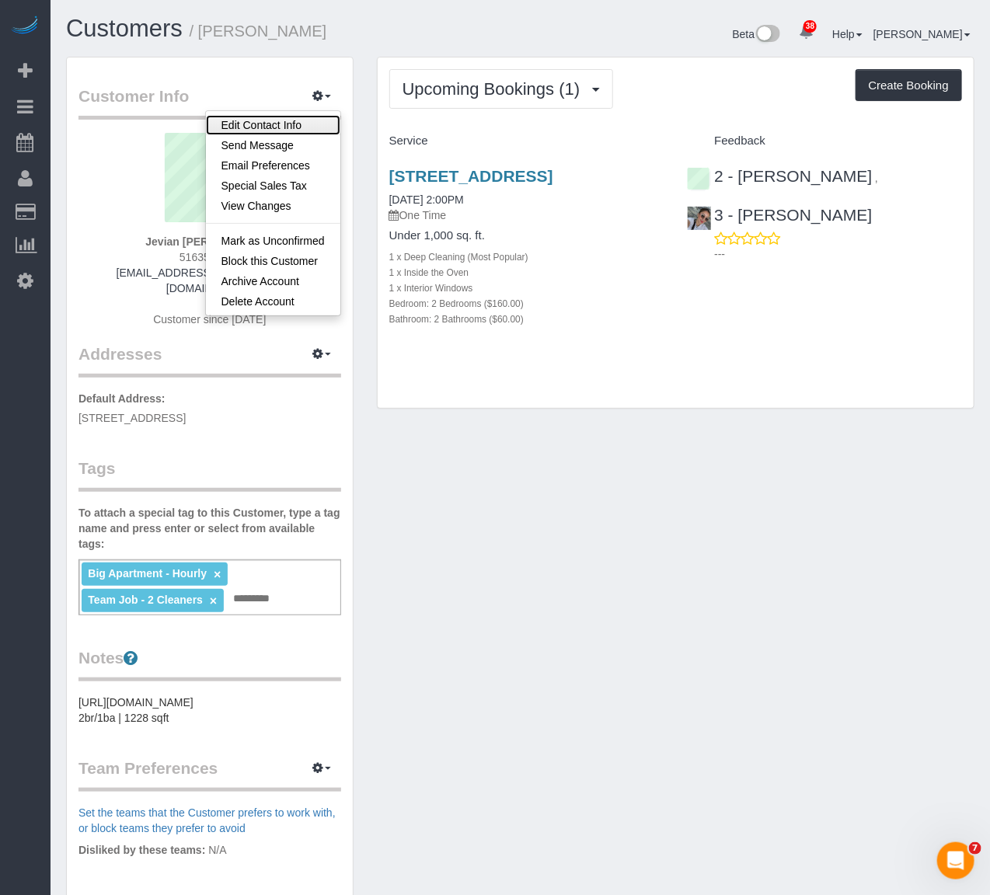
click at [299, 125] on link "Edit Contact Info" at bounding box center [273, 125] width 134 height 20
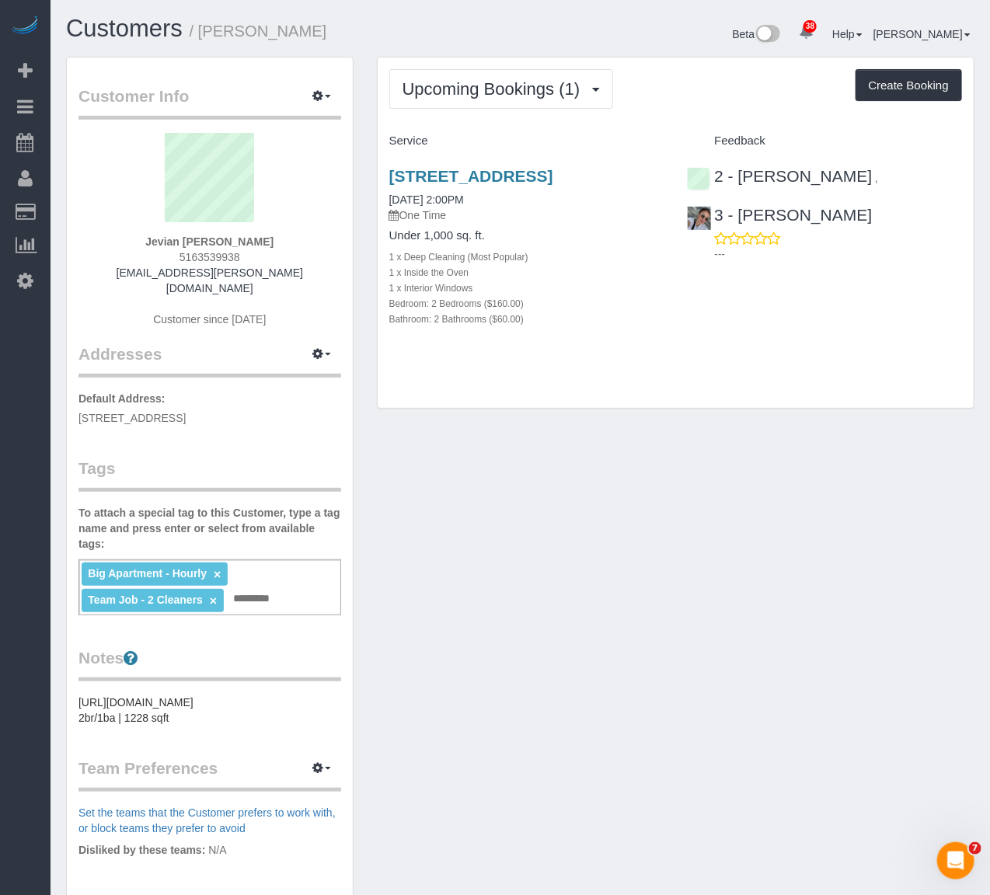
select select "NY"
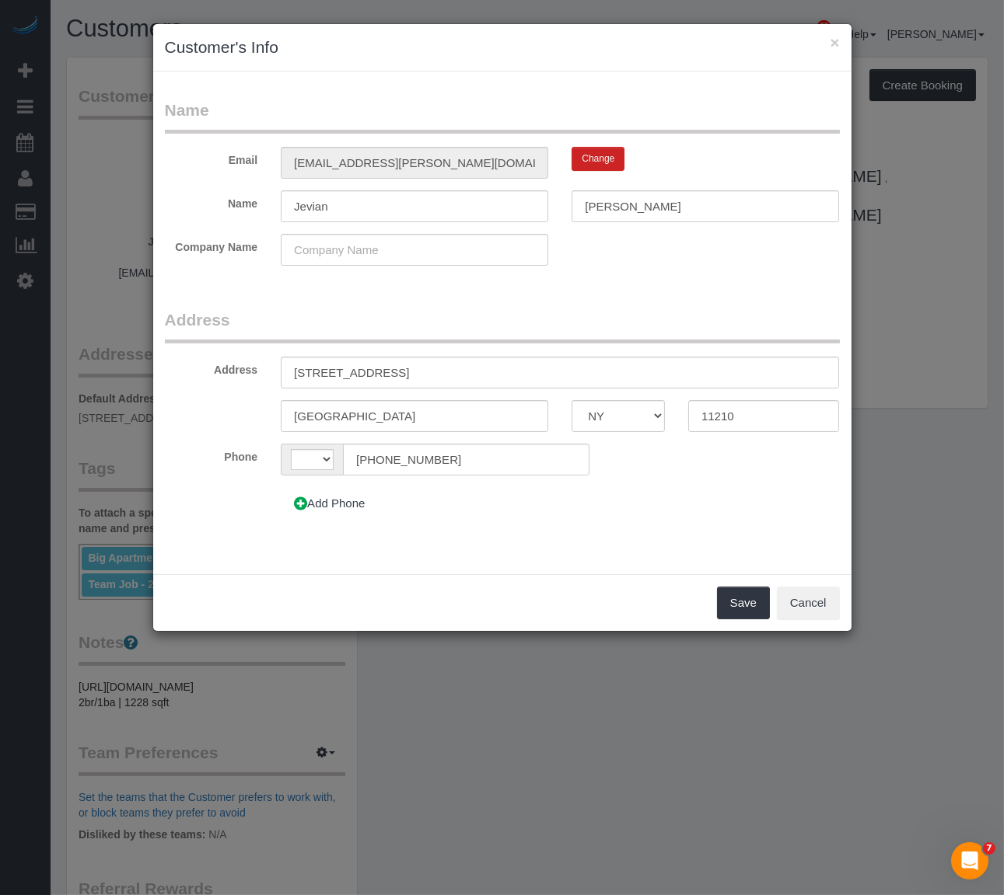
select select "string:US"
click at [332, 370] on input "802 E 39th Street" at bounding box center [560, 373] width 558 height 32
type input "[STREET_ADDRESS]"
click at [732, 607] on button "Save" at bounding box center [743, 603] width 53 height 33
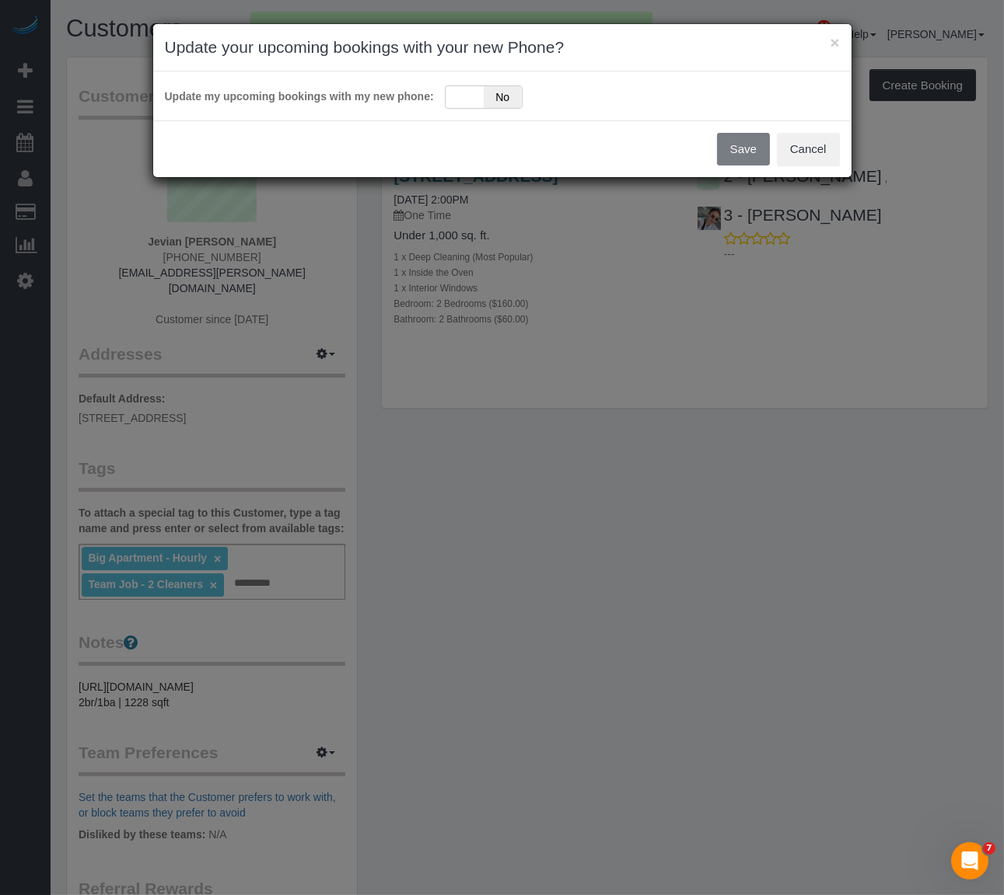
click at [442, 105] on div "Update my upcoming bookings with my new phone: Yes No" at bounding box center [502, 96] width 675 height 26
click at [463, 104] on div "Yes No" at bounding box center [484, 97] width 78 height 23
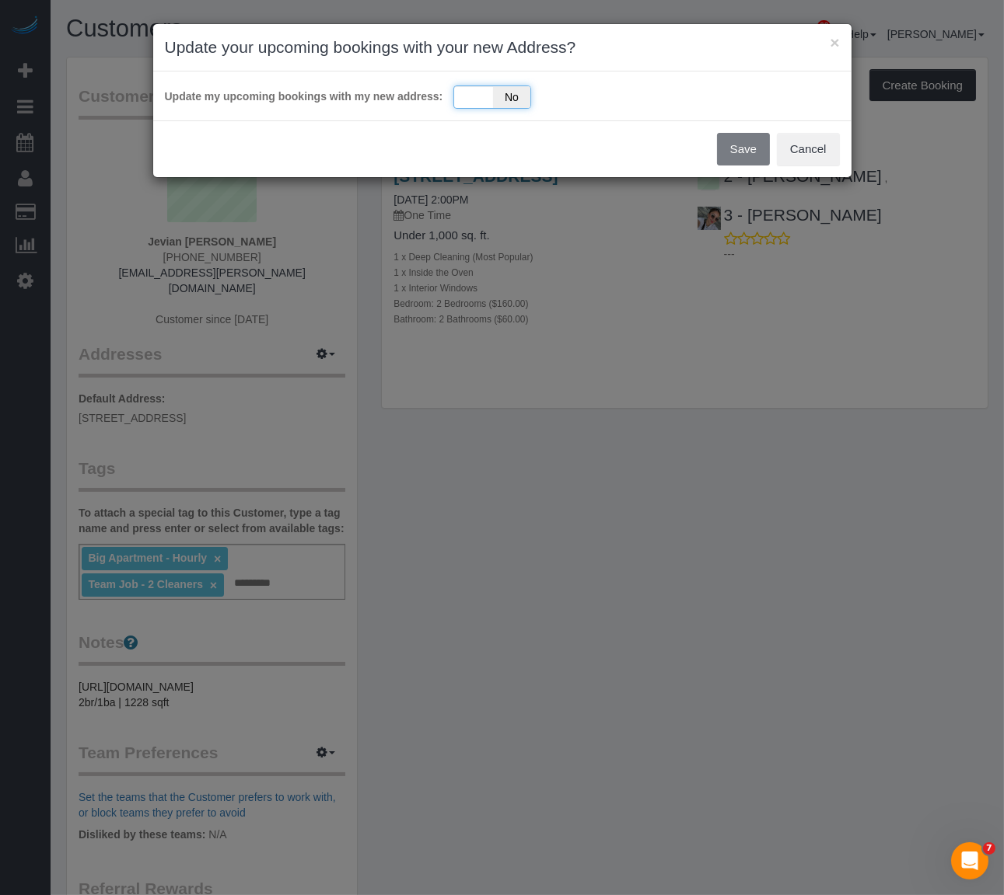
click at [491, 91] on div "Yes No" at bounding box center [492, 97] width 78 height 23
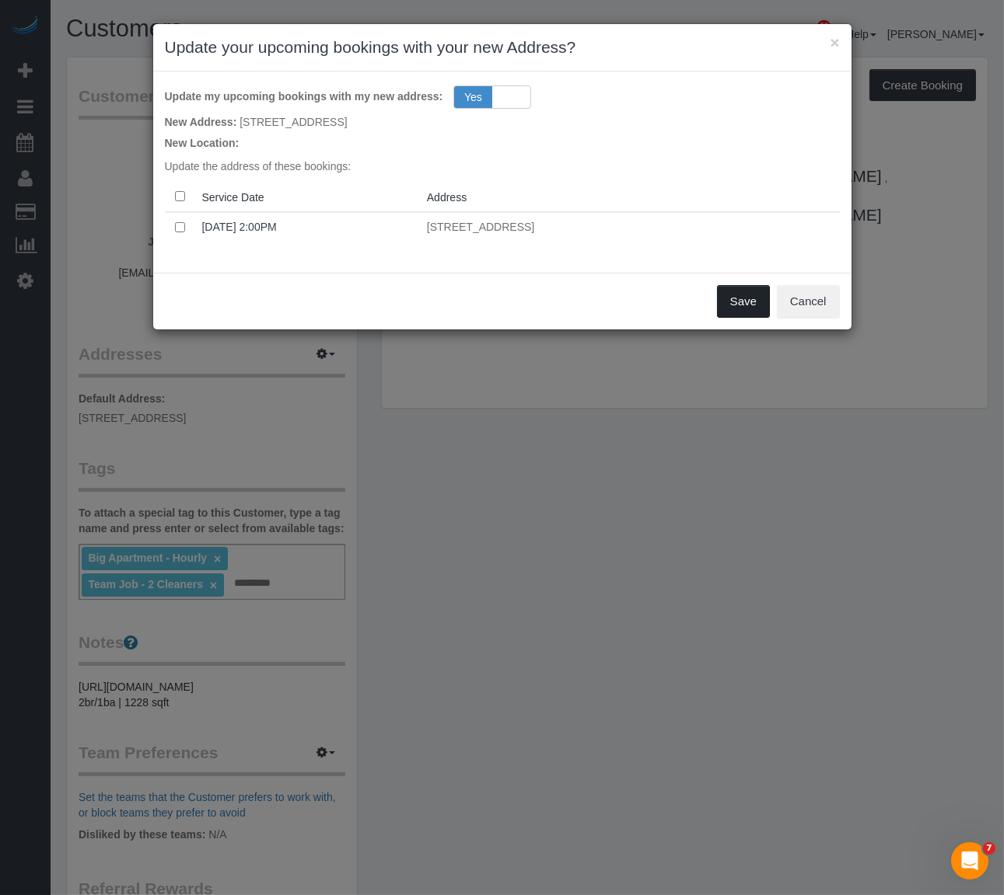
click at [749, 288] on button "Save" at bounding box center [743, 301] width 53 height 33
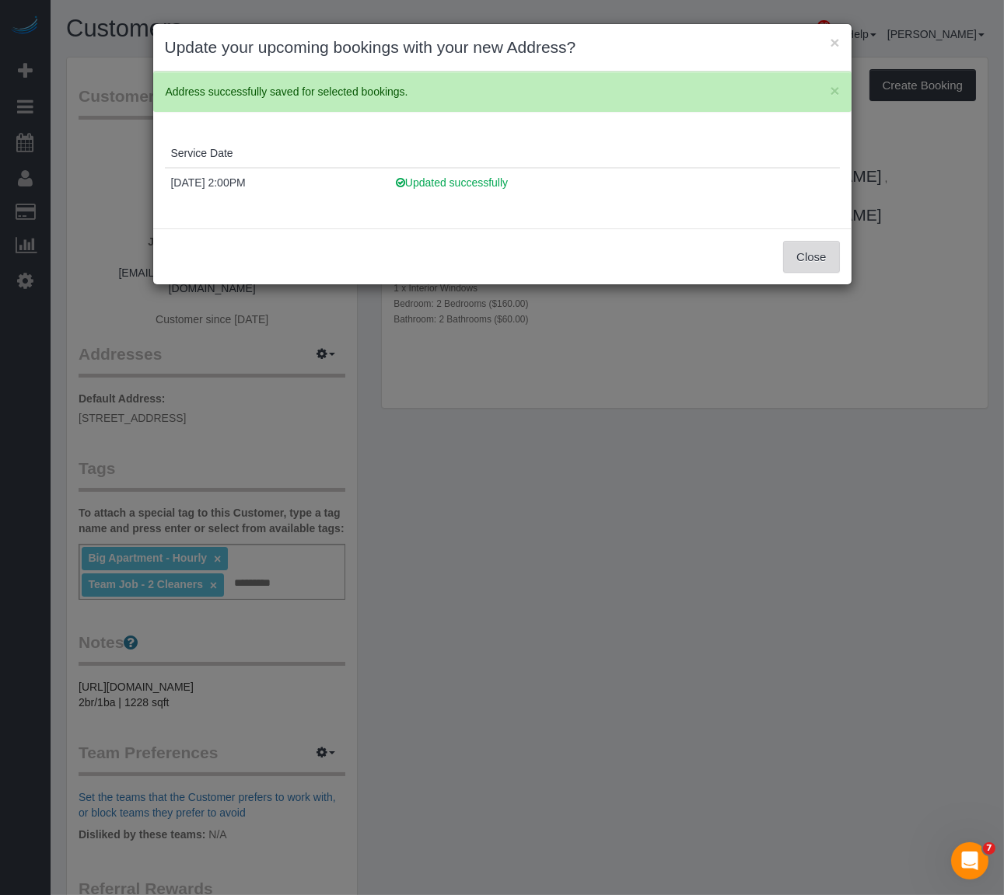
click at [798, 247] on button "Close" at bounding box center [811, 257] width 56 height 33
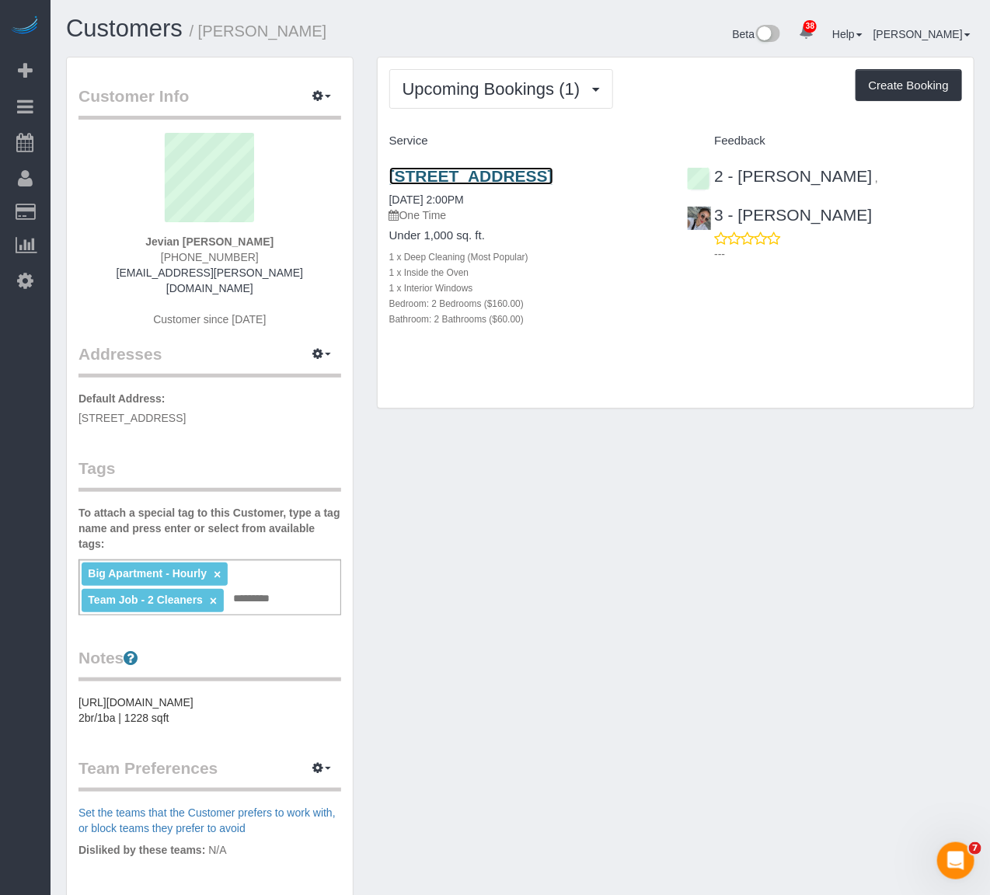
click at [498, 180] on link "802 East 39th Street, Brooklyn, NY 11210" at bounding box center [471, 176] width 164 height 18
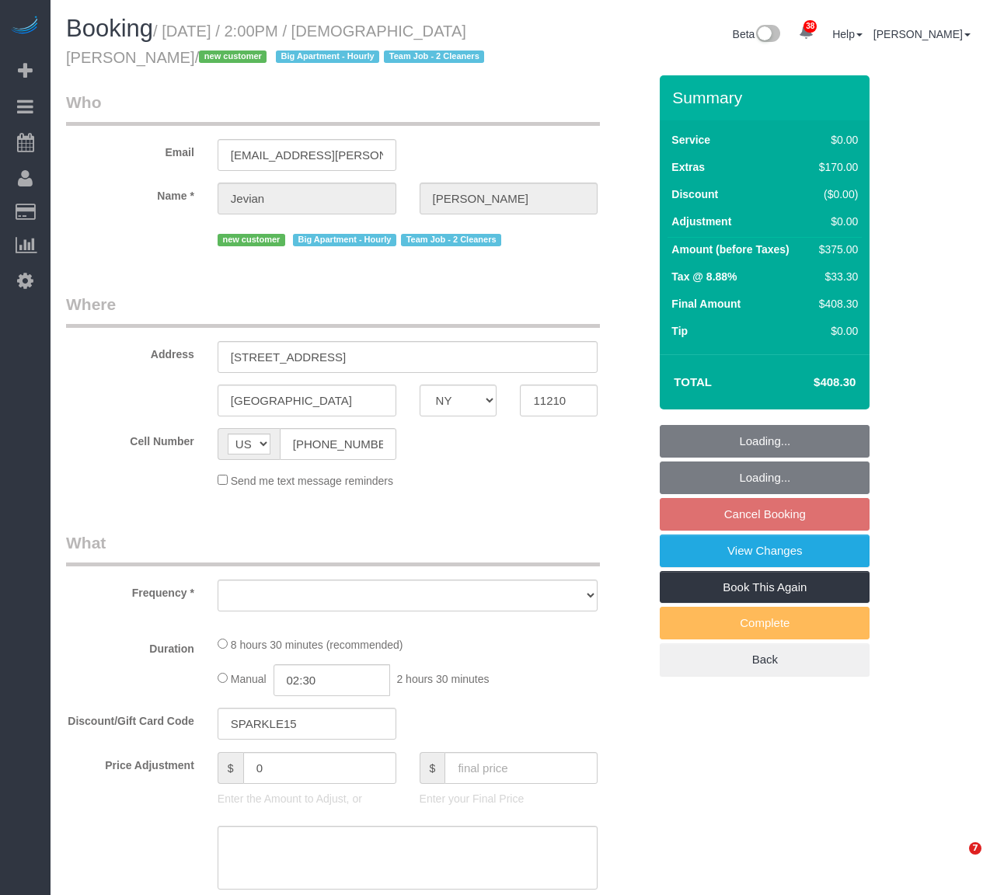
select select "NY"
select select "object:829"
select select "number:58"
select select "number:72"
select select "number:15"
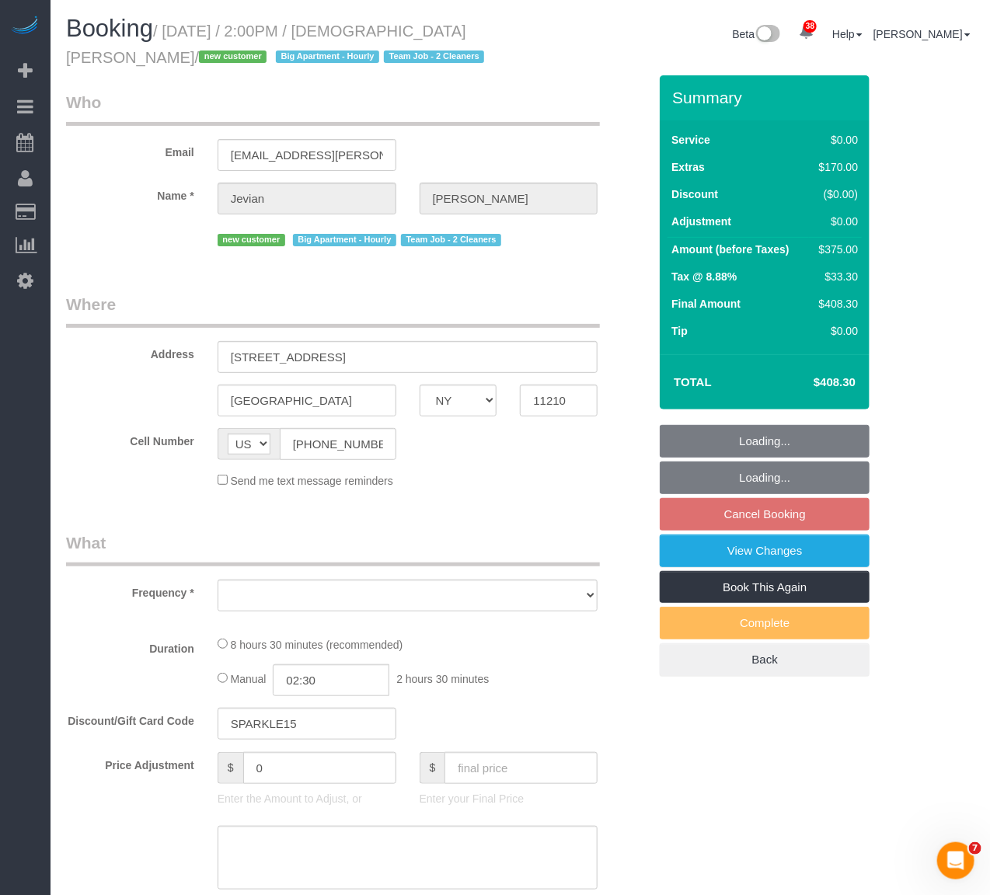
select select "number:5"
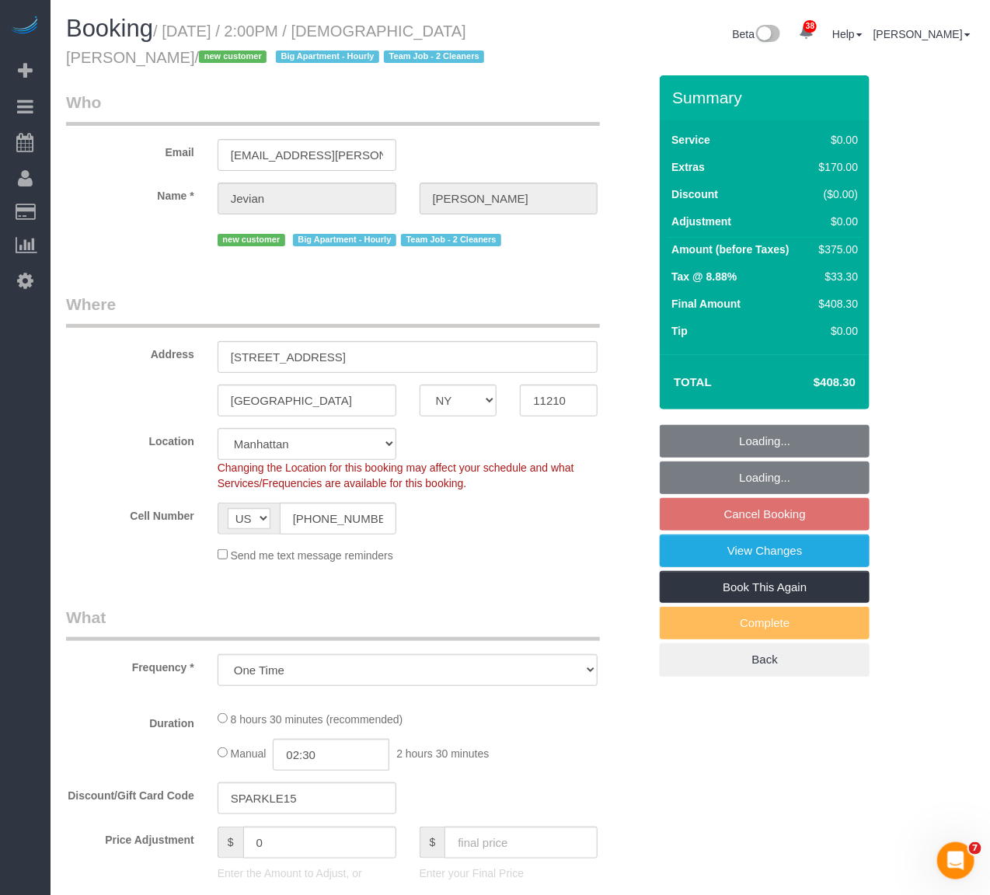
select select "string:stripe-pm_1SHnIH4VGloSiKo7aamUuRDL"
select select "2"
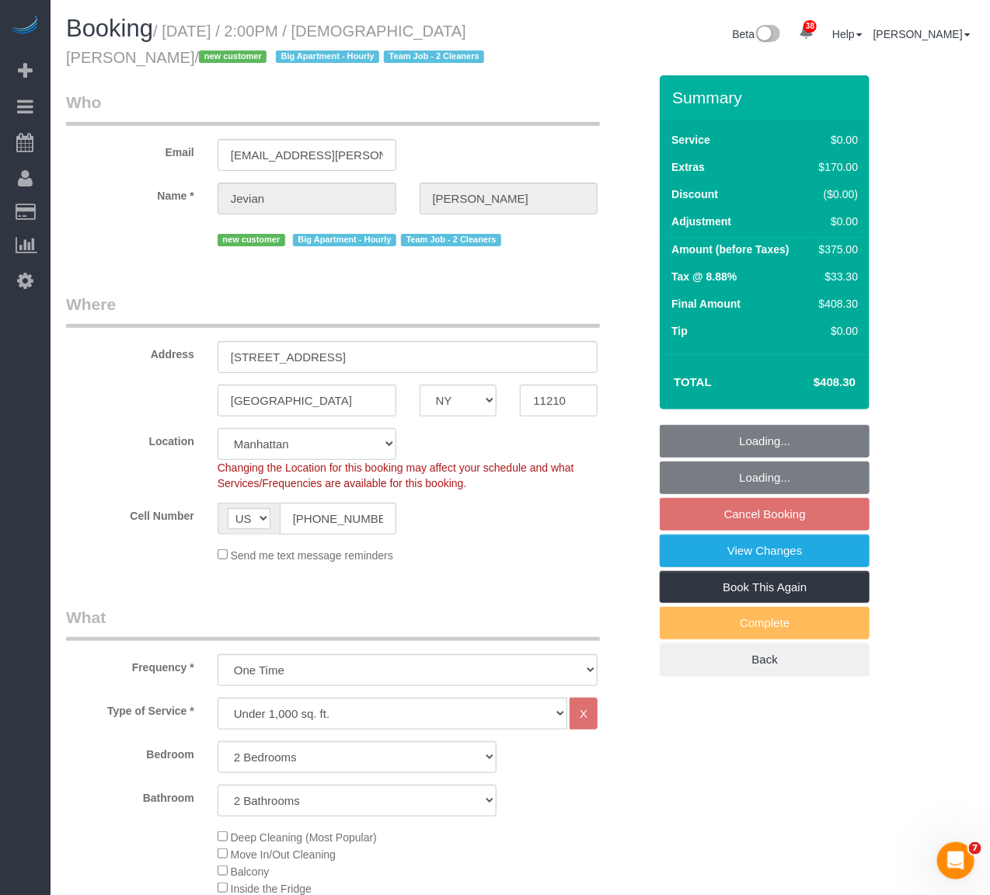
select select "object:1081"
select select "spot3"
select select "2"
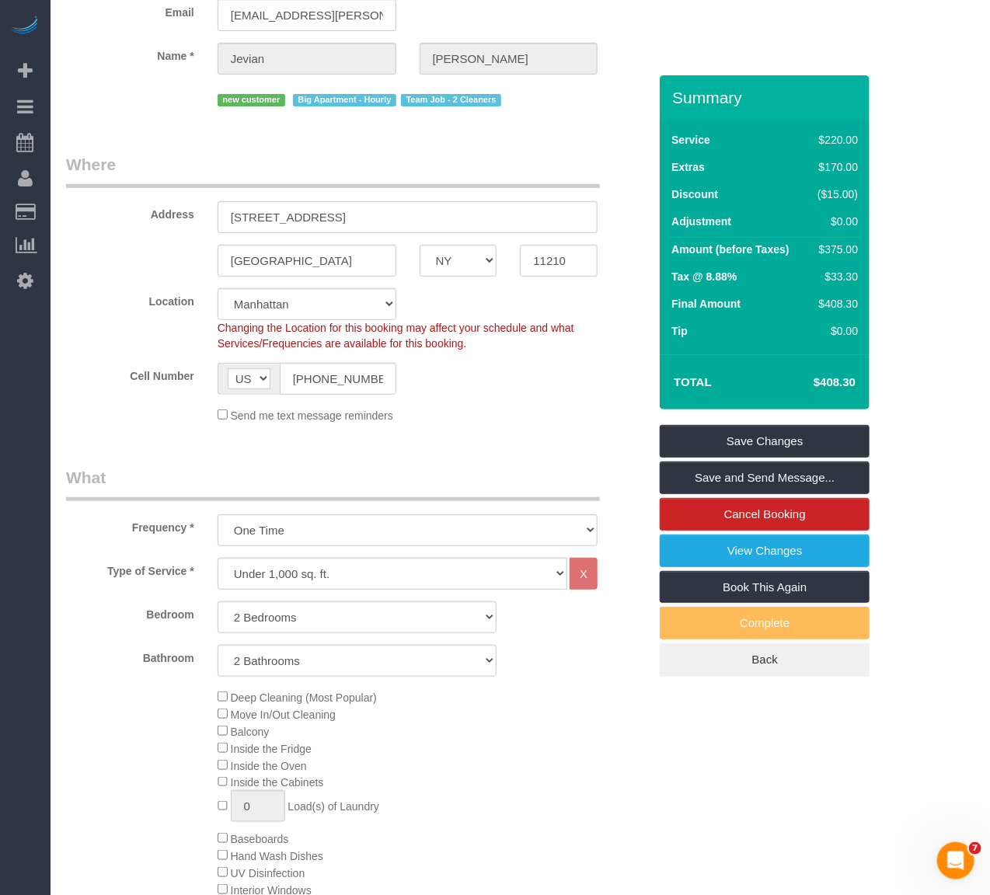
scroll to position [173, 0]
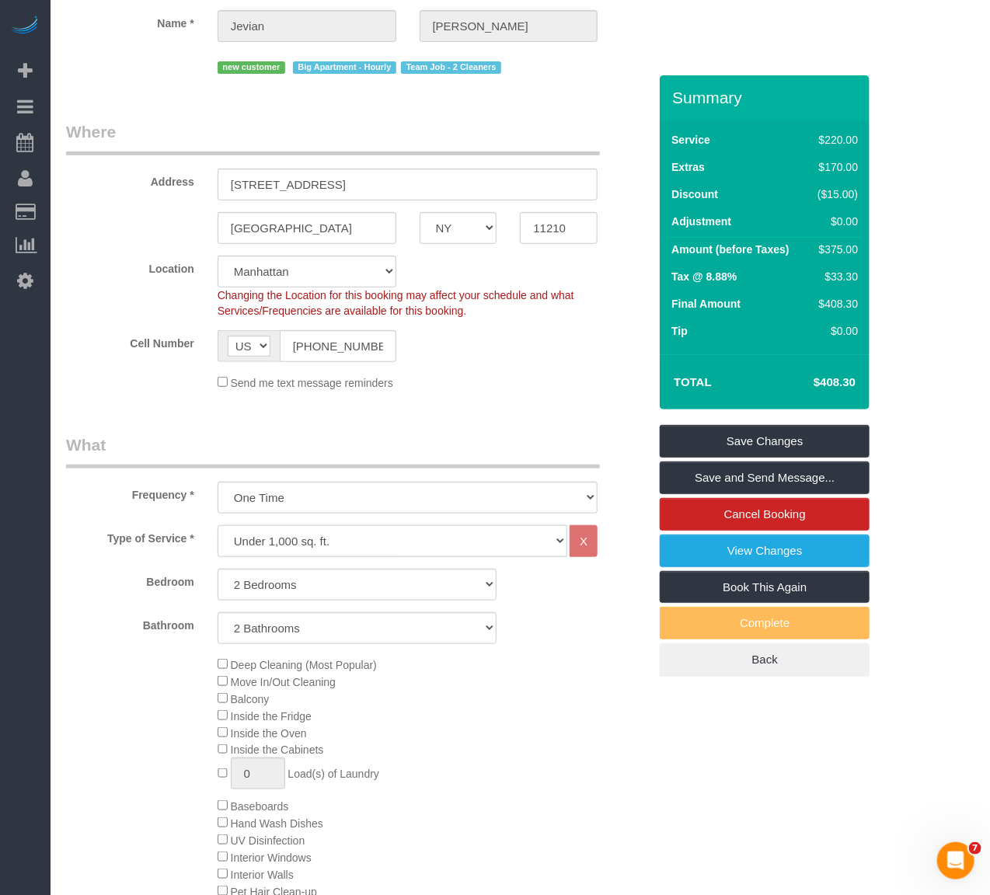
click at [329, 537] on select "Under 1,000 sq. ft. 1,001 - 1,500 sq. ft. 1,500+ sq. ft. Custom Cleaning Office…" at bounding box center [393, 541] width 351 height 32
select select "308"
click at [218, 526] on select "Under 1,000 sq. ft. 1,001 - 1,500 sq. ft. 1,500+ sq. ft. Custom Cleaning Office…" at bounding box center [393, 541] width 351 height 32
select select "1"
select select "120"
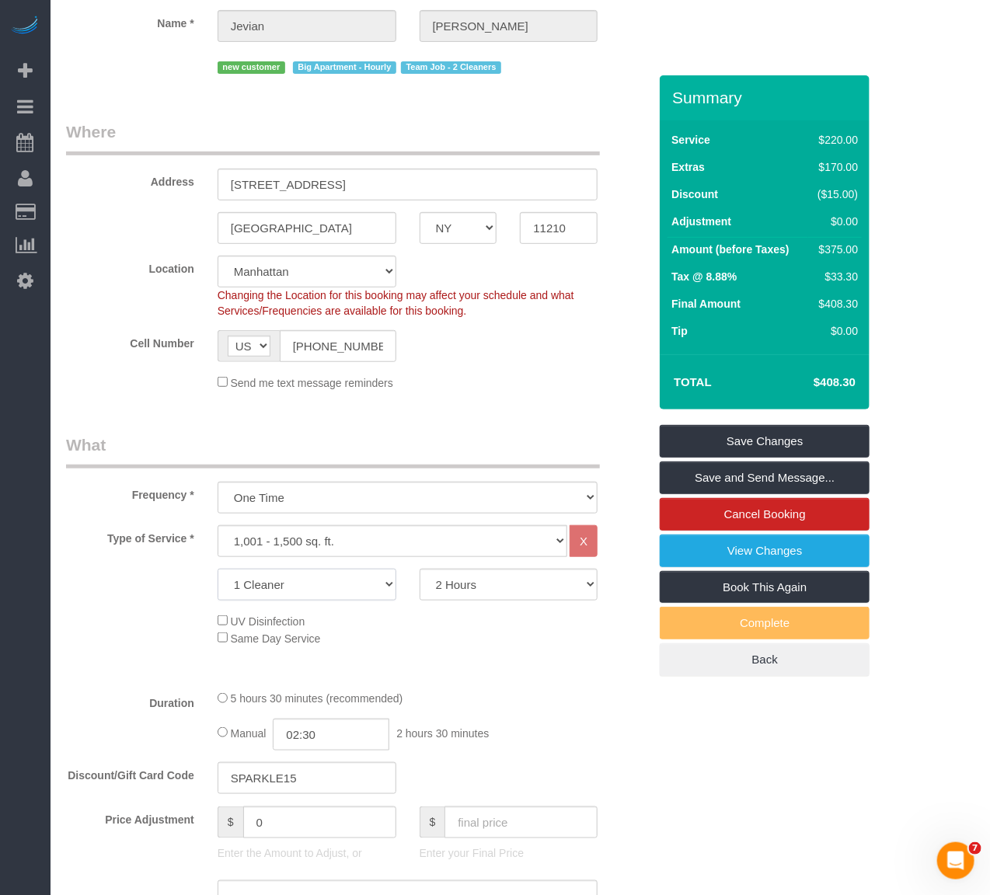
click at [368, 595] on select "1 Cleaner 2 Cleaners 3 Cleaners 4 Cleaners 5 Cleaners" at bounding box center [307, 585] width 179 height 32
select select "2"
click at [218, 570] on select "1 Cleaner 2 Cleaners 3 Cleaners 4 Cleaners 5 Cleaners" at bounding box center [307, 585] width 179 height 32
click at [543, 601] on select "2 Hours 2.5 Hours 3 Hours 3.5 Hours 4 Hours 4.5 Hours 5 Hours 5.5 Hours 6 Hours…" at bounding box center [509, 585] width 179 height 32
click at [420, 570] on select "2 Hours 2.5 Hours 3 Hours 3.5 Hours 4 Hours 4.5 Hours 5 Hours 5.5 Hours 6 Hours…" at bounding box center [509, 585] width 179 height 32
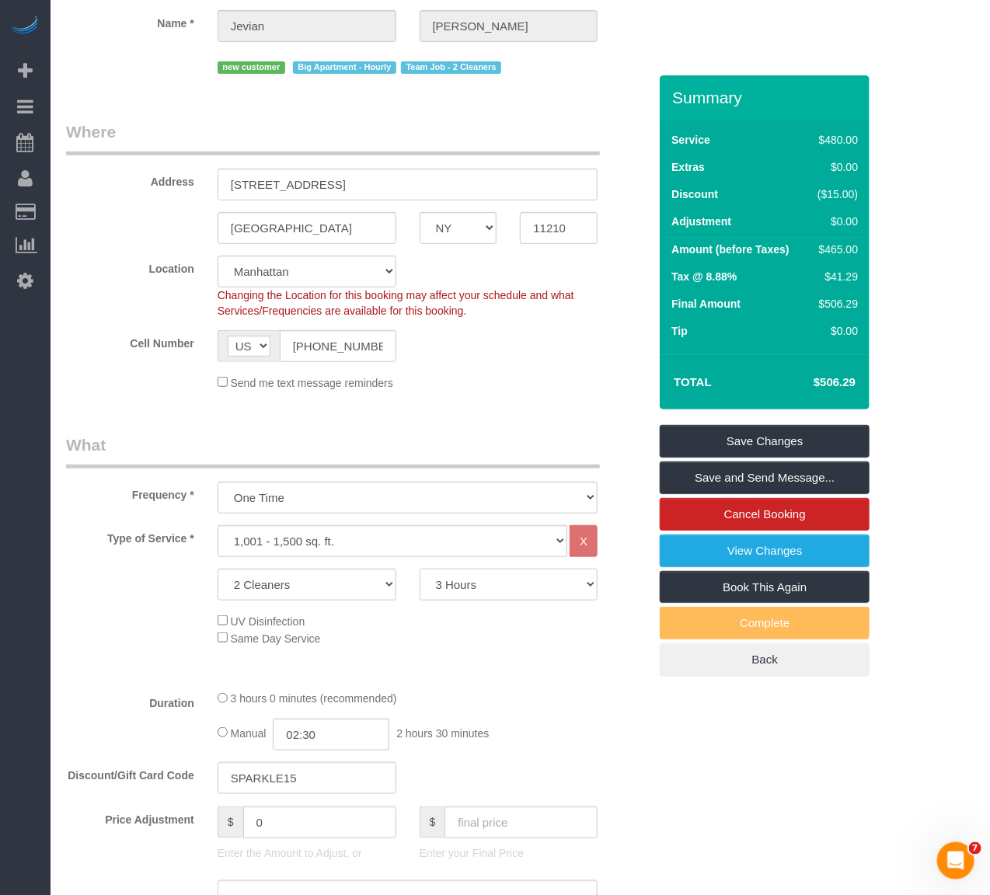
click at [495, 585] on select "2 Hours 2.5 Hours 3 Hours 3.5 Hours 4 Hours 4.5 Hours 5 Hours 5.5 Hours 6 Hours…" at bounding box center [509, 585] width 179 height 32
select select "150"
click at [420, 570] on select "2 Hours 2.5 Hours 3 Hours 3.5 Hours 4 Hours 4.5 Hours 5 Hours 5.5 Hours 6 Hours…" at bounding box center [509, 585] width 179 height 32
click at [856, 382] on h4 "$419.19" at bounding box center [811, 382] width 89 height 13
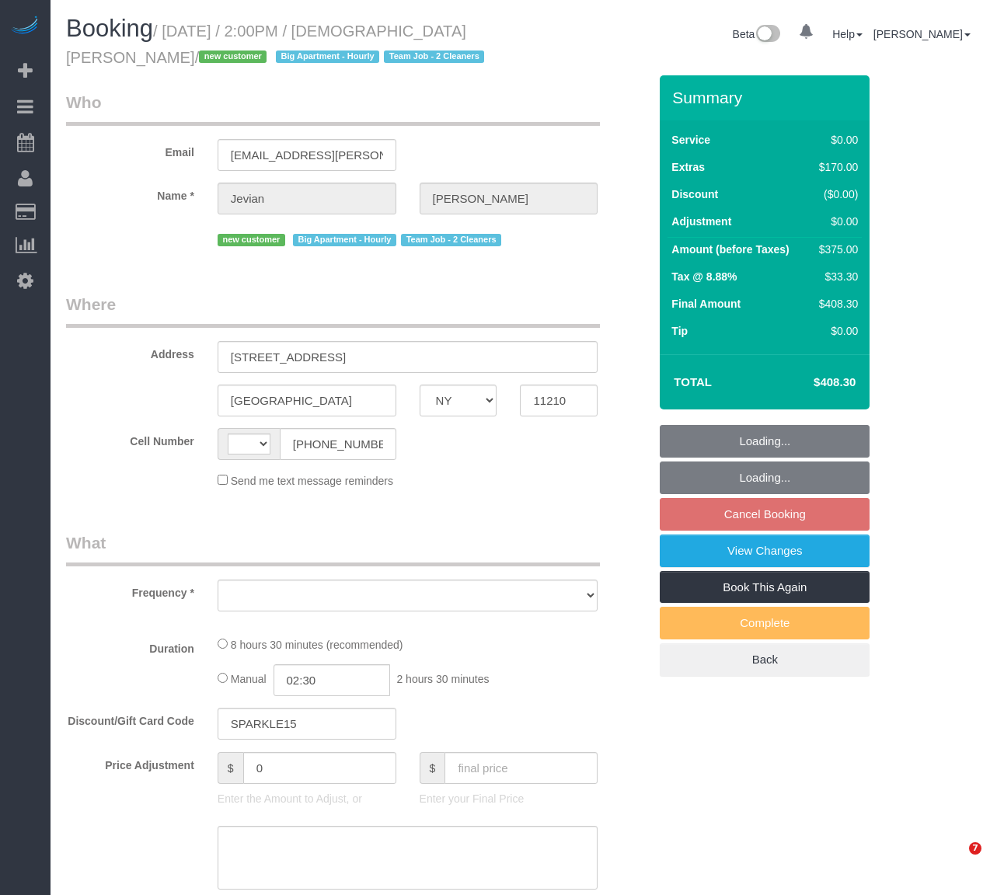
select select "NY"
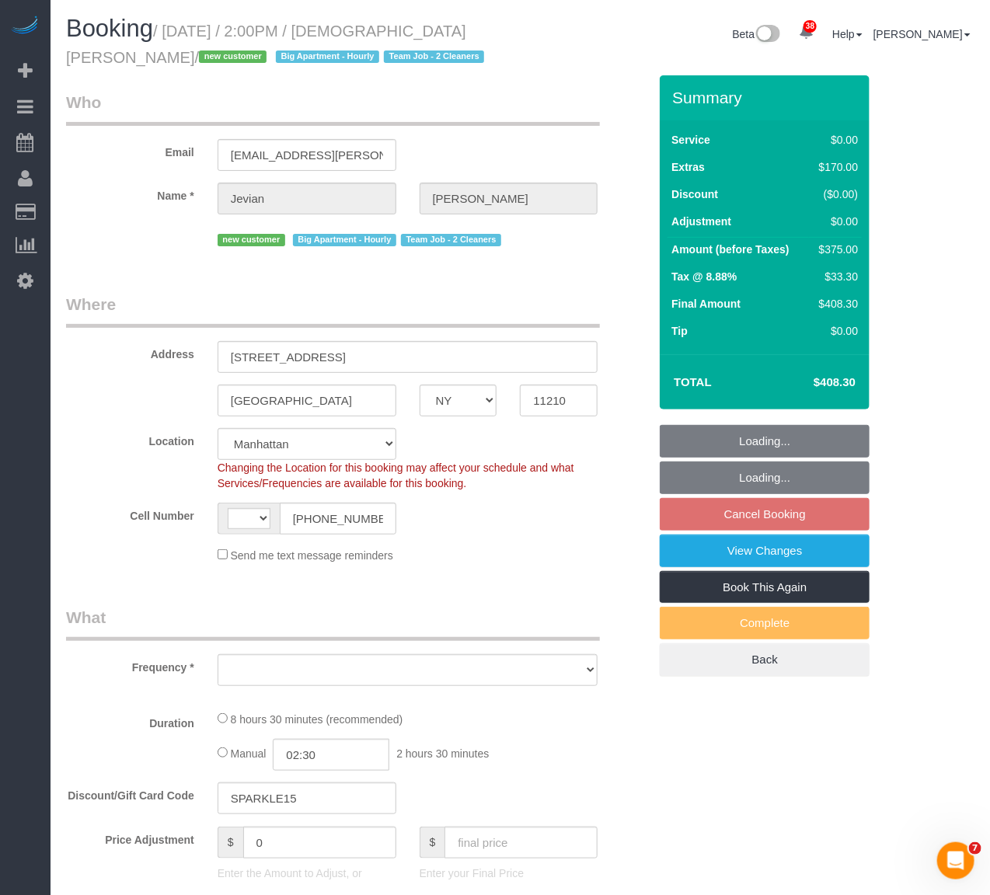
select select "string:[GEOGRAPHIC_DATA]"
select select "object:829"
select select "string:stripe-pm_1SHnIH4VGloSiKo7aamUuRDL"
select select "2"
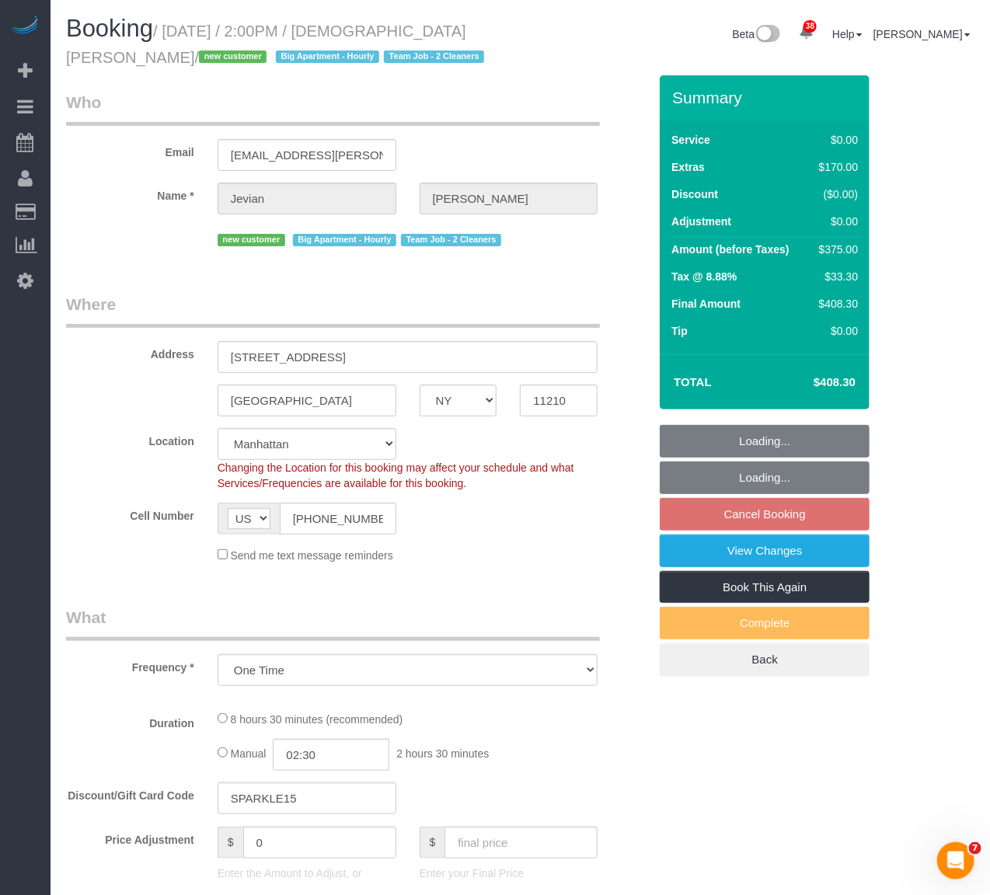
select select "spot3"
select select "number:58"
select select "number:72"
select select "number:15"
select select "number:5"
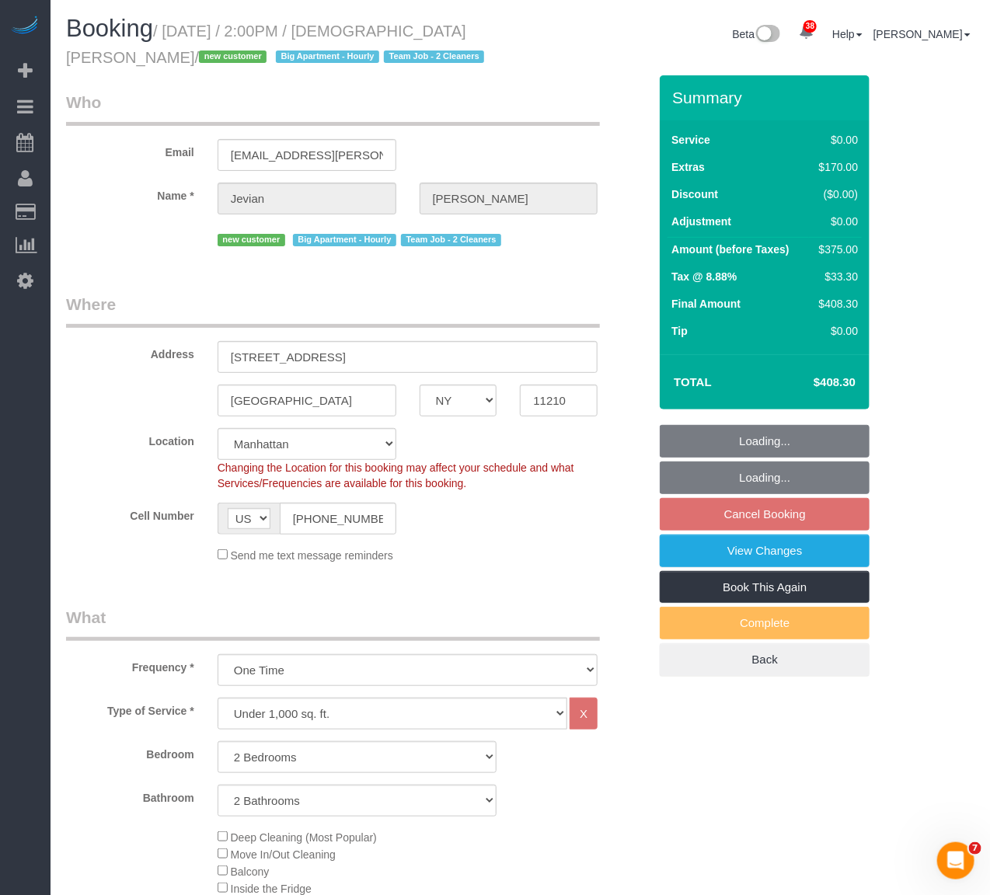
select select "object:1526"
select select "2"
click at [553, 407] on input "11210" at bounding box center [559, 401] width 78 height 32
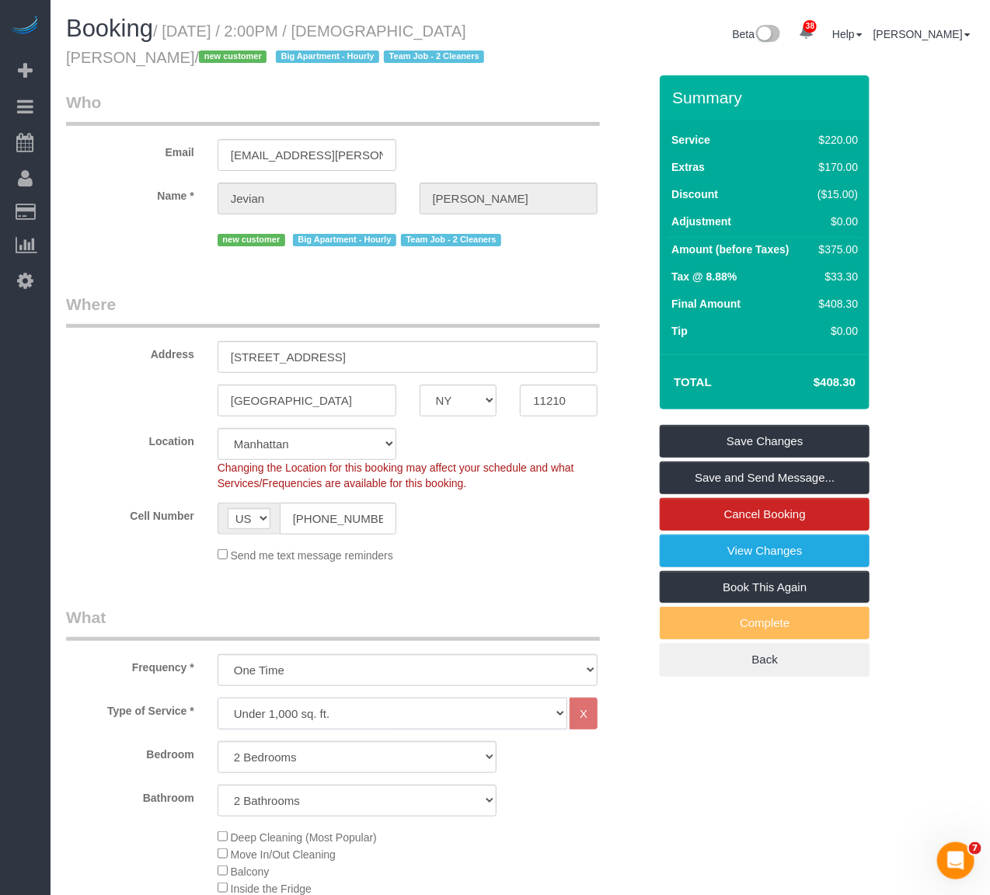
click at [261, 728] on select "Under 1,000 sq. ft. 1,001 - 1,500 sq. ft. 1,500+ sq. ft. Custom Cleaning Office…" at bounding box center [393, 714] width 351 height 32
select select "213"
click at [218, 699] on select "Under 1,000 sq. ft. 1,001 - 1,500 sq. ft. 1,500+ sq. ft. Custom Cleaning Office…" at bounding box center [393, 714] width 351 height 32
select select "1"
select select "120"
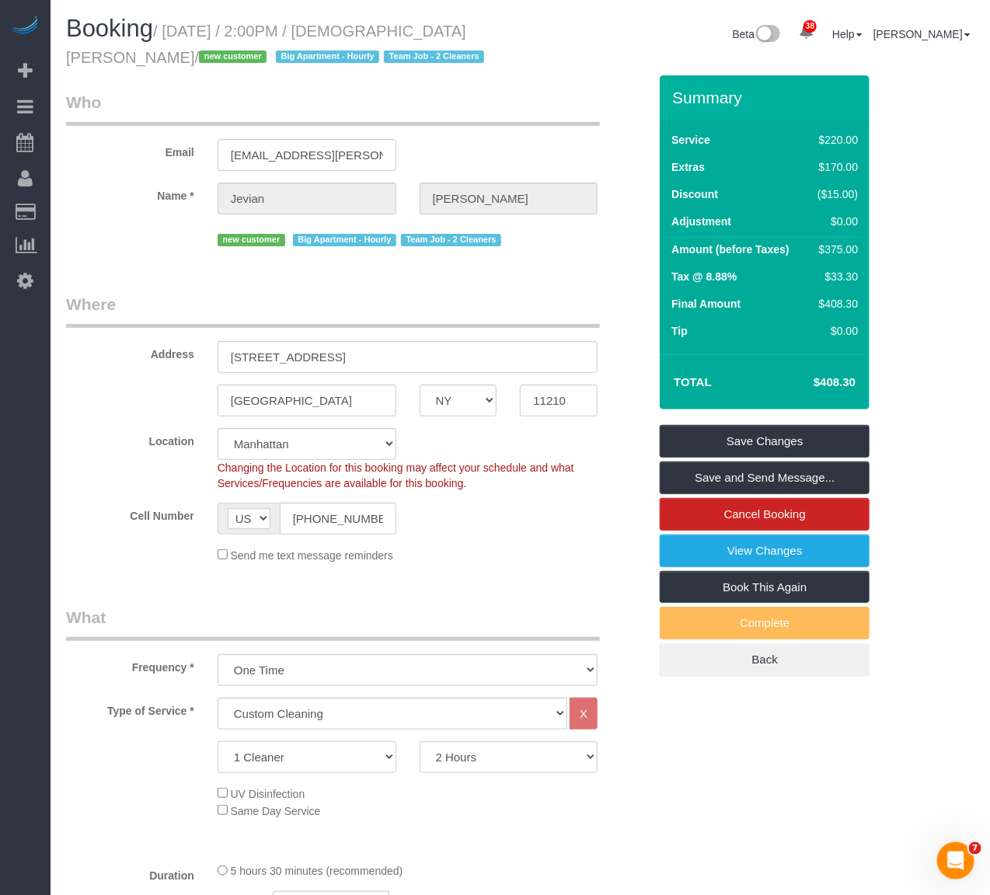
click at [302, 762] on select "1 Cleaner 2 Cleaners 3 Cleaners 4 Cleaners 5 Cleaners" at bounding box center [307, 758] width 179 height 32
select select "2"
click at [218, 743] on select "1 Cleaner 2 Cleaners 3 Cleaners 4 Cleaners 5 Cleaners" at bounding box center [307, 758] width 179 height 32
click at [536, 763] on select "2 Hours 2.5 Hours 3 Hours 3.5 Hours 4 Hours 4.5 Hours 5 Hours 5.5 Hours 6 Hours…" at bounding box center [509, 758] width 179 height 32
select select "180"
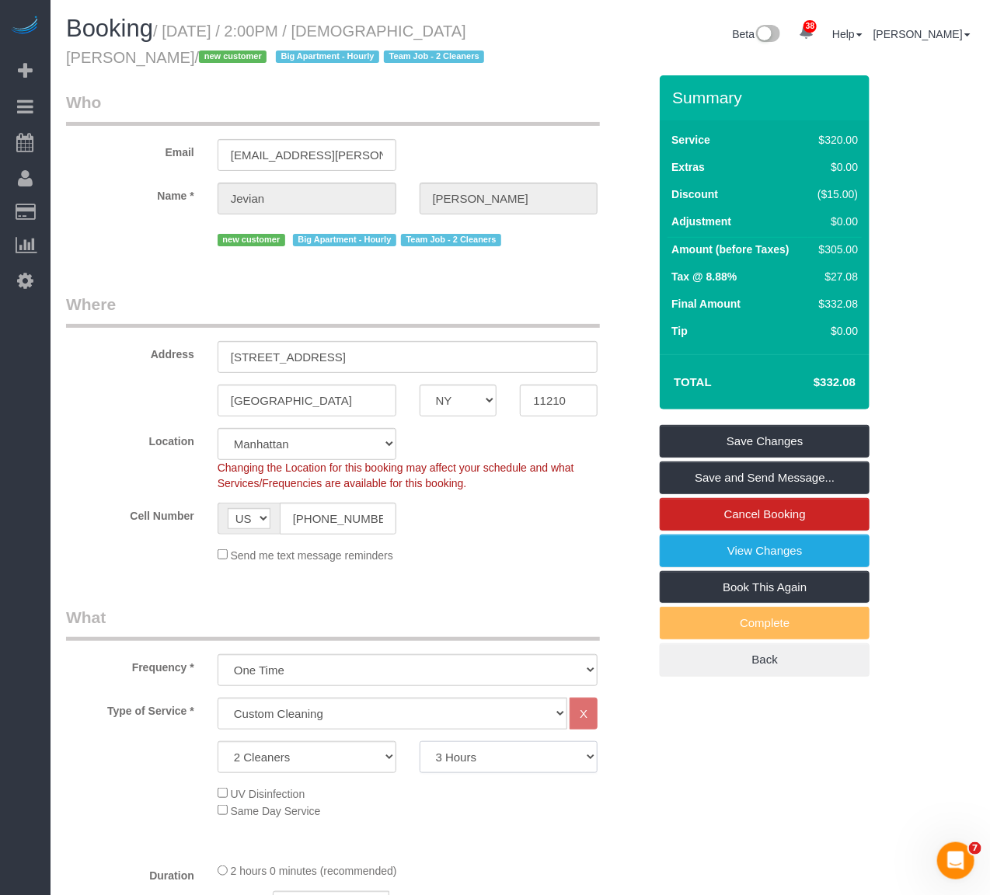
click at [420, 743] on select "2 Hours 2.5 Hours 3 Hours 3.5 Hours 4 Hours 4.5 Hours 5 Hours 5.5 Hours 6 Hours…" at bounding box center [509, 758] width 179 height 32
click at [833, 376] on h4 "$506.29" at bounding box center [811, 382] width 89 height 13
copy h4 "506.29"
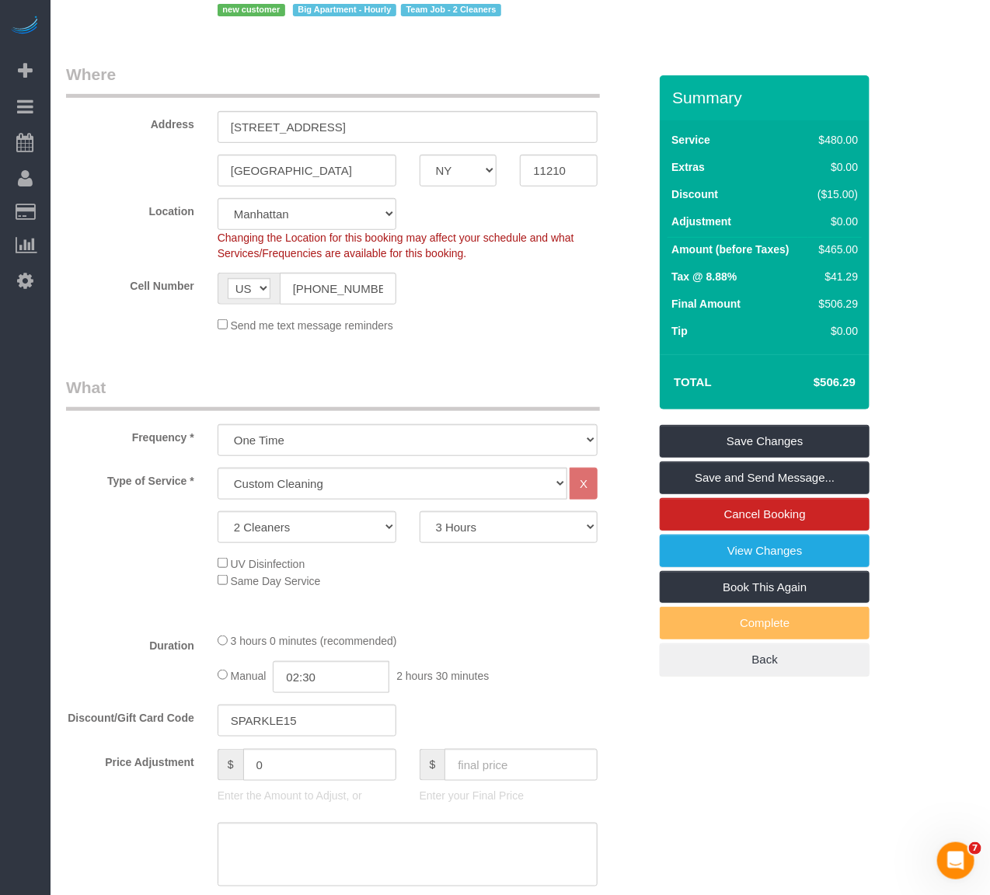
scroll to position [259, 0]
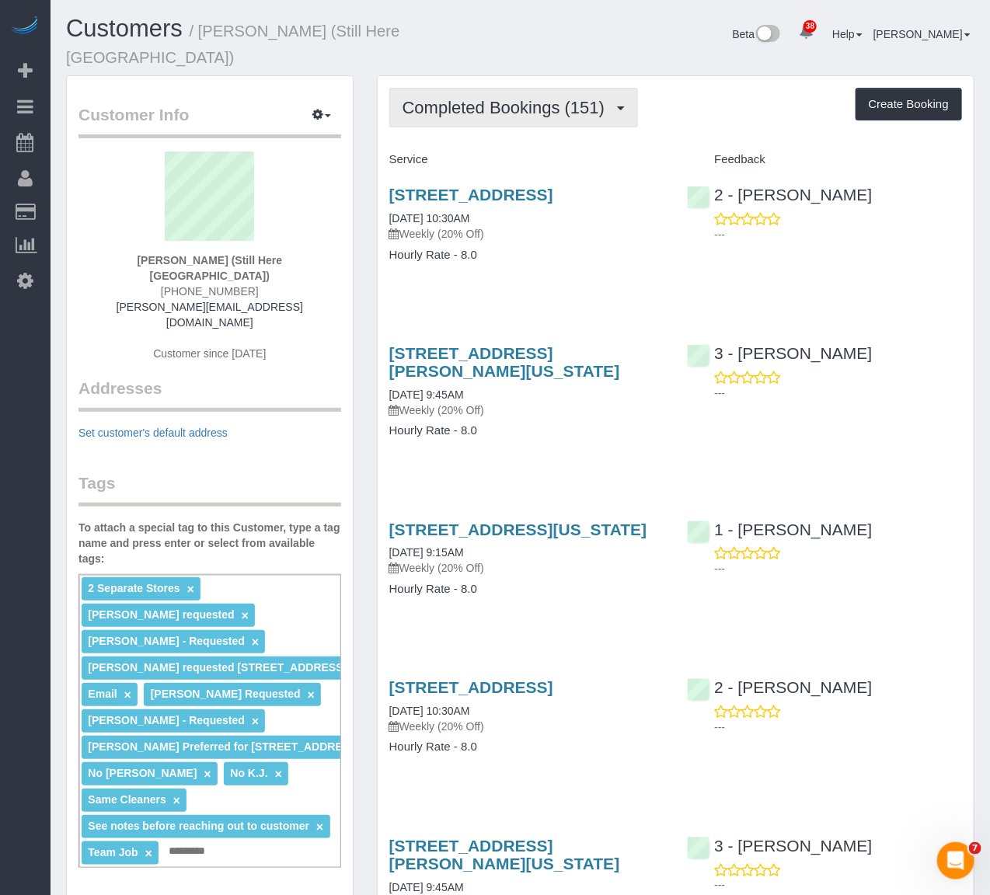
click at [501, 98] on span "Completed Bookings (151)" at bounding box center [508, 107] width 210 height 19
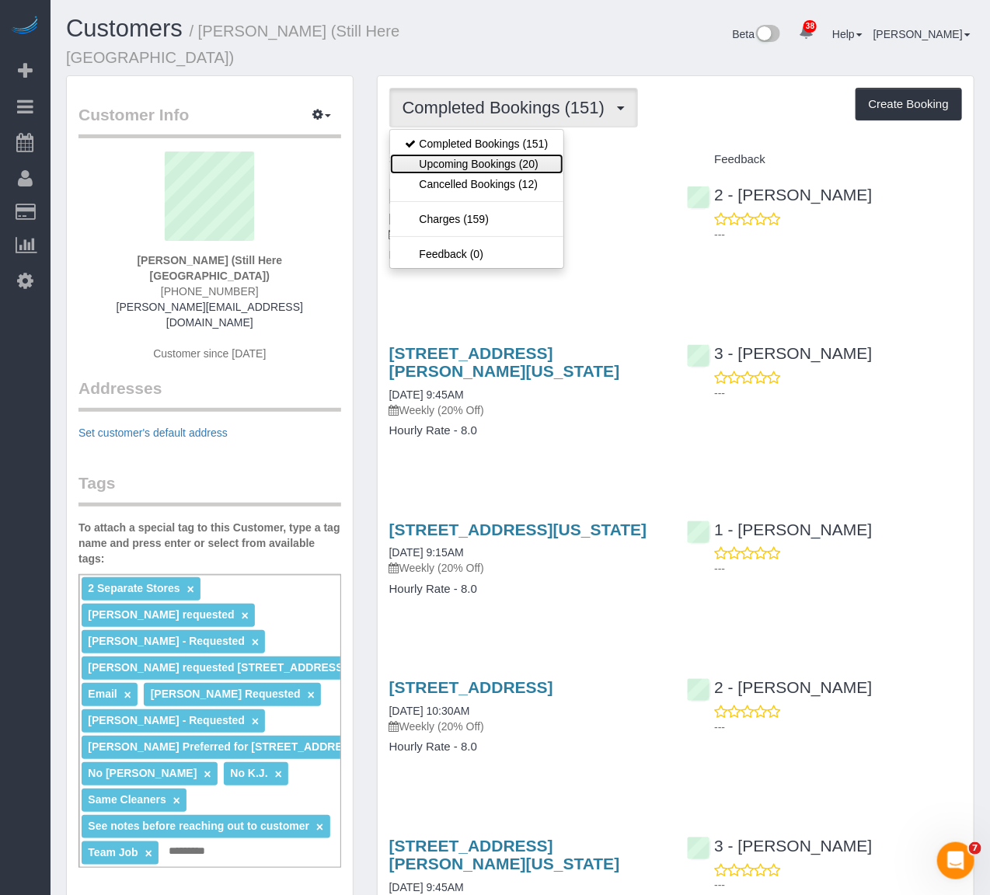
click at [493, 154] on link "Upcoming Bookings (20)" at bounding box center [477, 164] width 174 height 20
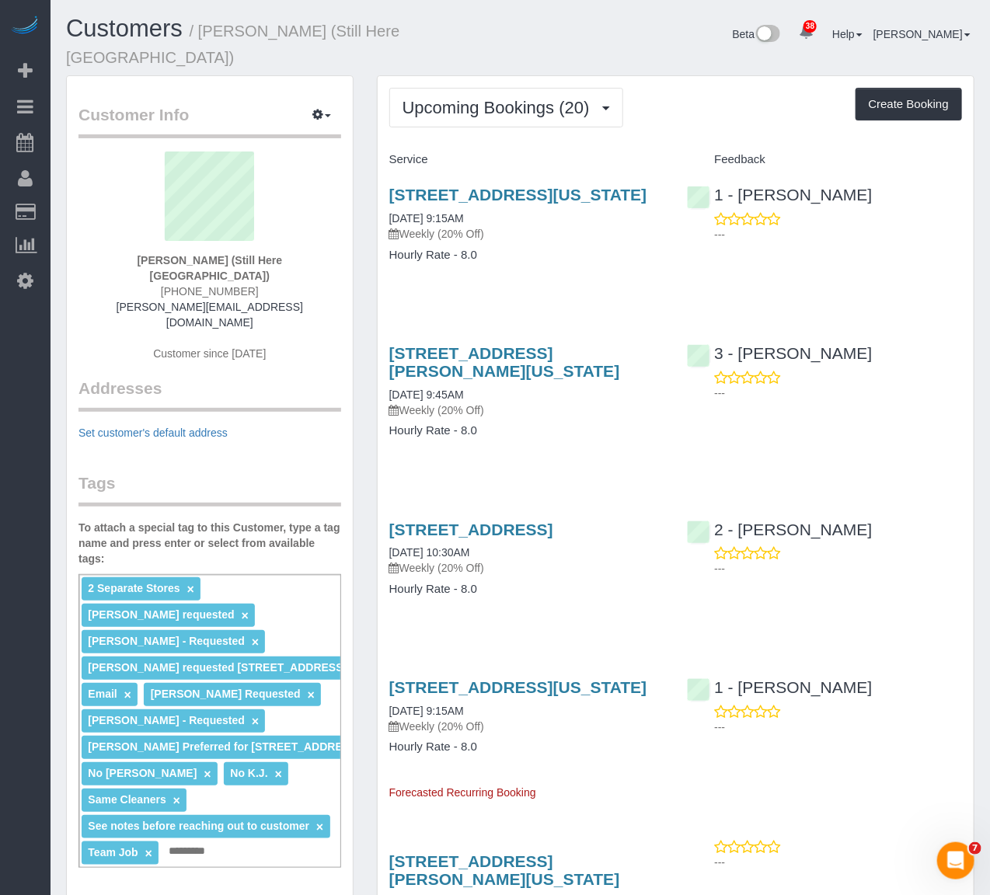
click at [574, 405] on p "Weekly (20% Off)" at bounding box center [526, 411] width 275 height 16
click at [594, 444] on div "[STREET_ADDRESS][PERSON_NAME][US_STATE] [DATE] 9:45AM Weekly (20% Off) Hourly R…" at bounding box center [527, 400] width 298 height 138
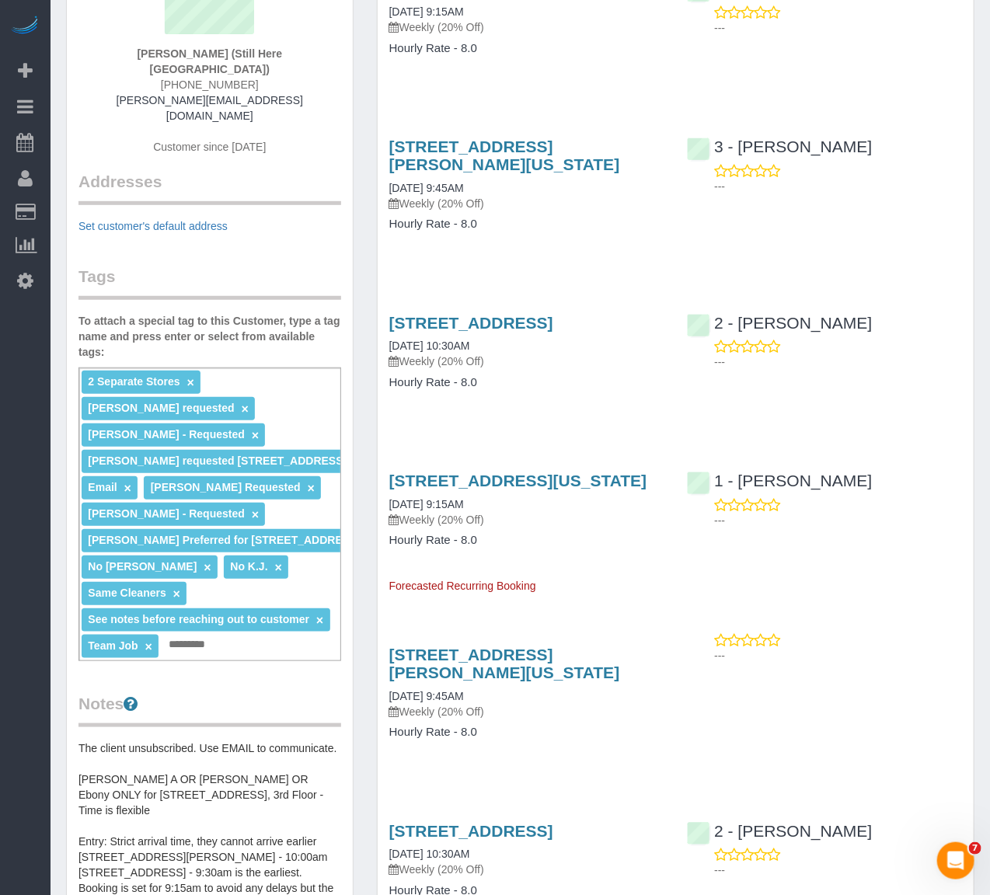
scroll to position [173, 0]
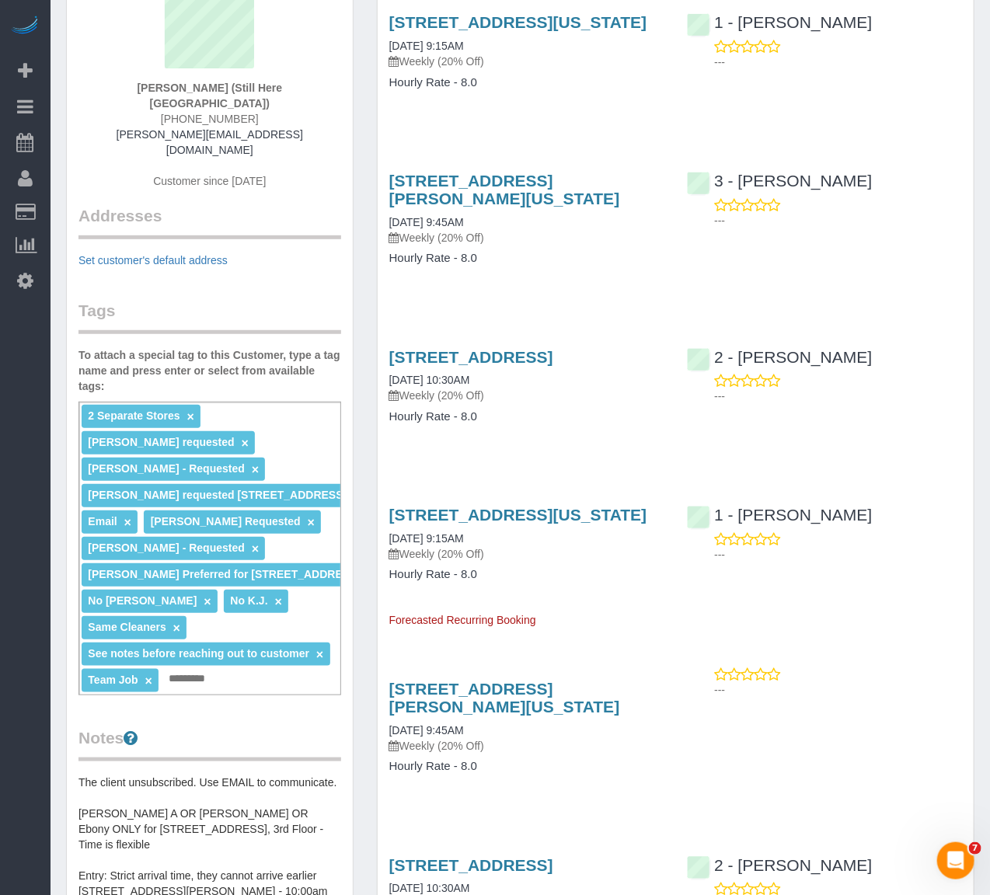
click at [565, 241] on p "Weekly (20% Off)" at bounding box center [526, 238] width 275 height 16
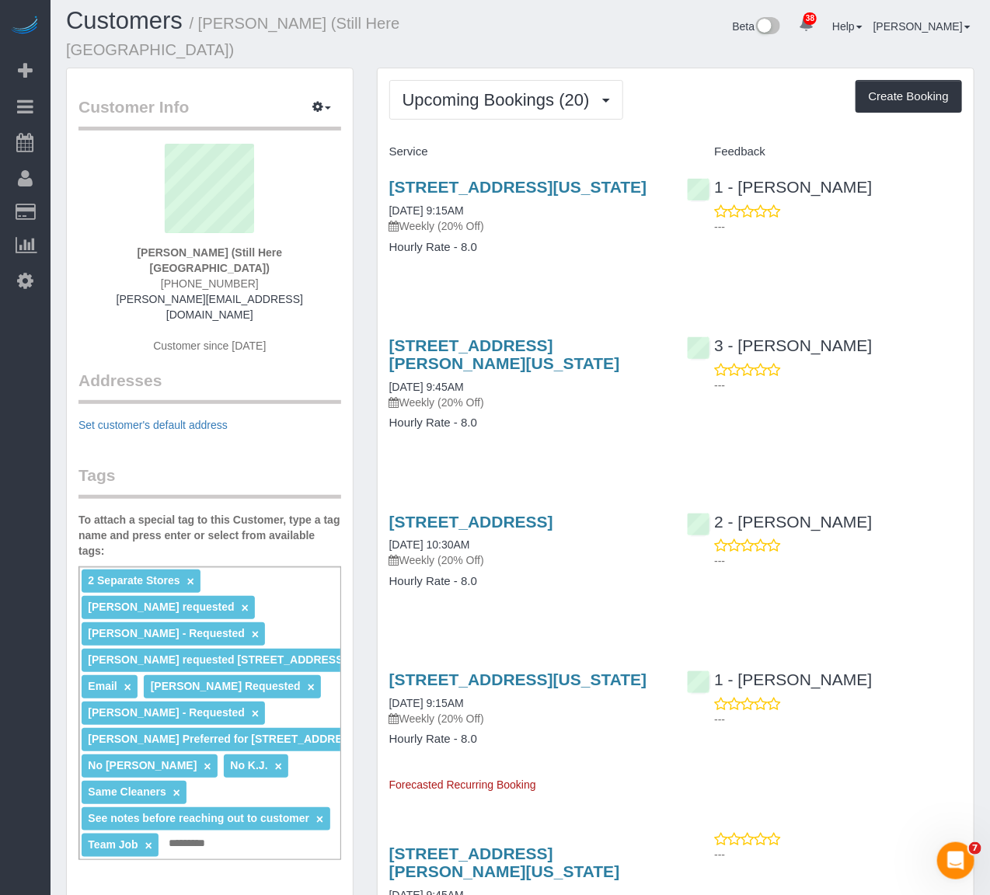
scroll to position [0, 0]
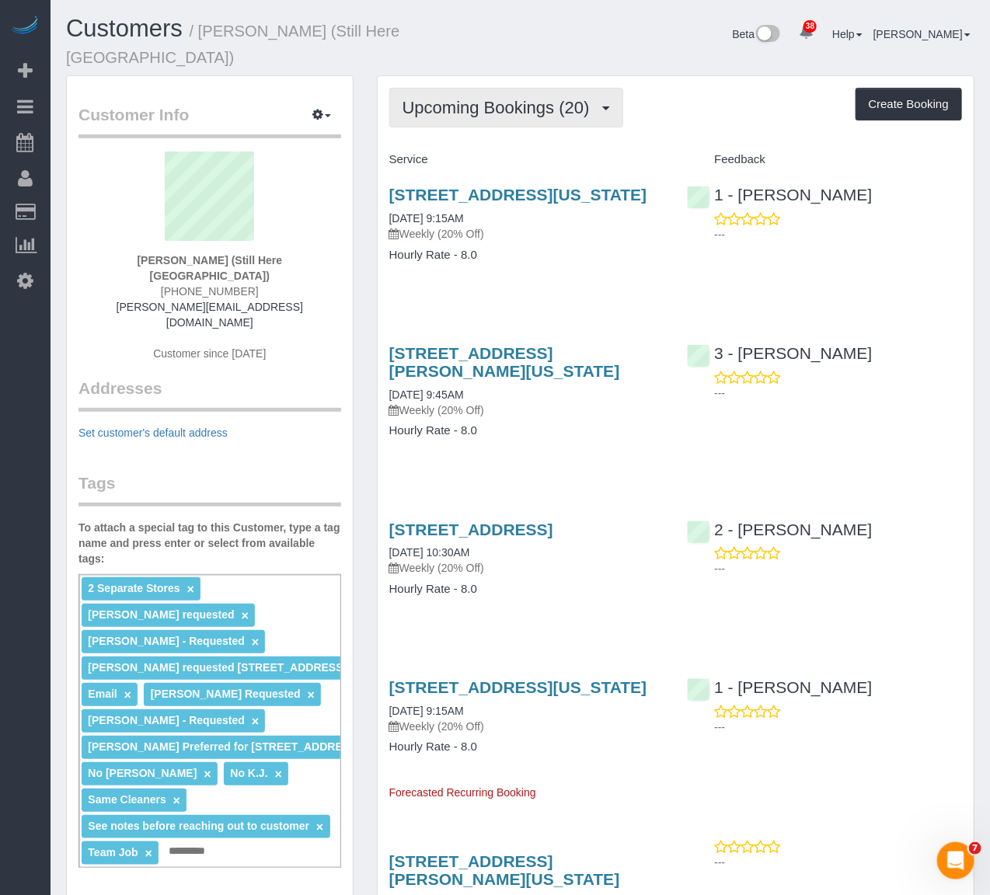
click at [453, 88] on button "Upcoming Bookings (20)" at bounding box center [506, 108] width 234 height 40
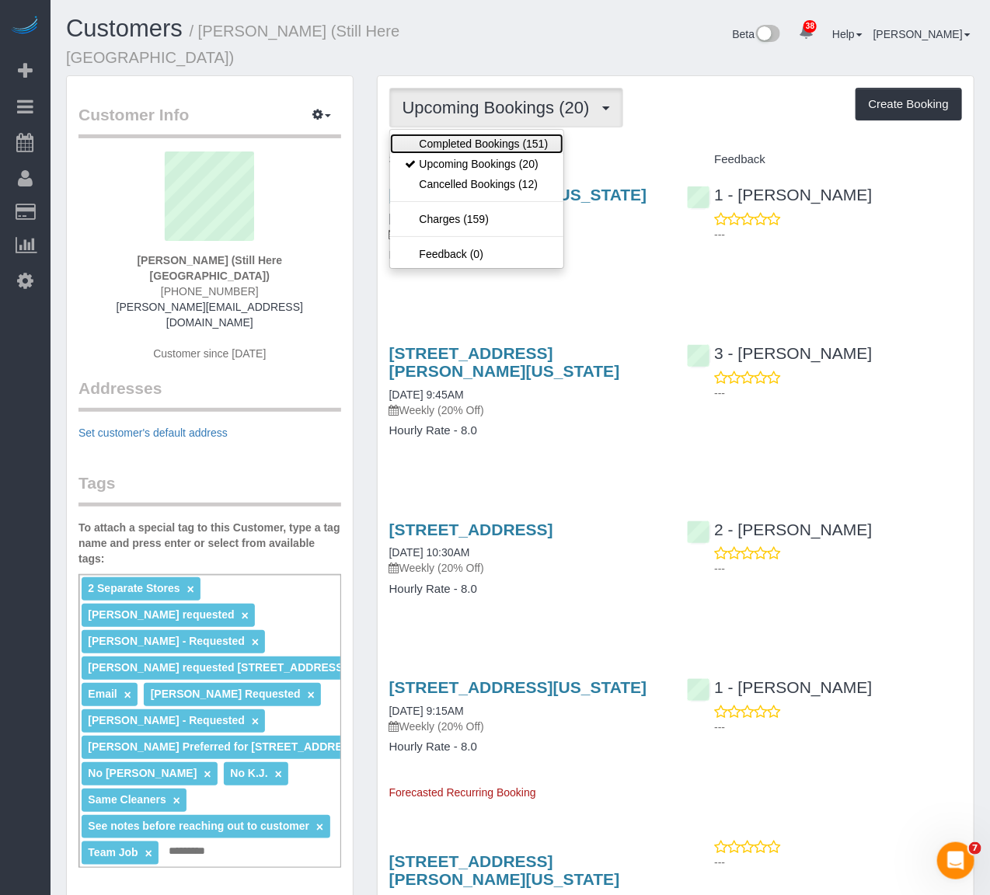
click at [460, 134] on link "Completed Bookings (151)" at bounding box center [477, 144] width 174 height 20
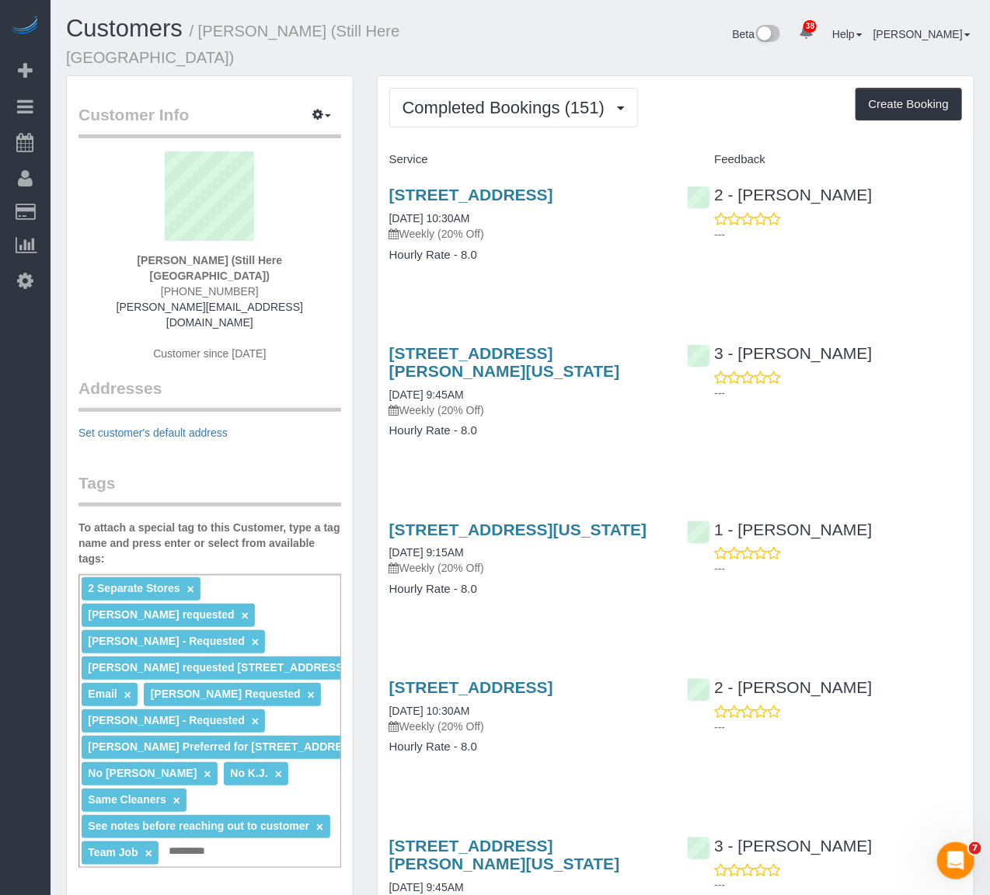
click at [600, 251] on h4 "Hourly Rate - 8.0" at bounding box center [526, 255] width 275 height 13
click at [515, 88] on button "Completed Bookings (151)" at bounding box center [514, 108] width 250 height 40
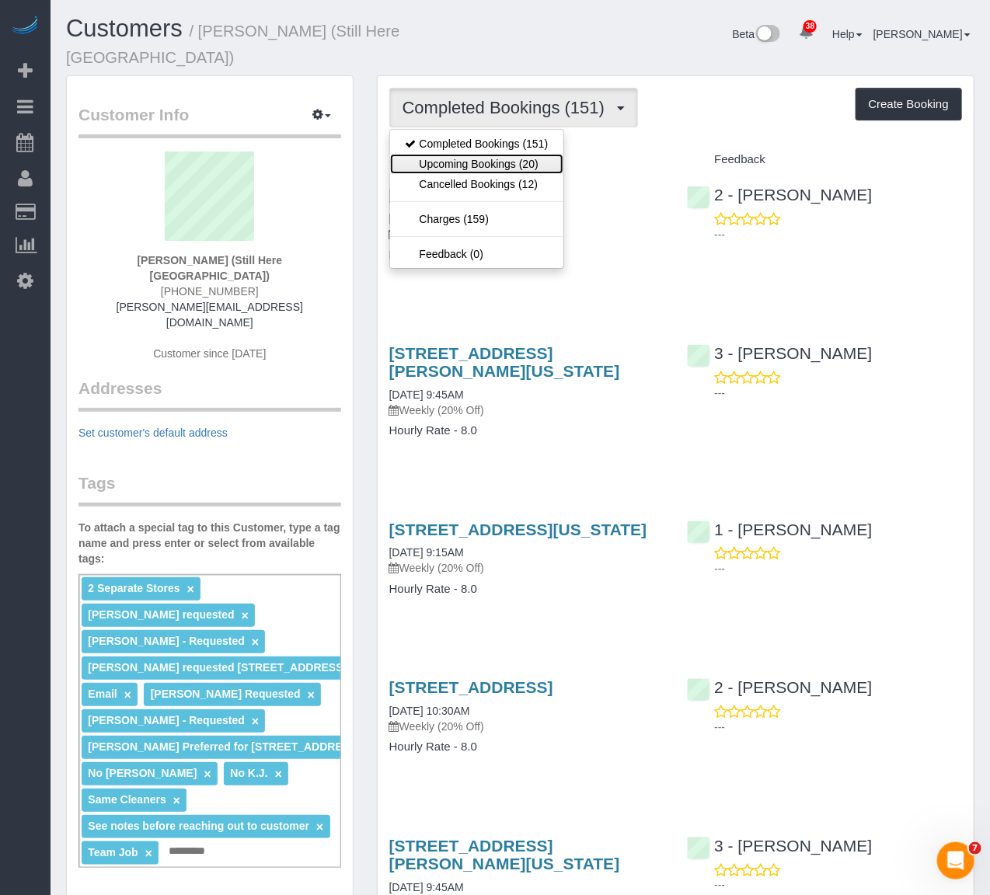
click at [511, 154] on link "Upcoming Bookings (20)" at bounding box center [477, 164] width 174 height 20
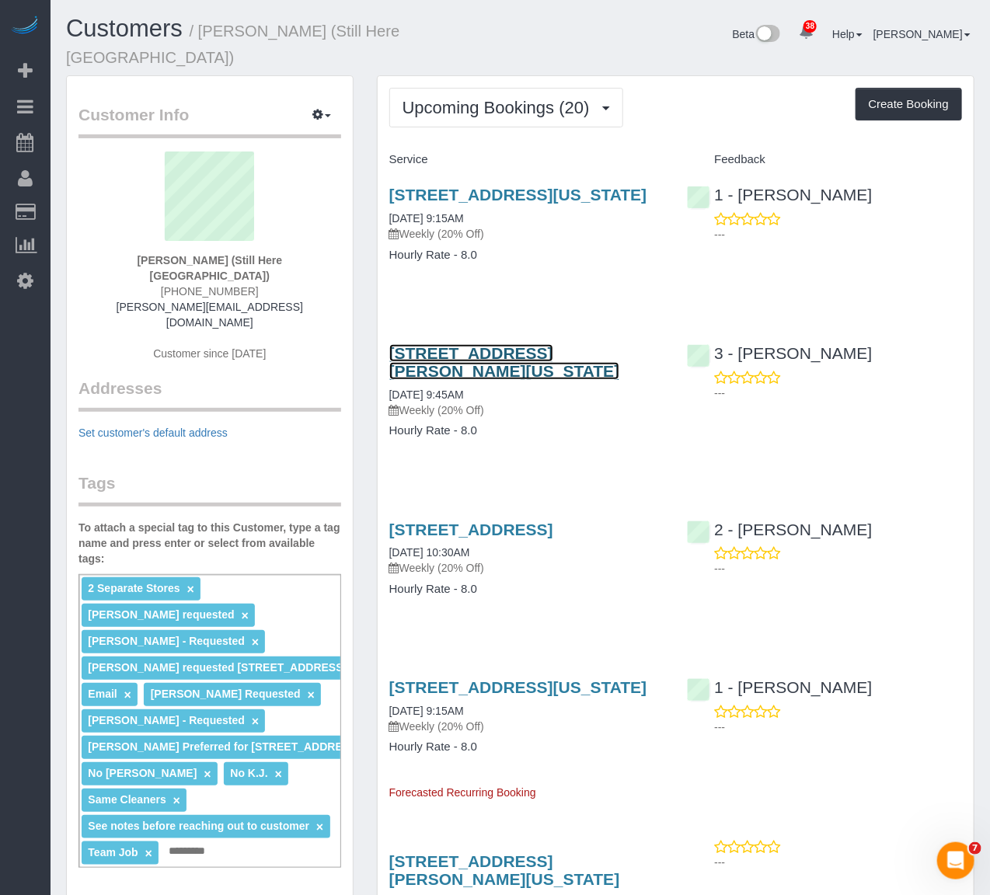
click at [561, 346] on link "[STREET_ADDRESS][PERSON_NAME][US_STATE]" at bounding box center [504, 362] width 231 height 36
click at [493, 147] on div "Service" at bounding box center [527, 160] width 298 height 26
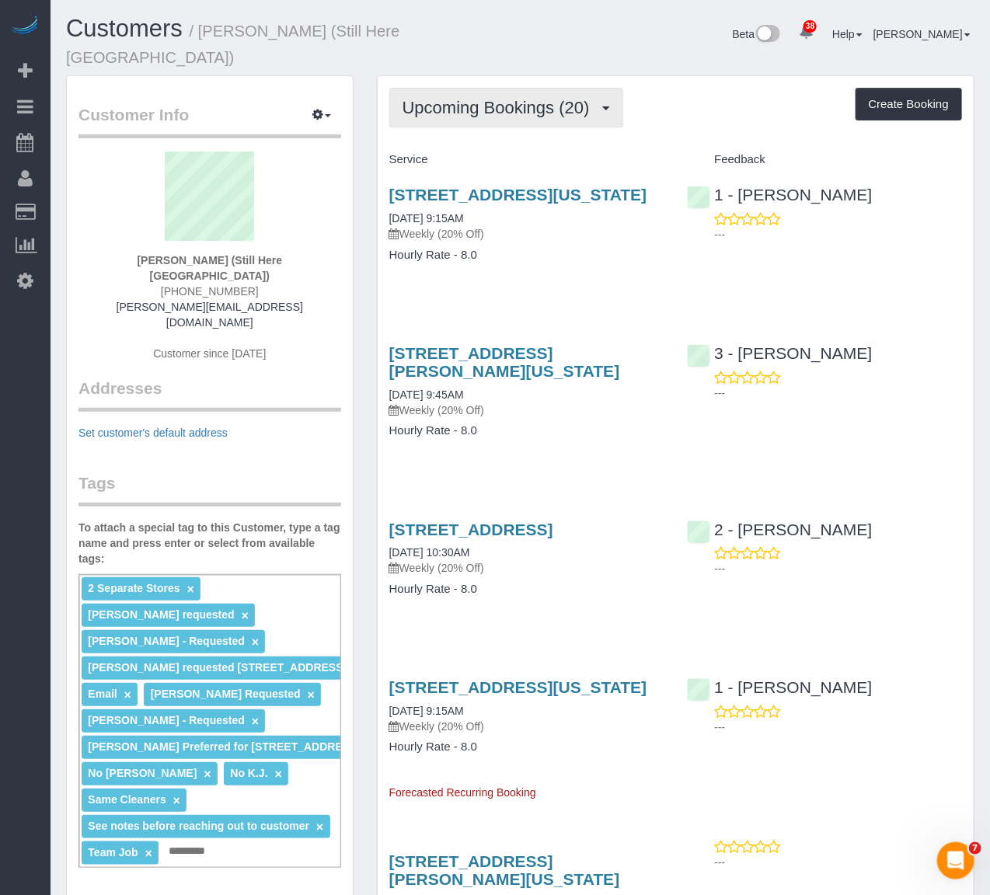
click at [494, 102] on button "Upcoming Bookings (20)" at bounding box center [506, 108] width 234 height 40
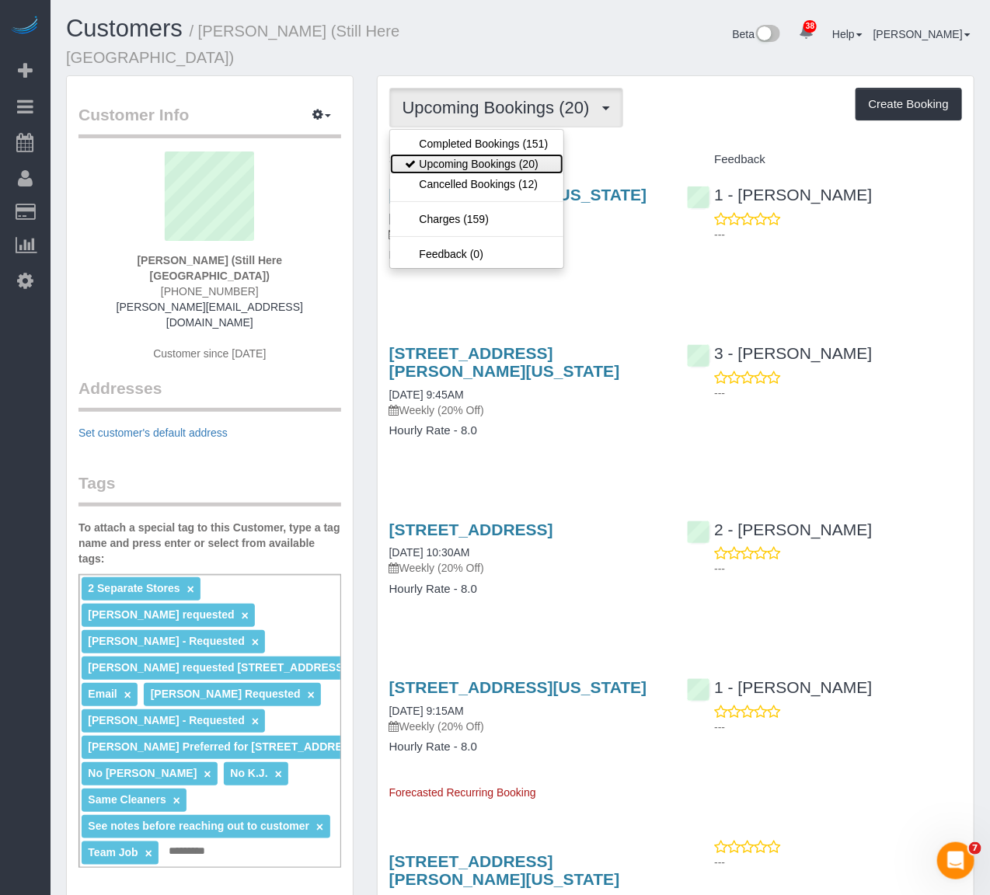
click at [470, 154] on link "Upcoming Bookings (20)" at bounding box center [477, 164] width 174 height 20
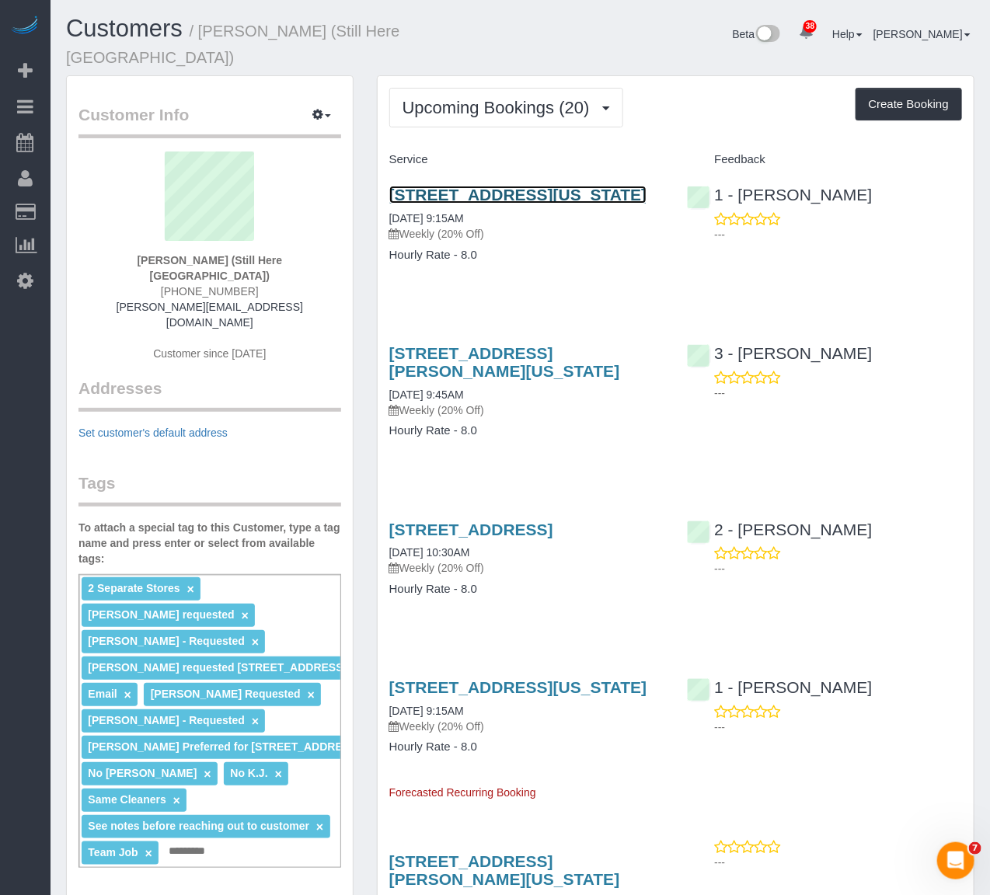
click at [434, 186] on link "905 Madison Avenue, New York, NY 10021" at bounding box center [518, 195] width 258 height 18
click at [567, 98] on span "Upcoming Bookings (20)" at bounding box center [500, 107] width 195 height 19
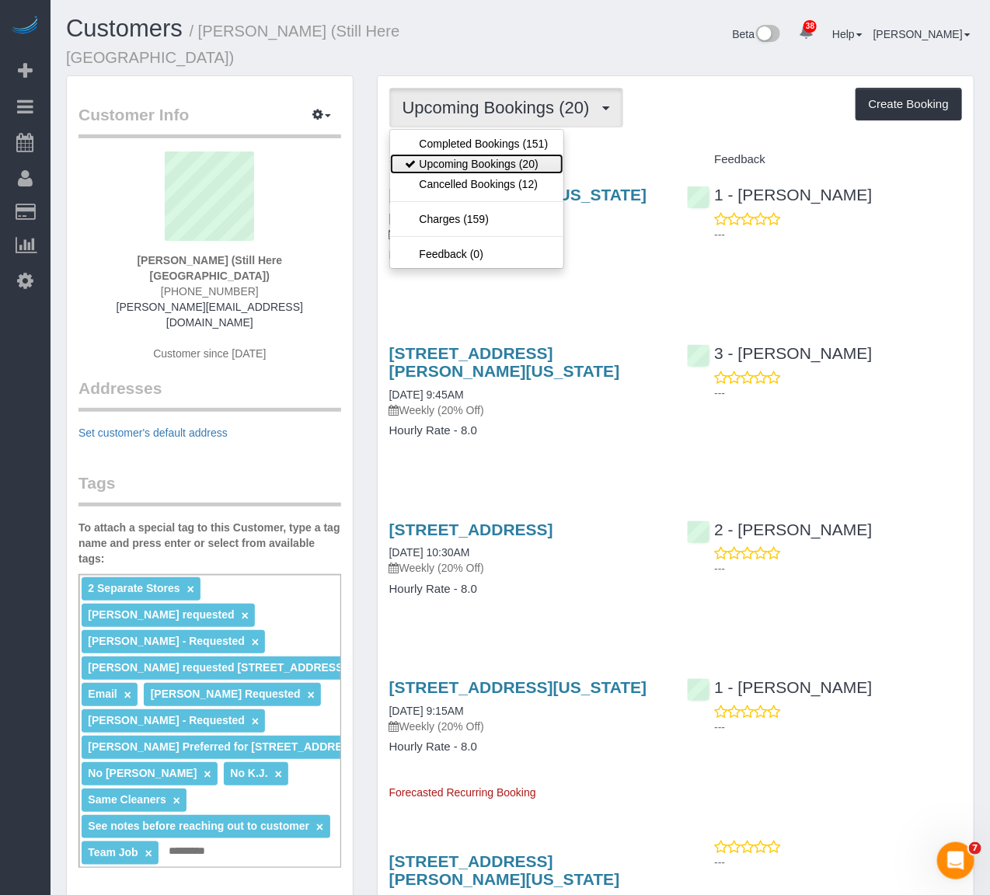
click at [485, 154] on link "Upcoming Bookings (20)" at bounding box center [477, 164] width 174 height 20
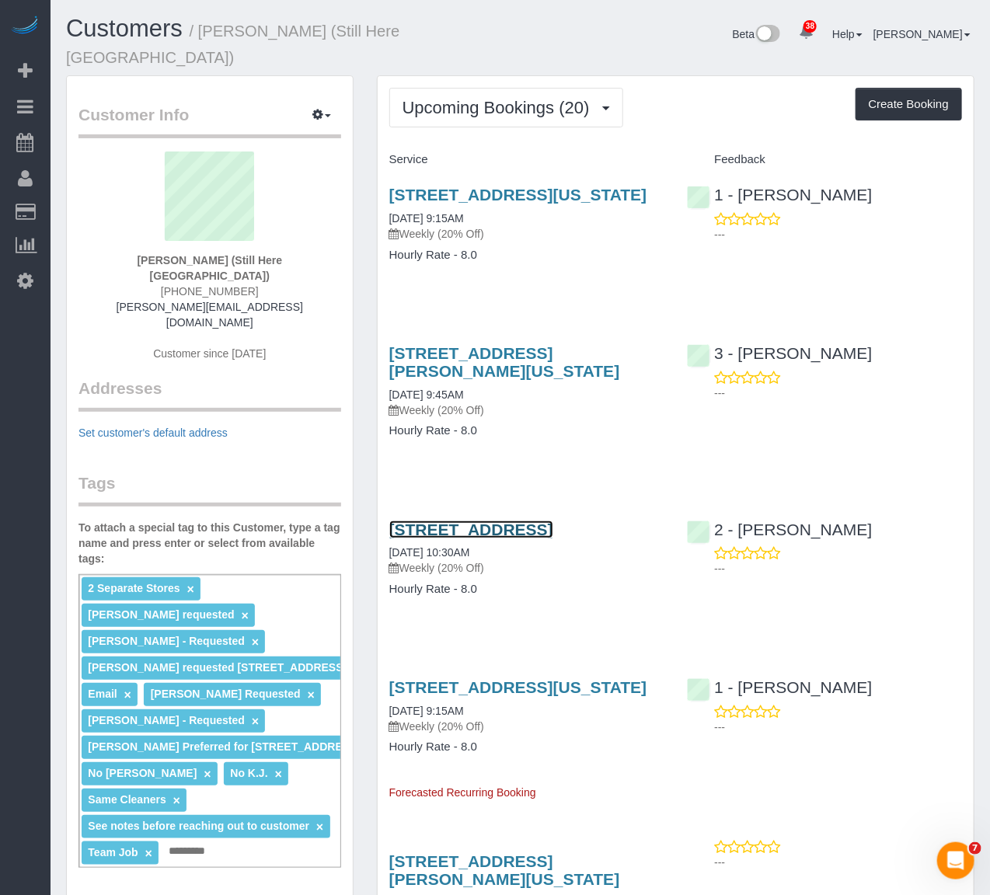
click at [454, 533] on link "170 Wythe Avenue, Brooklyn, NY 11249" at bounding box center [471, 530] width 164 height 18
drag, startPoint x: 376, startPoint y: 361, endPoint x: 546, endPoint y: 354, distance: 170.4
copy link "268 Elizabeth Street,"
drag, startPoint x: 544, startPoint y: 27, endPoint x: 522, endPoint y: 24, distance: 22.0
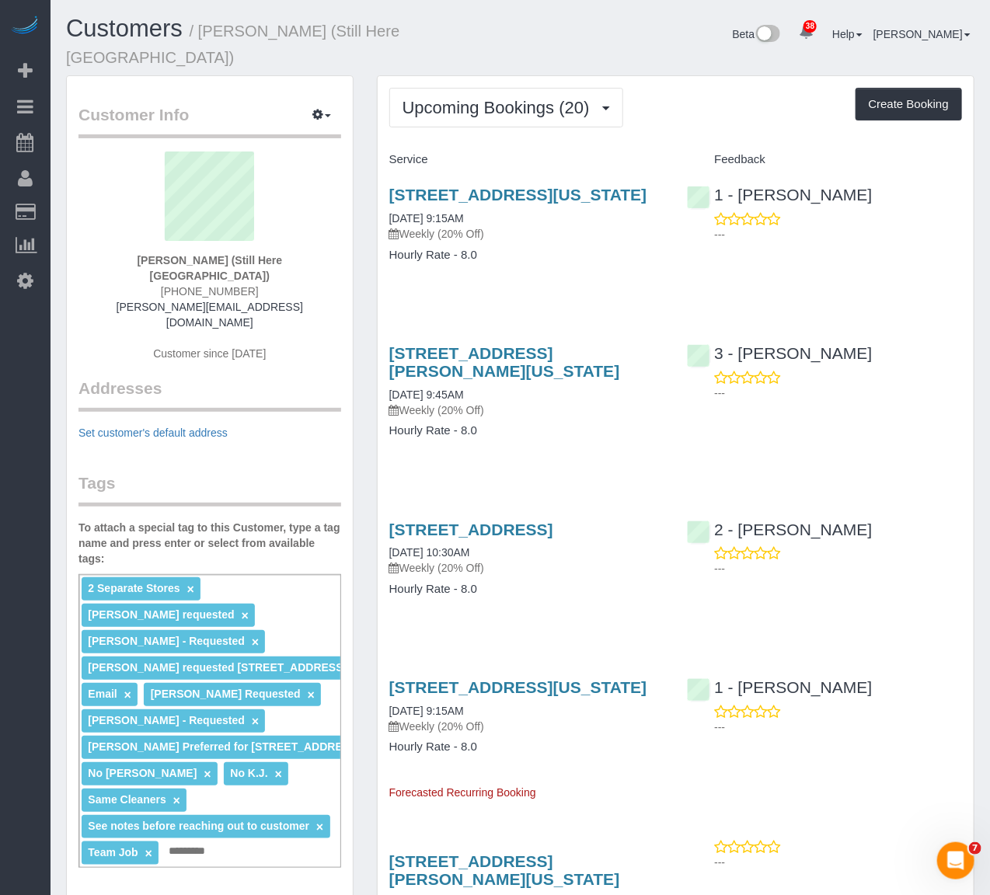
click at [544, 26] on div "Beta 38 Your Notifications You have 0 alerts × You have 7 to charge for 10/10/2…" at bounding box center [754, 36] width 466 height 41
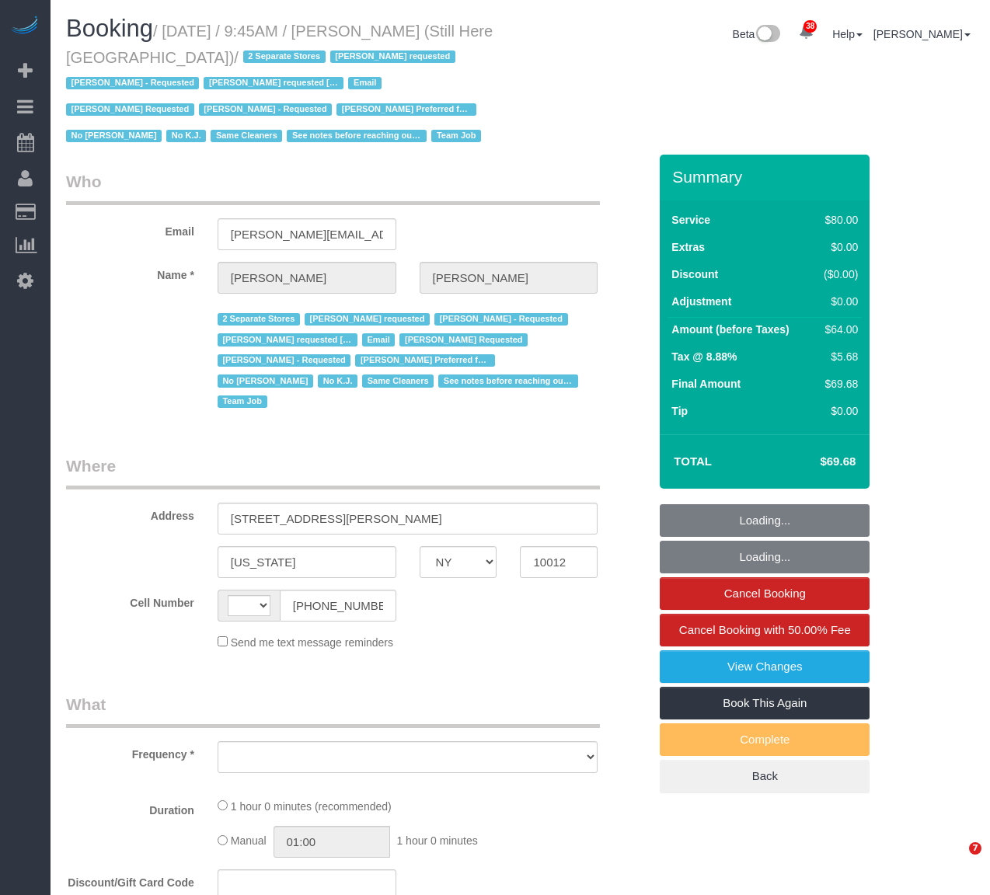
select select "NY"
select select "string:[GEOGRAPHIC_DATA]"
select select "number:89"
select select "number:90"
select select "number:15"
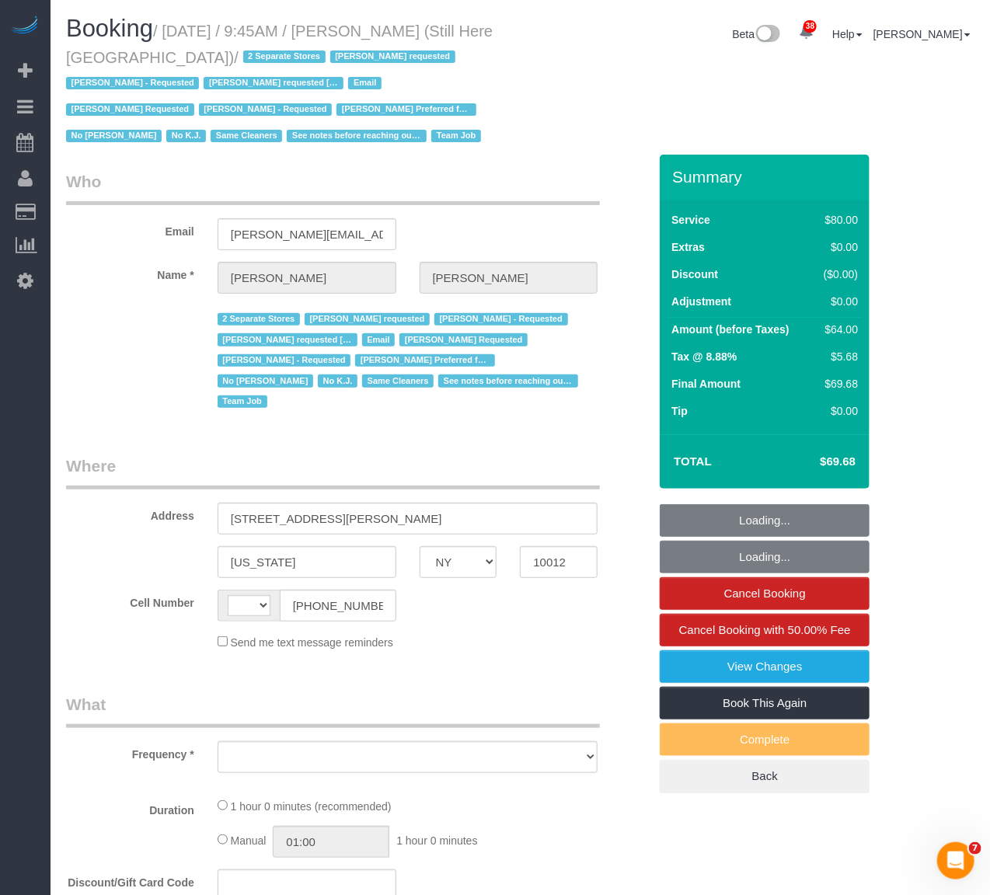
select select "number:5"
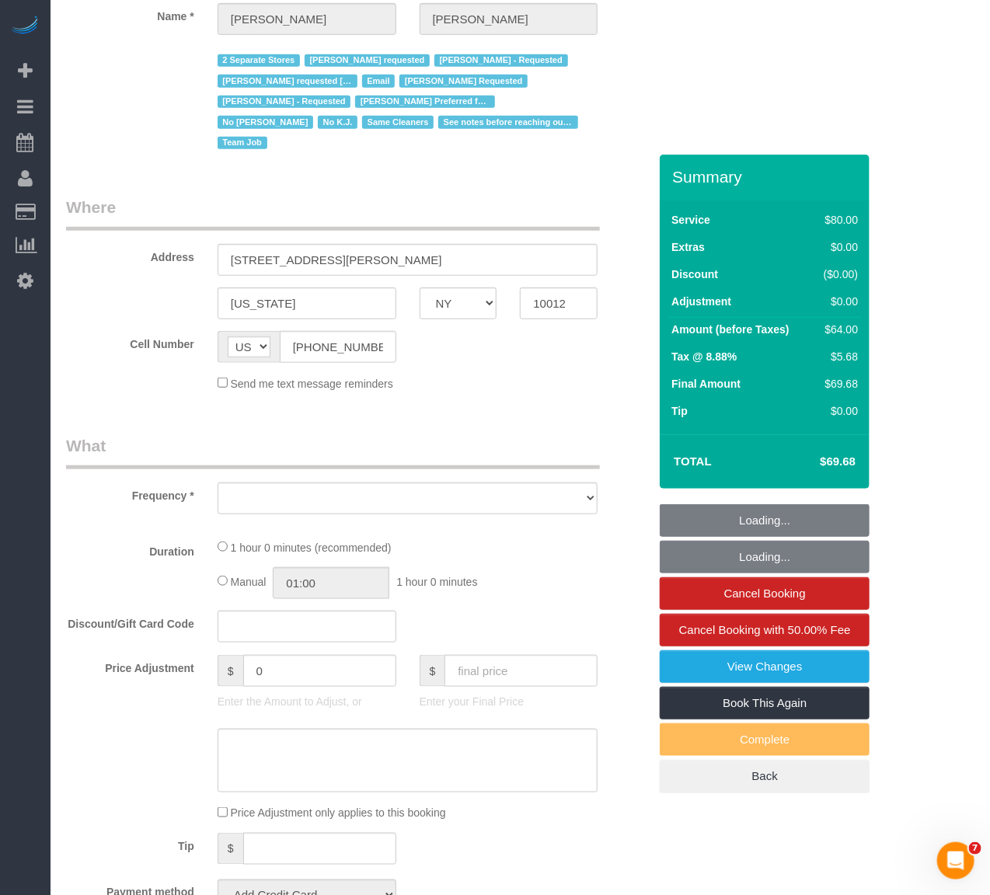
select select "string:stripe-pm_1Oyz8t4VGloSiKo71skqOF54"
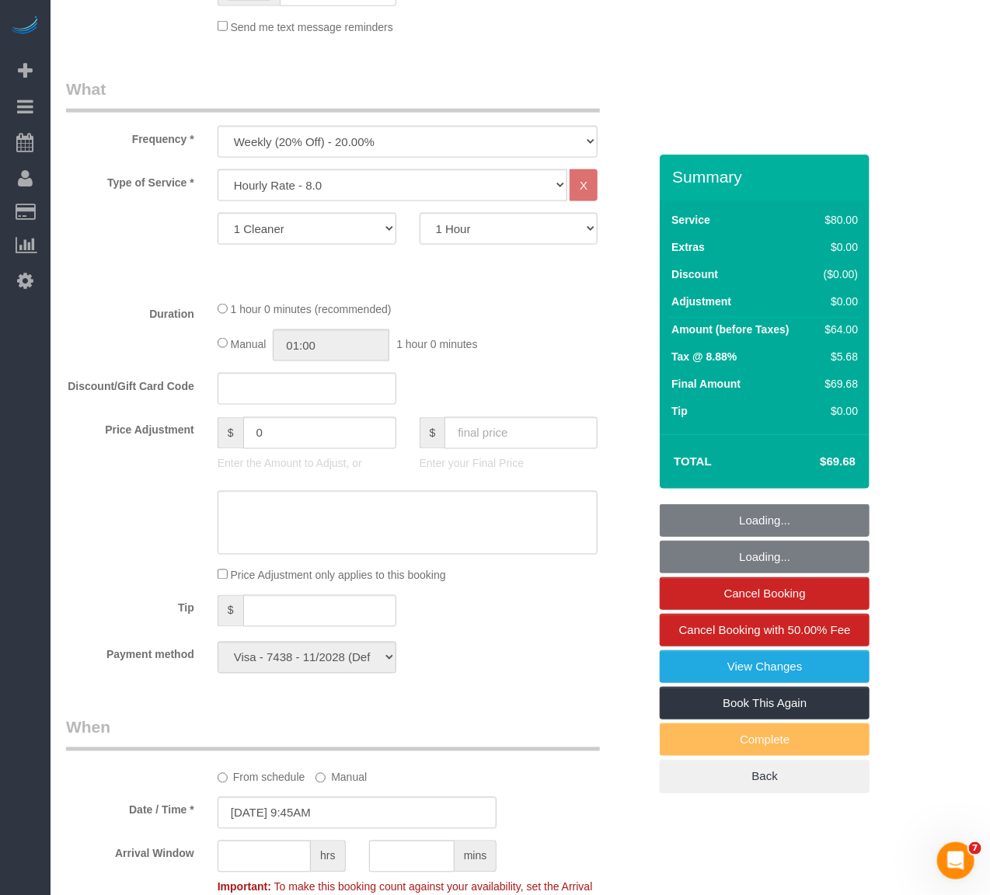
select select "object:1620"
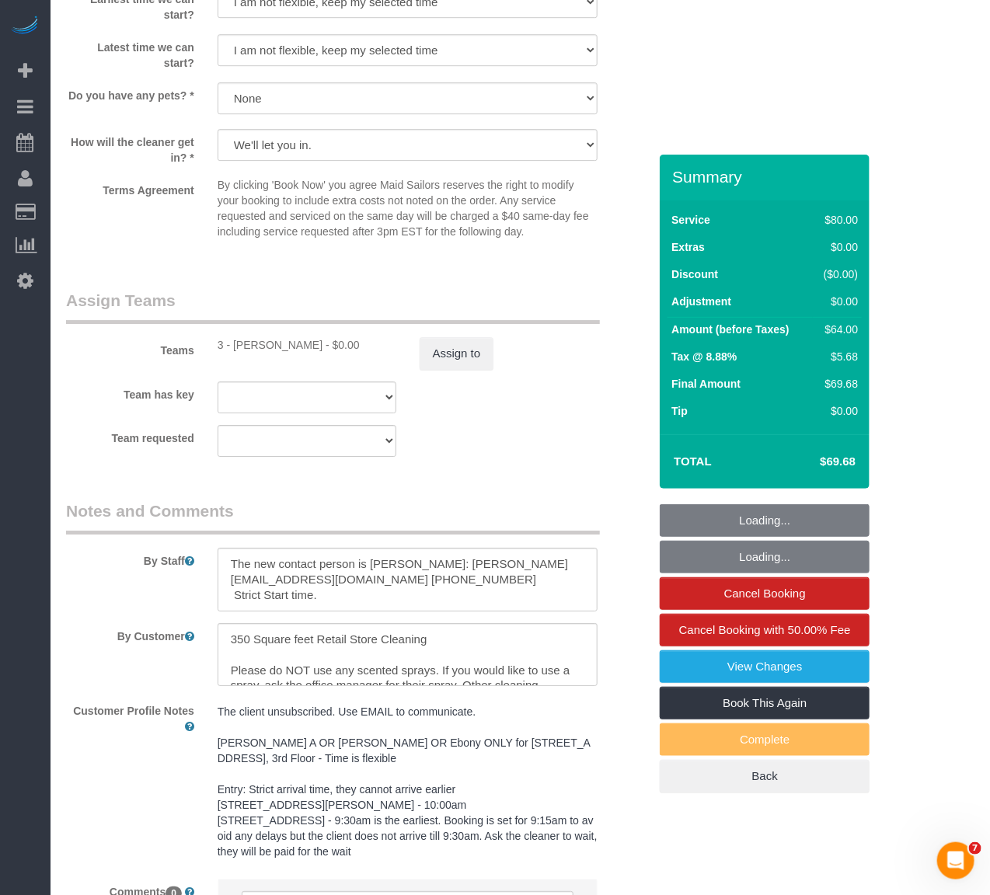
scroll to position [1948, 0]
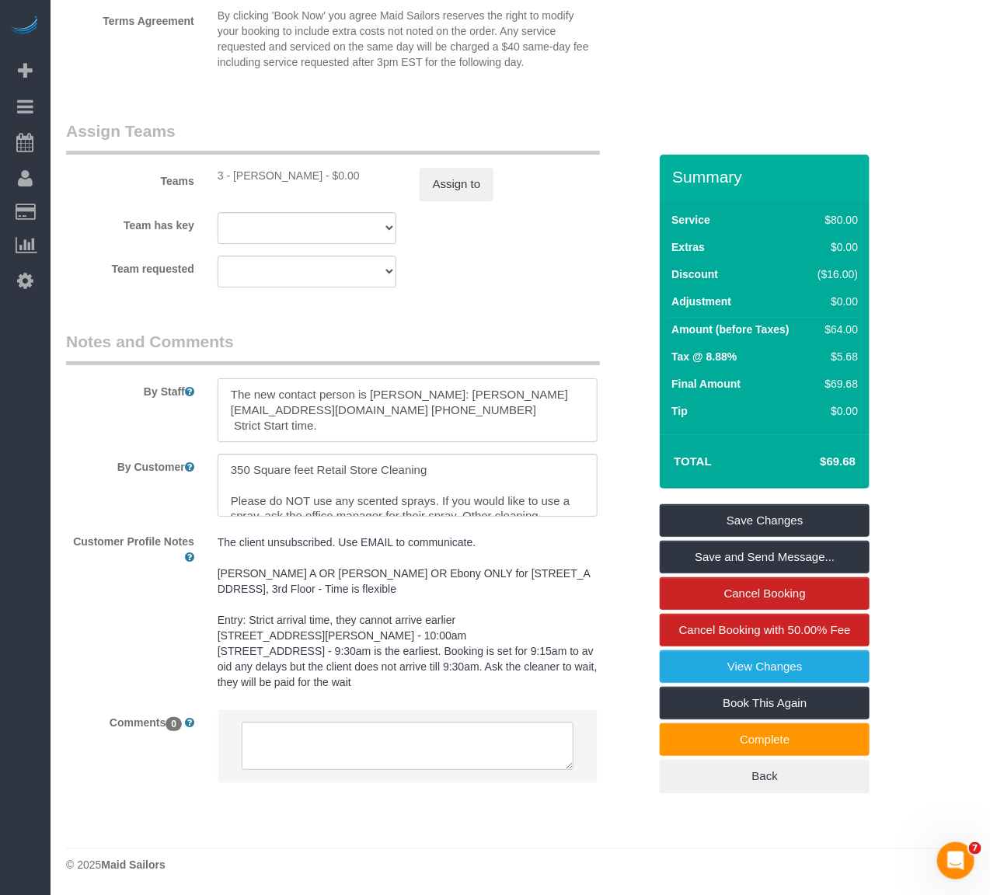
click at [379, 385] on textarea at bounding box center [408, 411] width 381 height 64
type textarea "The new contact person is [PERSON_NAME]: [PERSON_NAME][EMAIL_ADDRESS][DOMAIN_NA…"
click at [438, 470] on textarea at bounding box center [408, 486] width 381 height 64
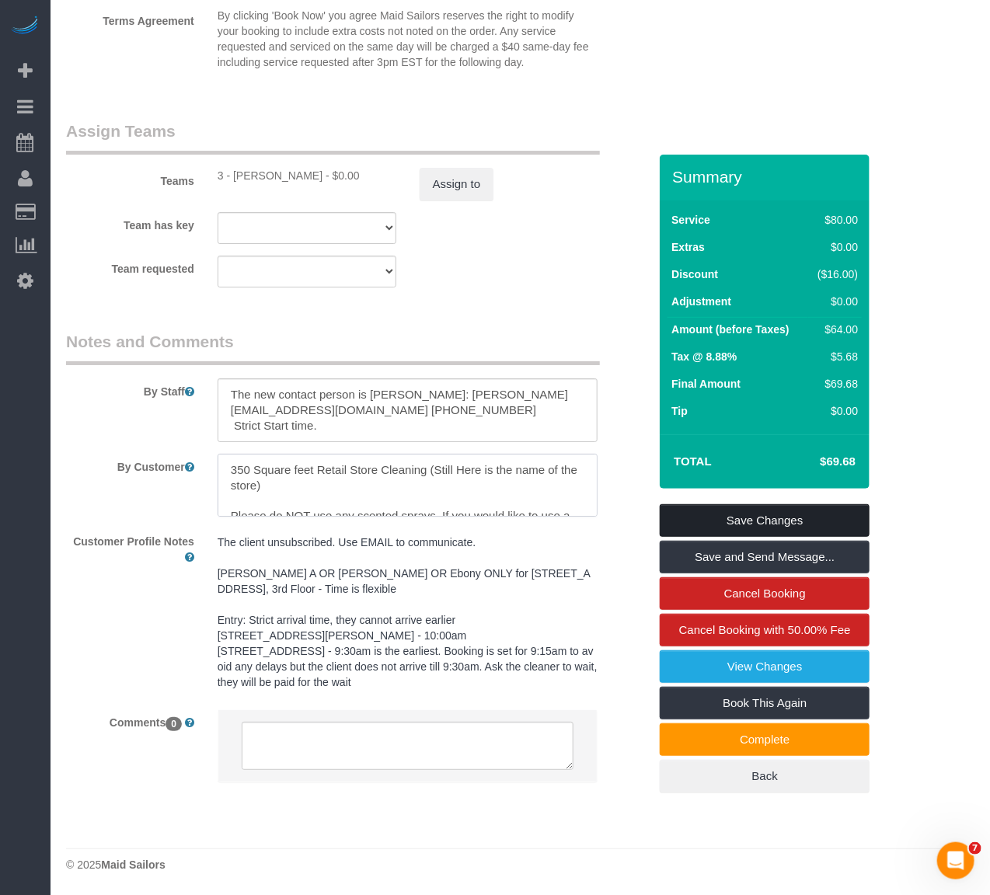
type textarea "350 Square feet Retail Store Cleaning (Still Here is the name of the store) Ple…"
click at [797, 522] on link "Save Changes" at bounding box center [765, 520] width 210 height 33
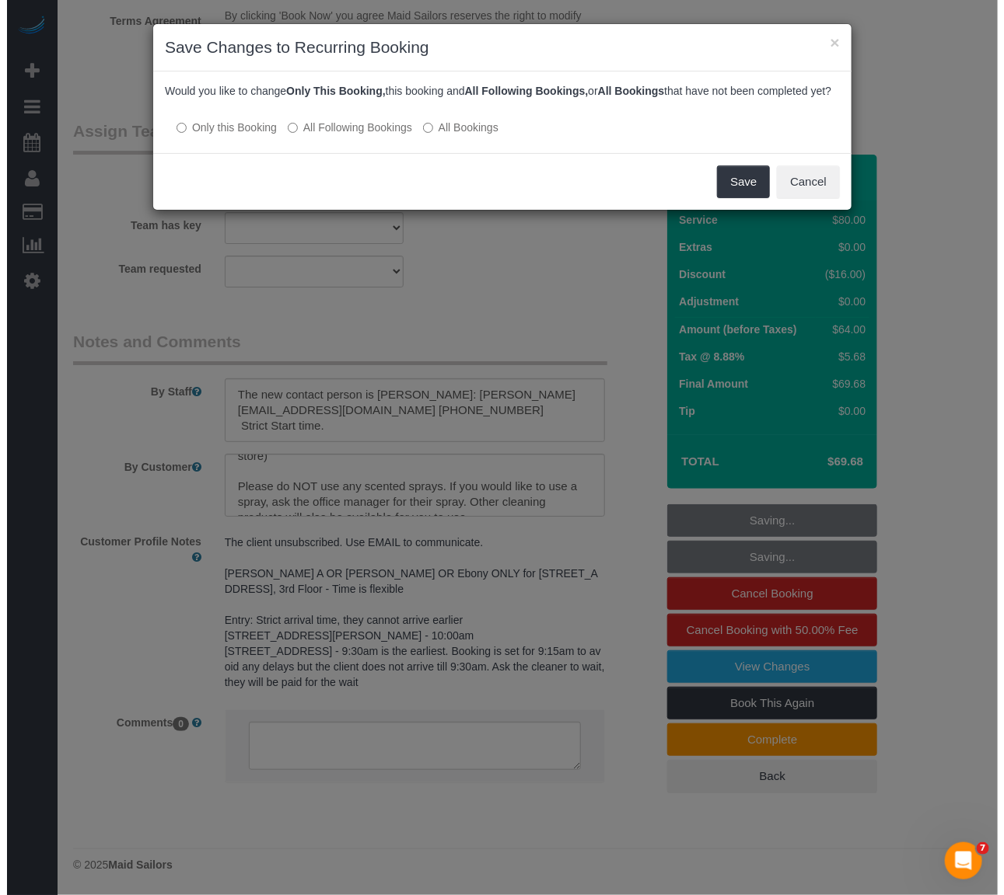
scroll to position [1925, 0]
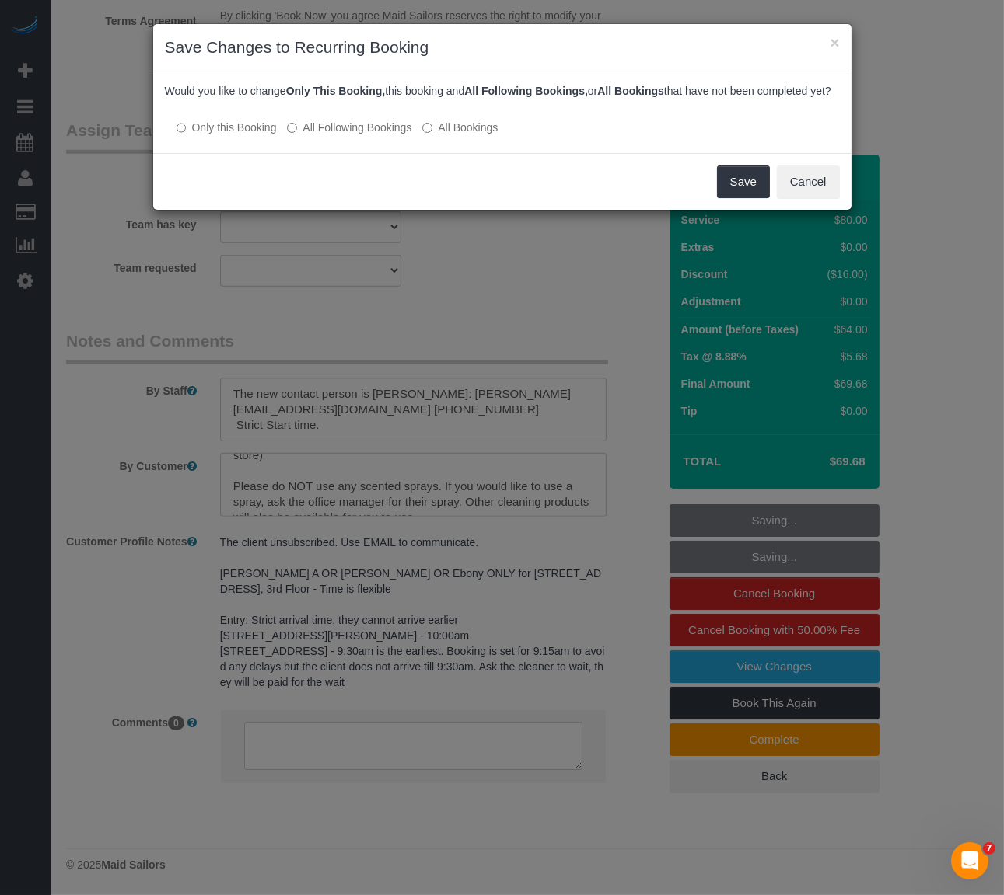
click at [298, 135] on label "All Following Bookings" at bounding box center [349, 128] width 124 height 16
click at [728, 193] on button "Save" at bounding box center [743, 182] width 53 height 33
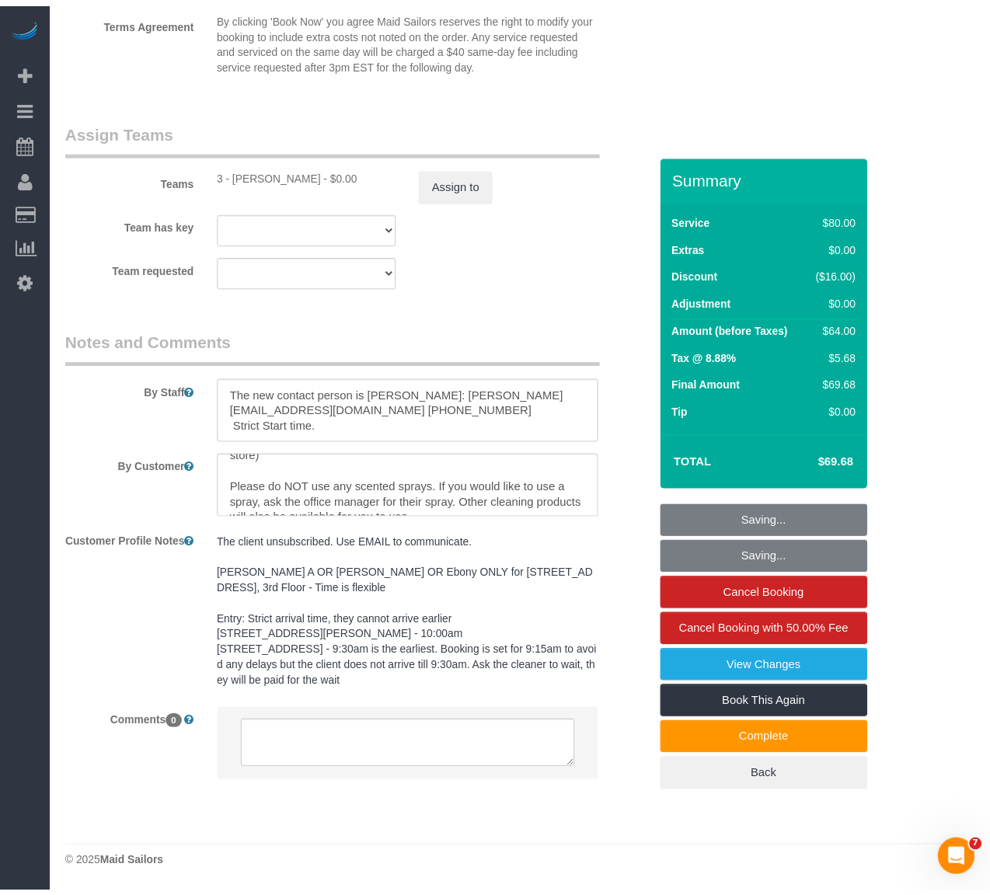
scroll to position [1948, 0]
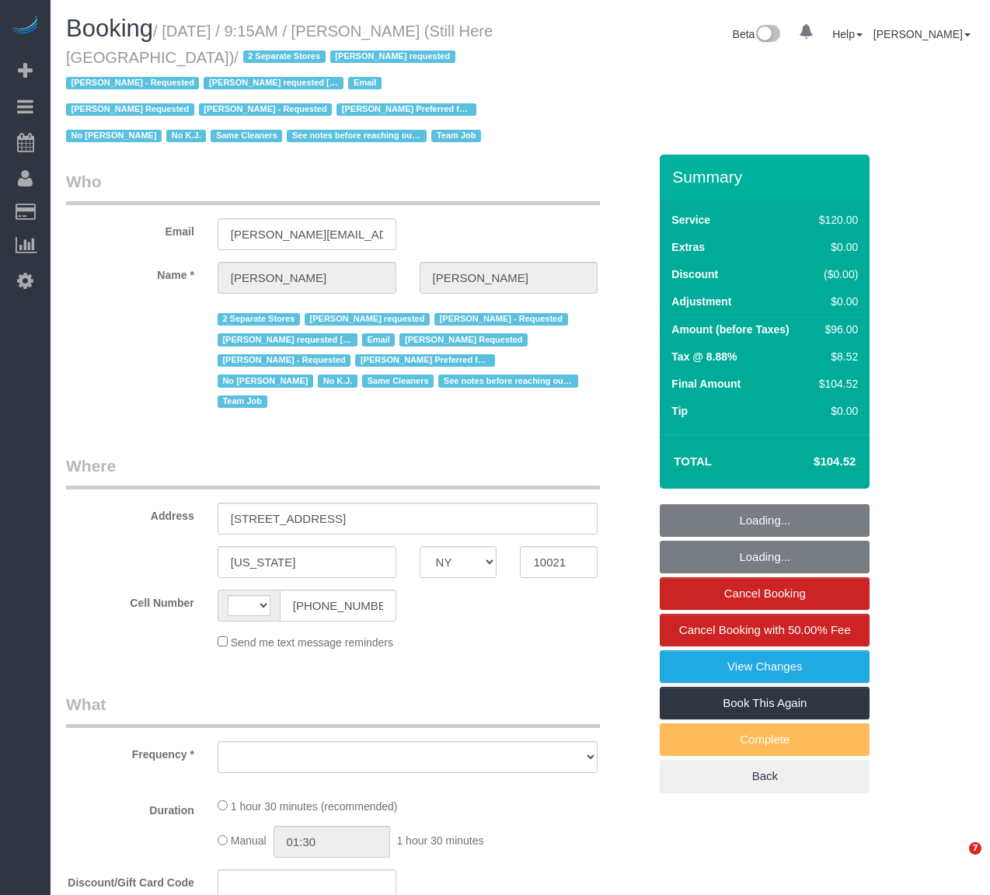
select select "NY"
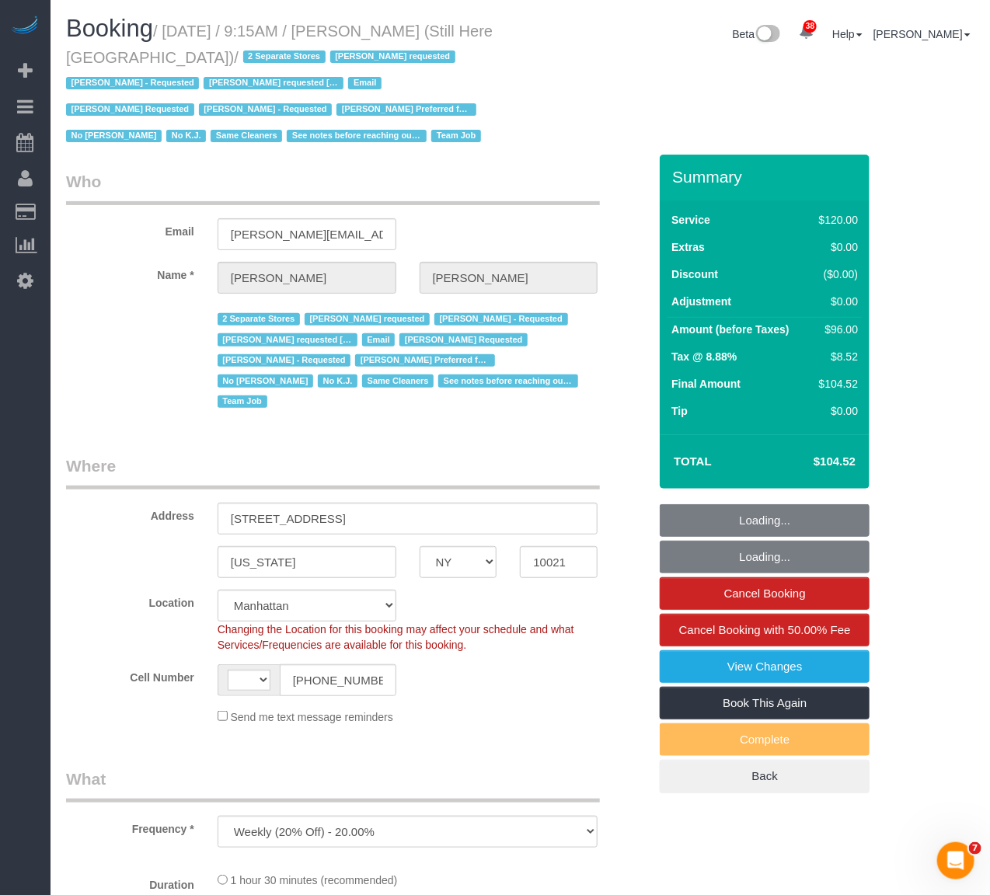
select select "object:626"
select select "string:[GEOGRAPHIC_DATA]"
select select "string:stripe-pm_1Oyz8t4VGloSiKo71skqOF54"
select select "90"
select select "number:89"
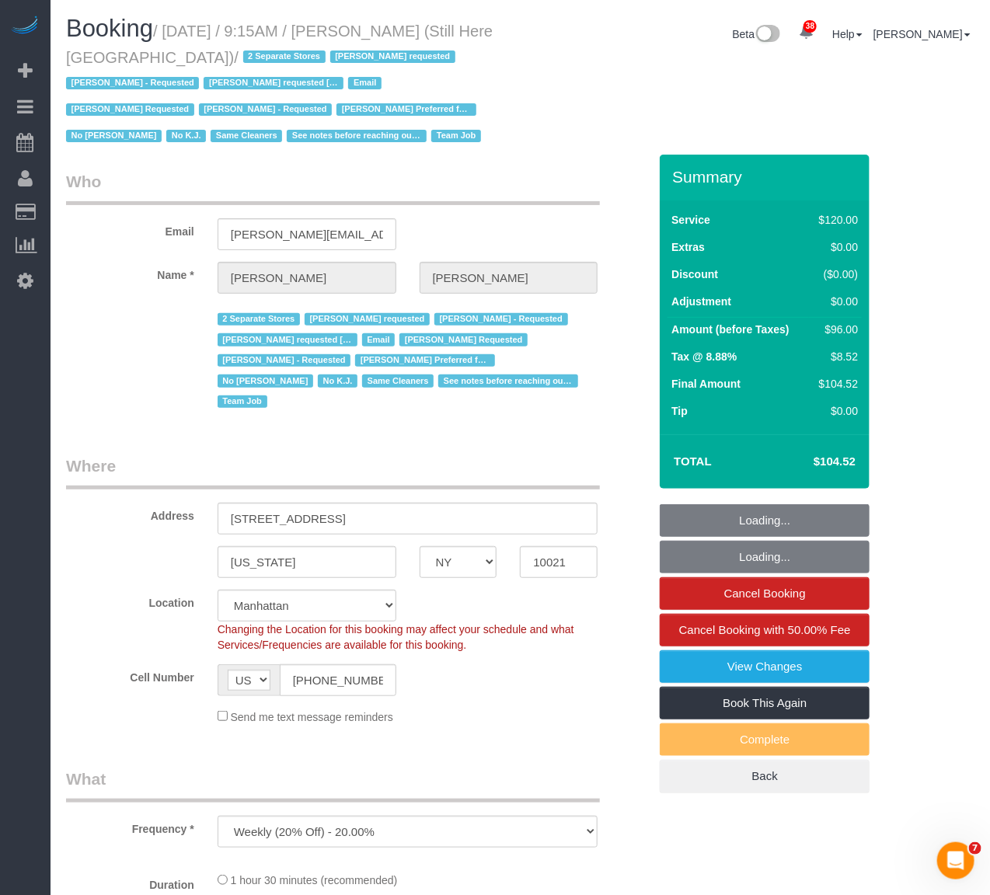
select select "number:90"
select select "number:15"
select select "number:5"
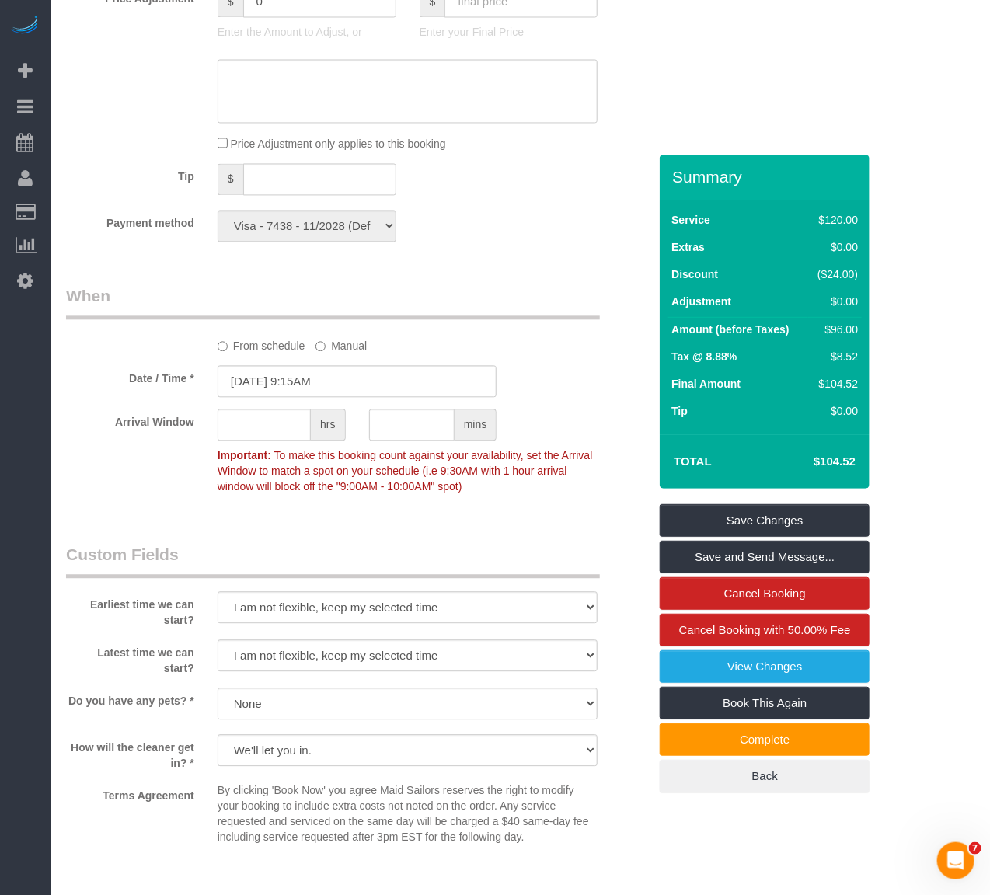
scroll to position [1555, 0]
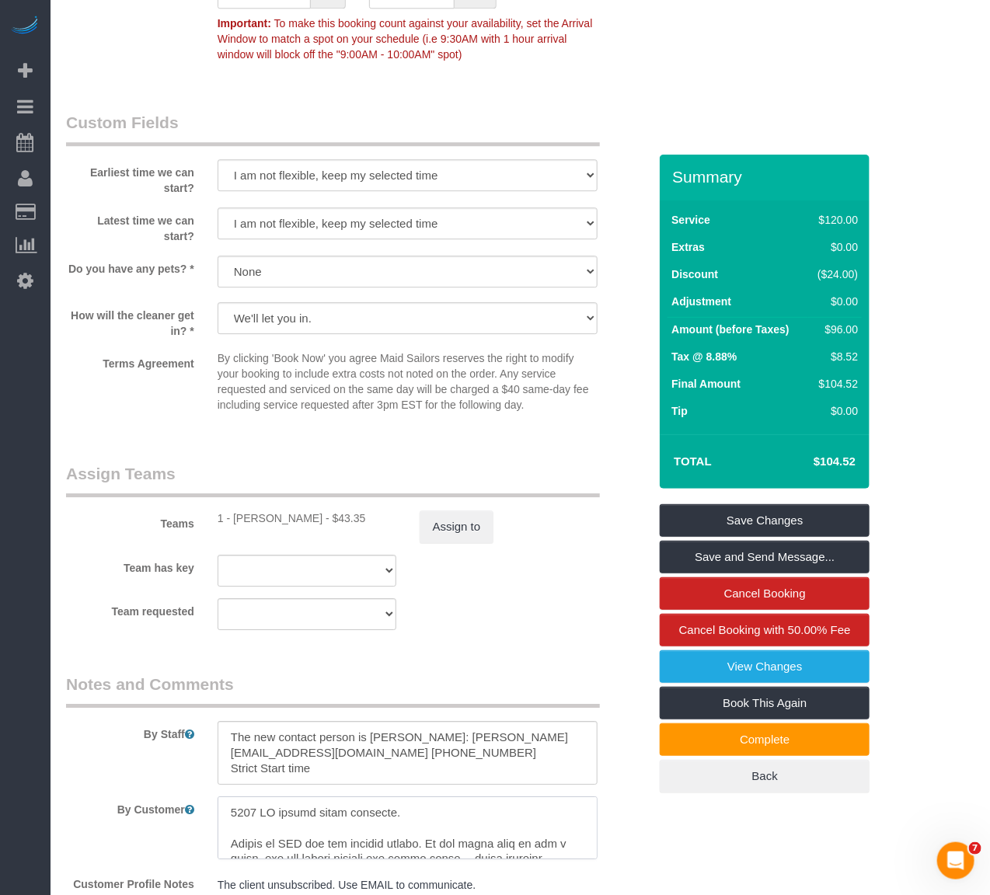
click at [417, 815] on textarea at bounding box center [408, 829] width 381 height 64
click at [378, 739] on textarea at bounding box center [408, 753] width 381 height 64
click at [399, 785] on textarea at bounding box center [408, 753] width 381 height 64
type textarea "The new contact person is Francesca Racanelli: francesca@stillhere.nyc (631) 74…"
click at [397, 802] on sui-booking-comments "By Staff By Customer Customer Profile Notes The client unsubscribed. Use EMAIL …" at bounding box center [357, 907] width 582 height 469
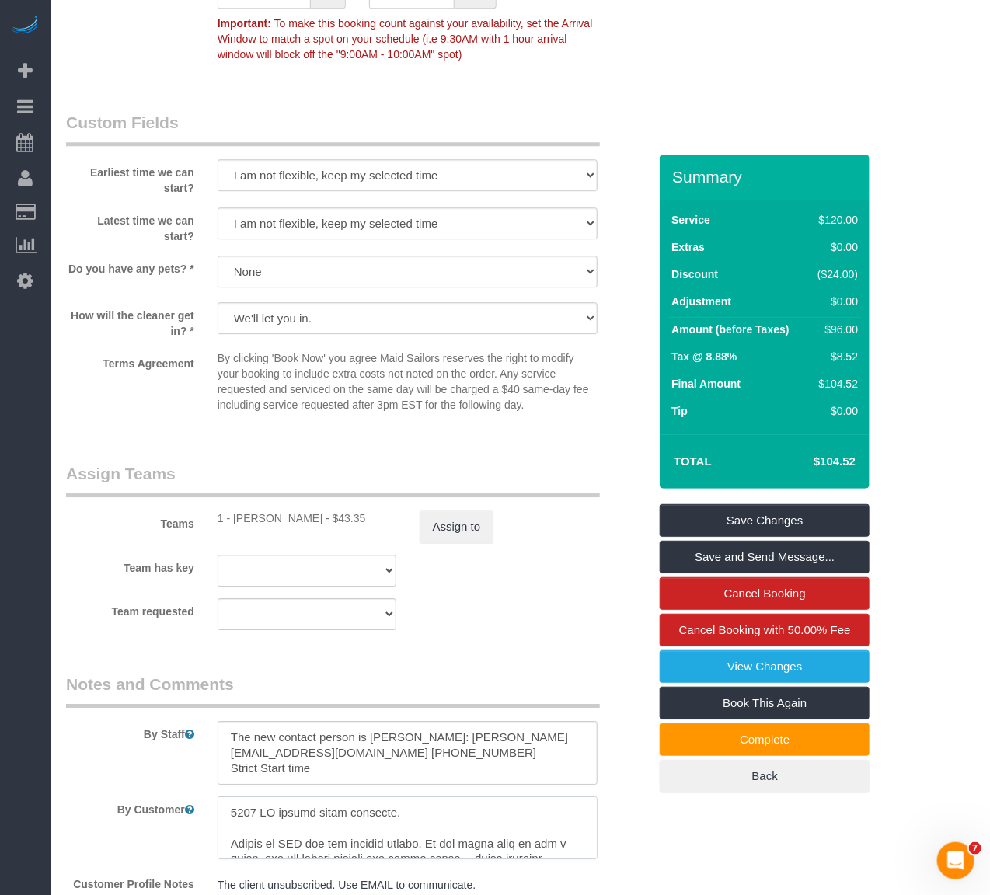
click at [401, 822] on textarea at bounding box center [408, 829] width 381 height 64
type textarea "1300 SF retail store location. (Still Here is the name of the store) Please do …"
click at [843, 518] on link "Save Changes" at bounding box center [765, 520] width 210 height 33
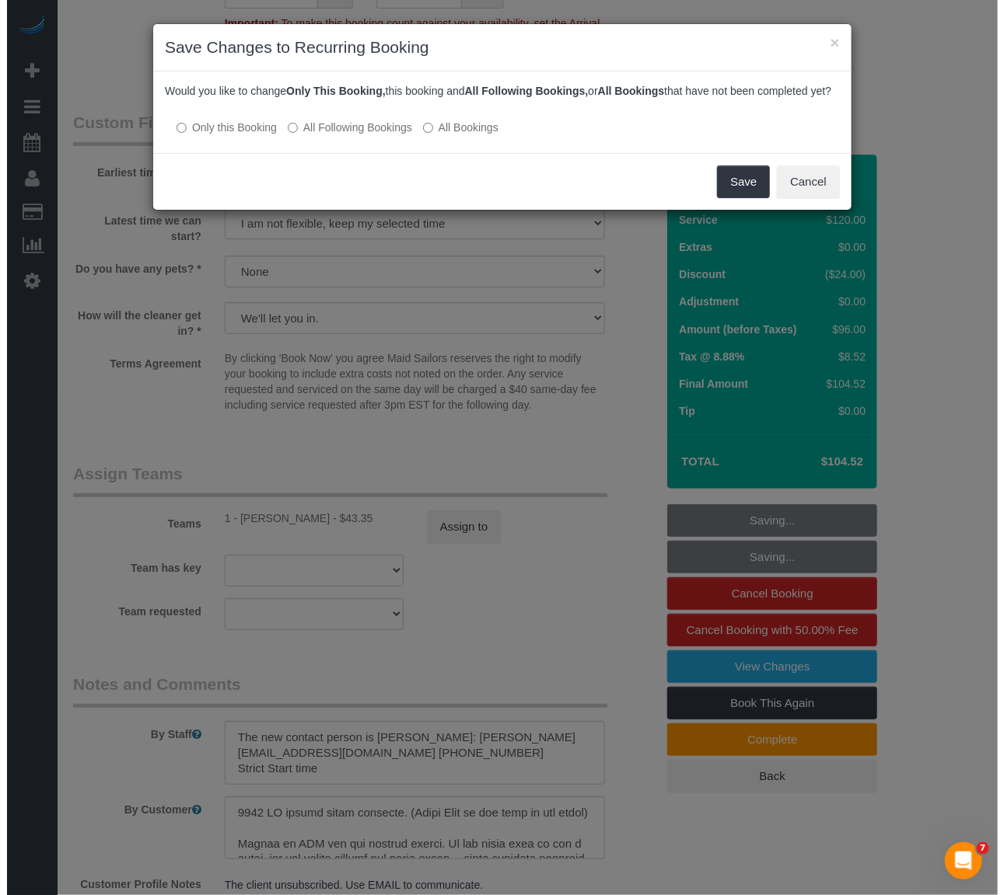
scroll to position [1532, 0]
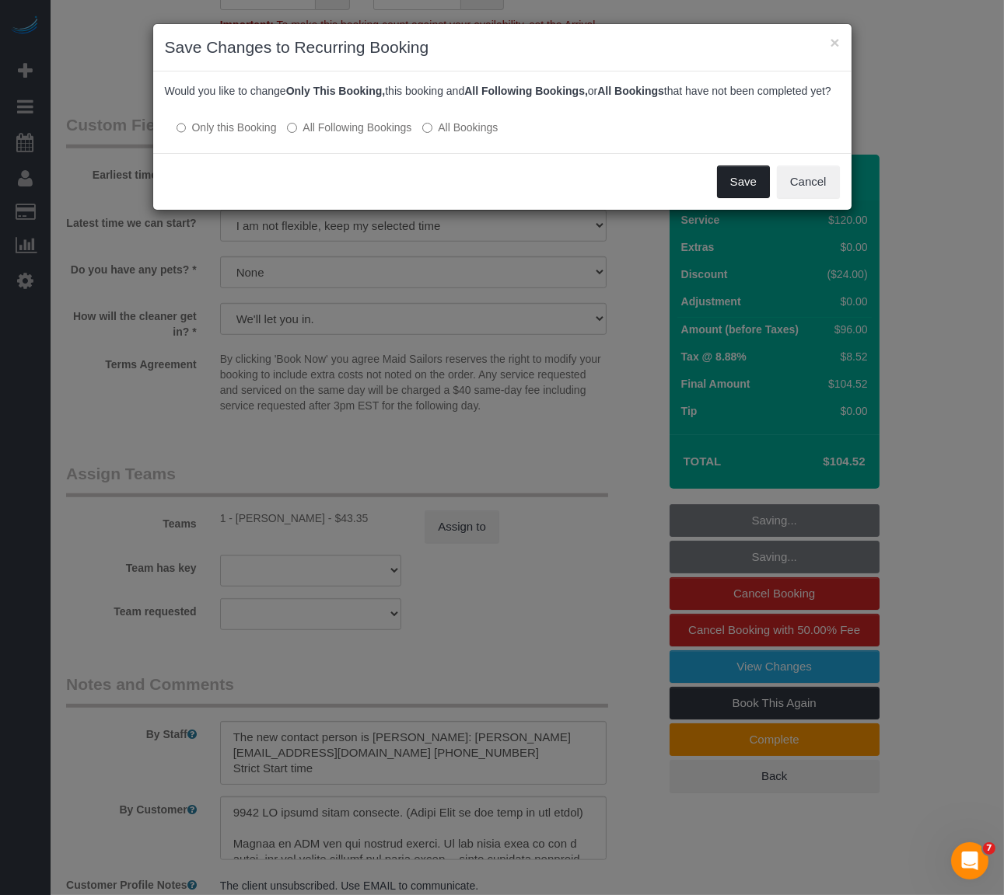
click at [756, 195] on button "Save" at bounding box center [743, 182] width 53 height 33
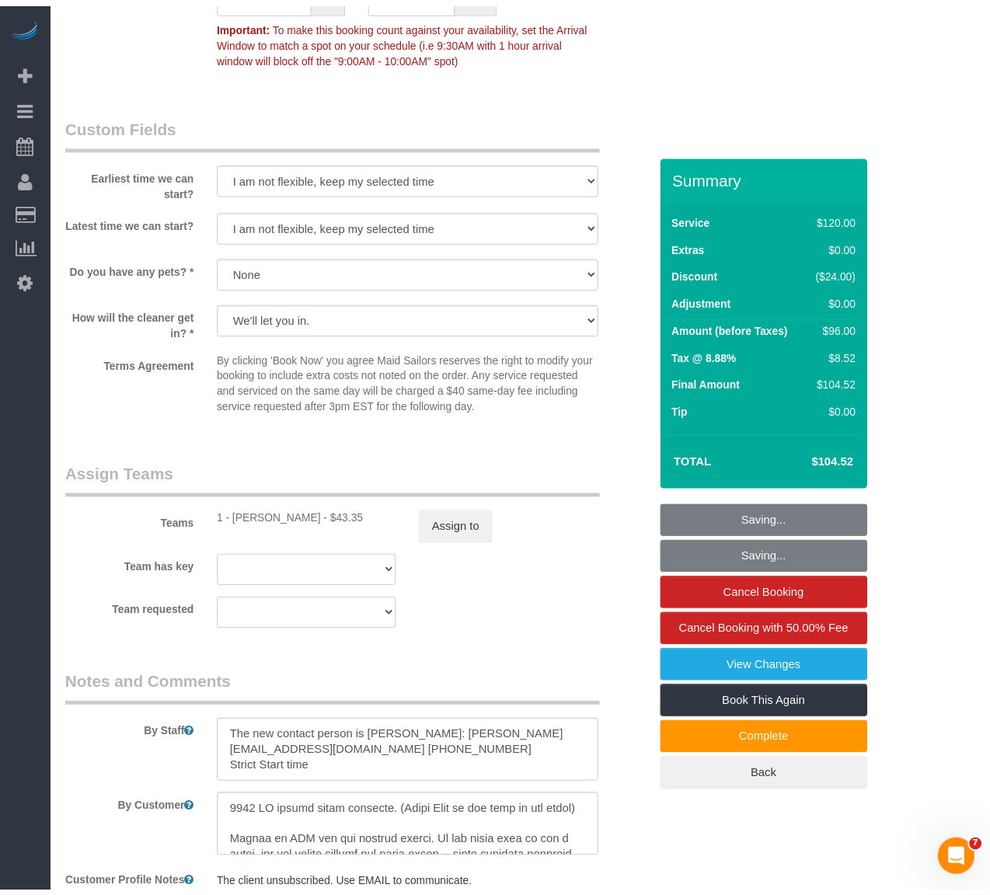
scroll to position [1555, 0]
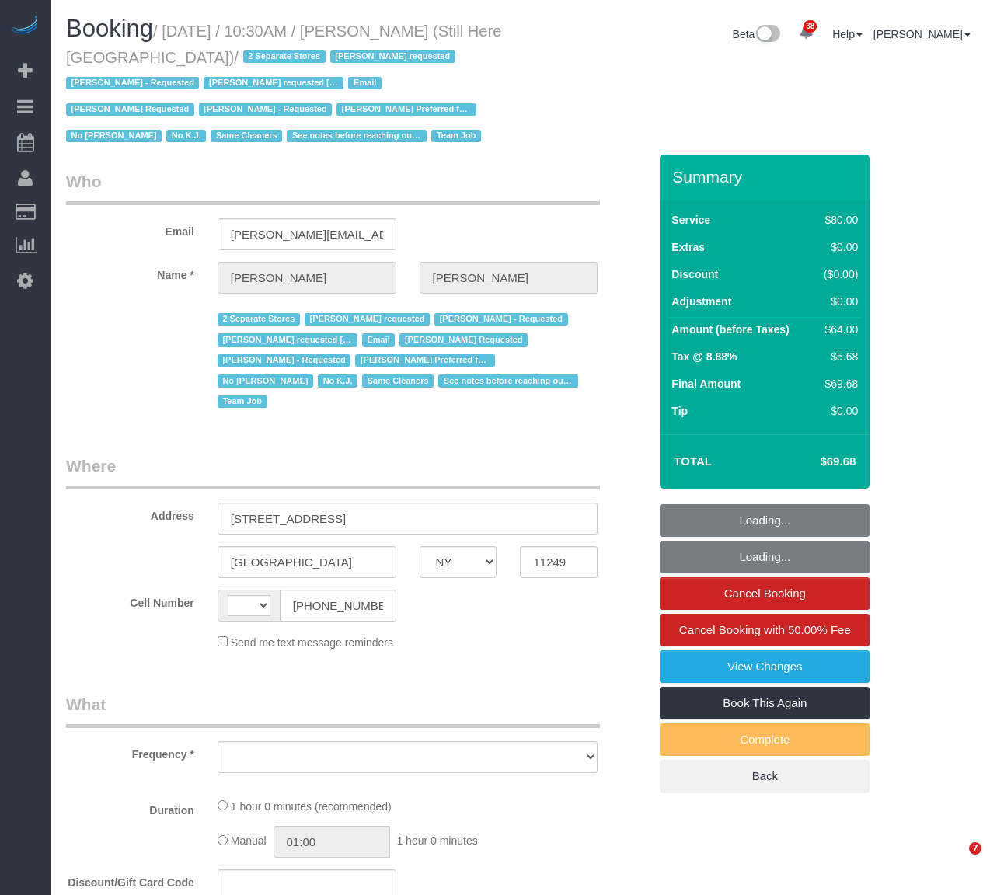
select select "NY"
select select "number:89"
select select "number:90"
select select "number:15"
select select "number:5"
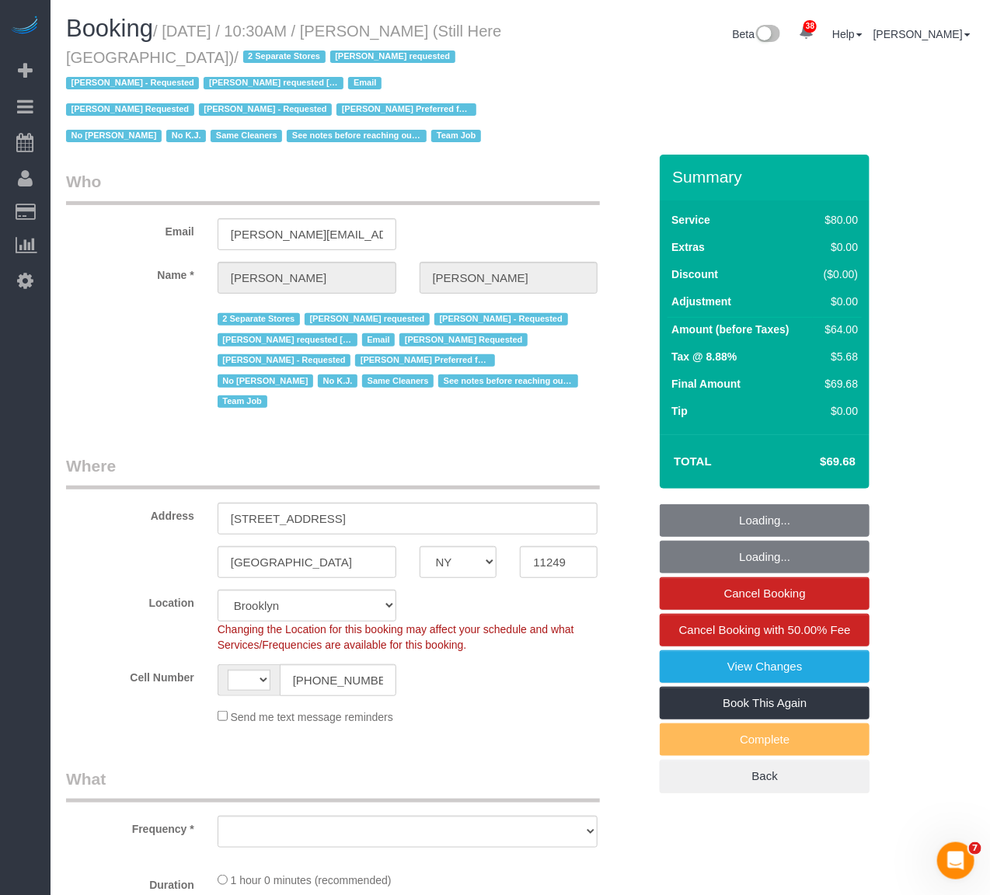
select select "string:[GEOGRAPHIC_DATA]"
select select "object:1014"
select select "string:stripe-pm_1Oyz8t4VGloSiKo71skqOF54"
select select "object:1540"
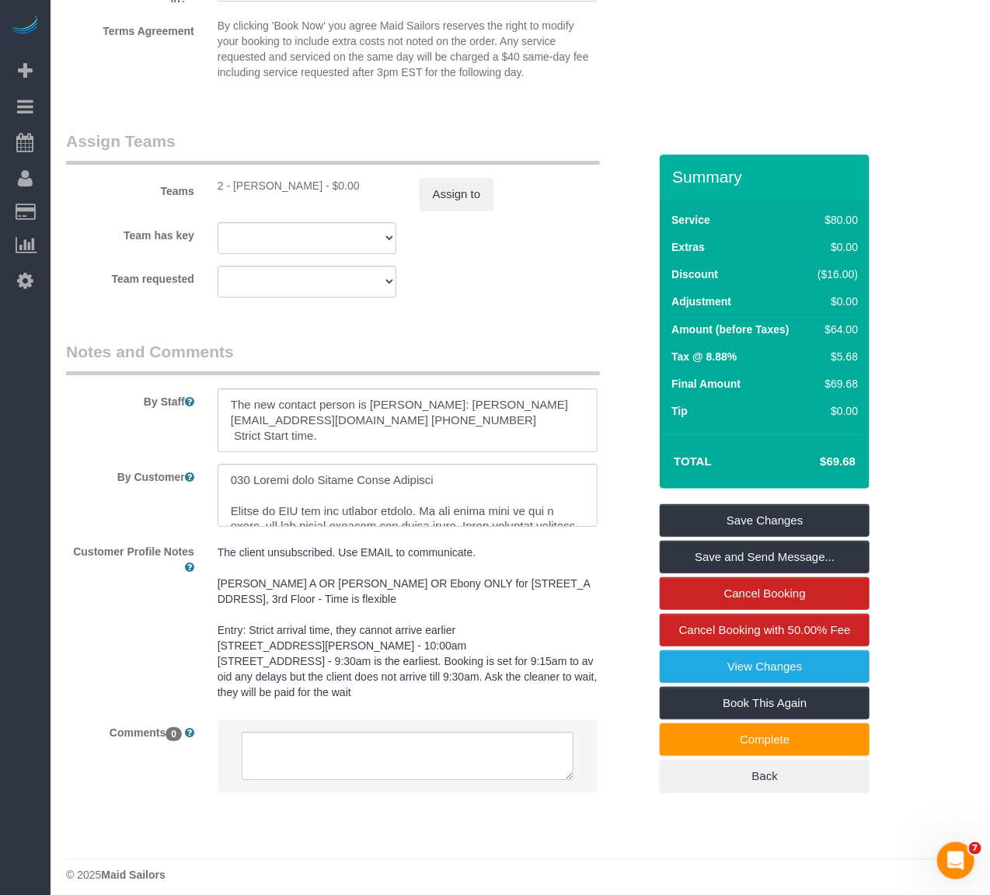
scroll to position [1948, 0]
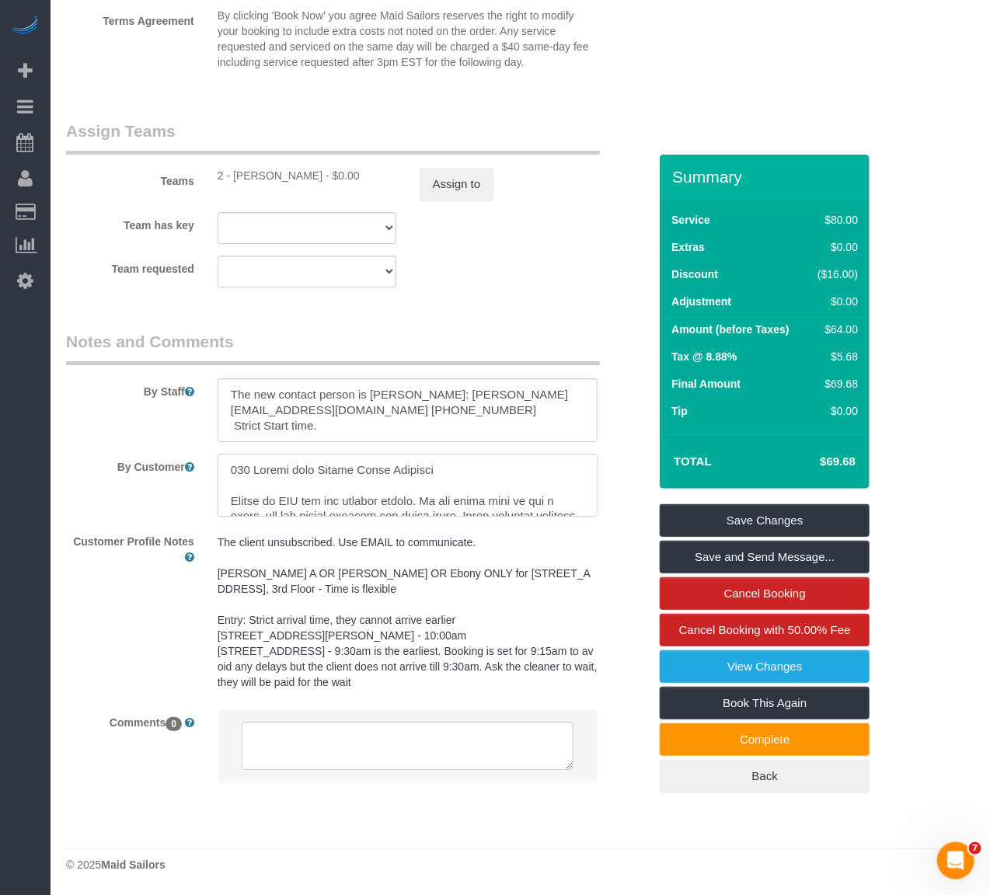
click at [466, 477] on textarea at bounding box center [408, 486] width 381 height 64
click at [375, 383] on textarea at bounding box center [408, 411] width 381 height 64
type textarea "The new contact person is [PERSON_NAME]: [PERSON_NAME][EMAIL_ADDRESS][DOMAIN_NA…"
click at [438, 456] on textarea at bounding box center [408, 486] width 381 height 64
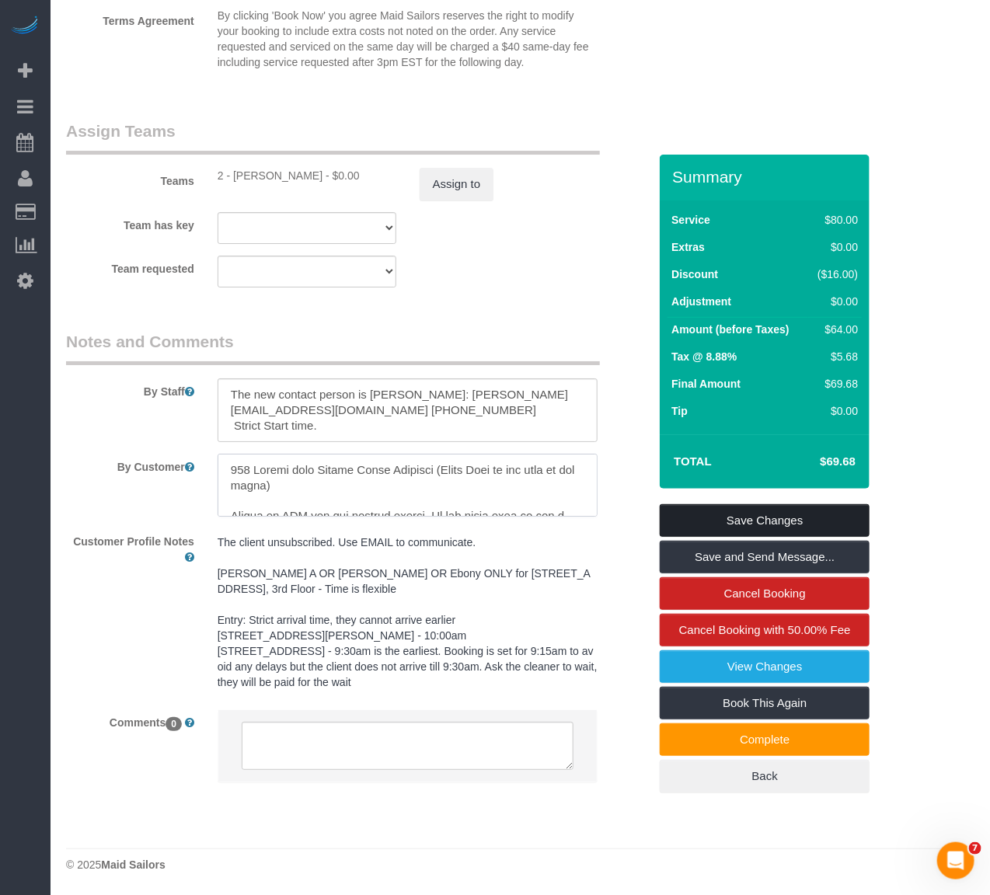
type textarea "350 Square feet Retail Store Cleaning (Still Here is the name of the store) Ple…"
click at [784, 522] on link "Save Changes" at bounding box center [765, 520] width 210 height 33
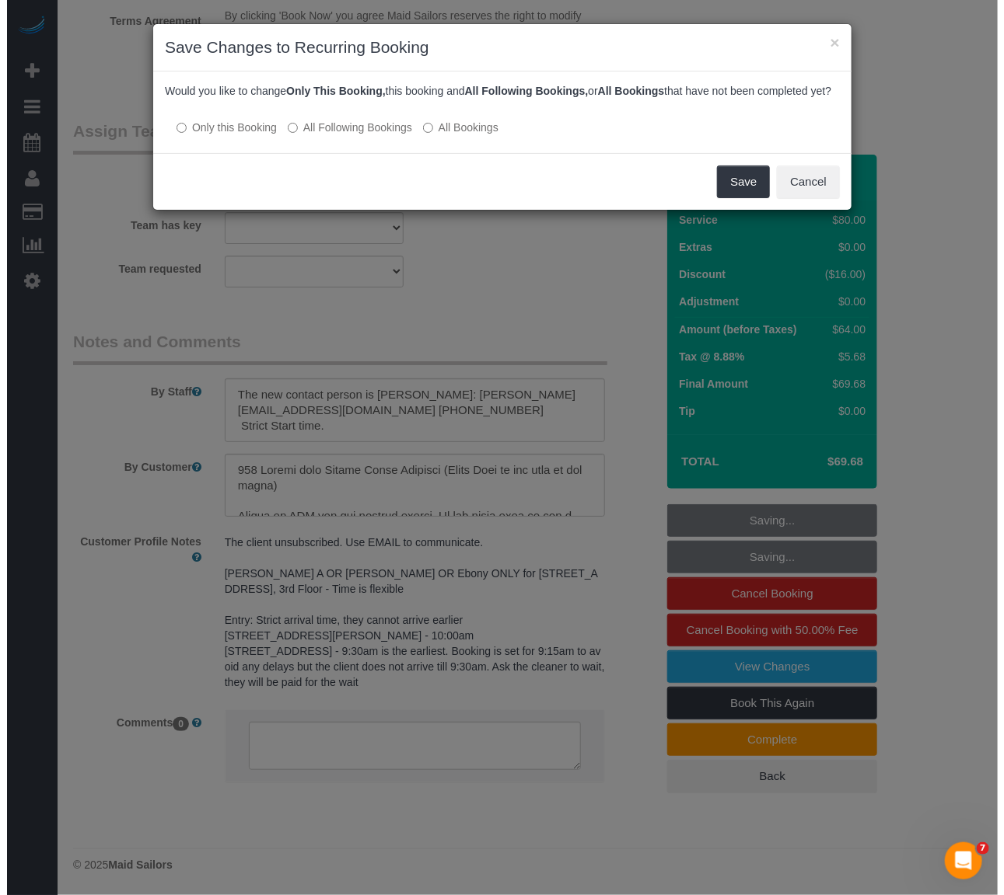
scroll to position [1925, 0]
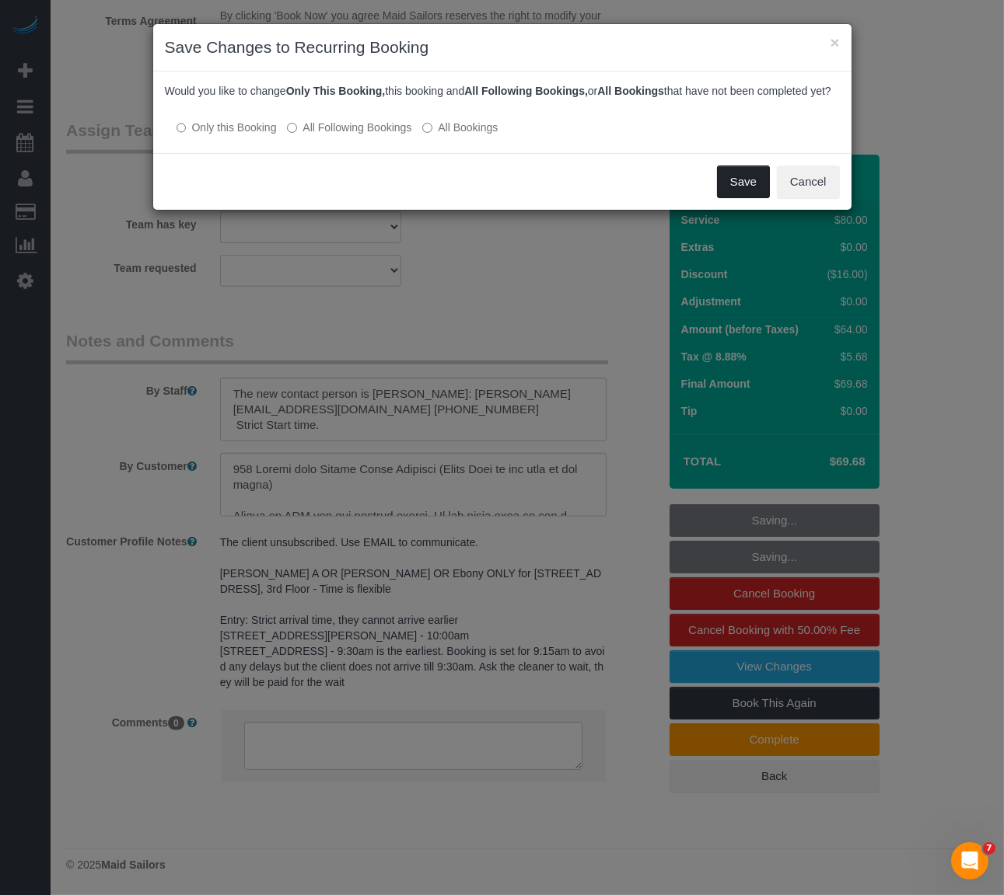
click at [746, 190] on button "Save" at bounding box center [743, 182] width 53 height 33
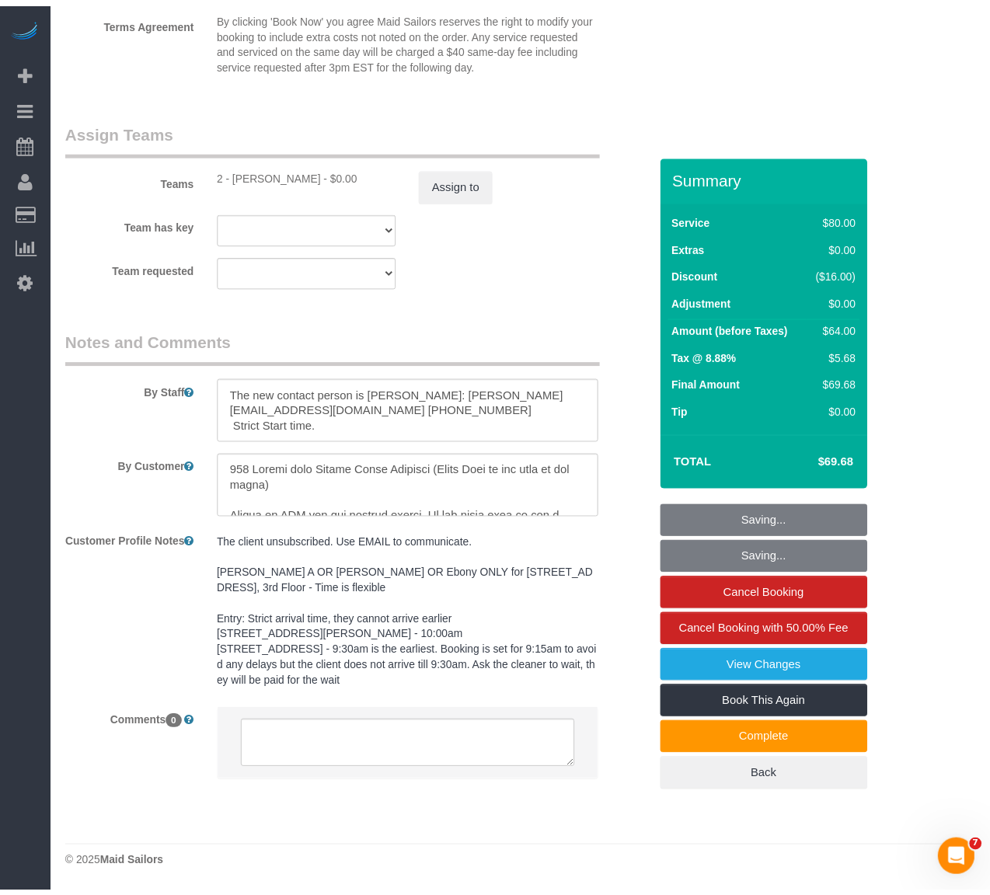
scroll to position [1948, 0]
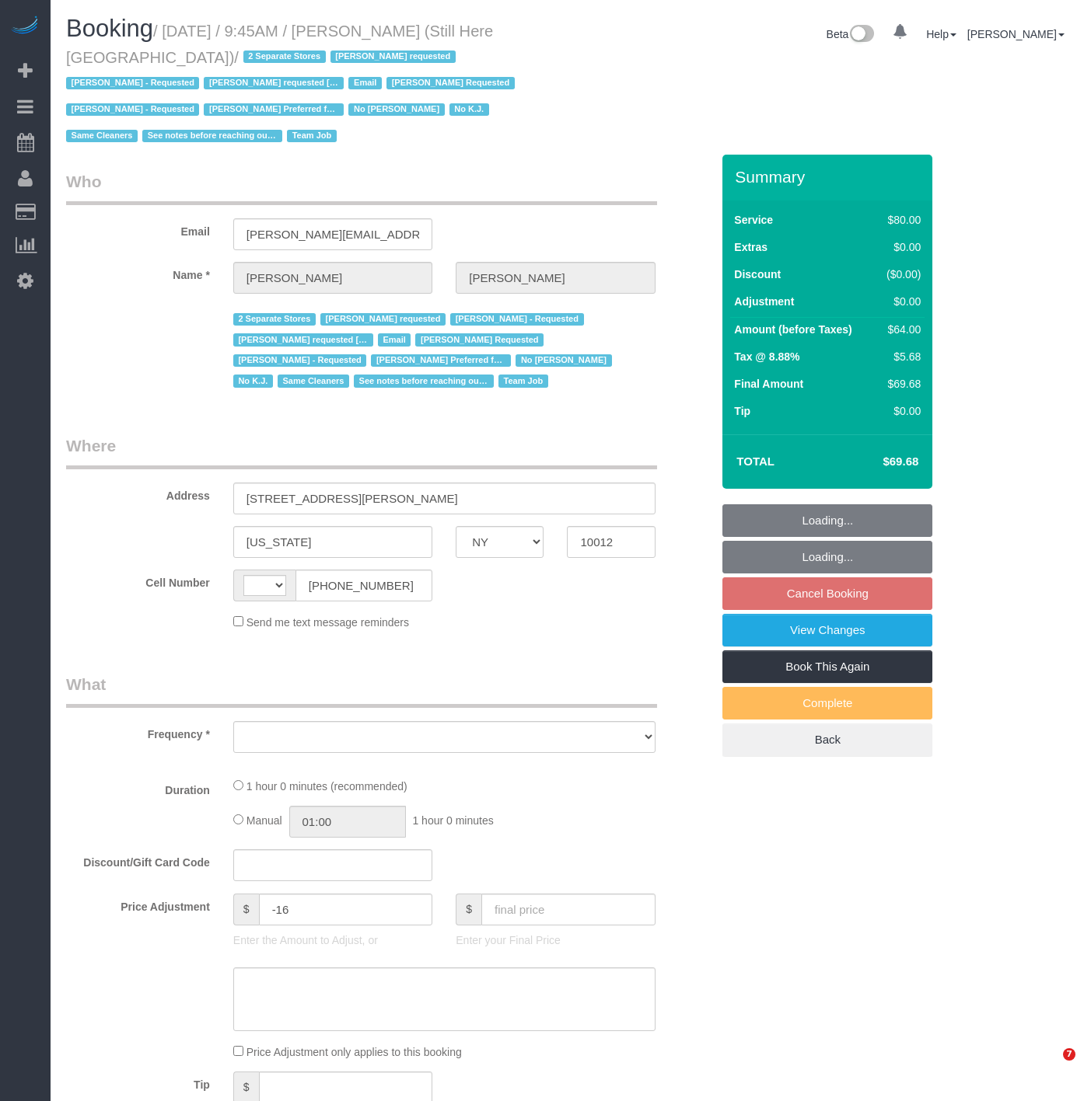
select select "NY"
select select "string:[GEOGRAPHIC_DATA]"
select select "object:929"
select select "string:stripe-pm_1Oyz8t4VGloSiKo71skqOF54"
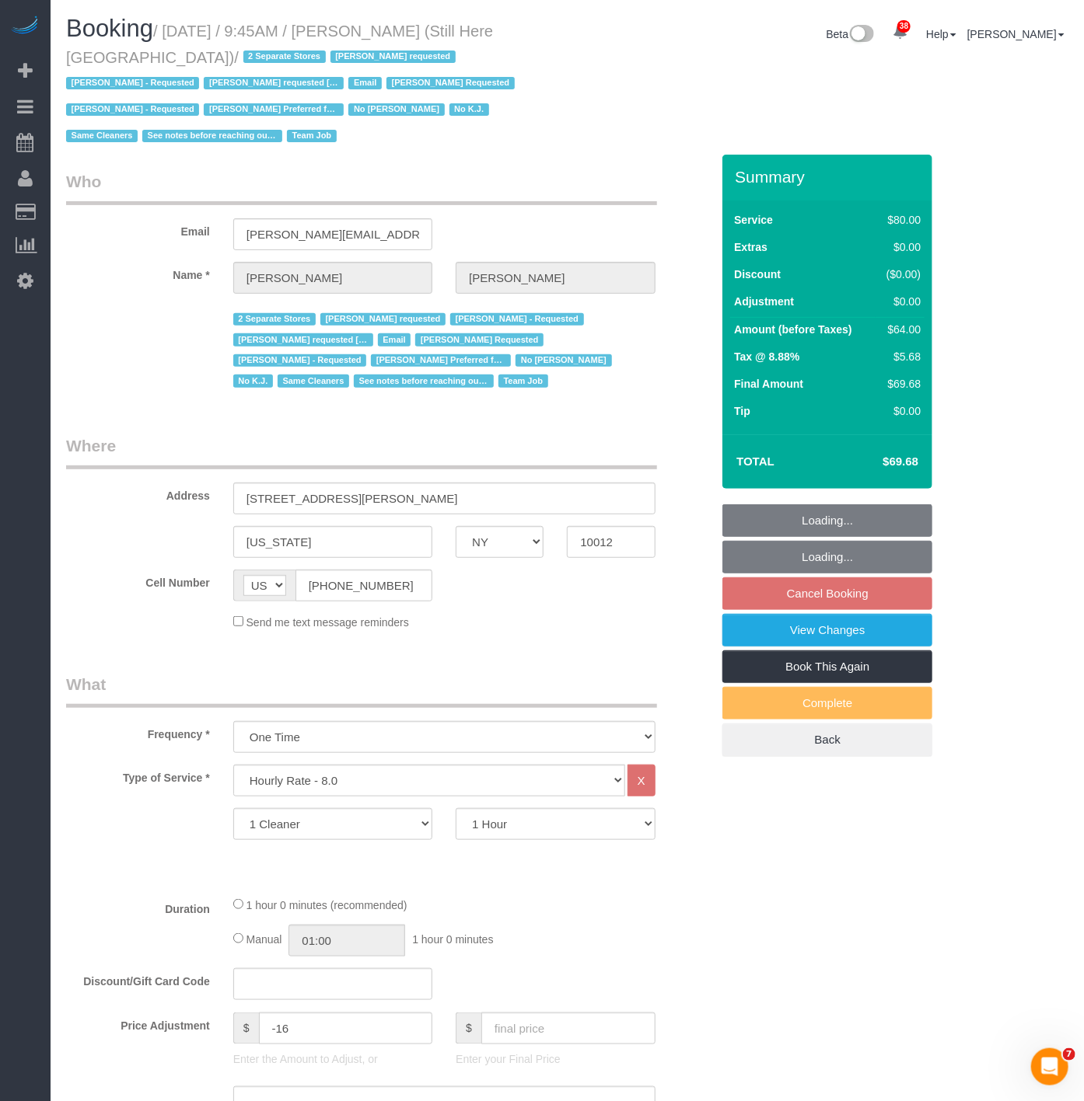
select select "number:89"
select select "number:90"
select select "number:15"
select select "number:5"
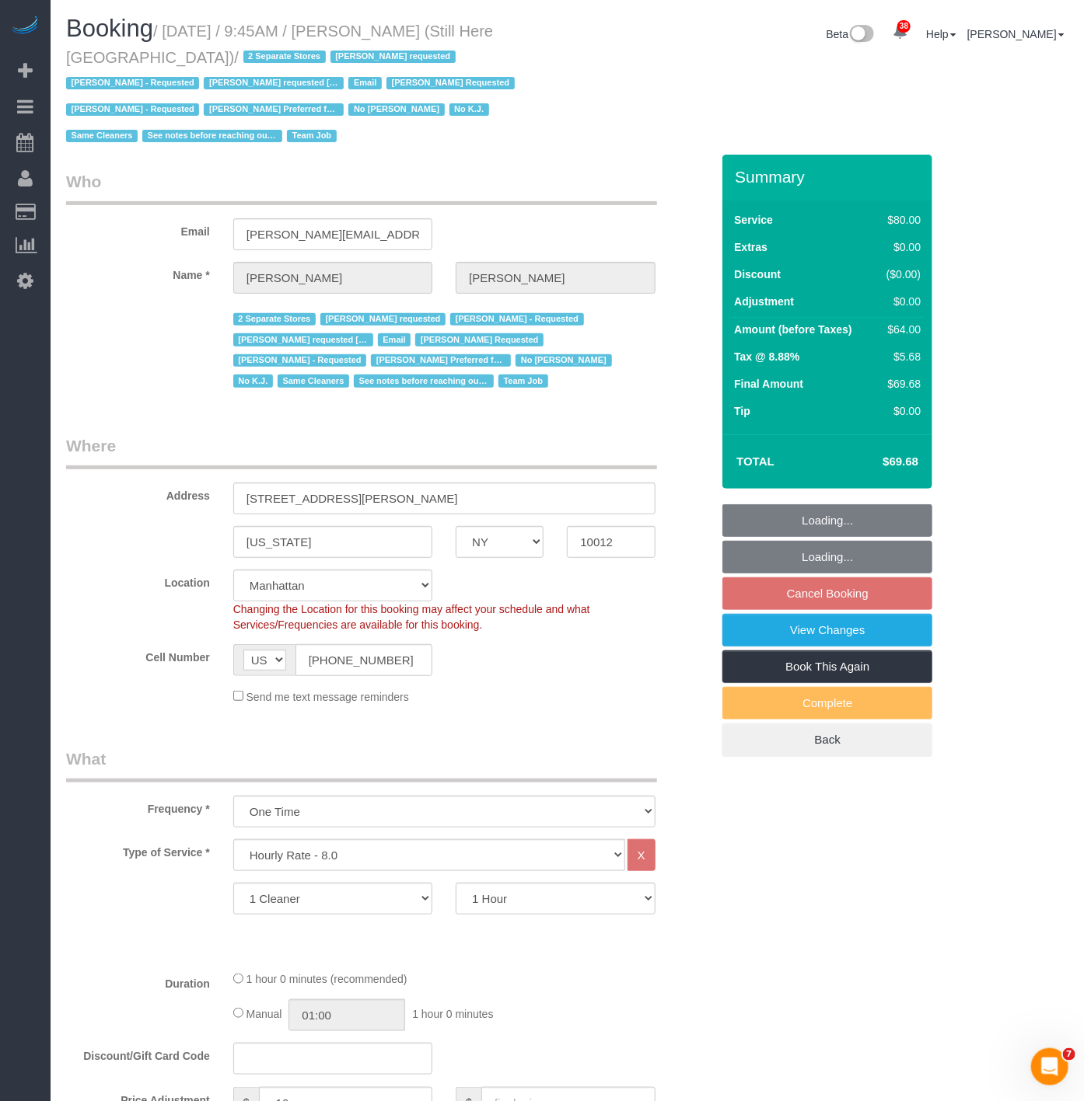
select select "object:1605"
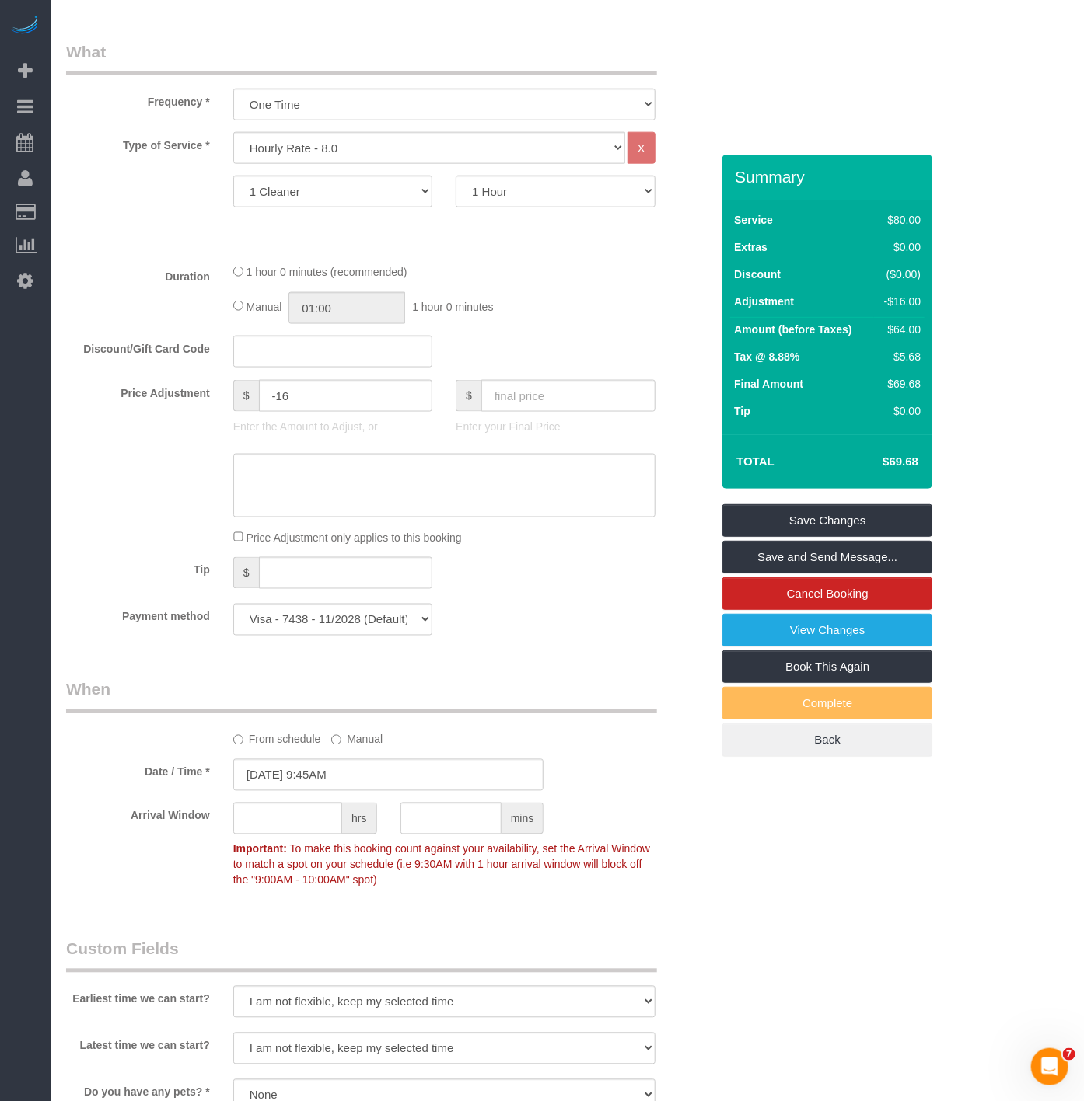
scroll to position [604, 0]
